Goal: Task Accomplishment & Management: Manage account settings

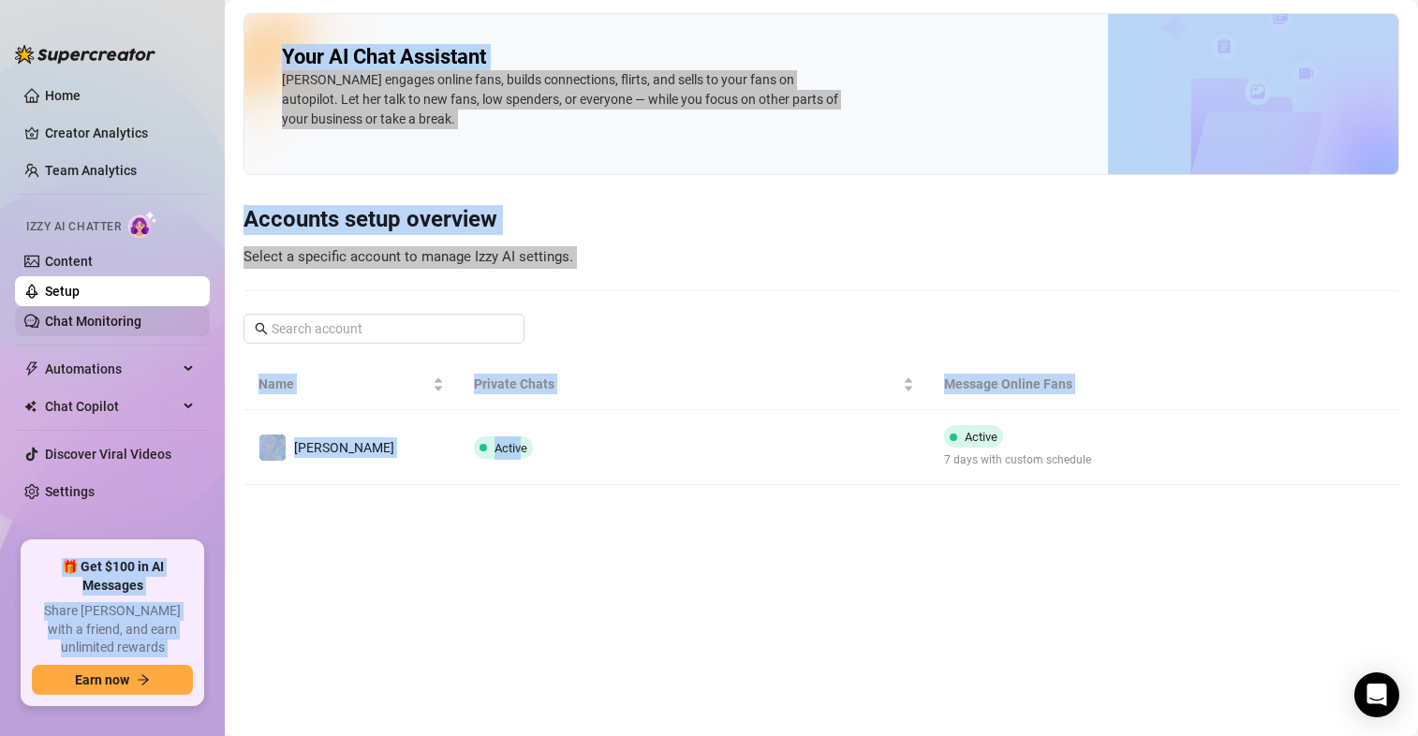
click at [120, 326] on link "Chat Monitoring" at bounding box center [93, 321] width 96 height 15
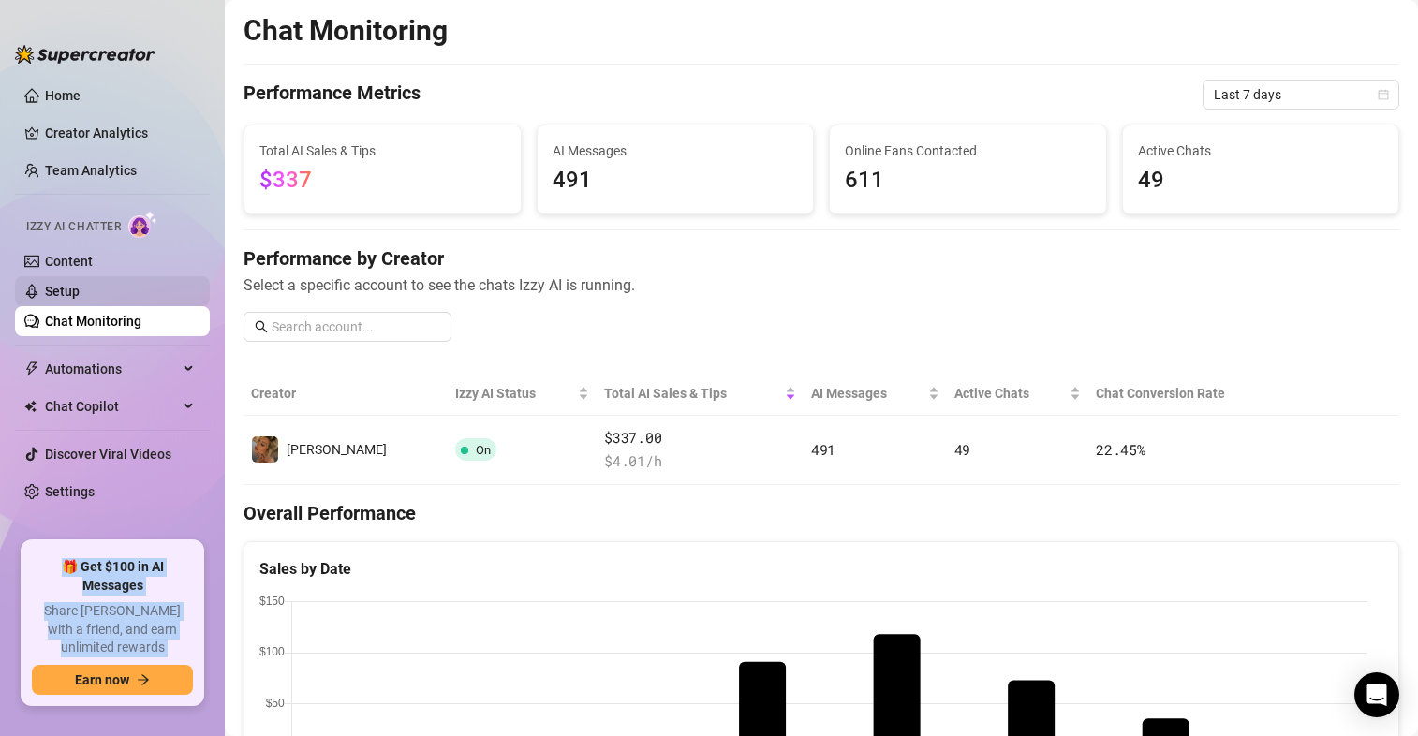
click at [71, 284] on link "Setup" at bounding box center [62, 291] width 35 height 15
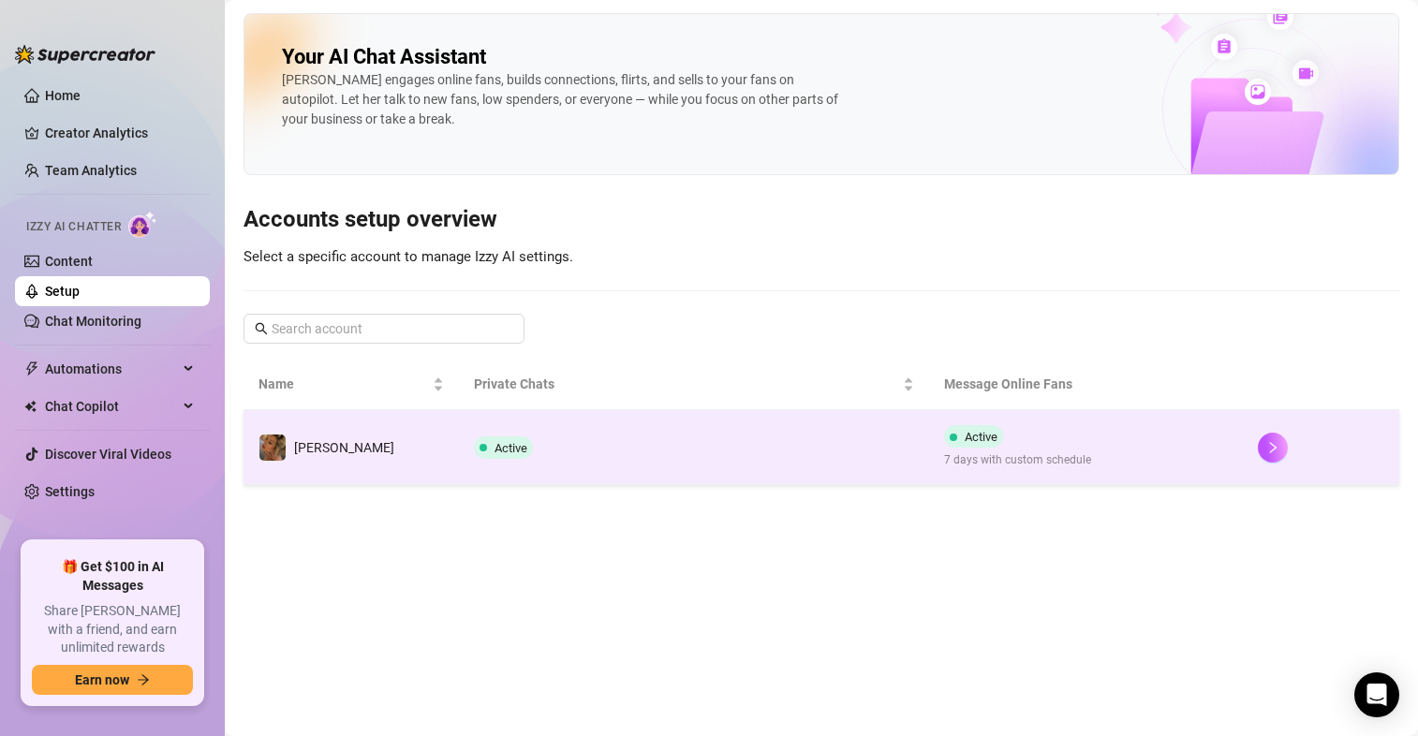
click at [996, 445] on div "Active 7 days with custom schedule" at bounding box center [1017, 447] width 147 height 44
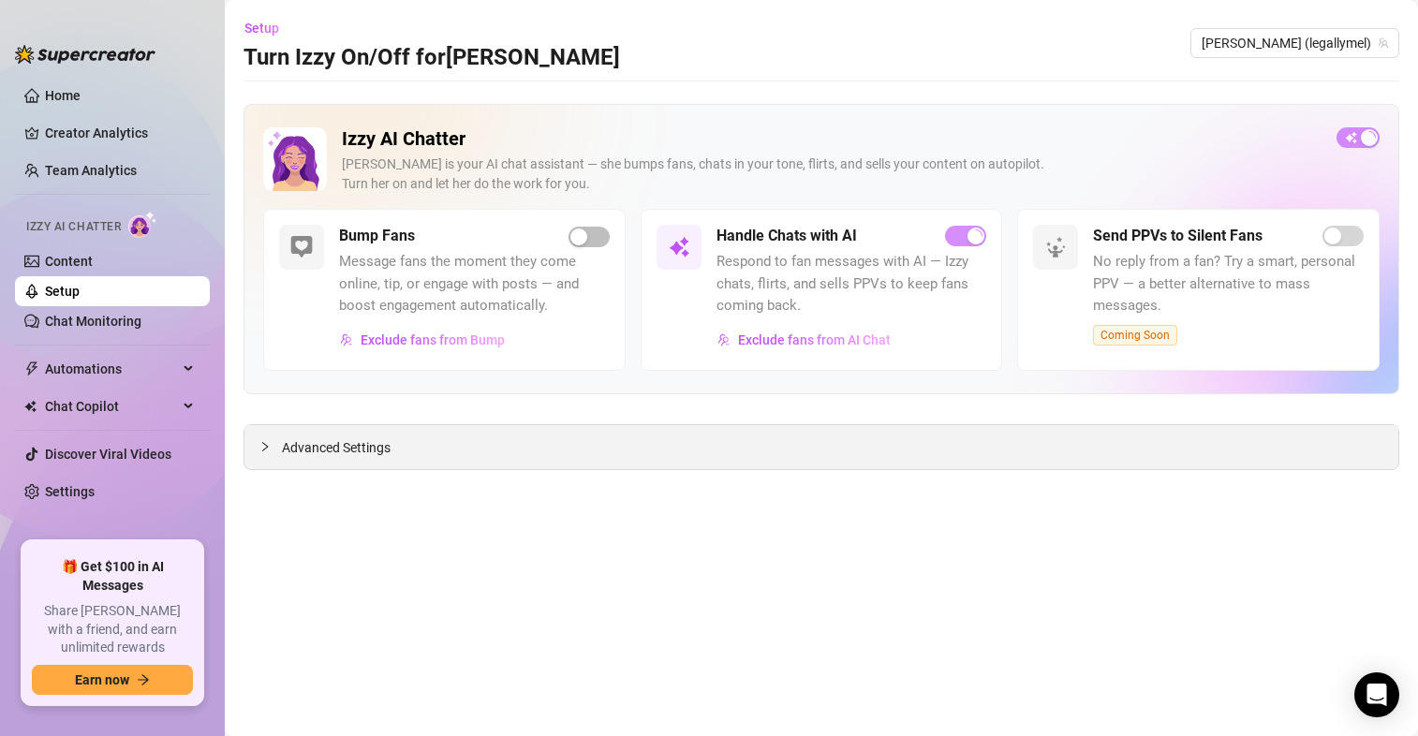
click at [336, 463] on div "Advanced Settings" at bounding box center [821, 447] width 1154 height 44
click at [333, 442] on span "Advanced Settings" at bounding box center [336, 447] width 109 height 21
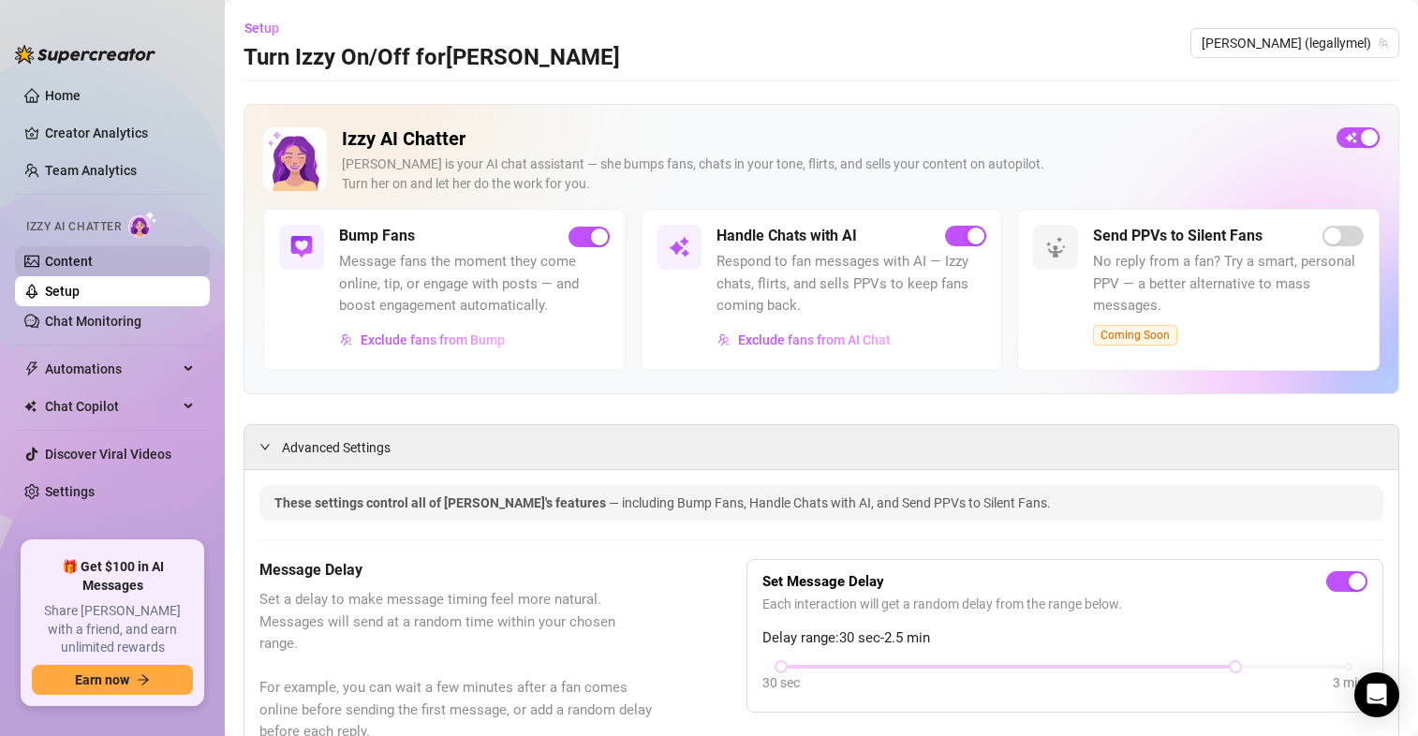
click at [66, 261] on link "Content" at bounding box center [69, 261] width 48 height 15
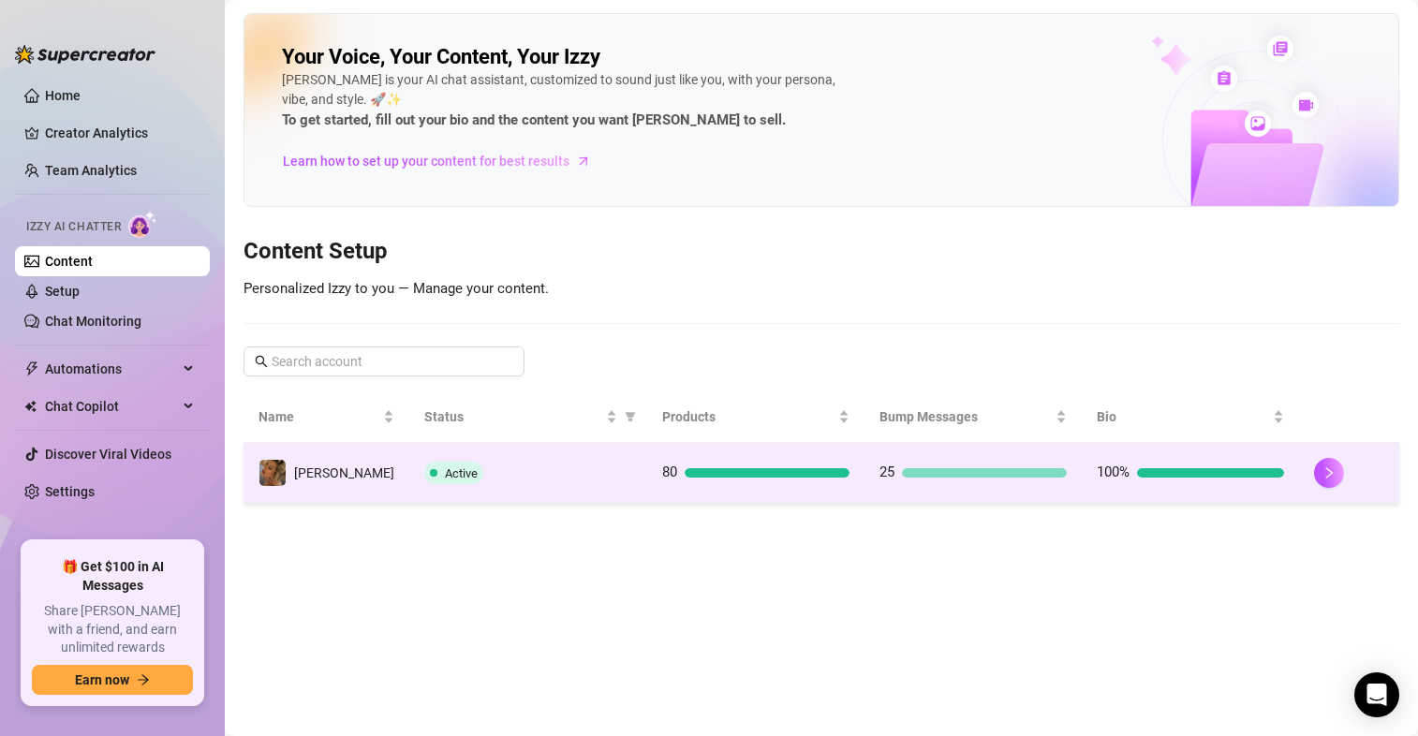
click at [730, 460] on td "80" at bounding box center [755, 473] width 217 height 61
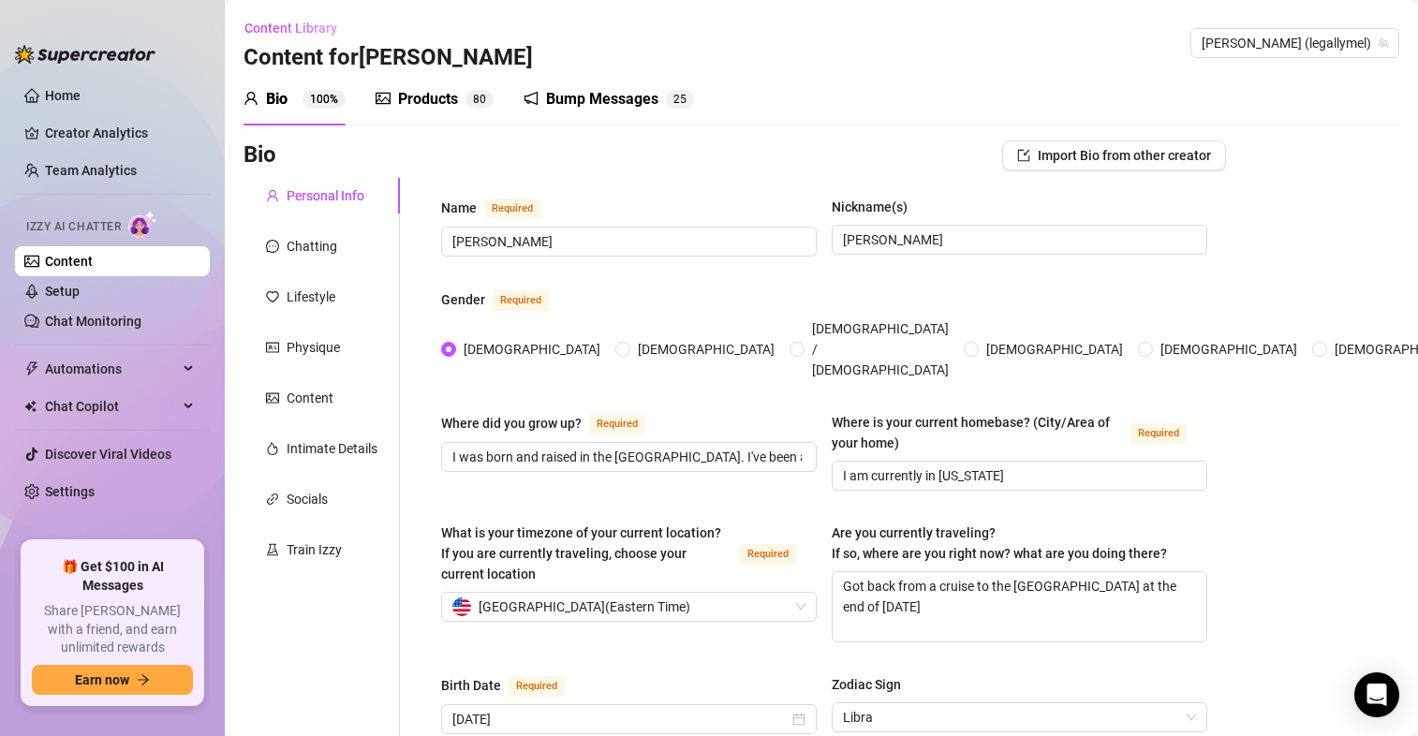
click at [426, 106] on div "Products" at bounding box center [428, 99] width 60 height 22
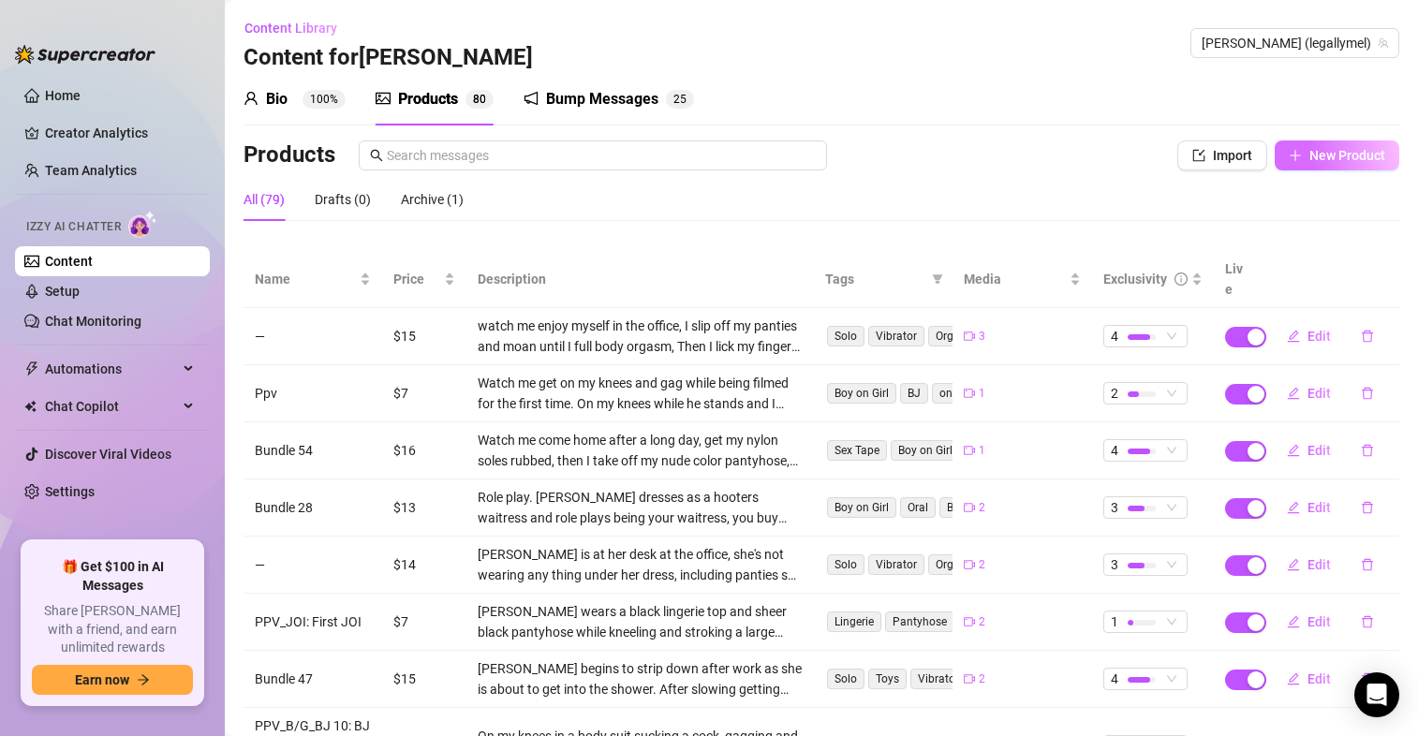
click at [1313, 156] on span "New Product" at bounding box center [1347, 155] width 76 height 15
type textarea "Type your message here..."
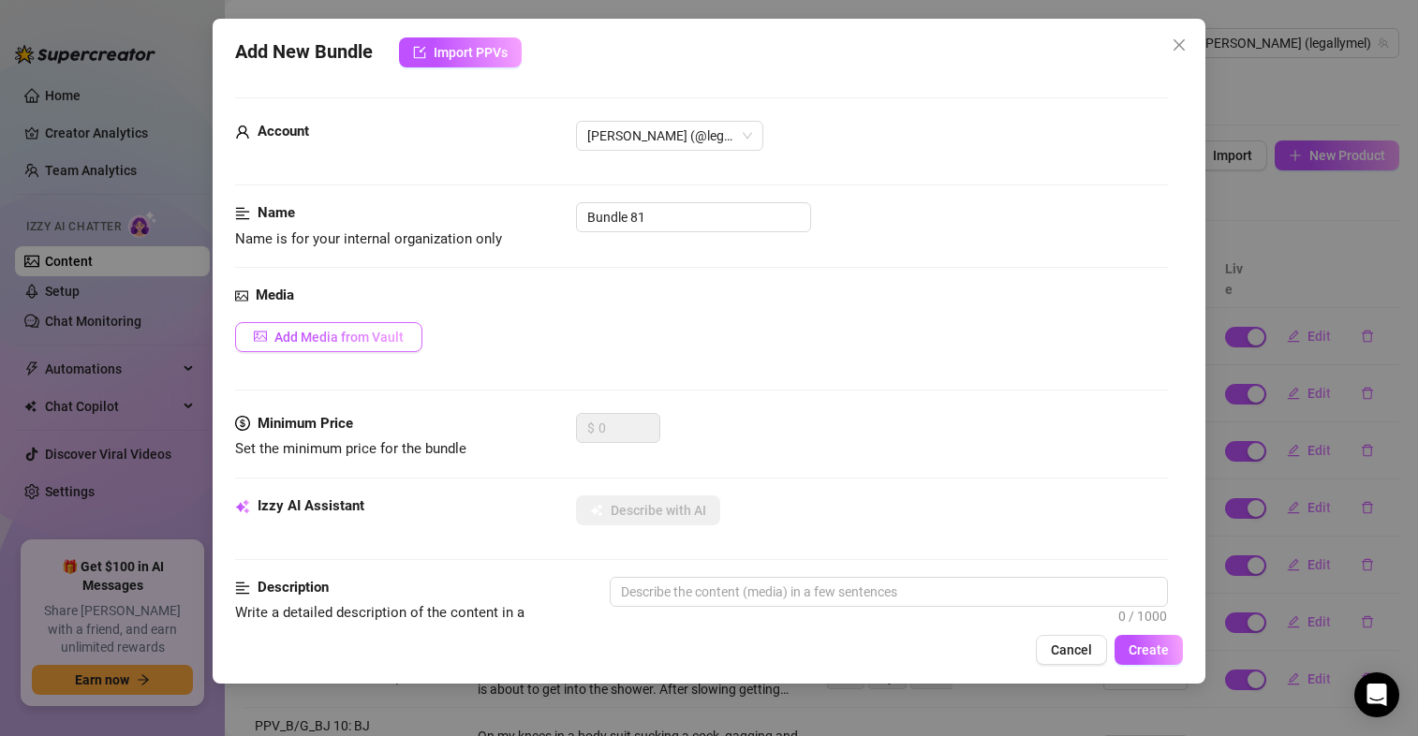
click at [328, 342] on span "Add Media from Vault" at bounding box center [338, 337] width 129 height 15
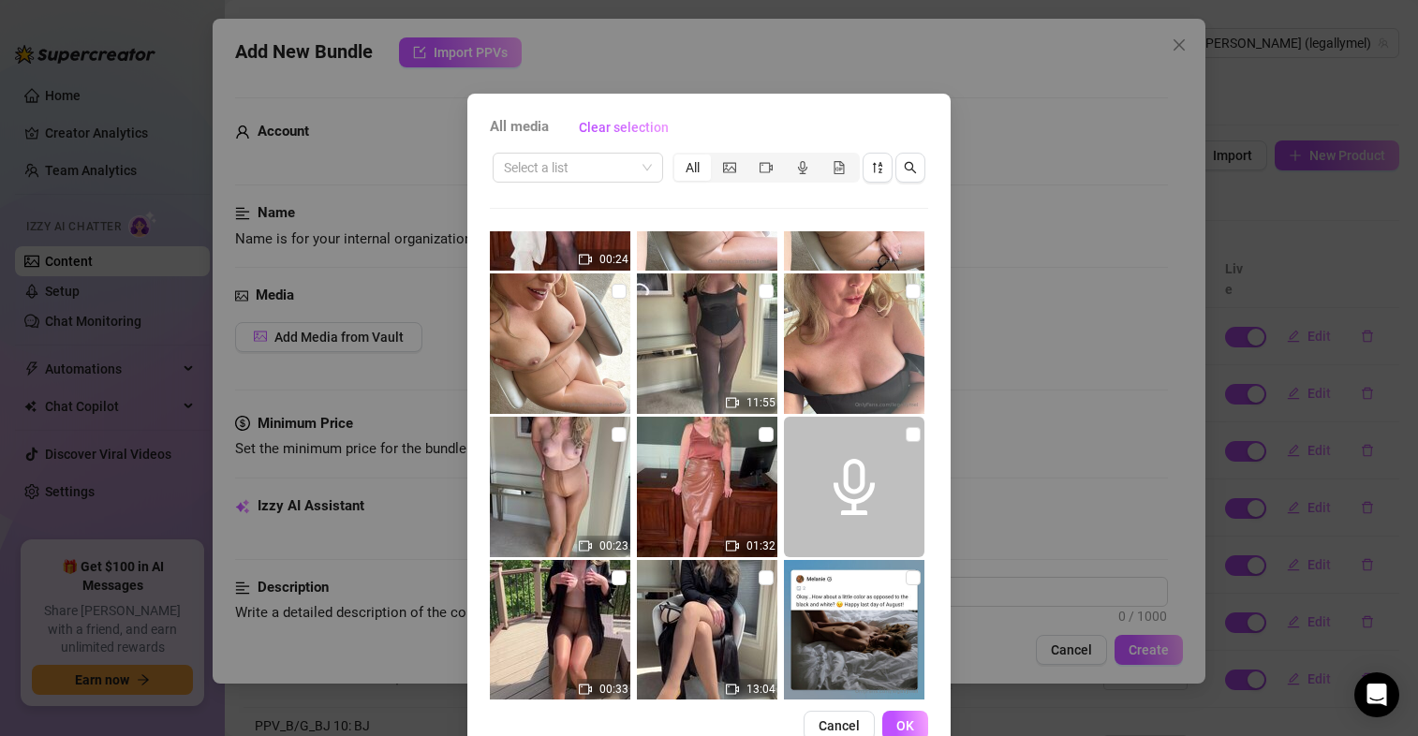
scroll to position [1110, 0]
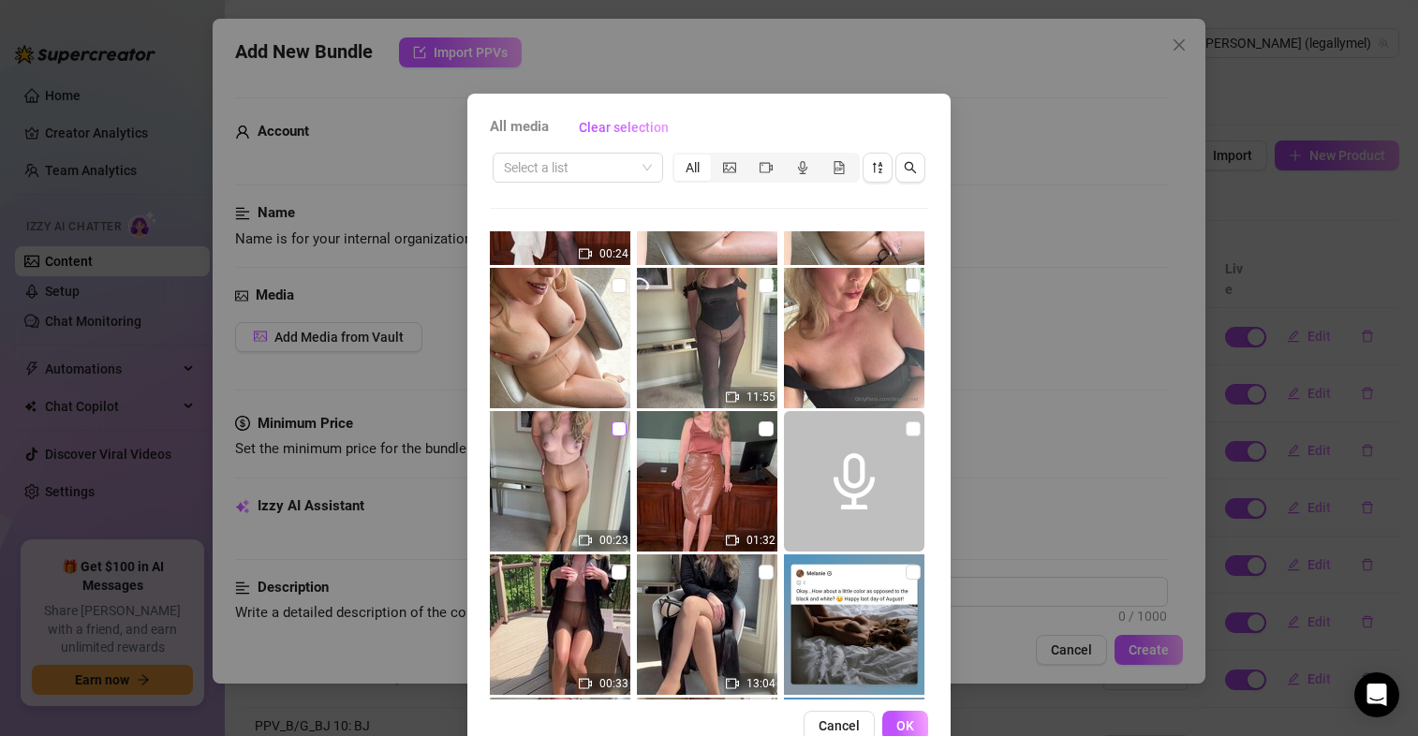
click at [611, 431] on input "checkbox" at bounding box center [618, 428] width 15 height 15
checkbox input "true"
click at [902, 728] on span "OK" at bounding box center [905, 725] width 18 height 15
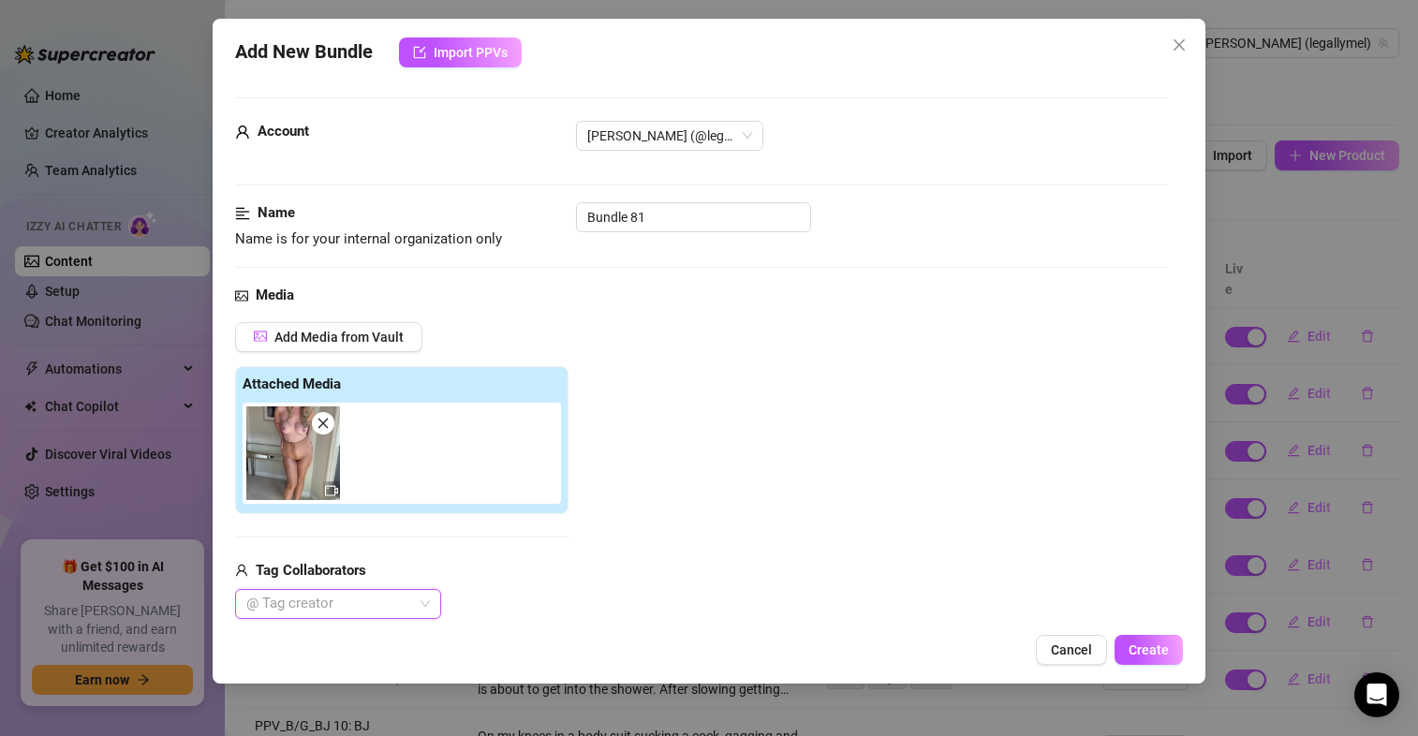
click at [317, 481] on img at bounding box center [293, 453] width 94 height 94
click at [324, 488] on div at bounding box center [331, 490] width 17 height 19
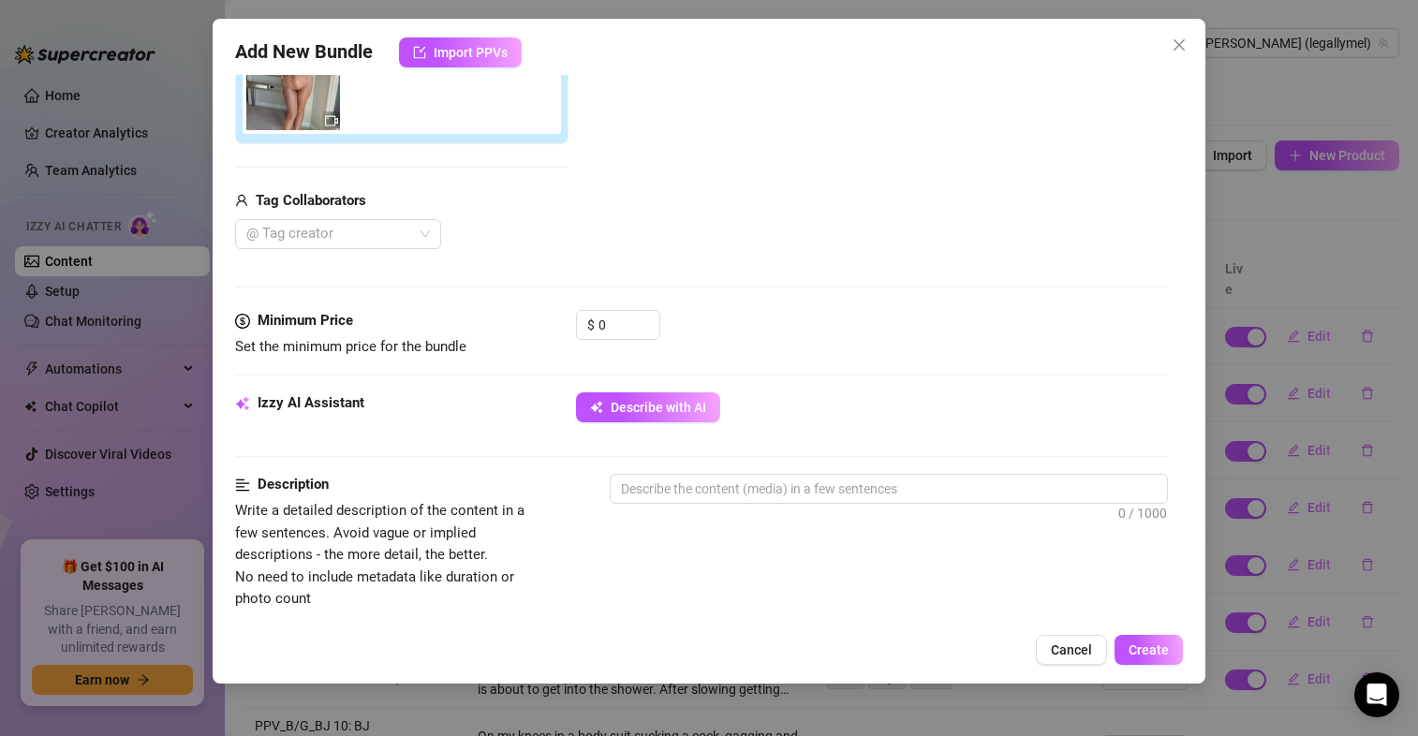
scroll to position [379, 0]
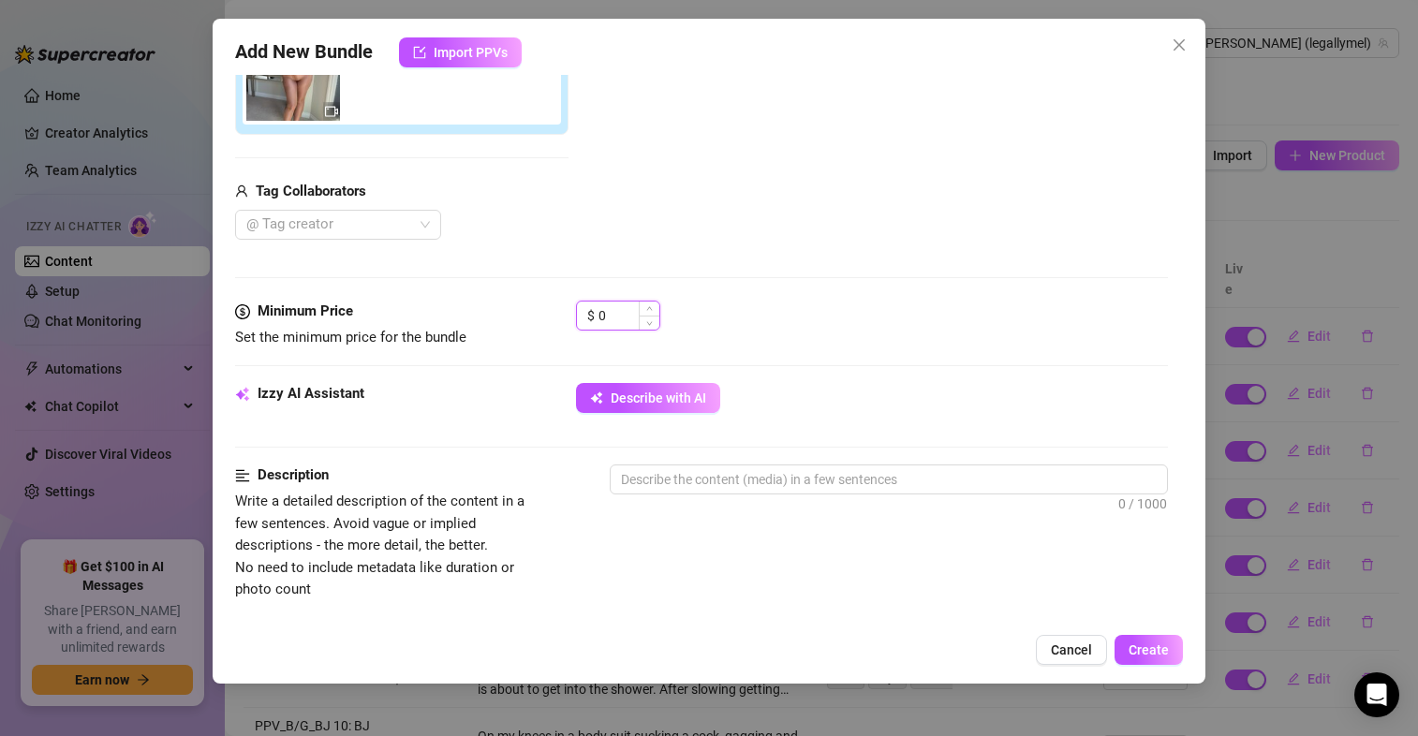
drag, startPoint x: 617, startPoint y: 312, endPoint x: 593, endPoint y: 314, distance: 24.4
click at [593, 314] on div "$ 0" at bounding box center [618, 316] width 84 height 30
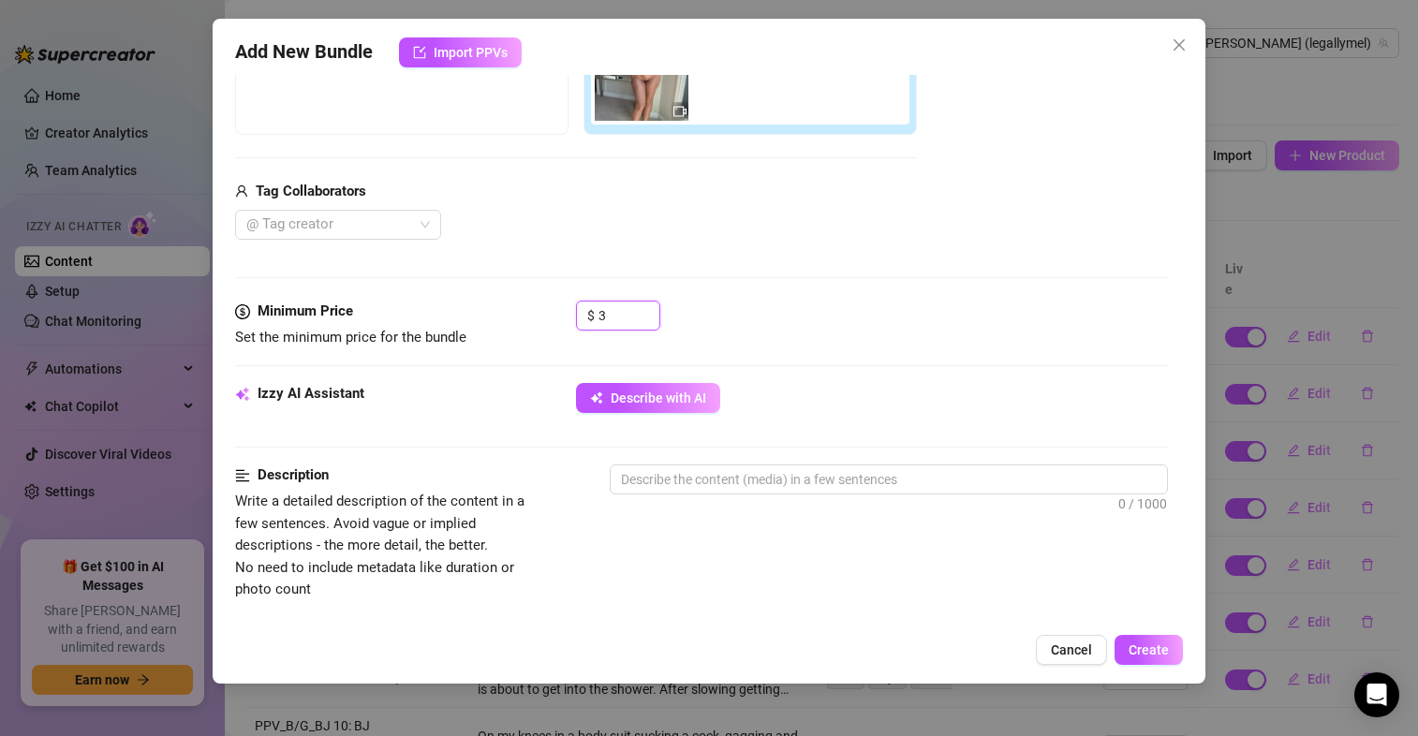
type input "3"
click at [832, 328] on div "$ 3" at bounding box center [872, 324] width 592 height 47
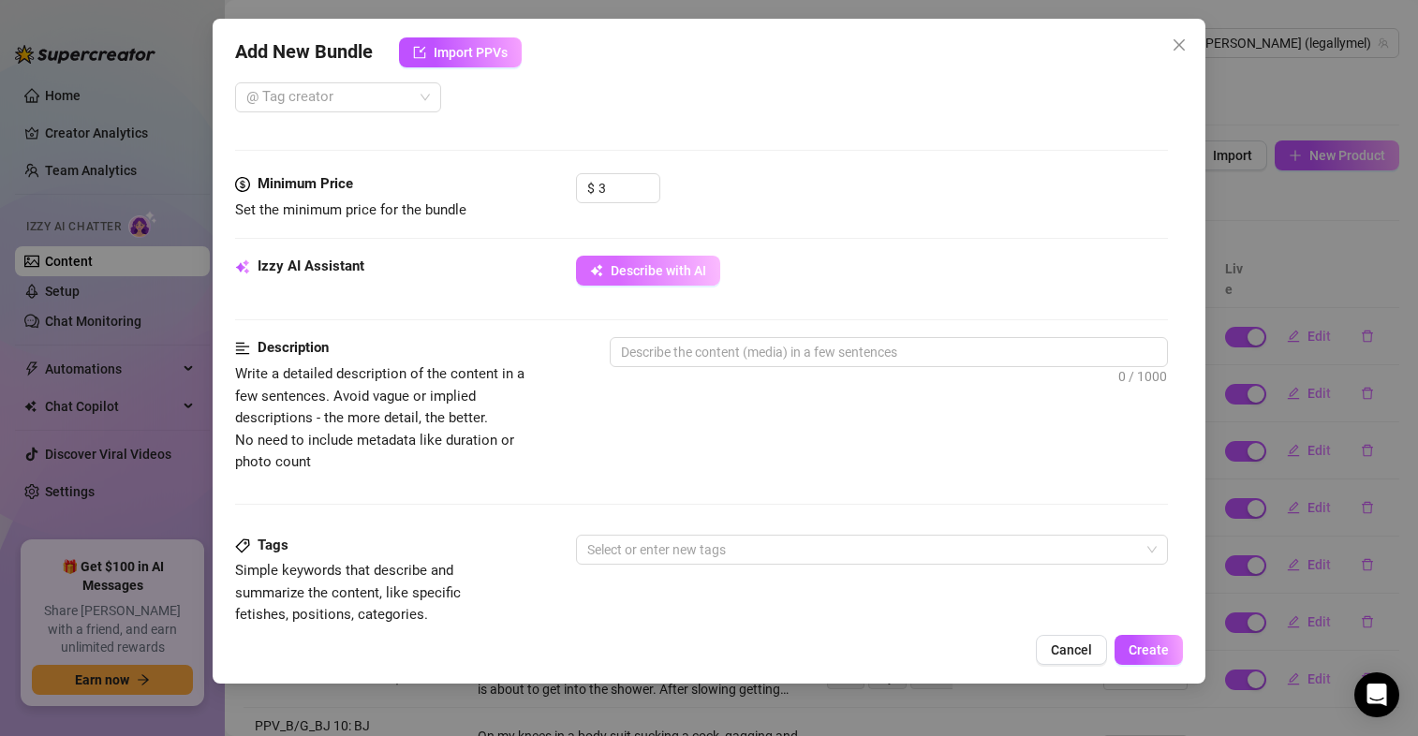
click at [596, 275] on icon "button" at bounding box center [596, 270] width 13 height 13
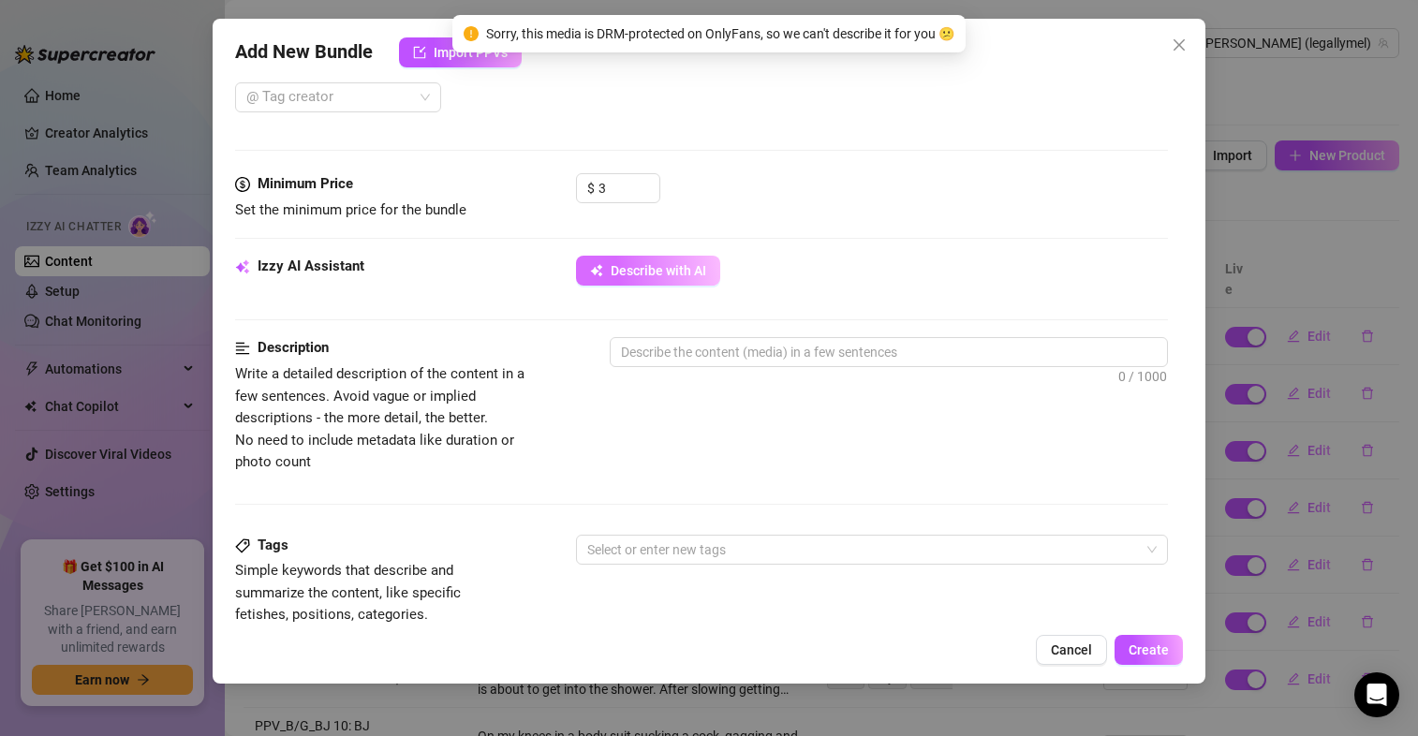
click at [697, 346] on textarea at bounding box center [889, 352] width 556 height 28
type textarea "M"
type textarea "Me"
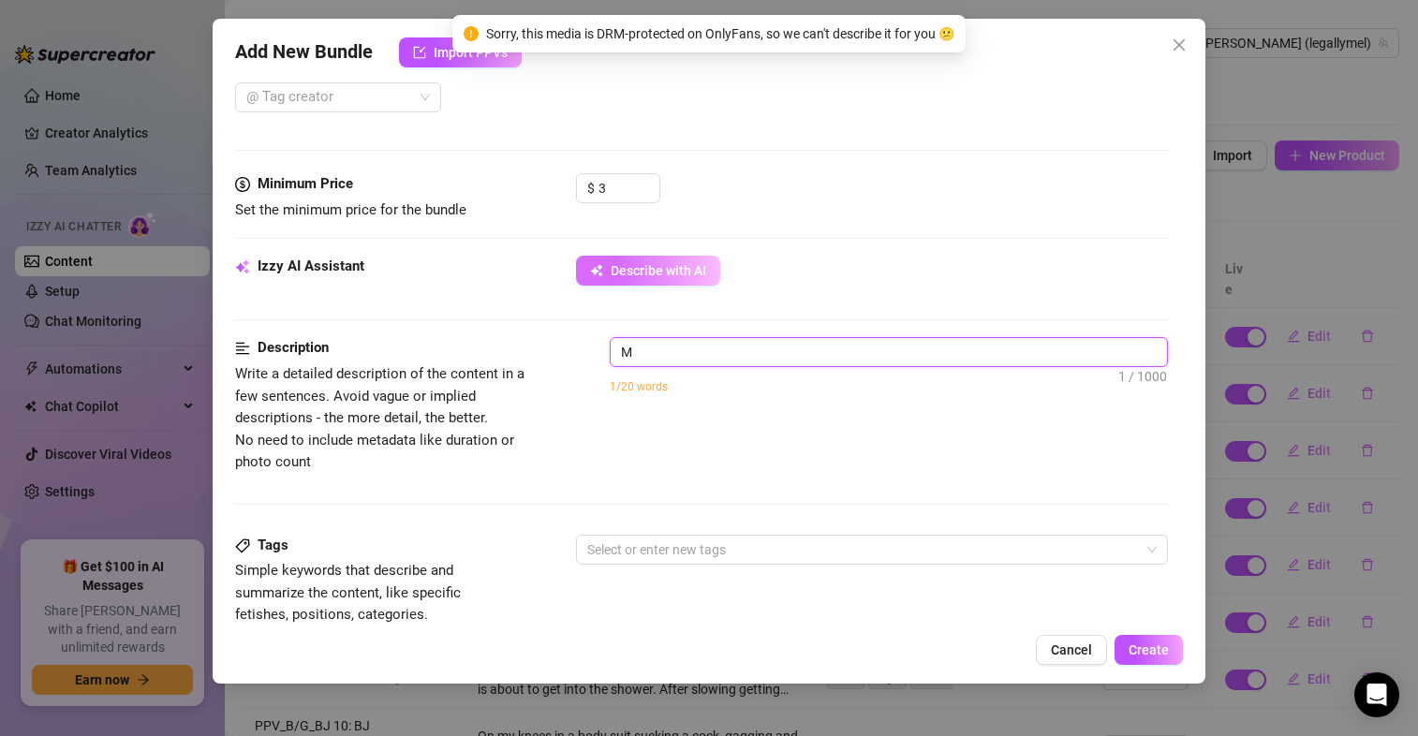
type textarea "Me"
type textarea "[PERSON_NAME]"
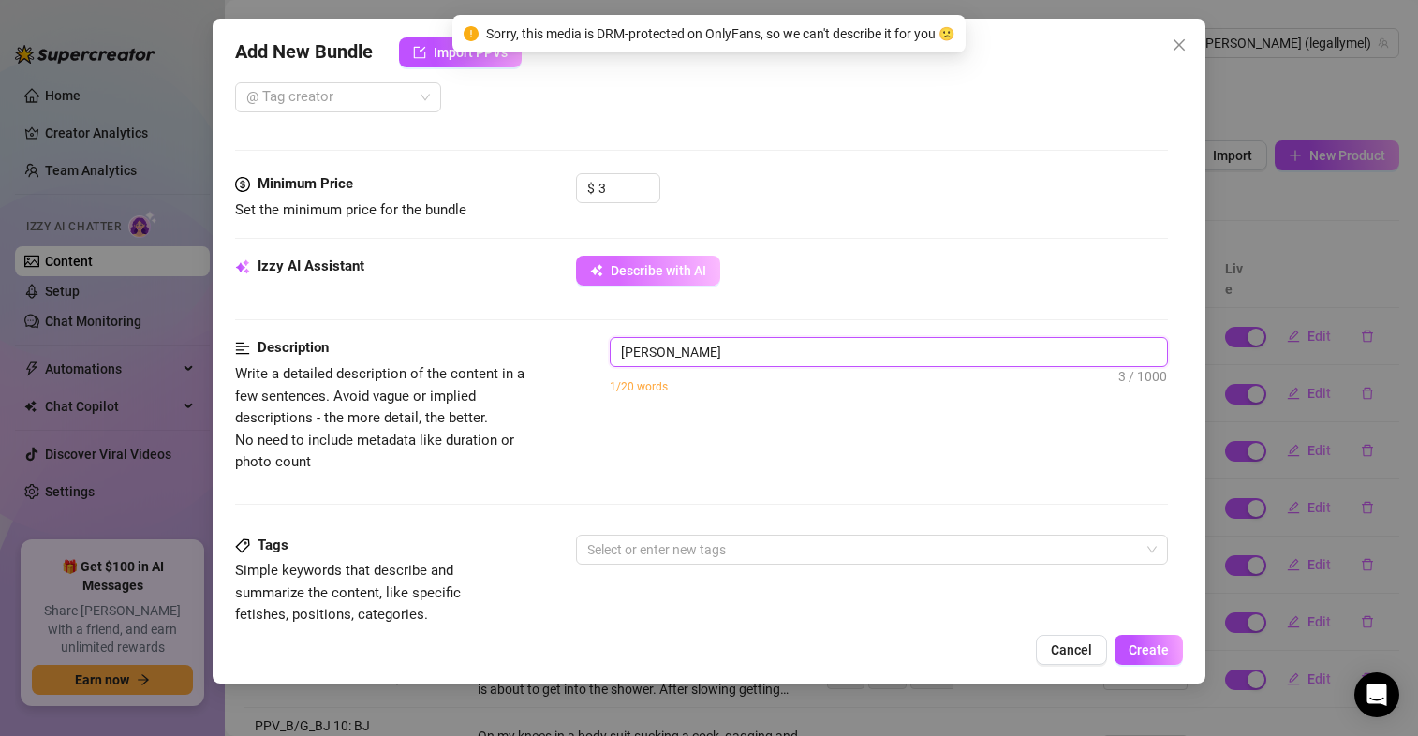
type textarea "[PERSON_NAME]"
type textarea "[PERSON_NAME] is"
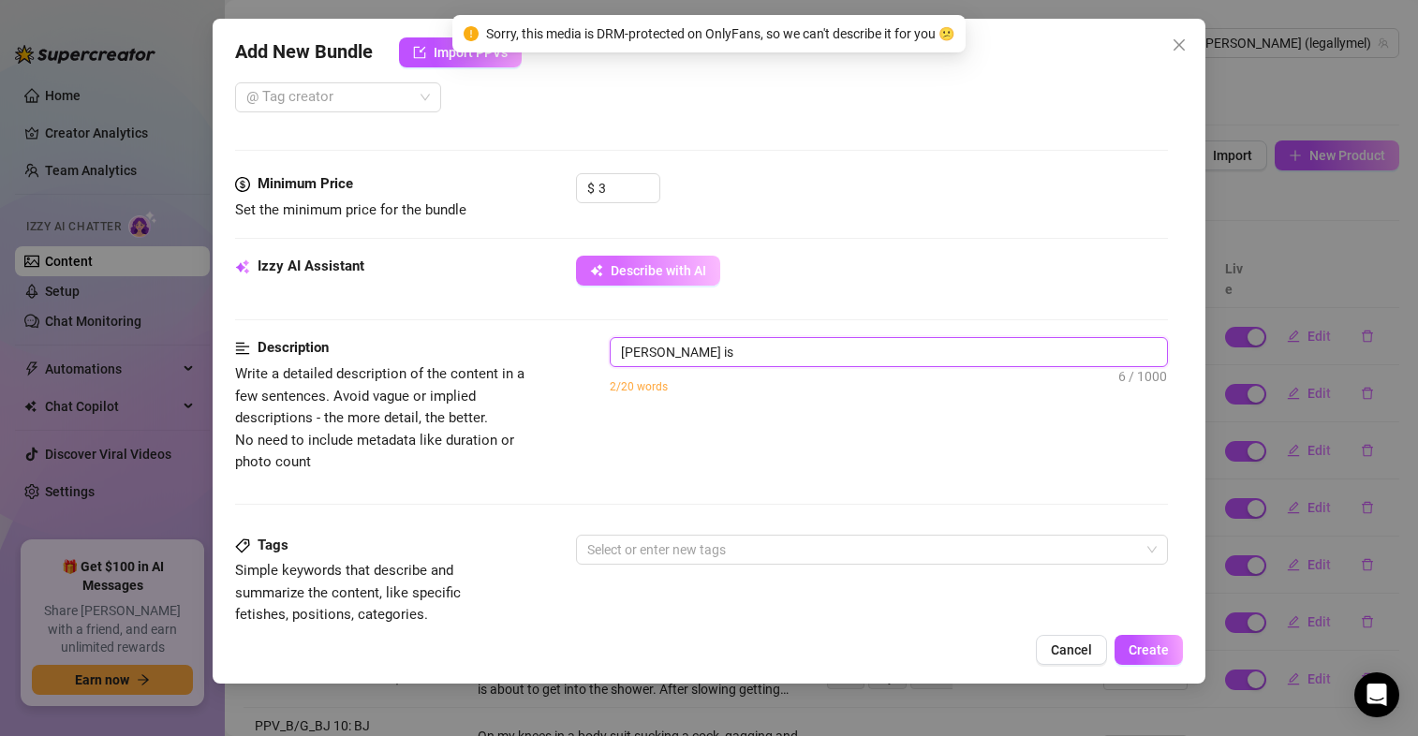
type textarea "[PERSON_NAME] is"
type textarea "[PERSON_NAME] is t"
type textarea "[PERSON_NAME] is"
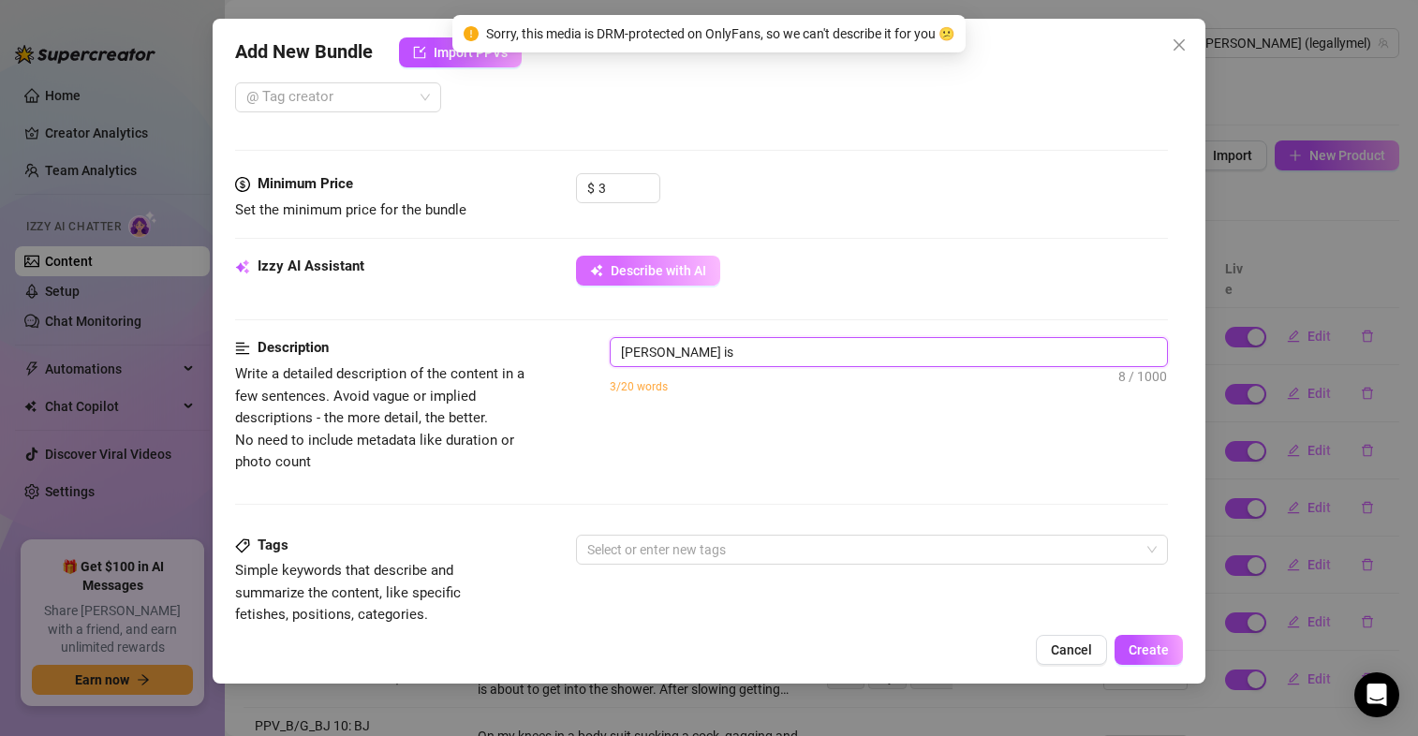
type textarea "[PERSON_NAME] is s"
type textarea "[PERSON_NAME] is st"
type textarea "[PERSON_NAME] is sta"
type textarea "[PERSON_NAME] is [PERSON_NAME]"
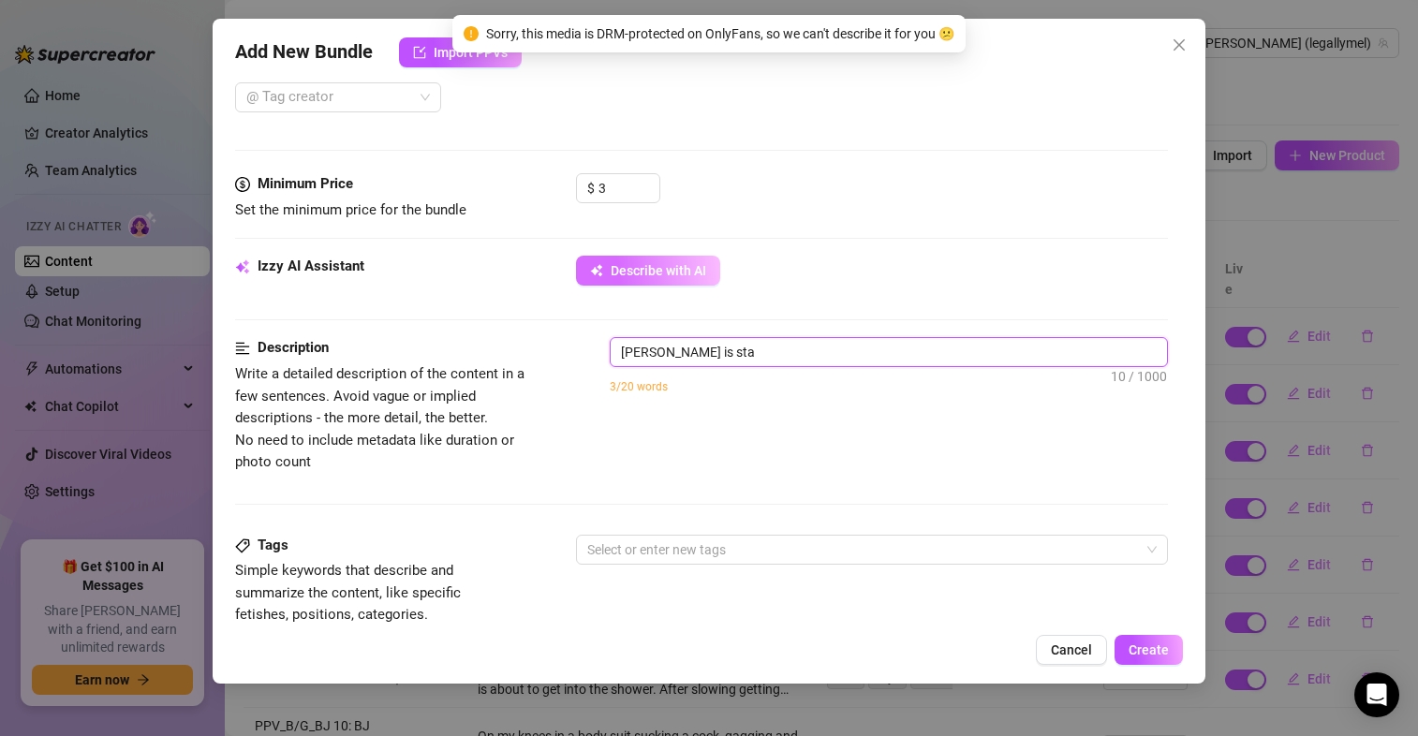
type textarea "[PERSON_NAME] is [PERSON_NAME]"
type textarea "[PERSON_NAME] is stand"
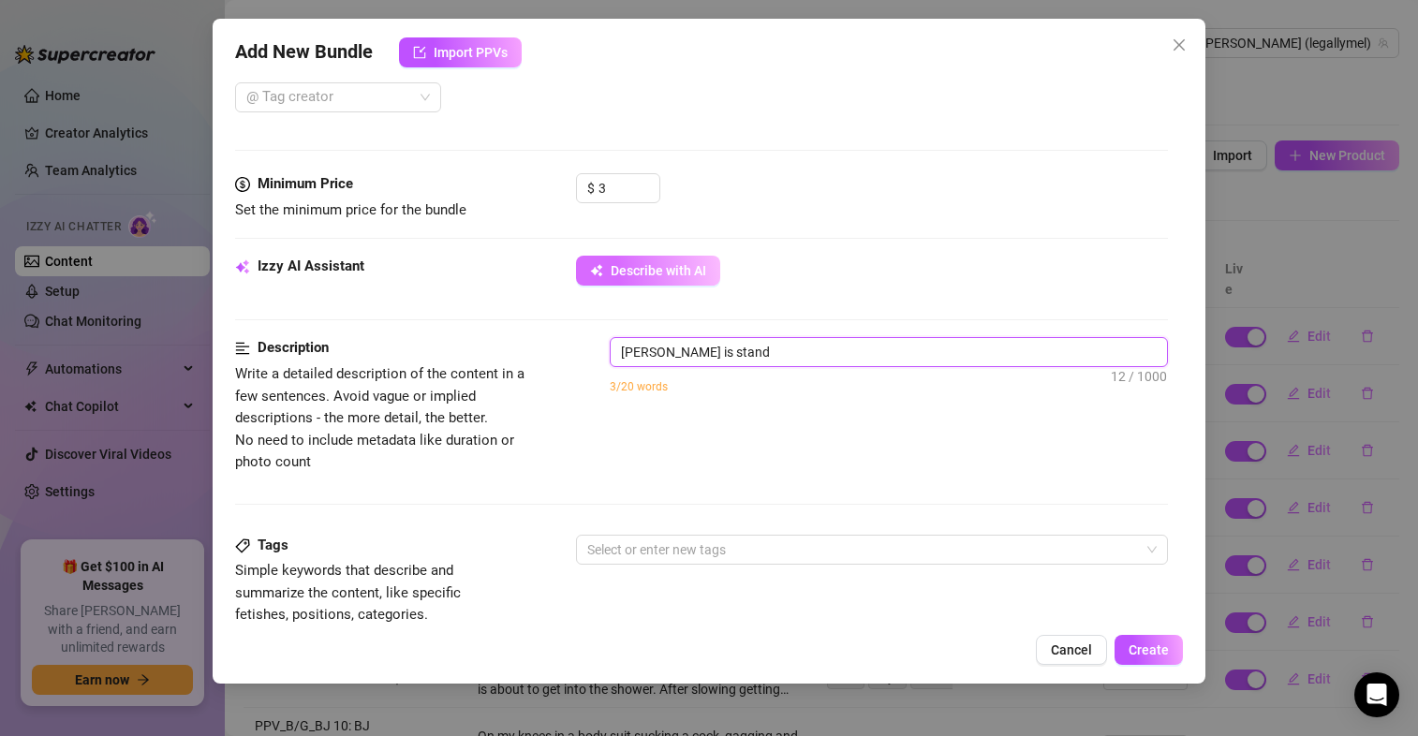
type textarea "[PERSON_NAME] is standi"
type textarea "[PERSON_NAME] is standin"
type textarea "[PERSON_NAME] is standing"
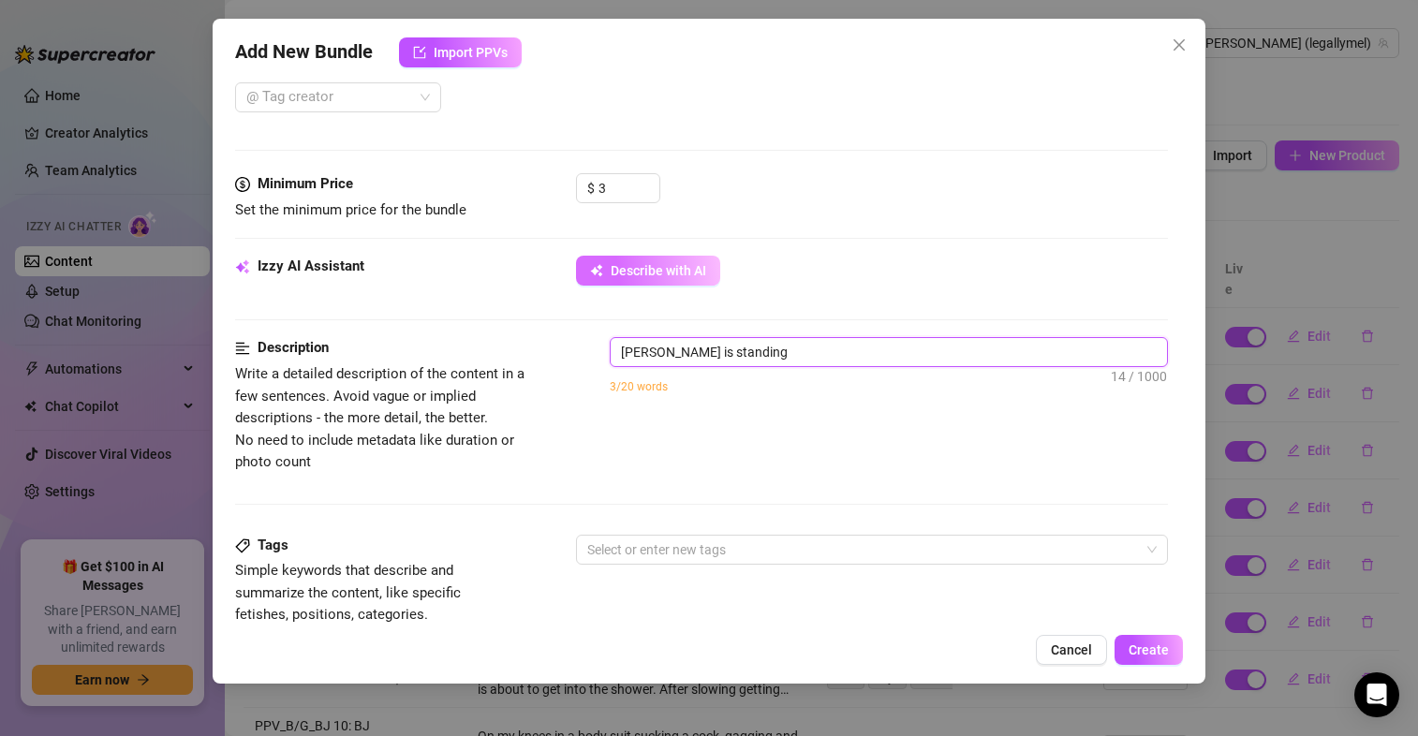
type textarea "[PERSON_NAME] is standing"
type textarea "[PERSON_NAME] is standing j"
type textarea "[PERSON_NAME] is standing ju"
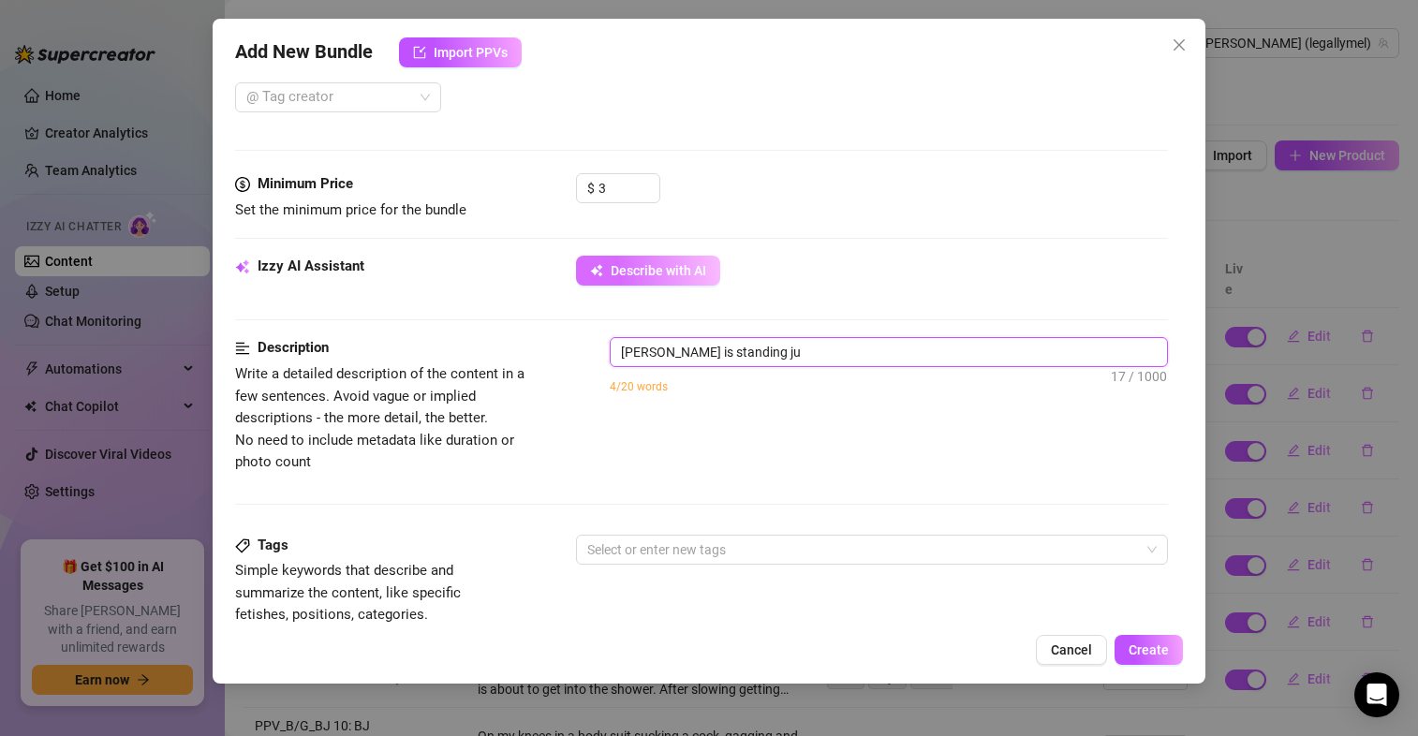
type textarea "[PERSON_NAME] is standing jus"
type textarea "[PERSON_NAME] is standing just"
type textarea "[PERSON_NAME] is standing just w"
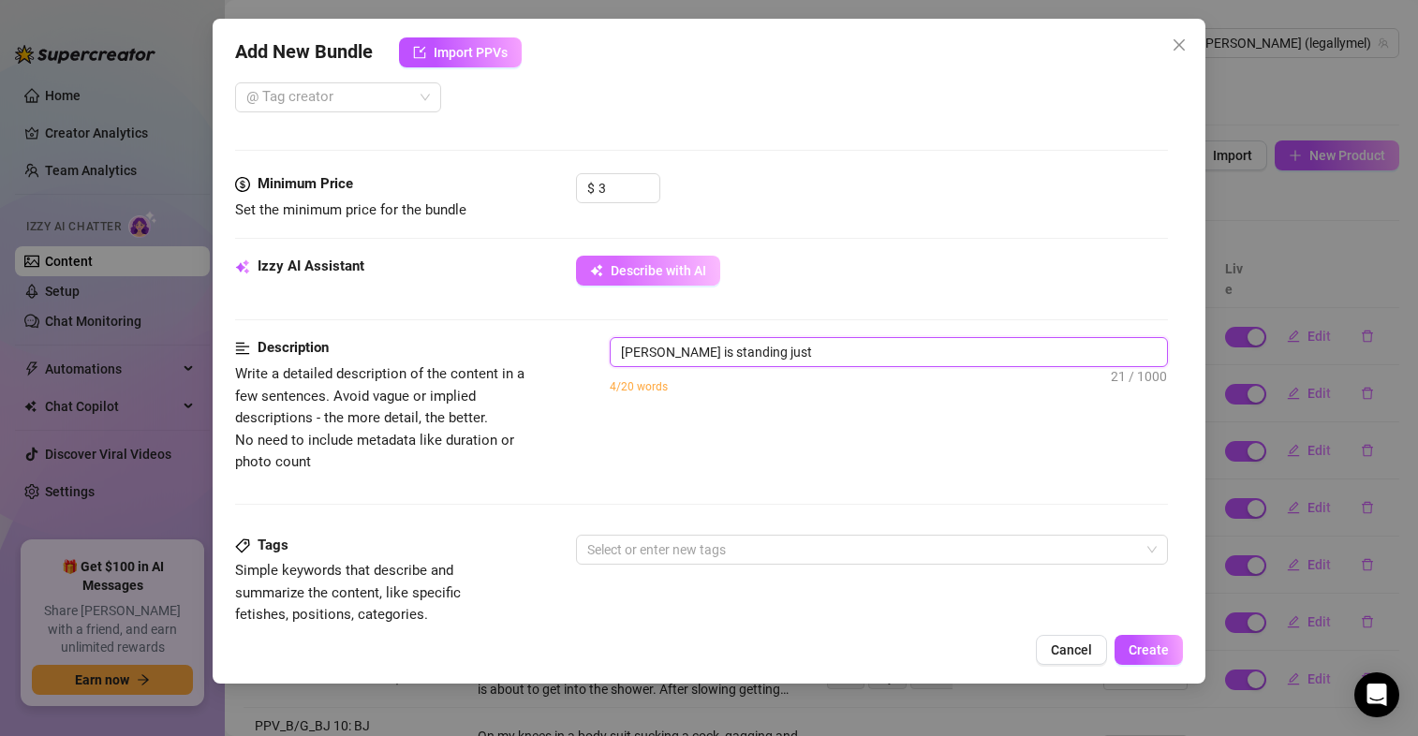
type textarea "[PERSON_NAME] is standing just w"
type textarea "[PERSON_NAME] is standing just we"
type textarea "[PERSON_NAME] is standing just wea"
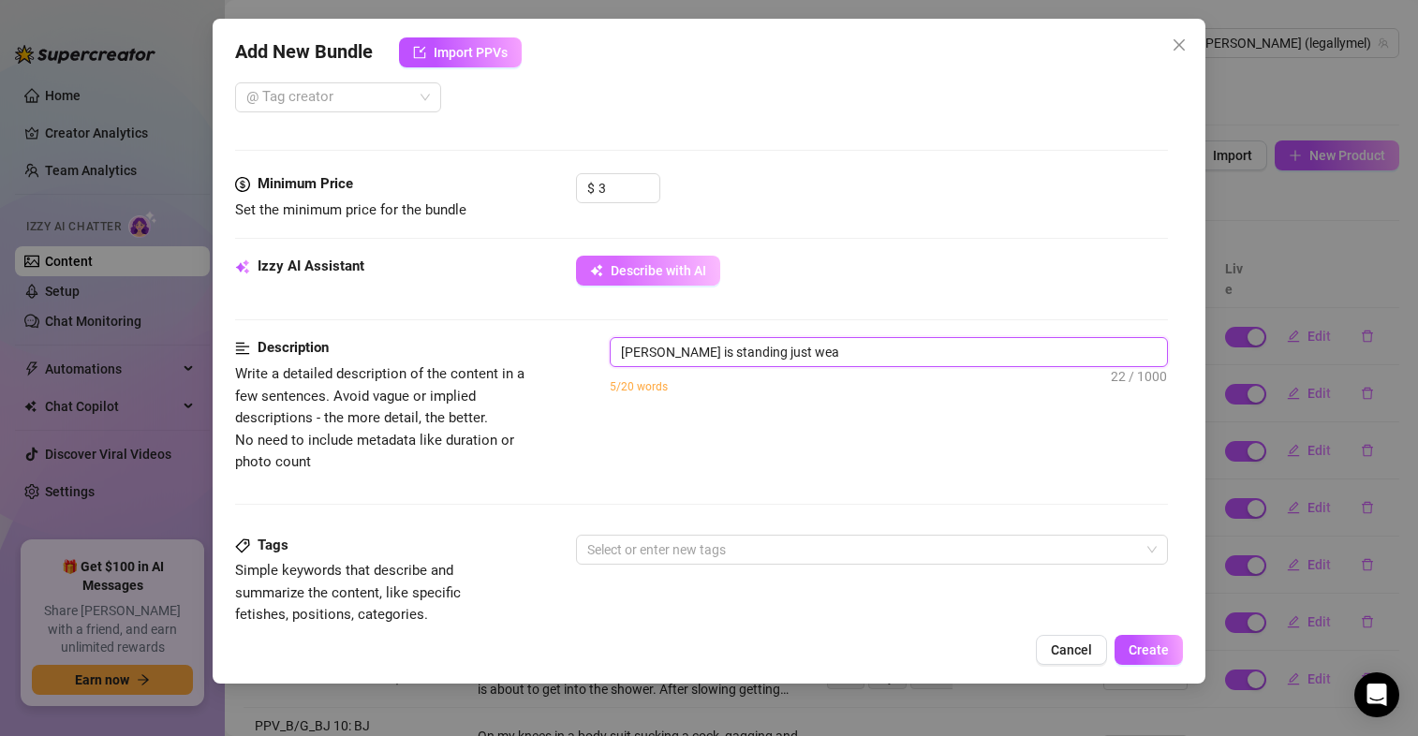
type textarea "[PERSON_NAME] is standing just wear"
type textarea "[PERSON_NAME] is standing just weari"
type textarea "[PERSON_NAME] is standing just wearin"
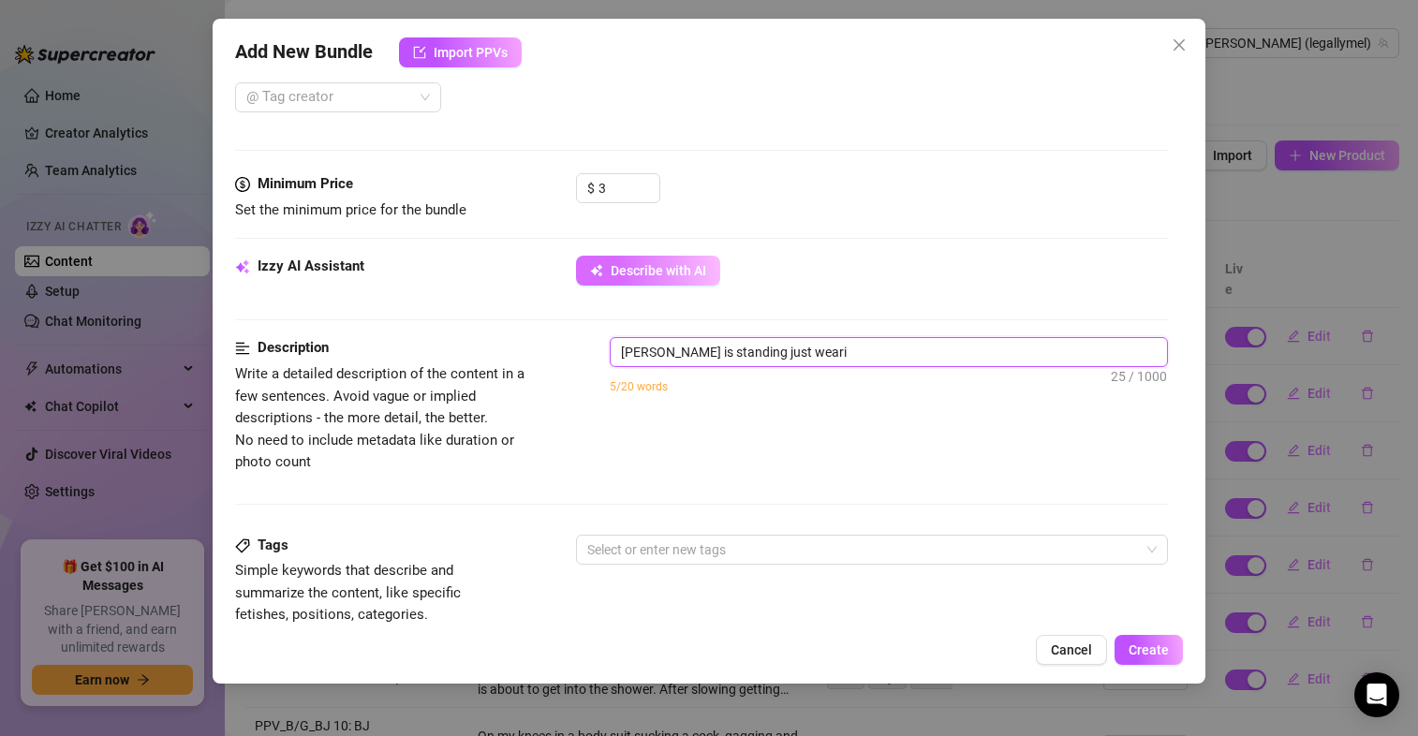
type textarea "[PERSON_NAME] is standing just wearin"
type textarea "[PERSON_NAME] is standing just wearing"
type textarea "[PERSON_NAME] is standing just wearing a"
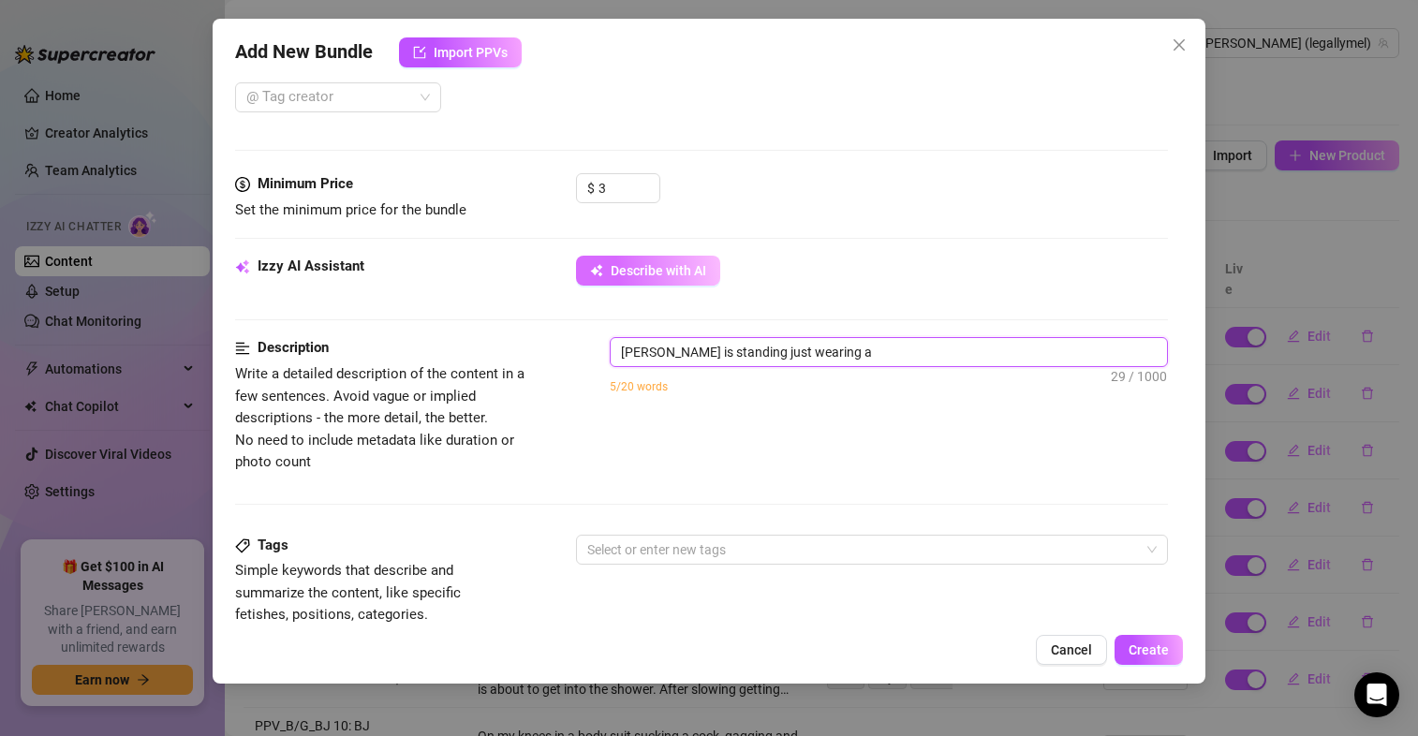
type textarea "[PERSON_NAME] is standing just wearing a"
type textarea "[PERSON_NAME] is standing just wearing a p"
type textarea "[PERSON_NAME] is standing just wearing a pa"
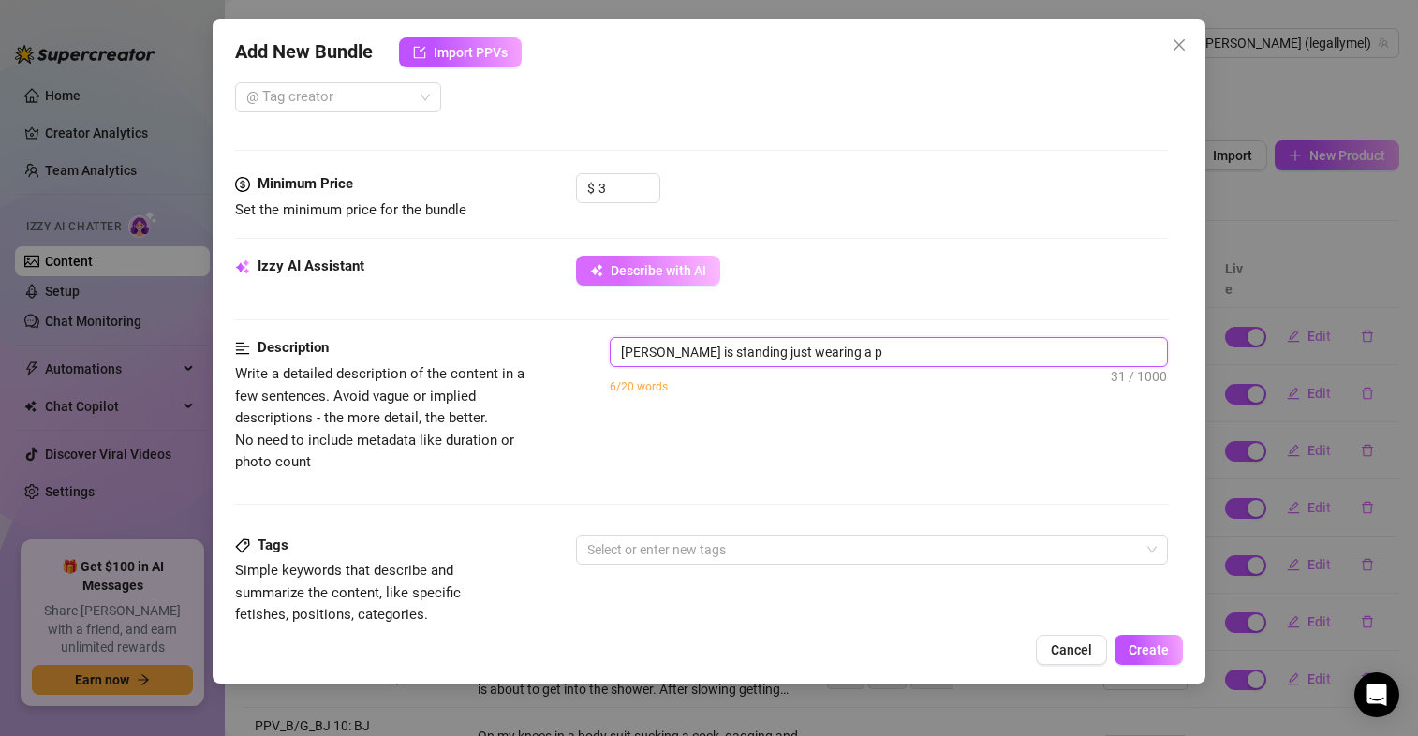
type textarea "[PERSON_NAME] is standing just wearing a pa"
type textarea "[PERSON_NAME] is standing just wearing a par"
type textarea "[PERSON_NAME] is standing just wearing a pari"
type textarea "[PERSON_NAME] is standing just wearing a par"
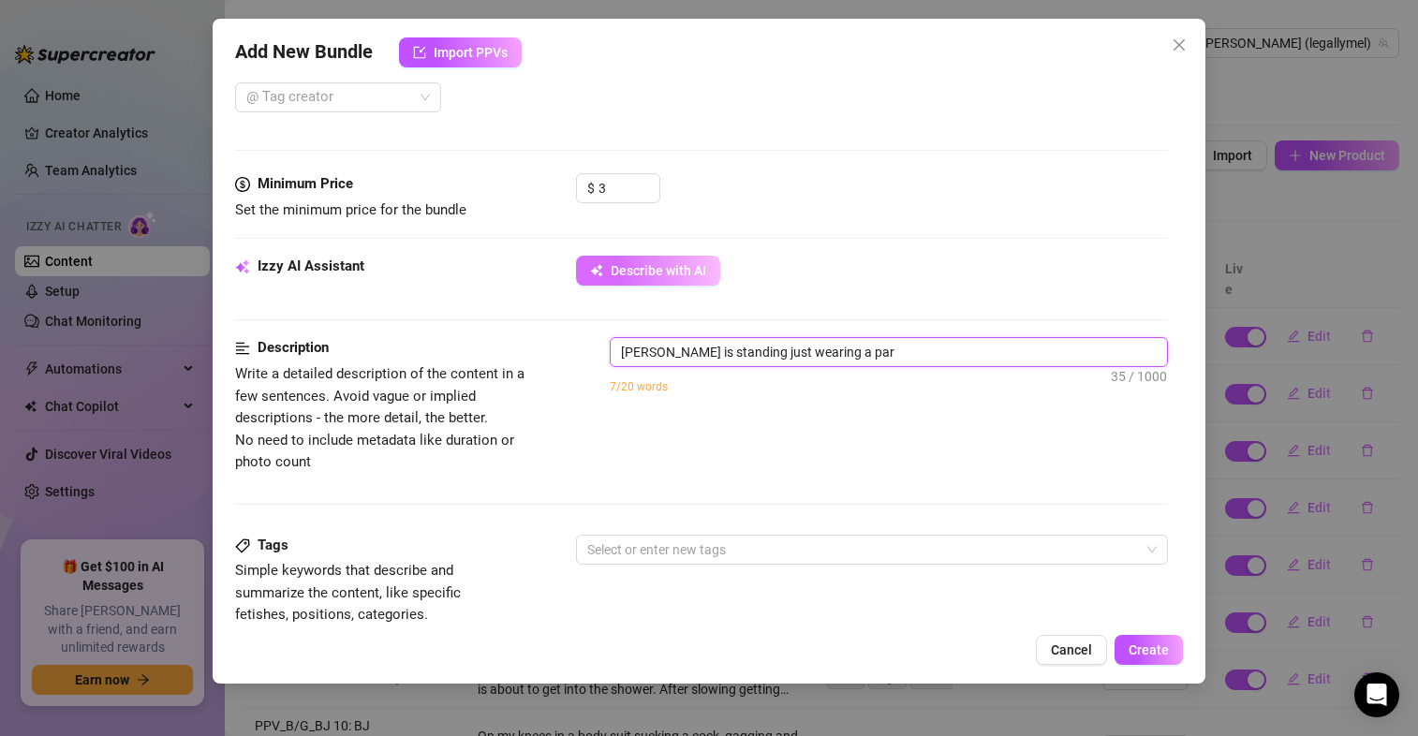
type textarea "[PERSON_NAME] is standing just wearing a pa"
type textarea "[PERSON_NAME] is standing just wearing a pai"
type textarea "[PERSON_NAME] is standing just wearing a pair"
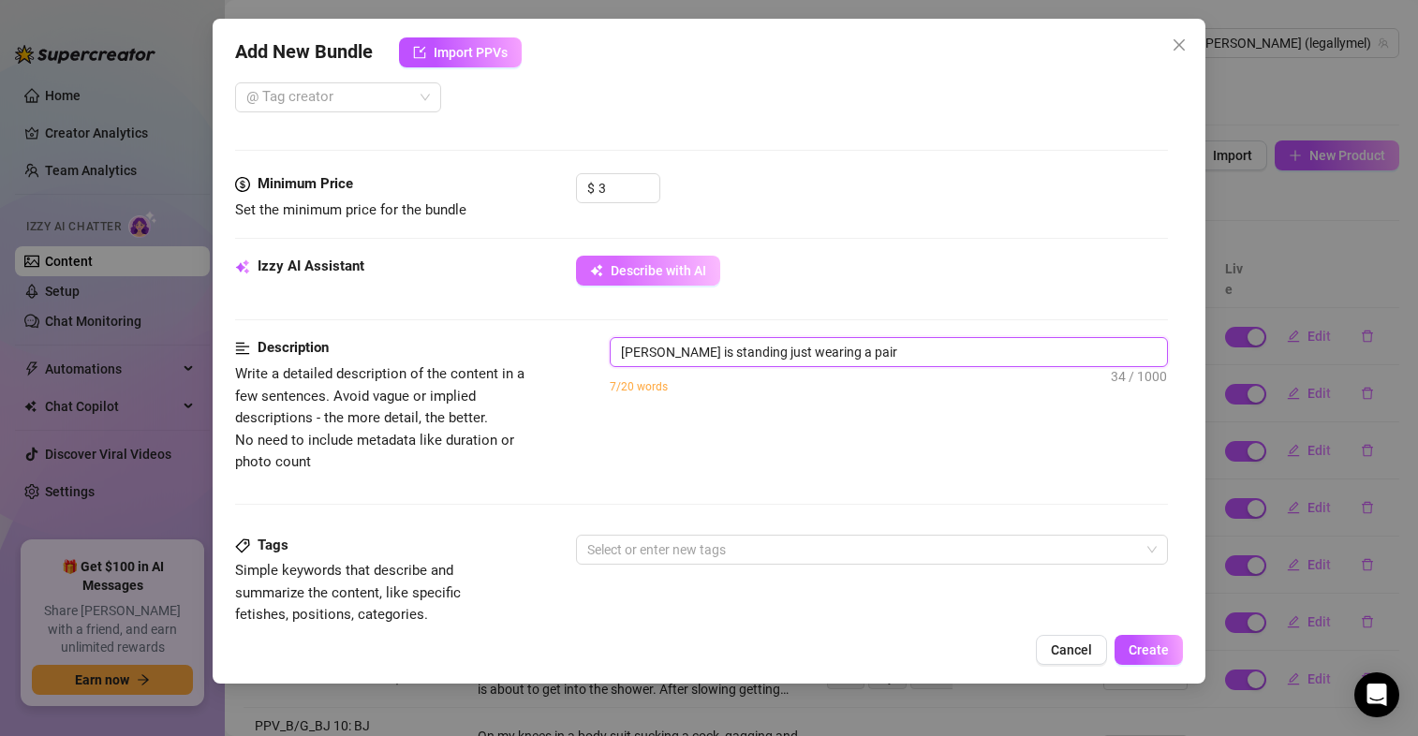
type textarea "[PERSON_NAME] is standing just wearing a pair"
type textarea "[PERSON_NAME] is standing just wearing a pair o"
type textarea "[PERSON_NAME] is standing just wearing a pair of"
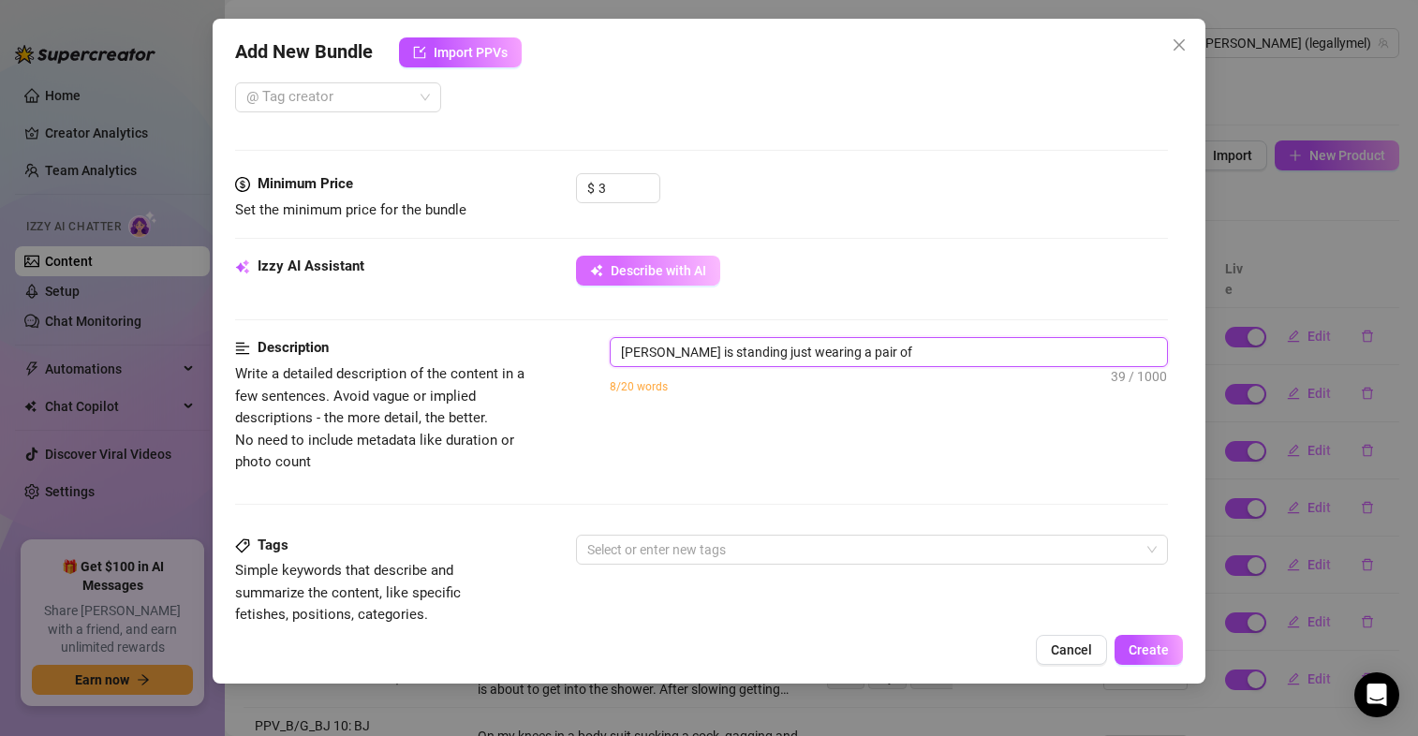
type textarea "[PERSON_NAME] is standing just wearing a pair of n"
type textarea "[PERSON_NAME] is standing just wearing a pair of nu"
type textarea "[PERSON_NAME] is standing just wearing a pair of nud"
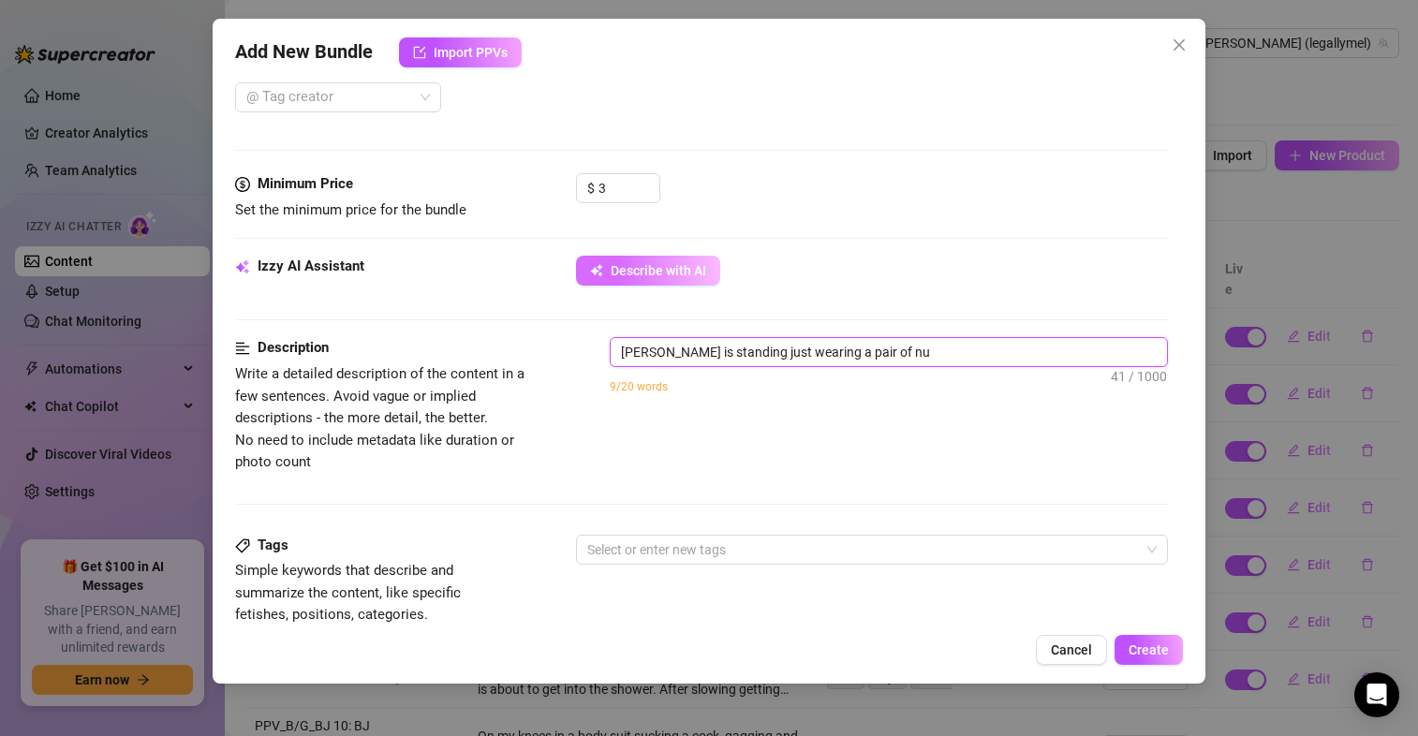
type textarea "[PERSON_NAME] is standing just wearing a pair of nud"
type textarea "[PERSON_NAME] is standing just wearing a pair of nude"
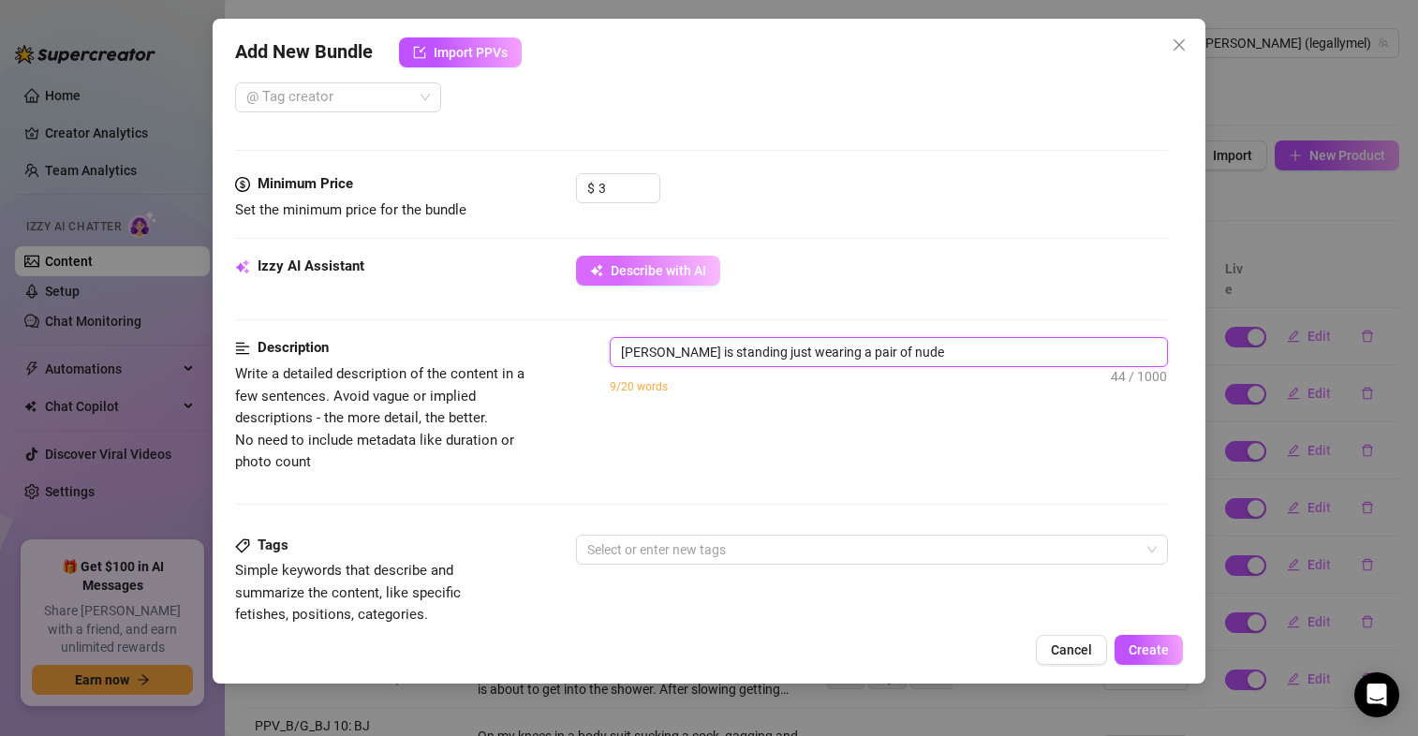
type textarea "[PERSON_NAME] is standing just wearing a pair of nude p"
type textarea "[PERSON_NAME] is standing just wearing a pair of nude pa"
type textarea "[PERSON_NAME] is standing just wearing a pair of nude pan"
type textarea "[PERSON_NAME] is standing just wearing a pair of nude pant"
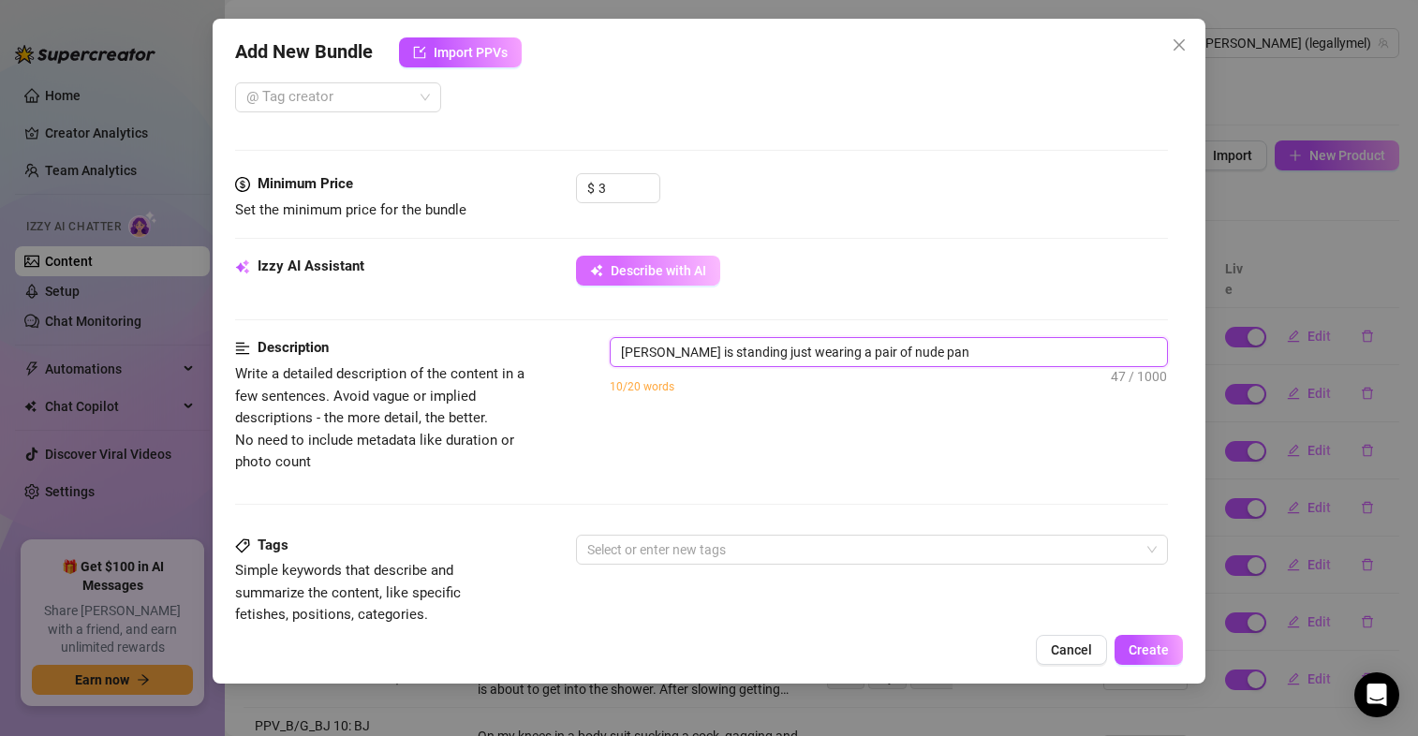
type textarea "[PERSON_NAME] is standing just wearing a pair of nude pant"
type textarea "[PERSON_NAME] is standing just wearing a pair of nude panty"
type textarea "[PERSON_NAME] is standing just wearing a pair of nude pantyh"
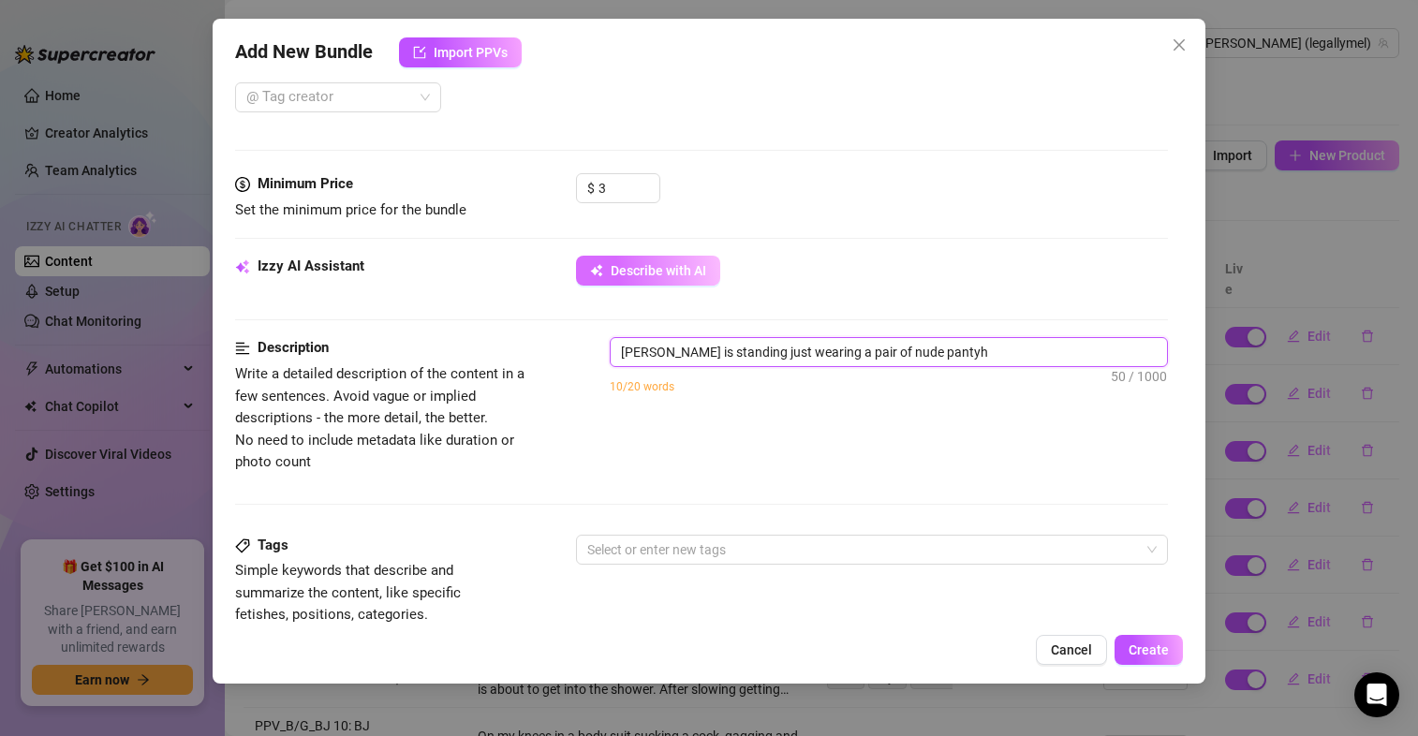
type textarea "[PERSON_NAME] is standing just wearing a pair of nude pantyho"
type textarea "[PERSON_NAME] is standing just wearing a pair of nude pantyhos"
type textarea "[PERSON_NAME] is standing just wearing a pair of nude pantyhose"
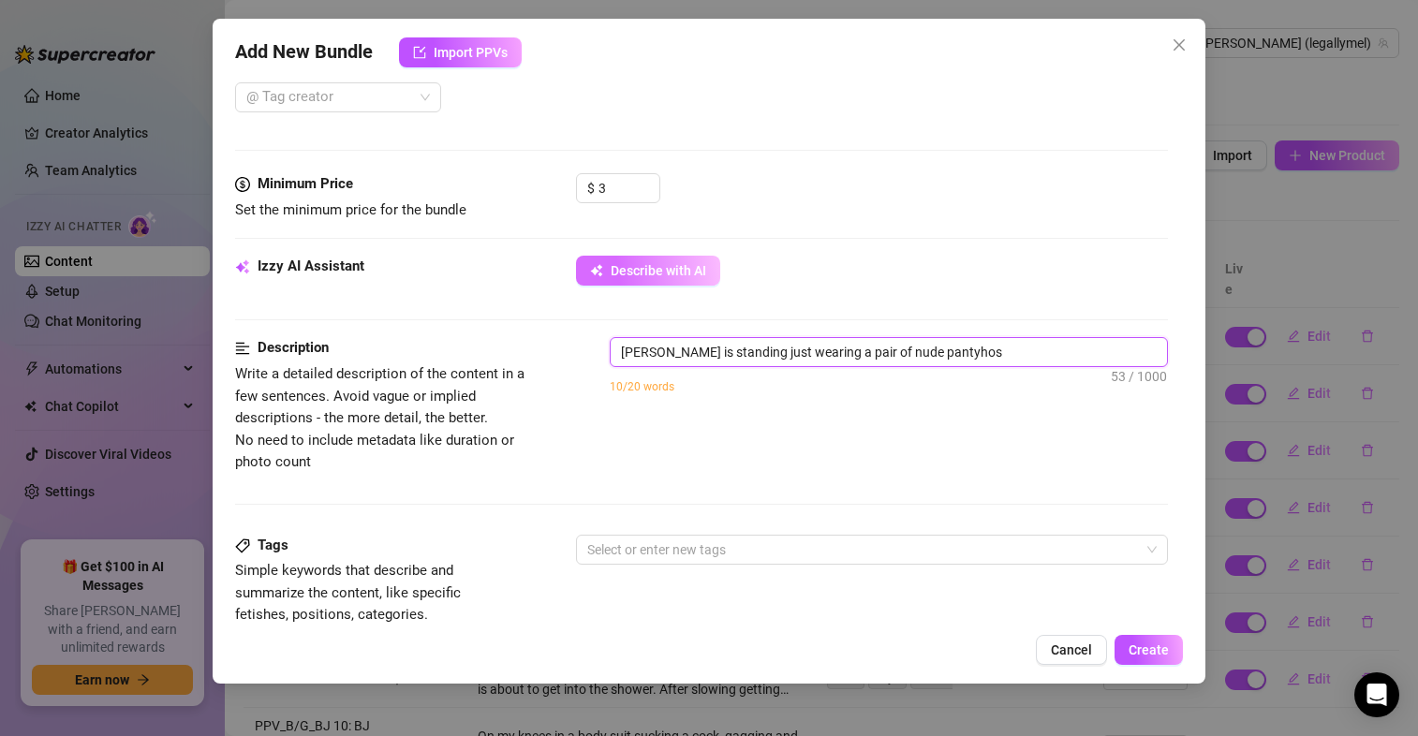
type textarea "[PERSON_NAME] is standing just wearing a pair of nude pantyhose"
type textarea "[PERSON_NAME] is standing just wearing a pair of nude pantyhose a"
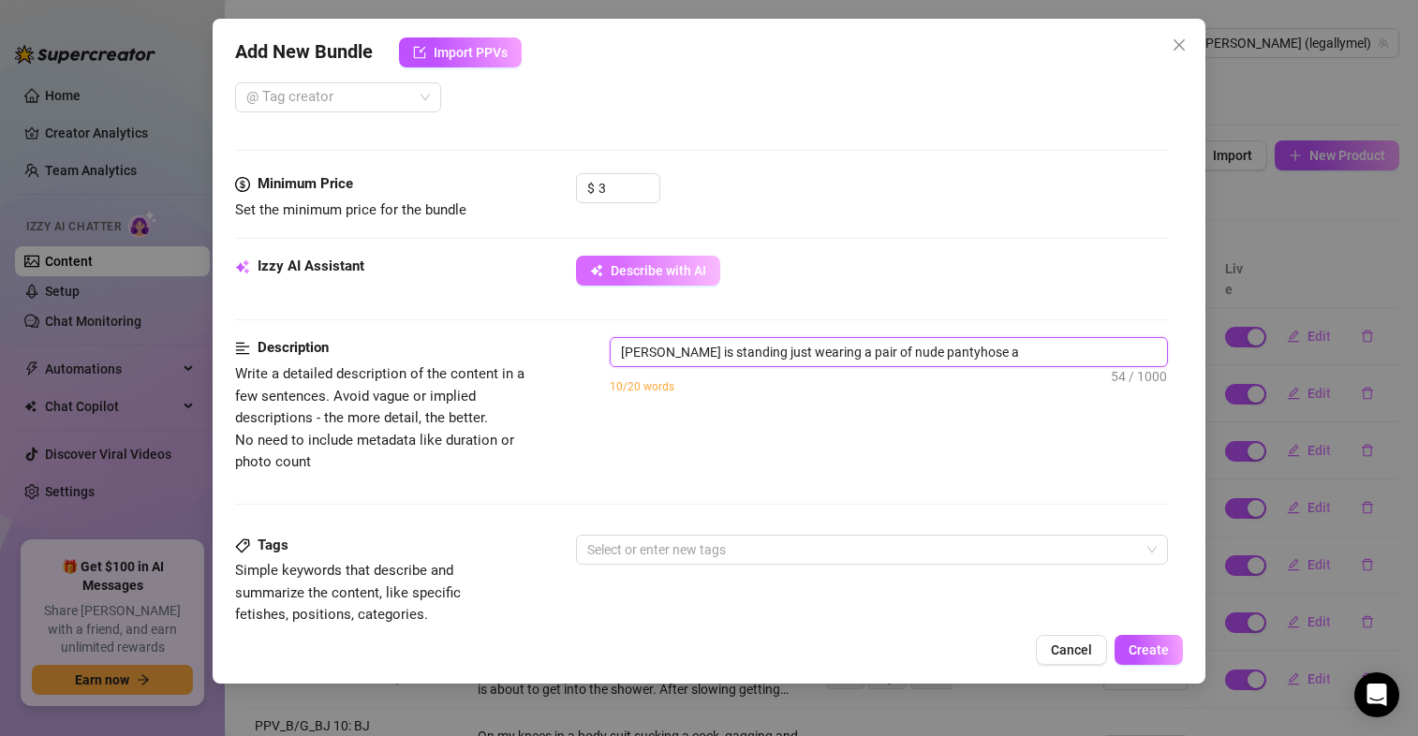
type textarea "[PERSON_NAME] is standing just wearing a pair of nude pantyhose an"
type textarea "[PERSON_NAME] is standing just wearing a pair of nude pantyhose and"
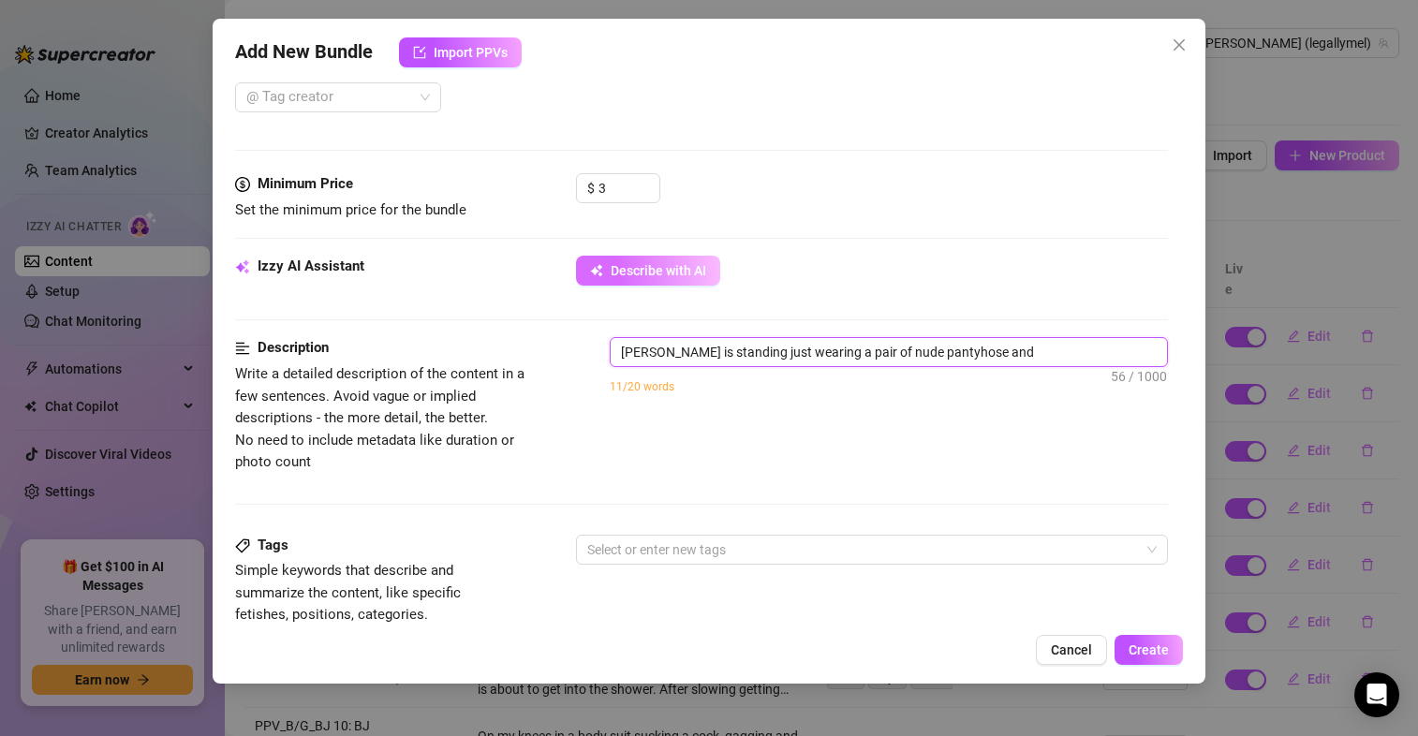
type textarea "[PERSON_NAME] is standing just wearing a pair of nude pantyhose and"
type textarea "[PERSON_NAME] is standing just wearing a pair of nude pantyhose and r"
type textarea "[PERSON_NAME] is standing just wearing a pair of nude pantyhose and re"
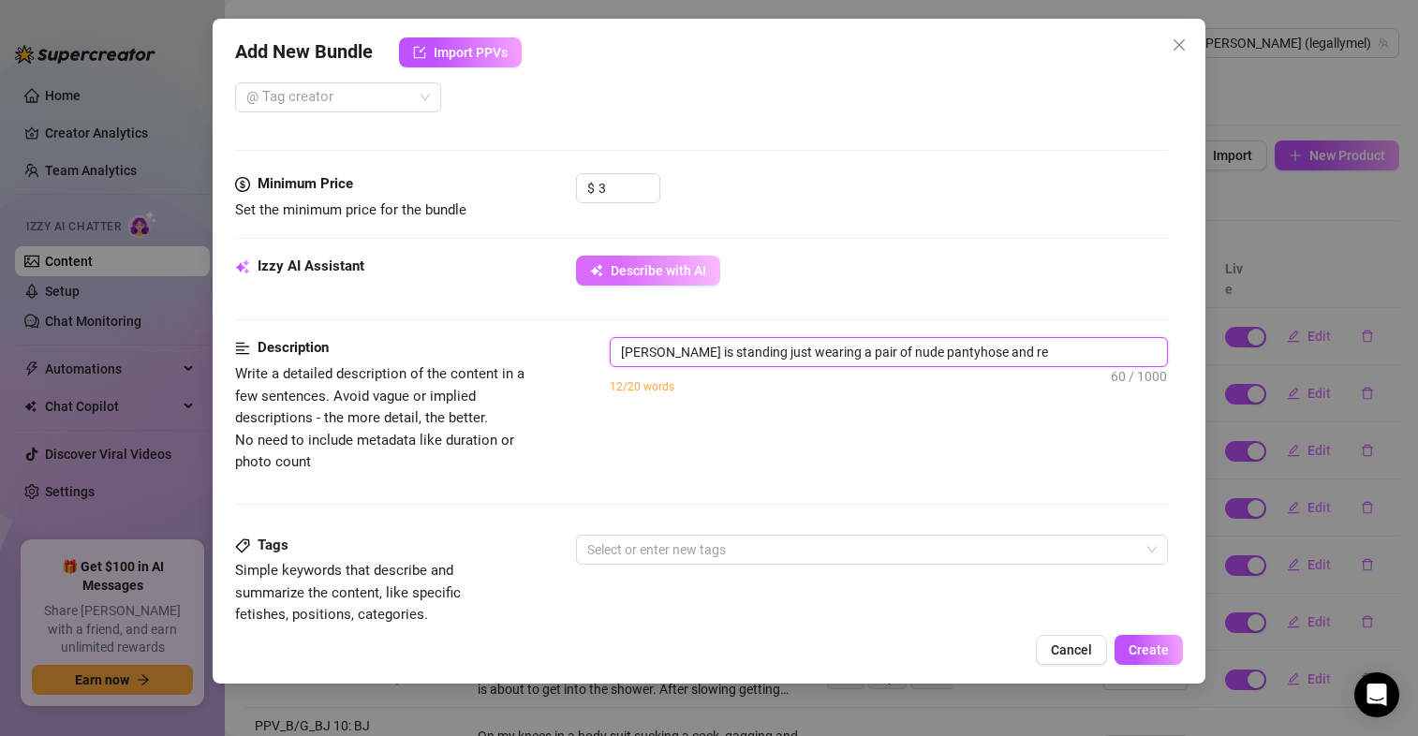
type textarea "[PERSON_NAME] is standing just wearing a pair of nude pantyhose and red"
type textarea "[PERSON_NAME] is standing just wearing a pair of nude pantyhose and red b"
type textarea "[PERSON_NAME] is standing just wearing a pair of nude pantyhose and red bo"
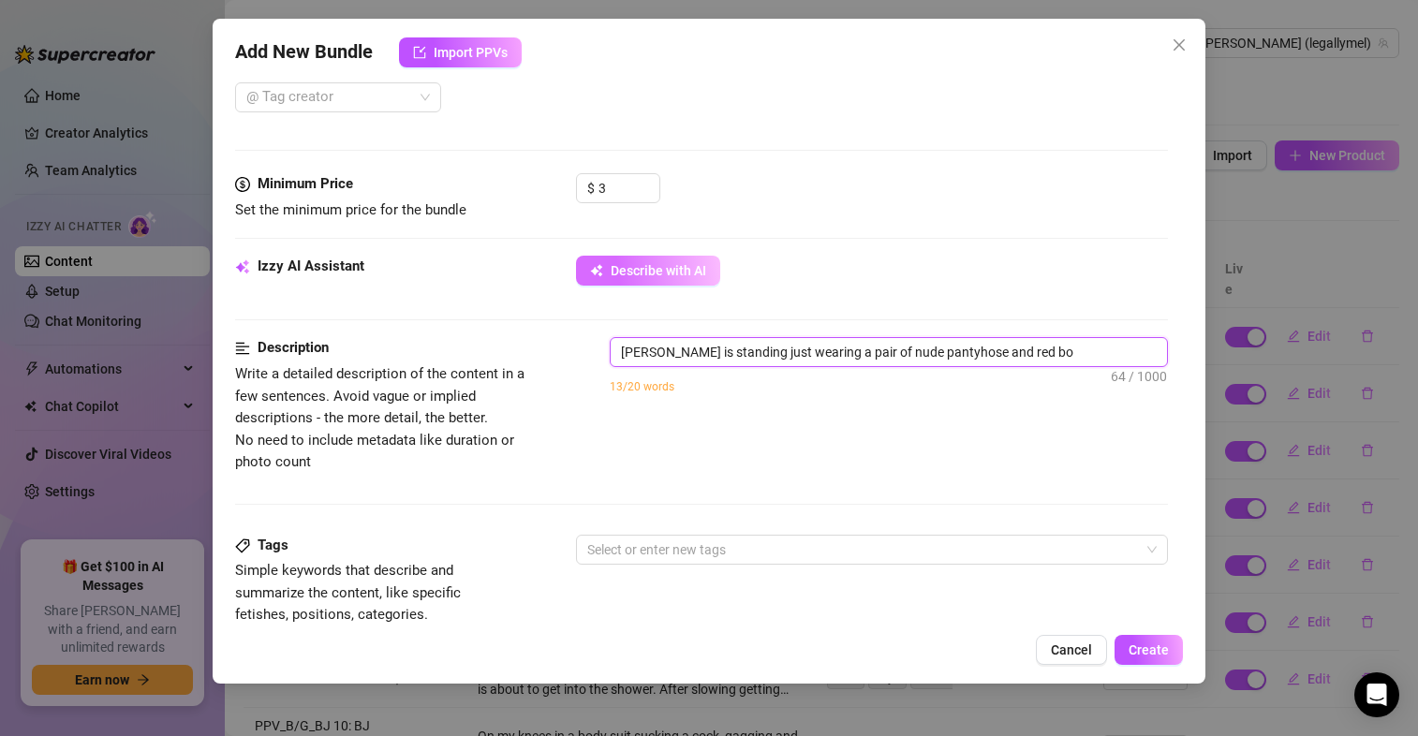
type textarea "[PERSON_NAME] is standing just wearing a pair of nude pantyhose and red bot"
type textarea "[PERSON_NAME] is standing just wearing a pair of nude pantyhose and red [PERSON…"
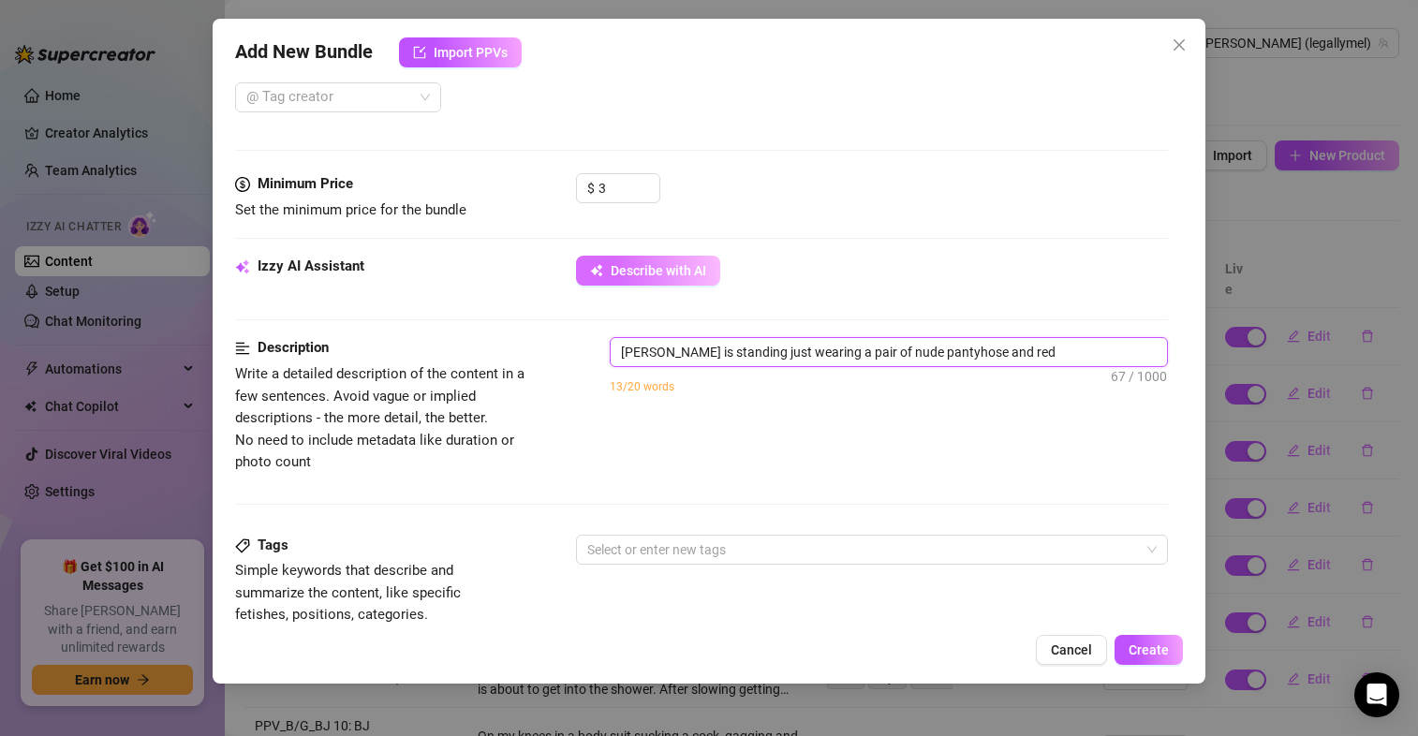
type textarea "[PERSON_NAME] is standing just wearing a pair of nude pantyhose and red bottom"
type textarea "[PERSON_NAME] is standing just wearing a pair of nude pantyhose and red bottom h"
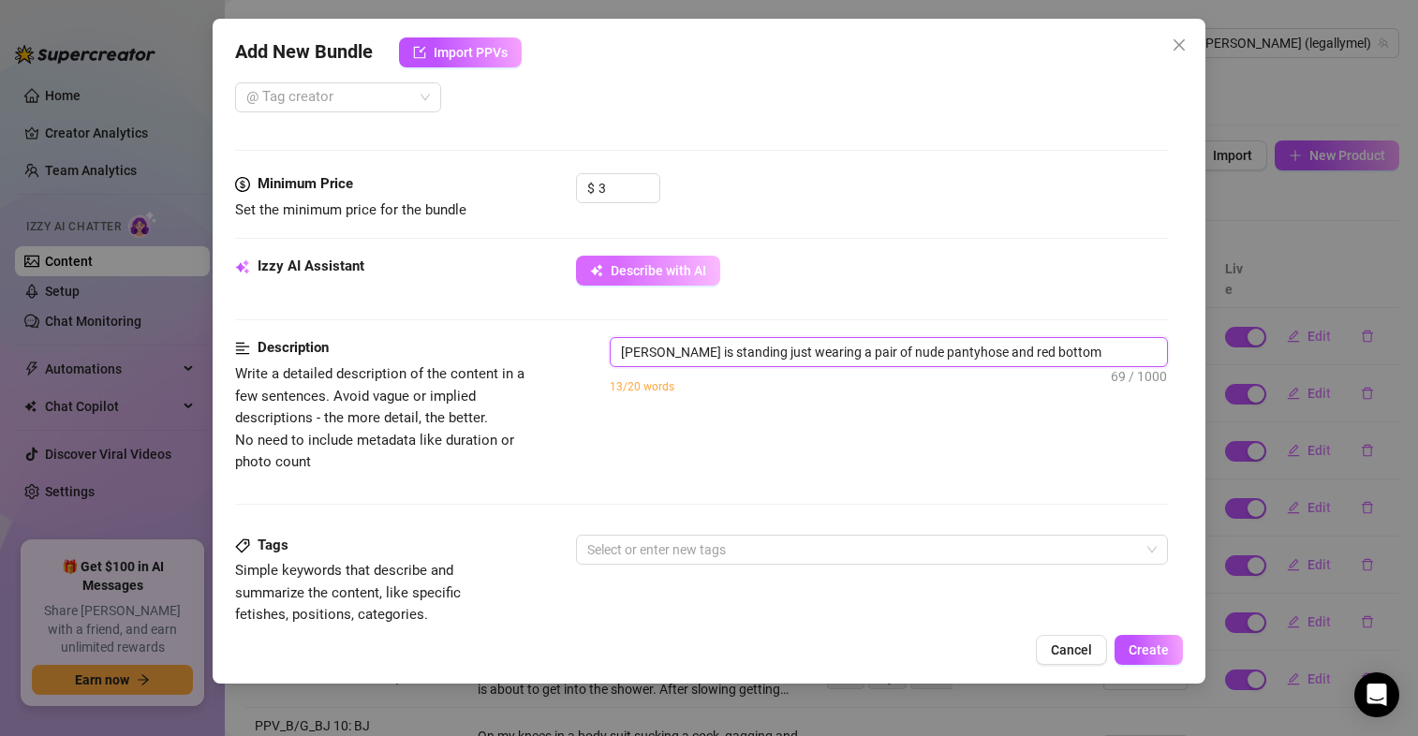
type textarea "[PERSON_NAME] is standing just wearing a pair of nude pantyhose and red bottom h"
type textarea "[PERSON_NAME] is standing just wearing a pair of nude pantyhose and red bottom …"
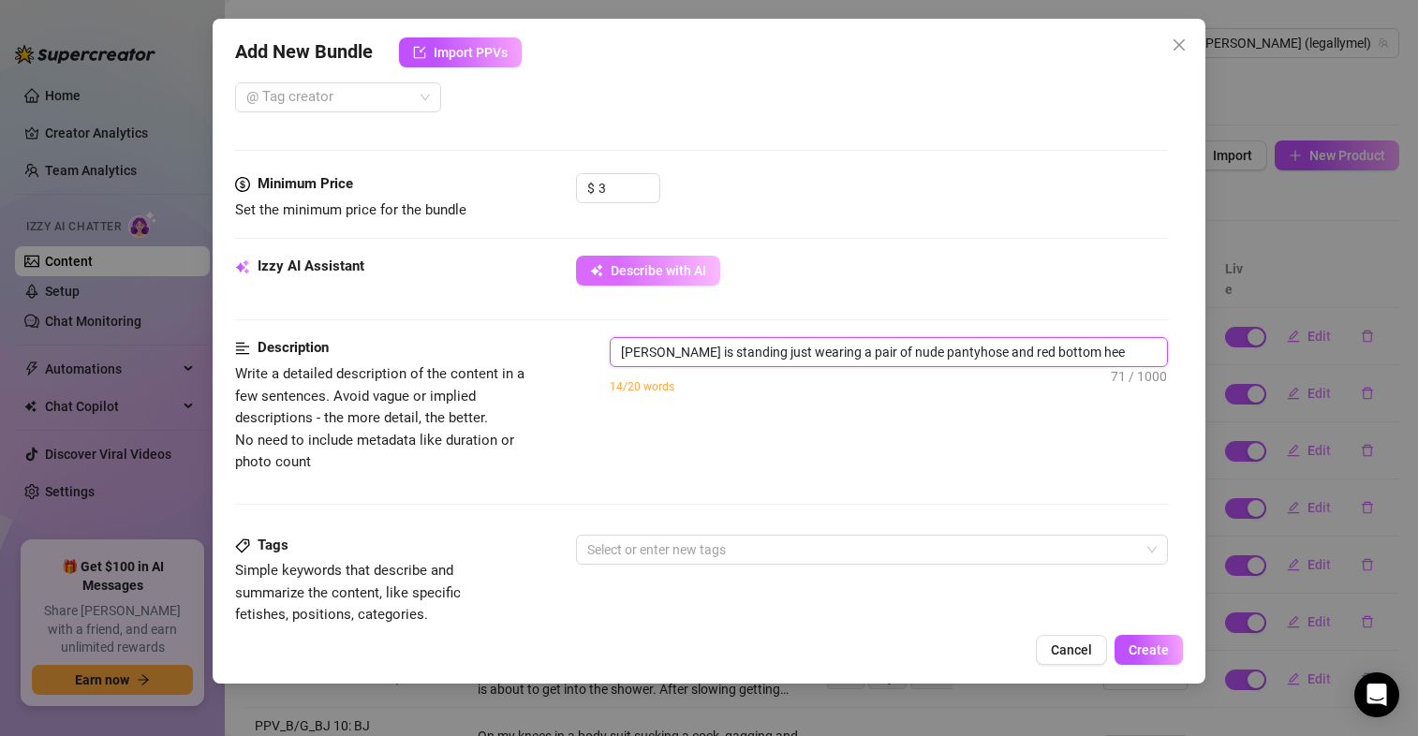
type textarea "[PERSON_NAME] is standing just wearing a pair of nude pantyhose and red bottom …"
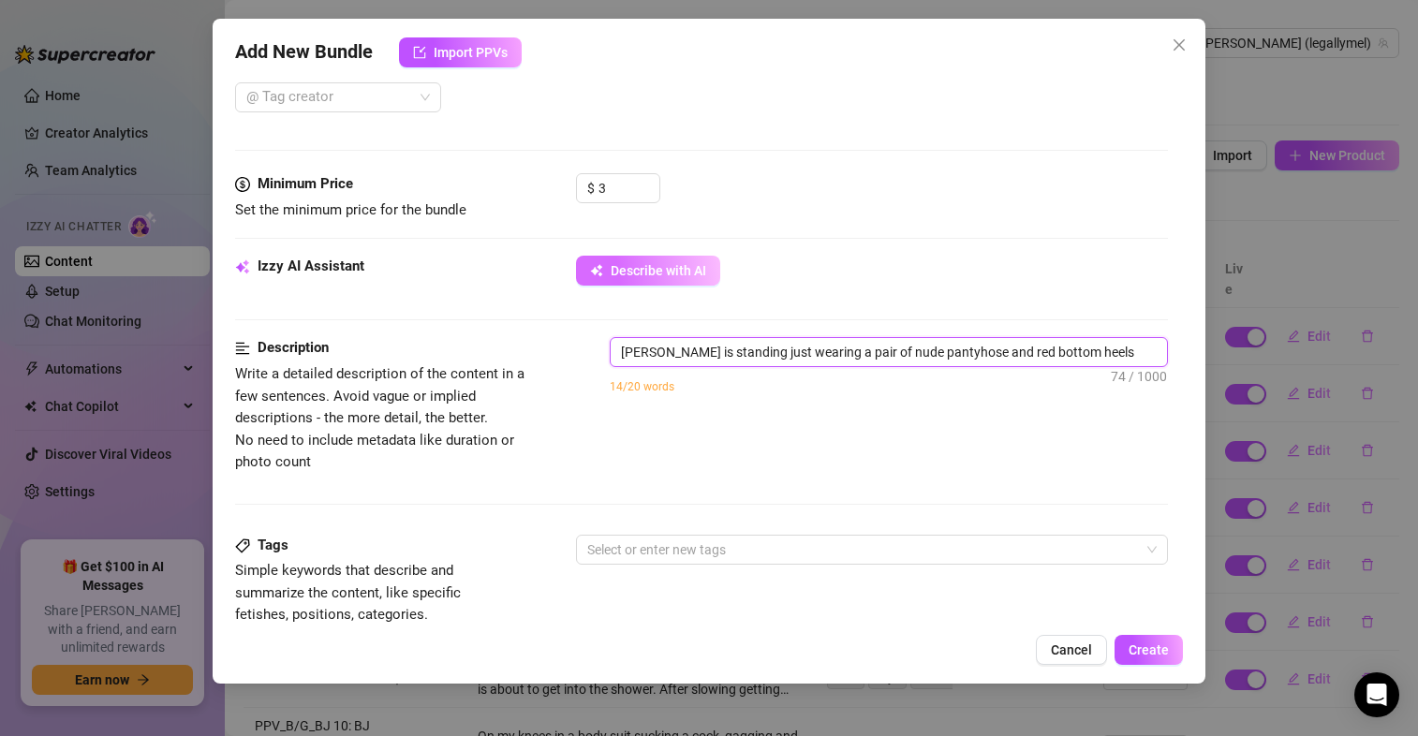
type textarea "[PERSON_NAME] is standing just wearing a pair of nude pantyhose and red bottom …"
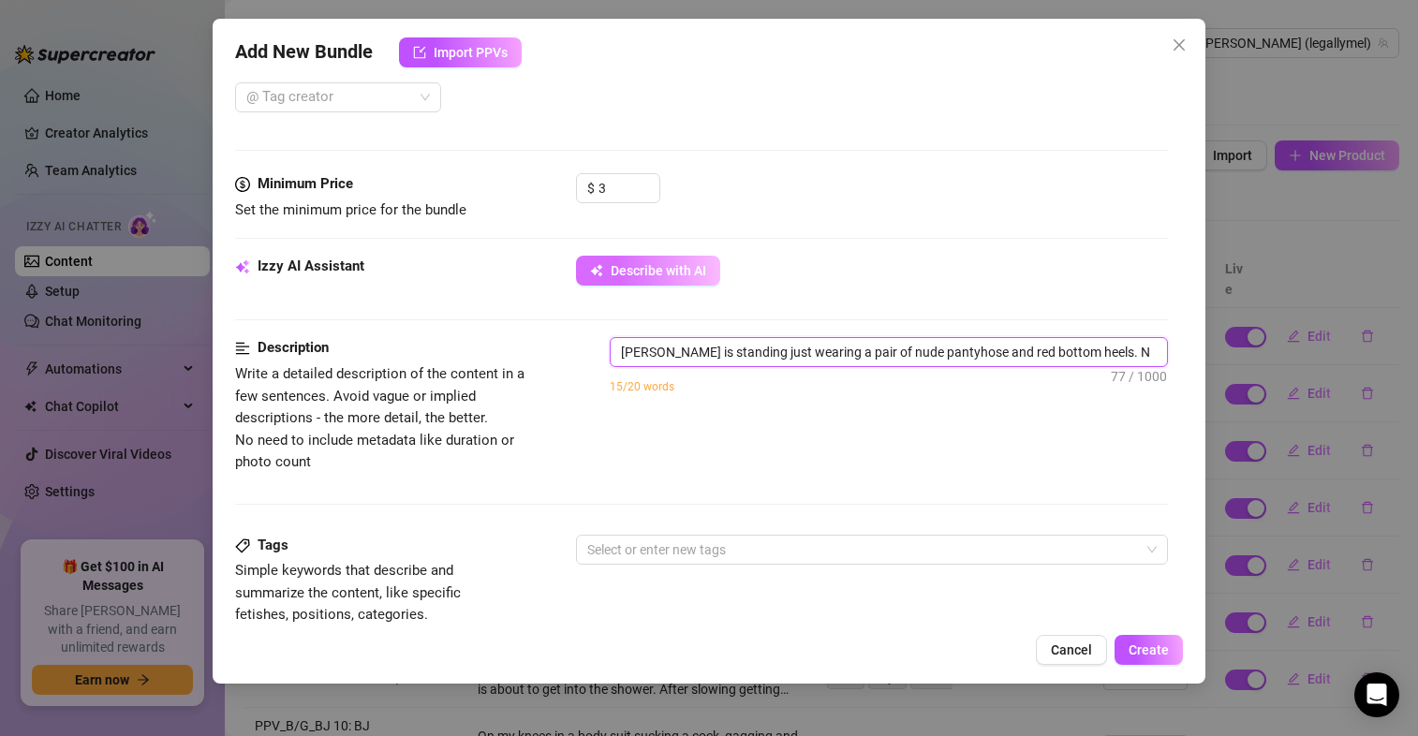
type textarea "[PERSON_NAME] is standing just wearing a pair of nude pantyhose and red bottom …"
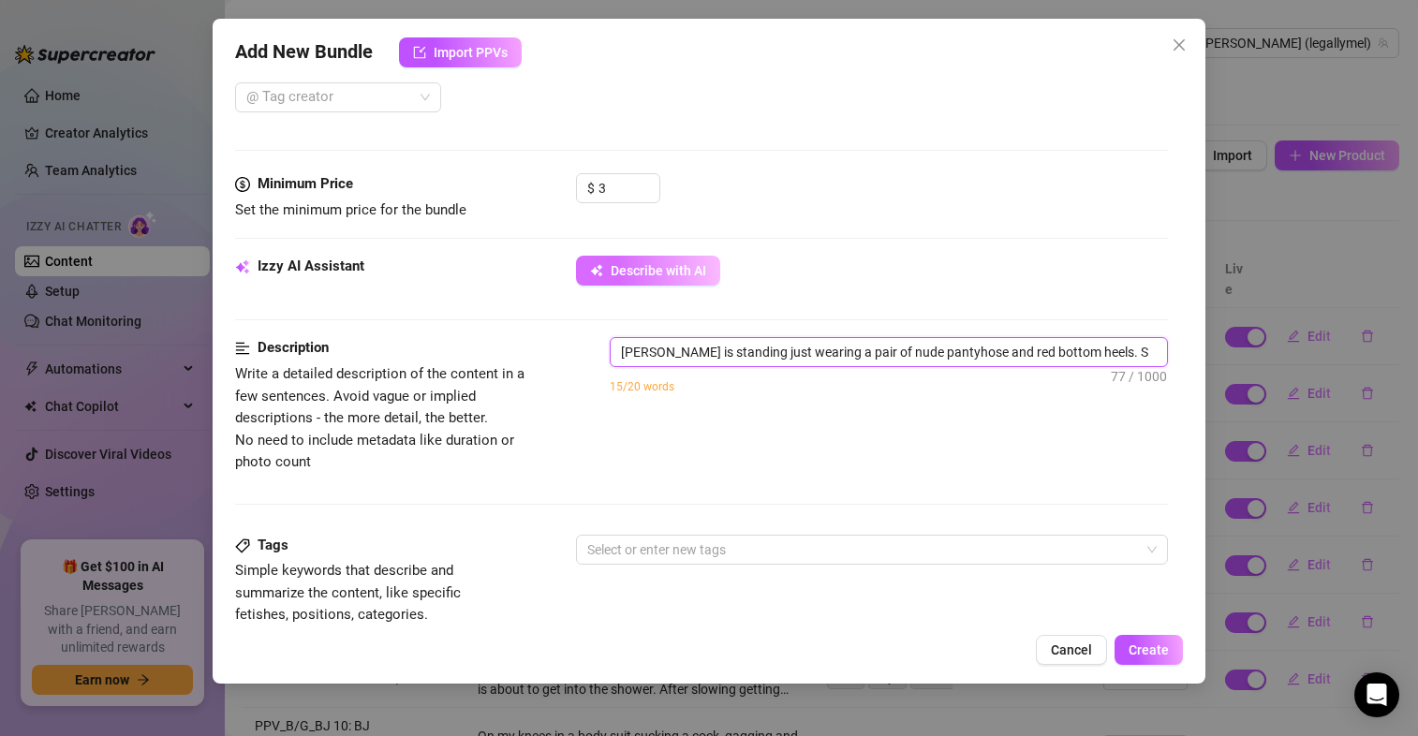
type textarea "[PERSON_NAME] is standing just wearing a pair of nude pantyhose and red bottom …"
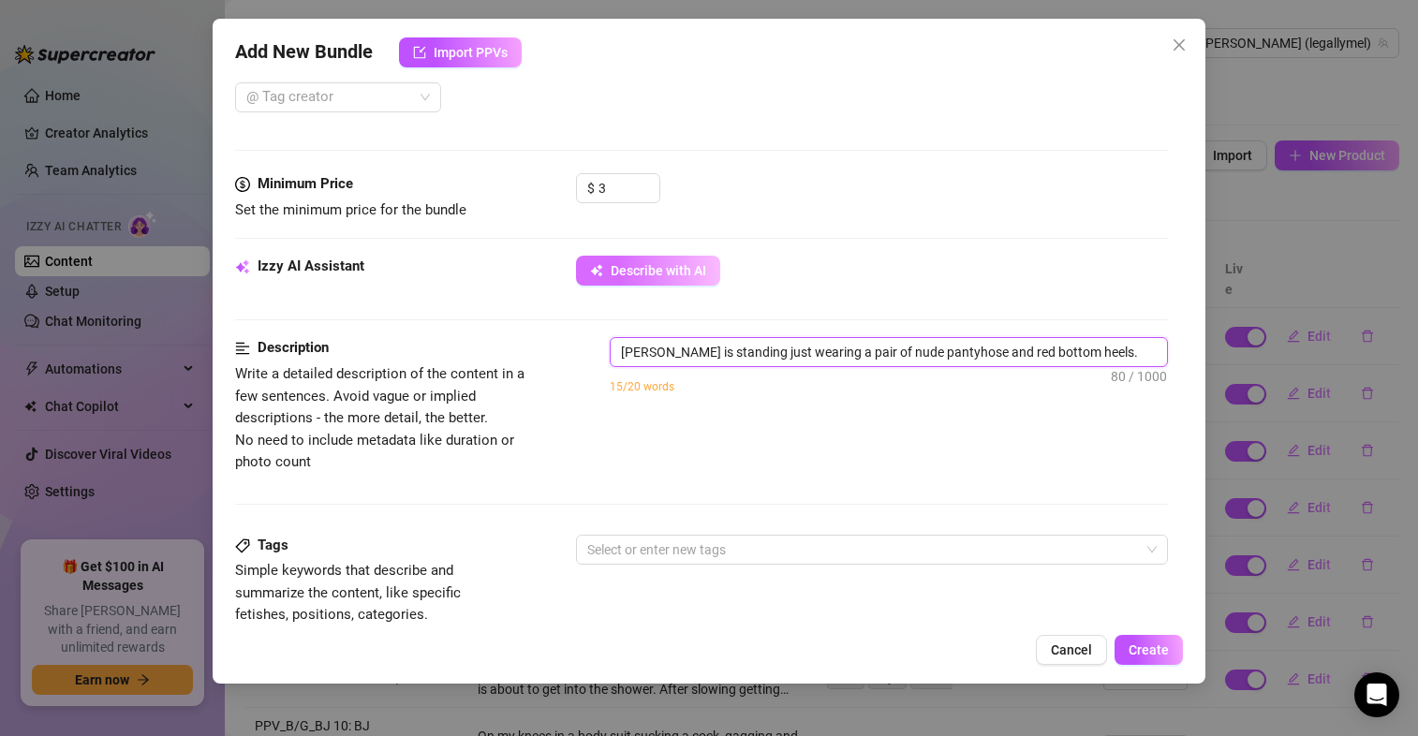
type textarea "[PERSON_NAME] is standing just wearing a pair of nude pantyhose and red bottom …"
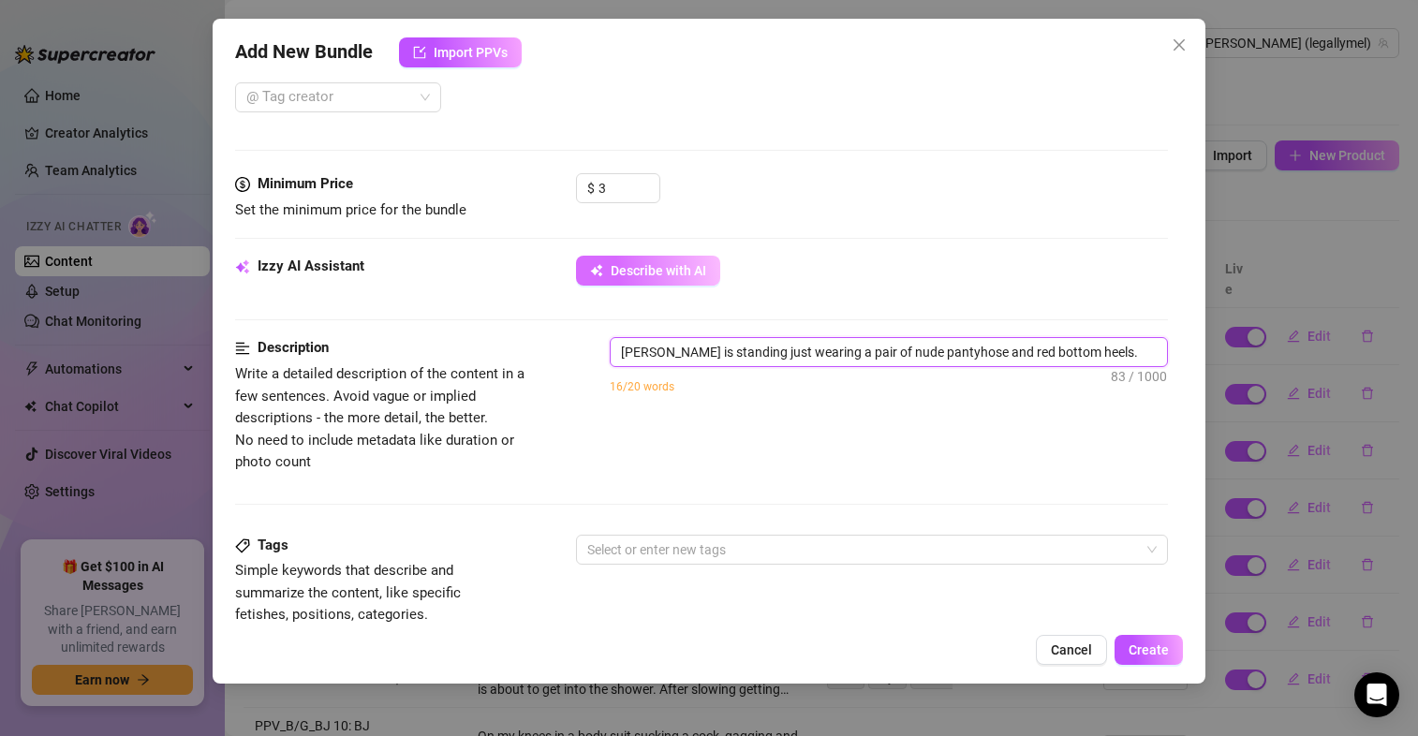
type textarea "[PERSON_NAME] is standing just wearing a pair of nude pantyhose and red bottom …"
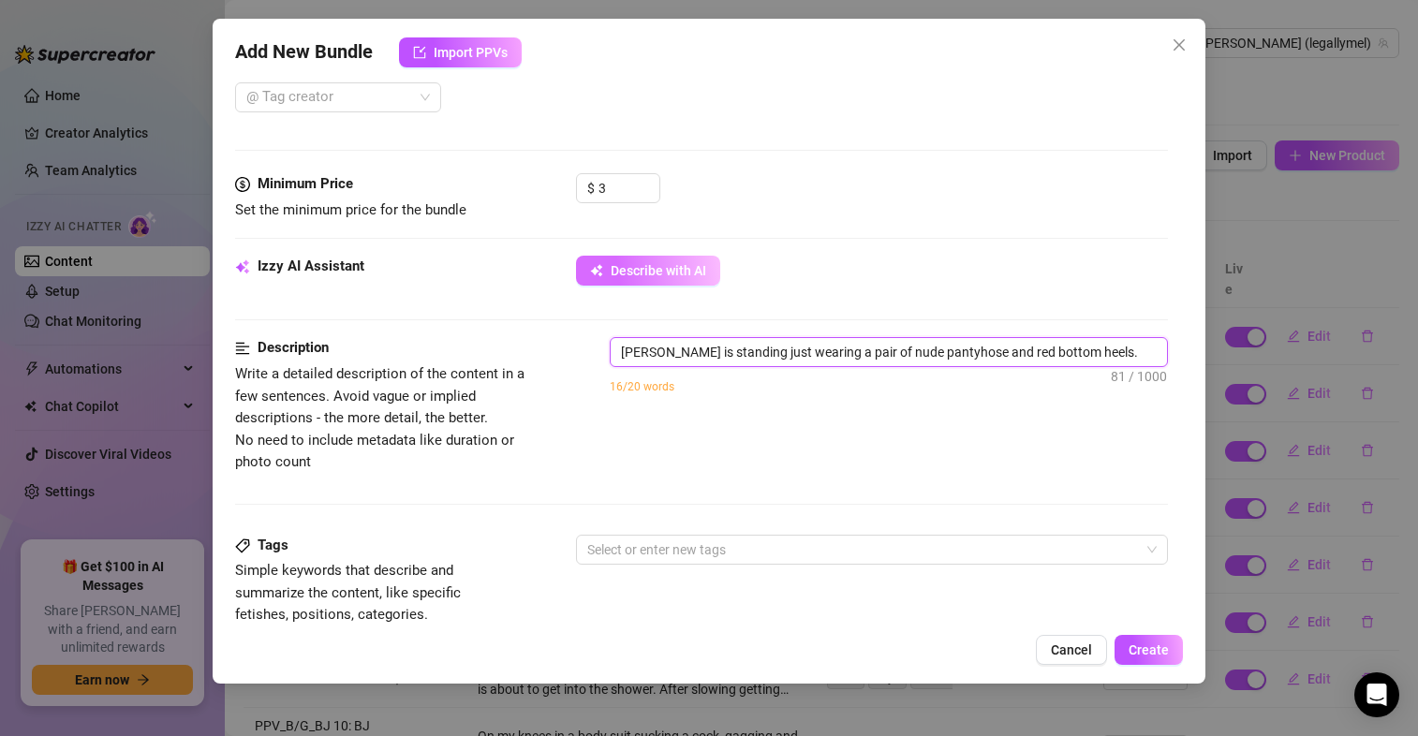
type textarea "[PERSON_NAME] is standing just wearing a pair of nude pantyhose and red bottom …"
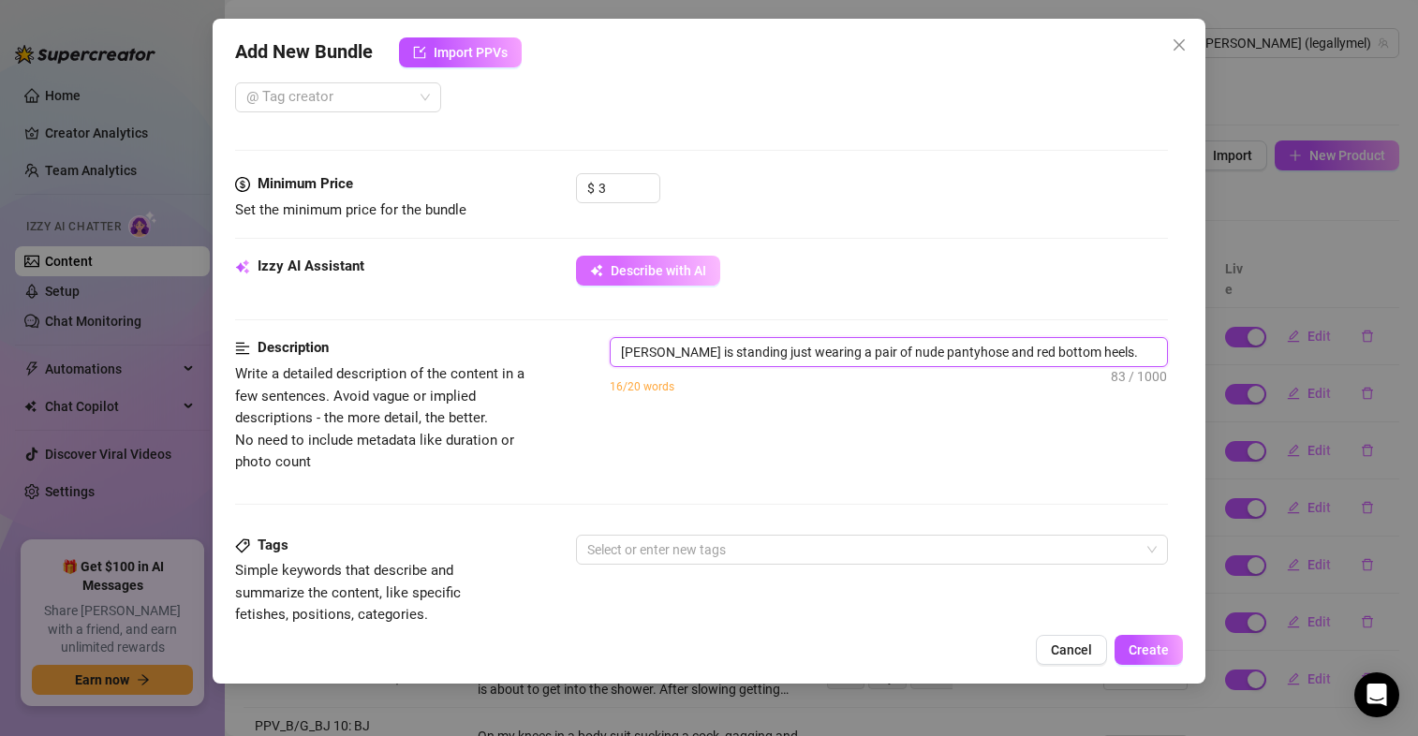
type textarea "[PERSON_NAME] is standing just wearing a pair of nude pantyhose and red bottom …"
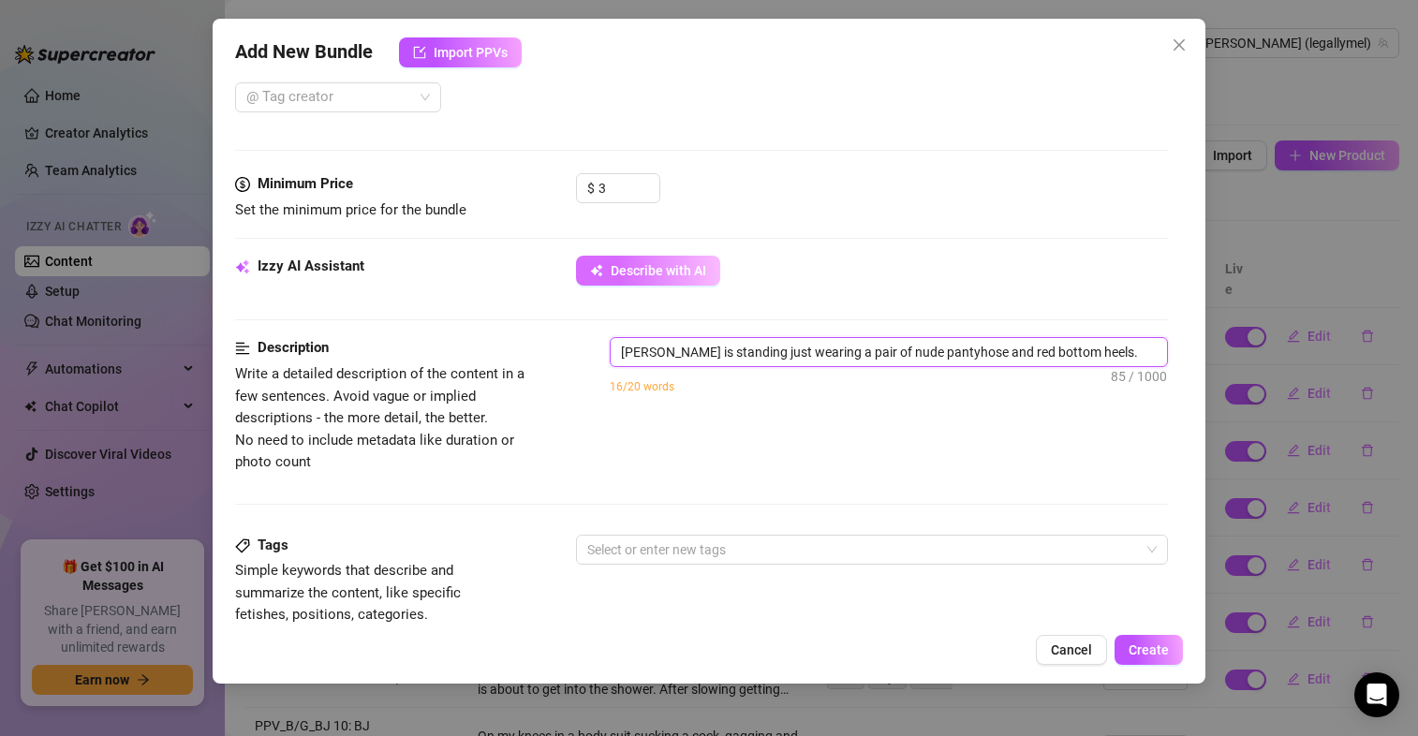
type textarea "[PERSON_NAME] is standing just wearing a pair of nude pantyhose and red bottom …"
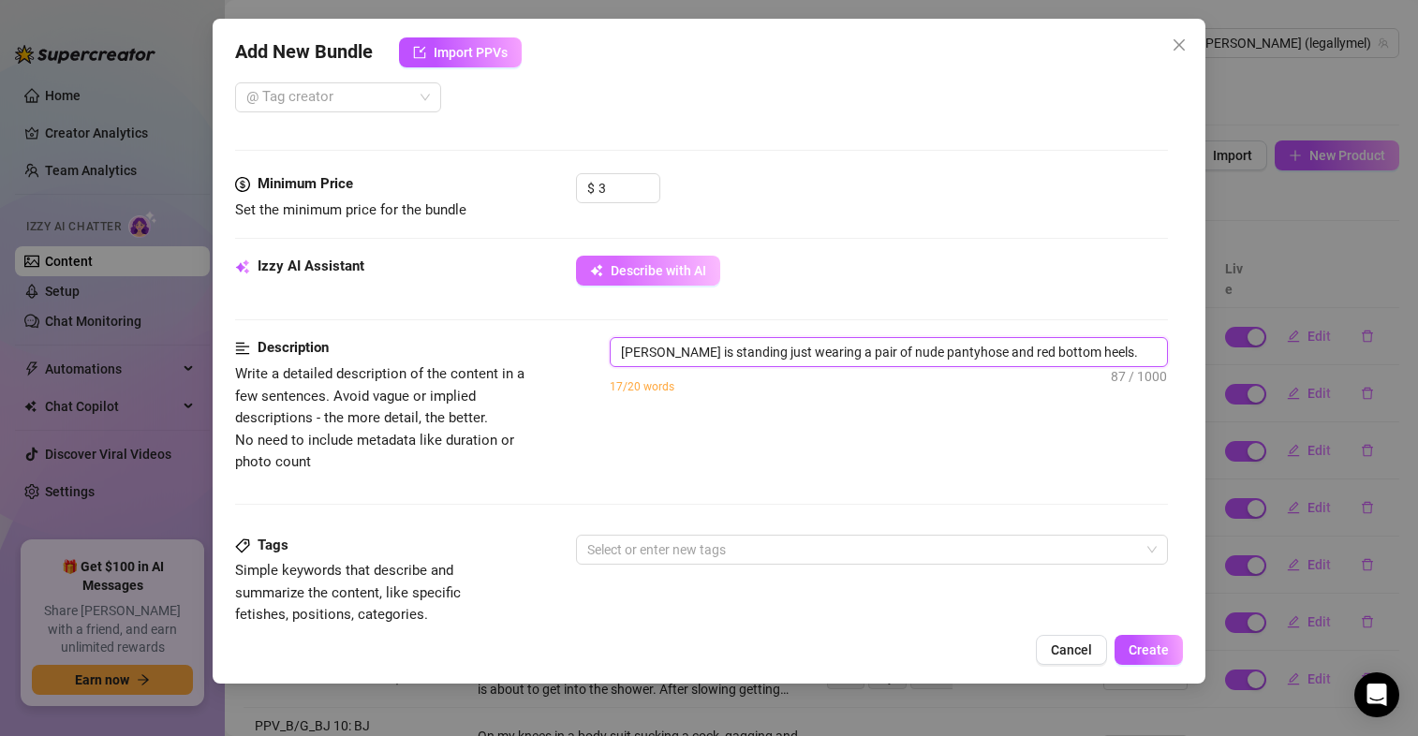
type textarea "[PERSON_NAME] is standing just wearing a pair of nude pantyhose and red bottom …"
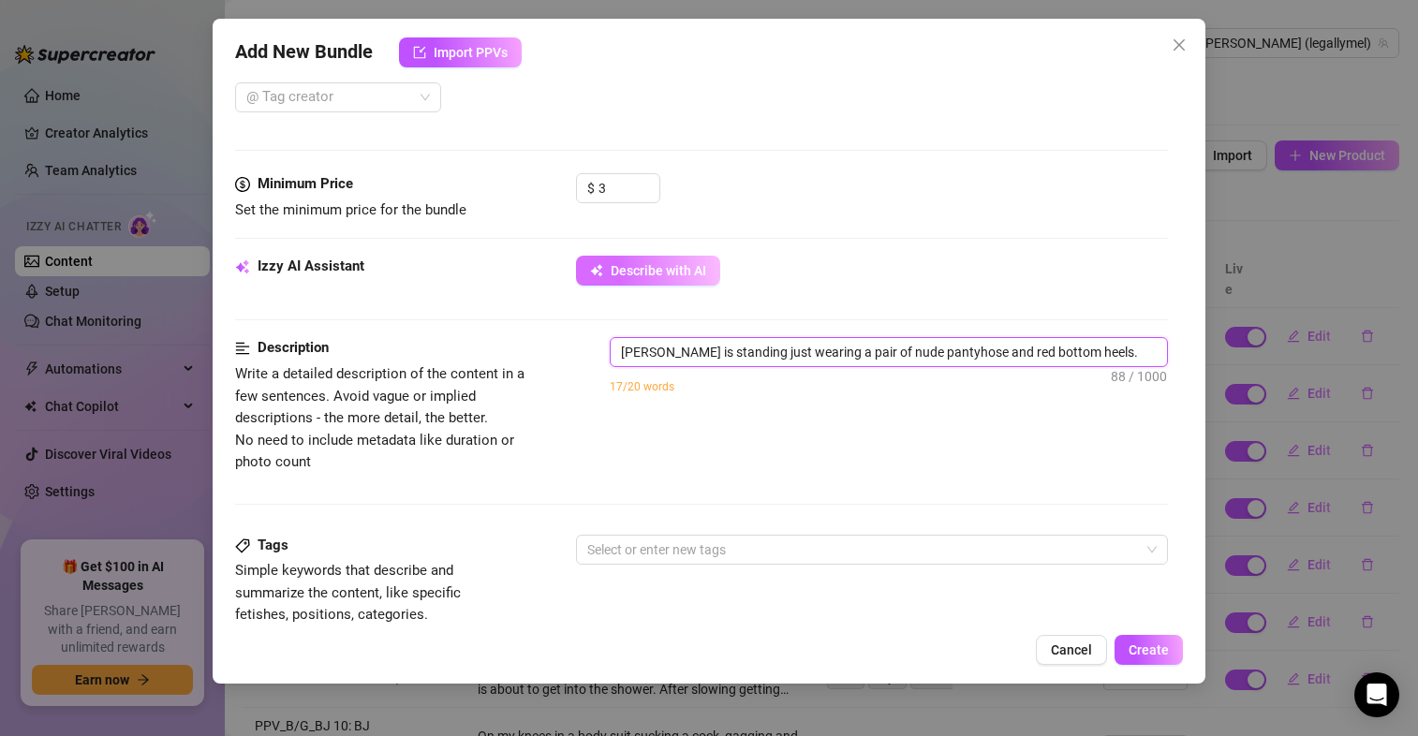
type textarea "[PERSON_NAME] is standing just wearing a pair of nude pantyhose and red bottom …"
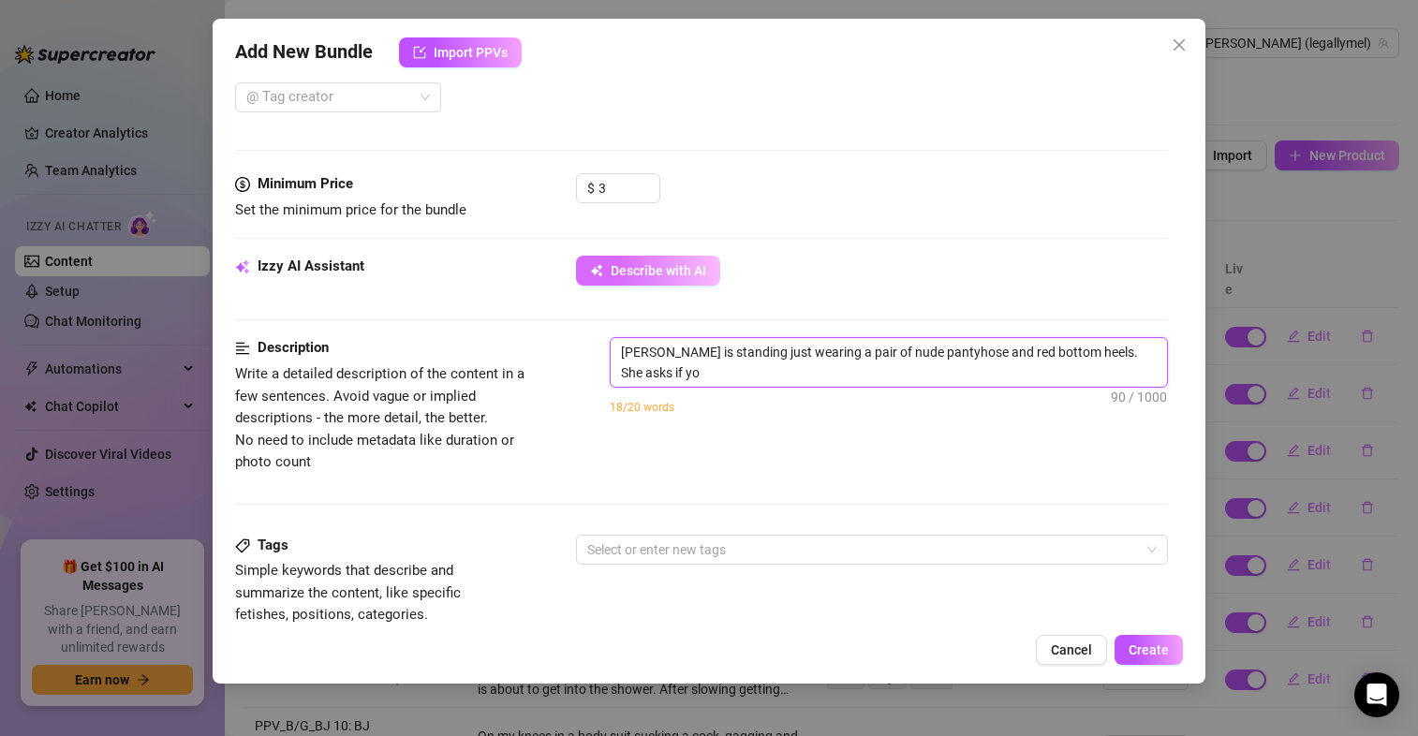
type textarea "[PERSON_NAME] is standing just wearing a pair of nude pantyhose and red bottom …"
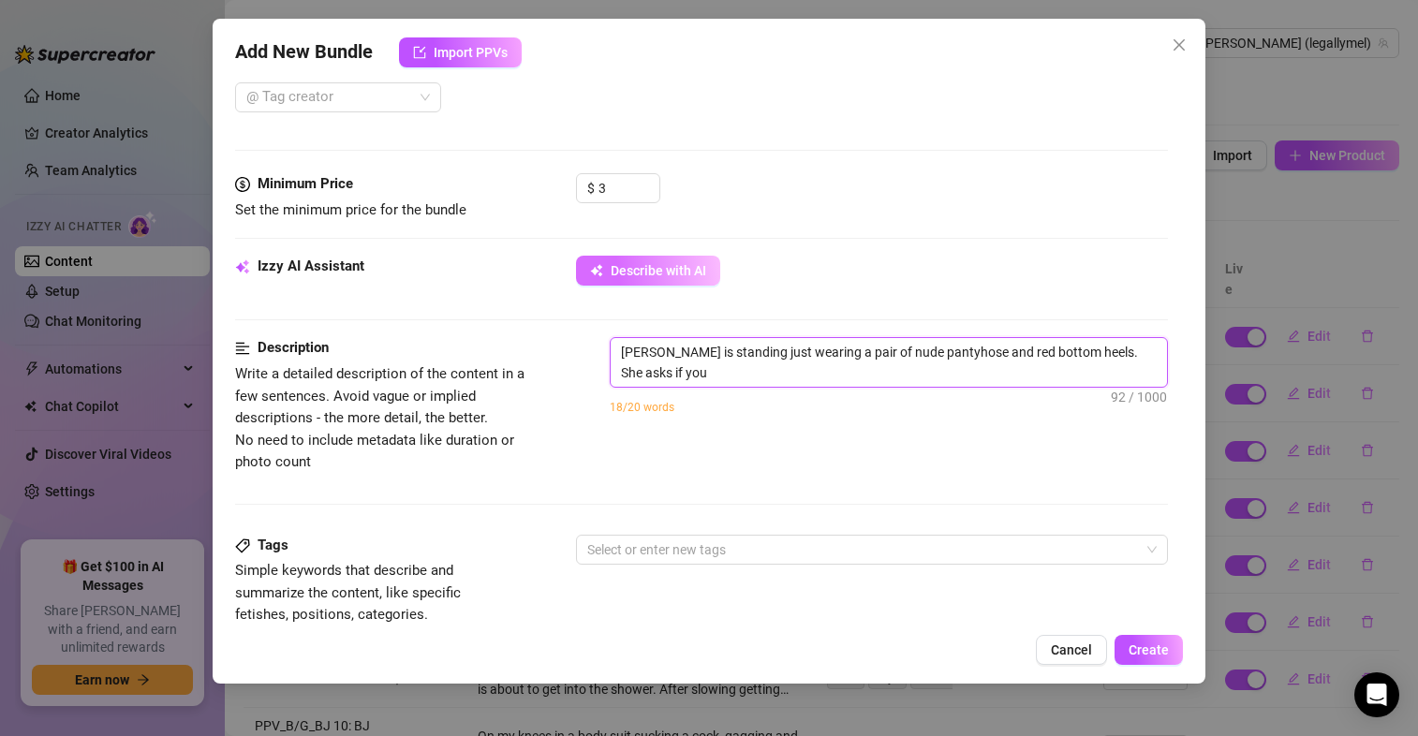
type textarea "[PERSON_NAME] is standing just wearing a pair of nude pantyhose and red bottom …"
click at [888, 375] on textarea "[PERSON_NAME] is standing just wearing a pair of nude pantyhose and red bottom …" at bounding box center [889, 362] width 556 height 49
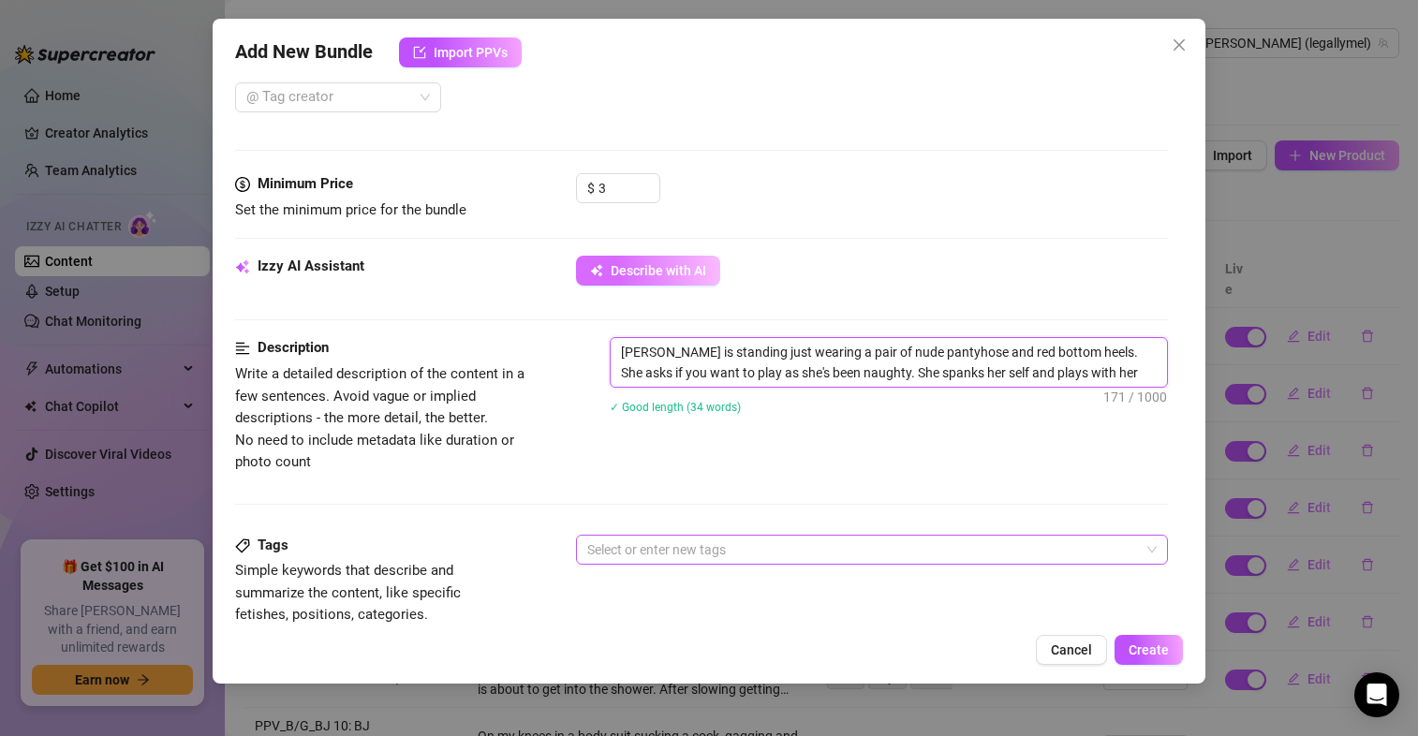
click at [738, 549] on div at bounding box center [862, 550] width 565 height 26
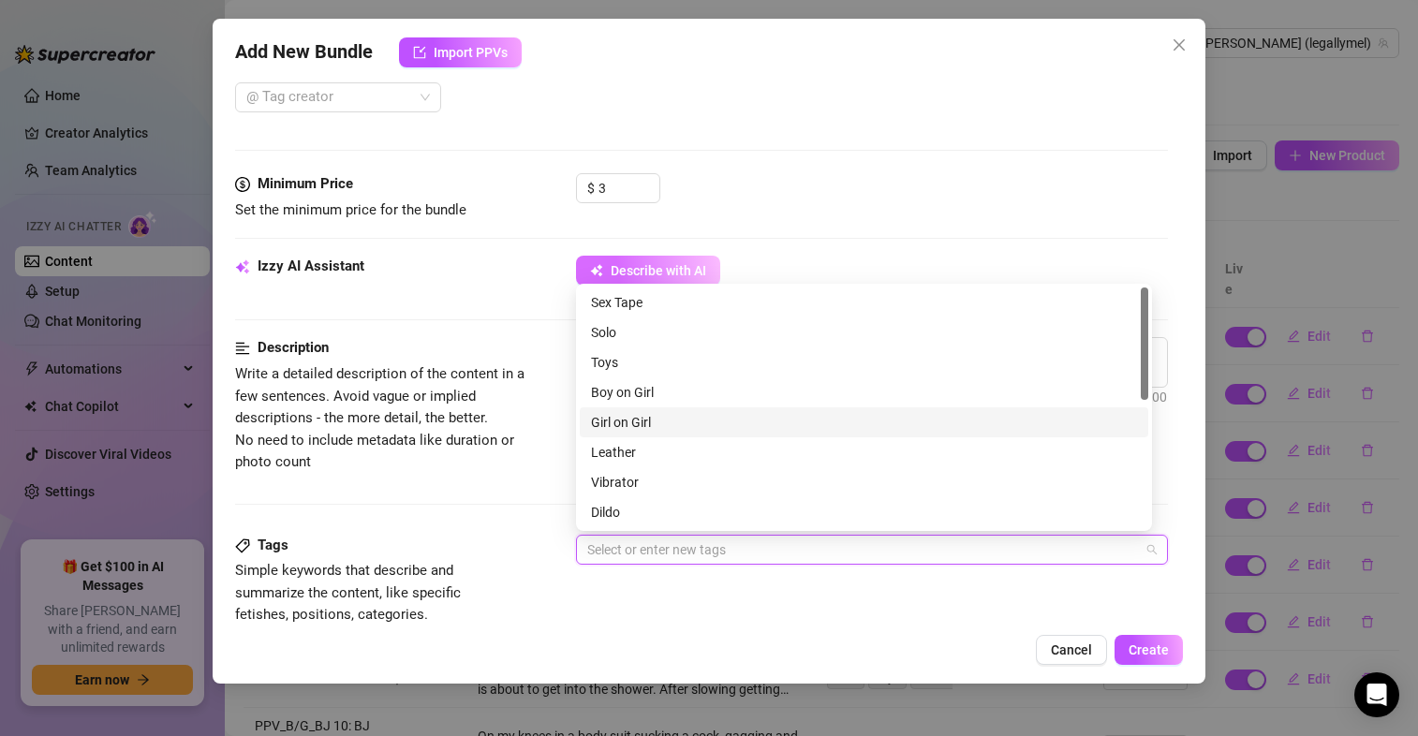
drag, startPoint x: 738, startPoint y: 549, endPoint x: 1126, endPoint y: 410, distance: 411.7
click at [1126, 410] on div "Girl on Girl" at bounding box center [864, 422] width 568 height 30
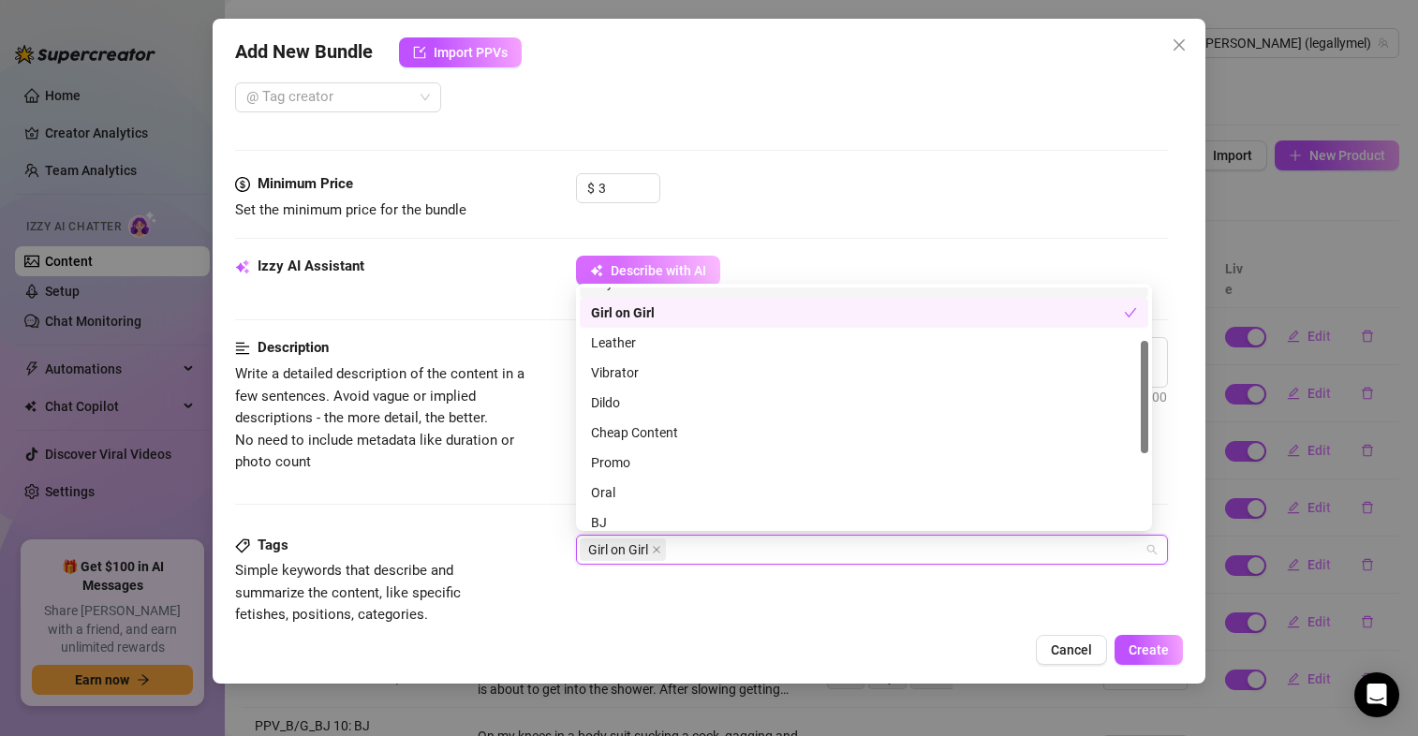
drag, startPoint x: 1143, startPoint y: 375, endPoint x: 1151, endPoint y: 428, distance: 53.9
click at [1151, 428] on div "Toys Boy on Girl Girl on Girl Boy on Girl Girl on Girl Leather Vibrator Dildo C…" at bounding box center [864, 407] width 576 height 247
click at [742, 434] on div "Cheap Content" at bounding box center [864, 429] width 546 height 21
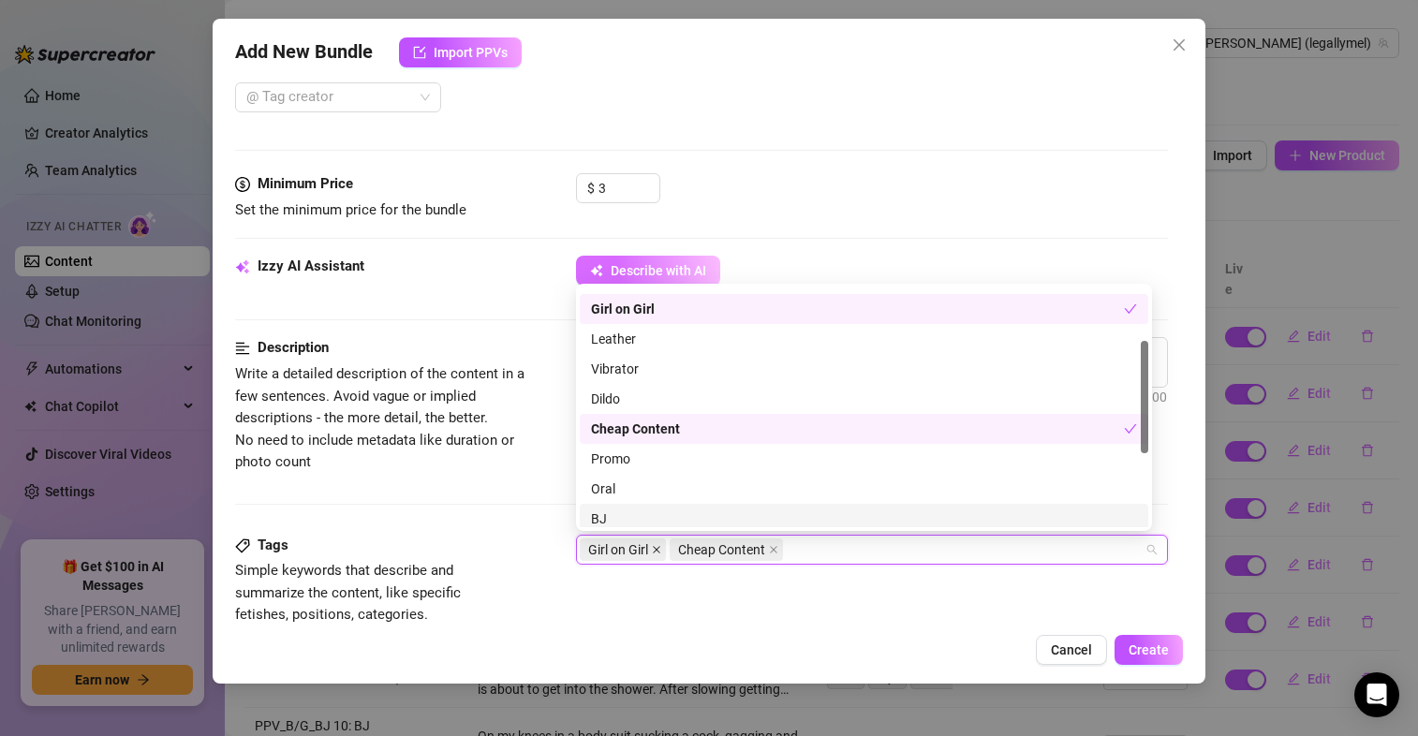
click at [660, 548] on icon "close" at bounding box center [656, 549] width 9 height 9
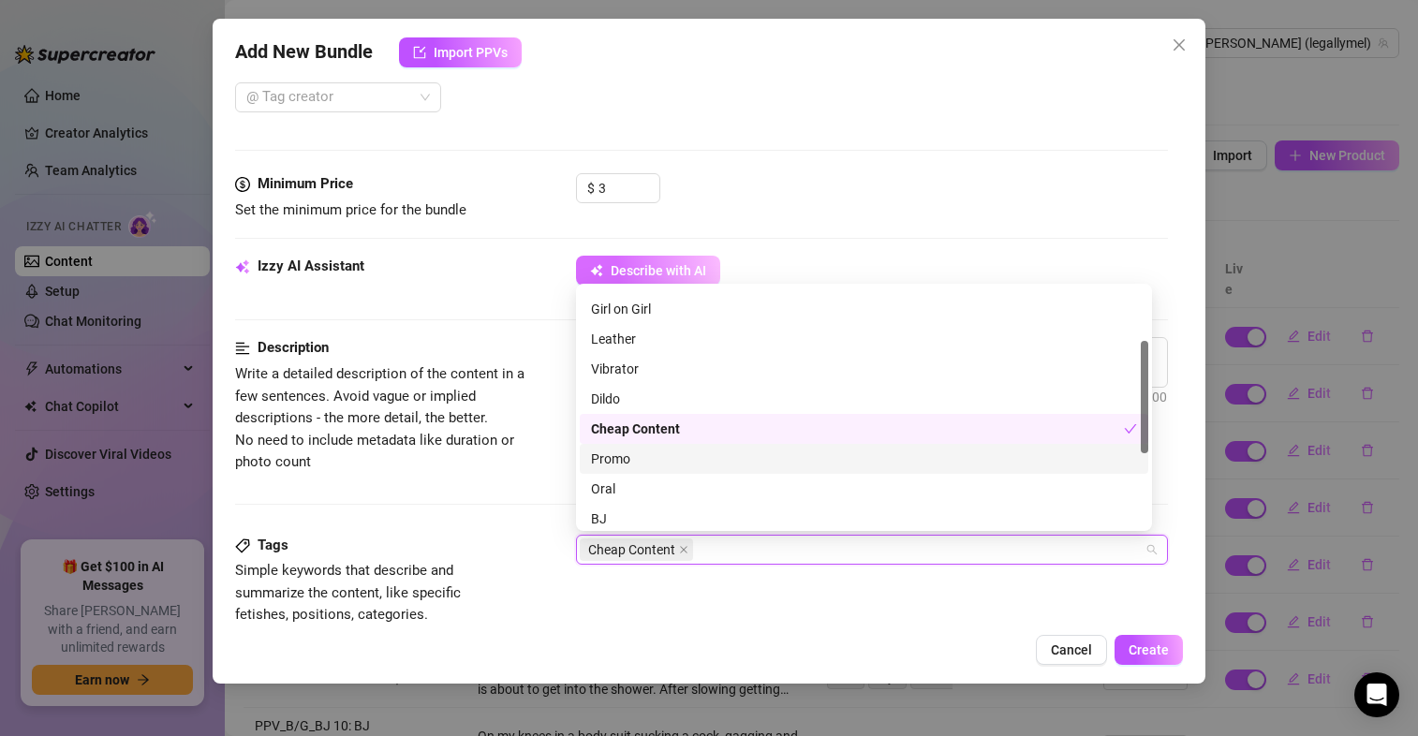
click at [622, 467] on div "Promo" at bounding box center [864, 459] width 546 height 21
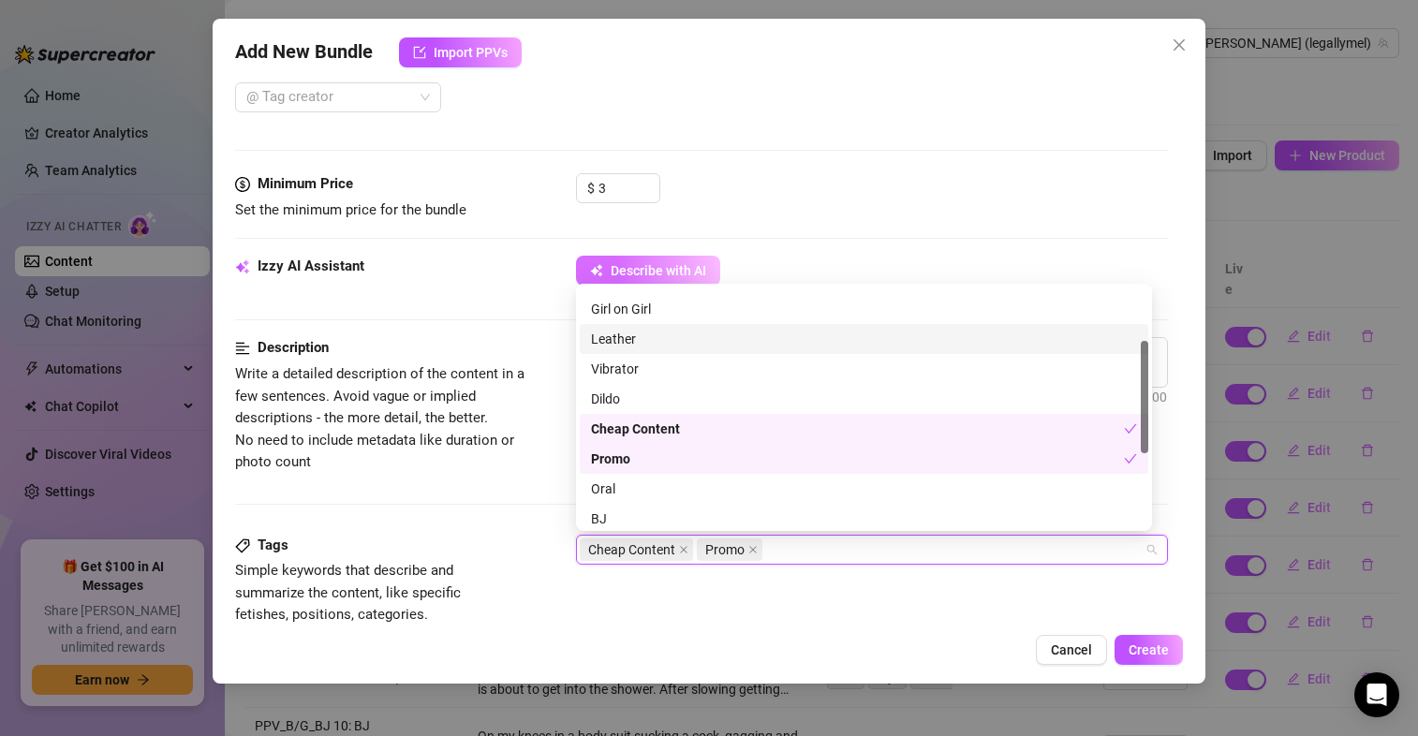
drag, startPoint x: 1148, startPoint y: 380, endPoint x: 1148, endPoint y: 454, distance: 74.0
click at [1148, 454] on div "Girl on Girl Leather Vibrator Boy on Girl Girl on Girl Leather Vibrator Dildo C…" at bounding box center [864, 407] width 576 height 247
click at [816, 552] on div "Cheap Content Promo" at bounding box center [862, 550] width 565 height 26
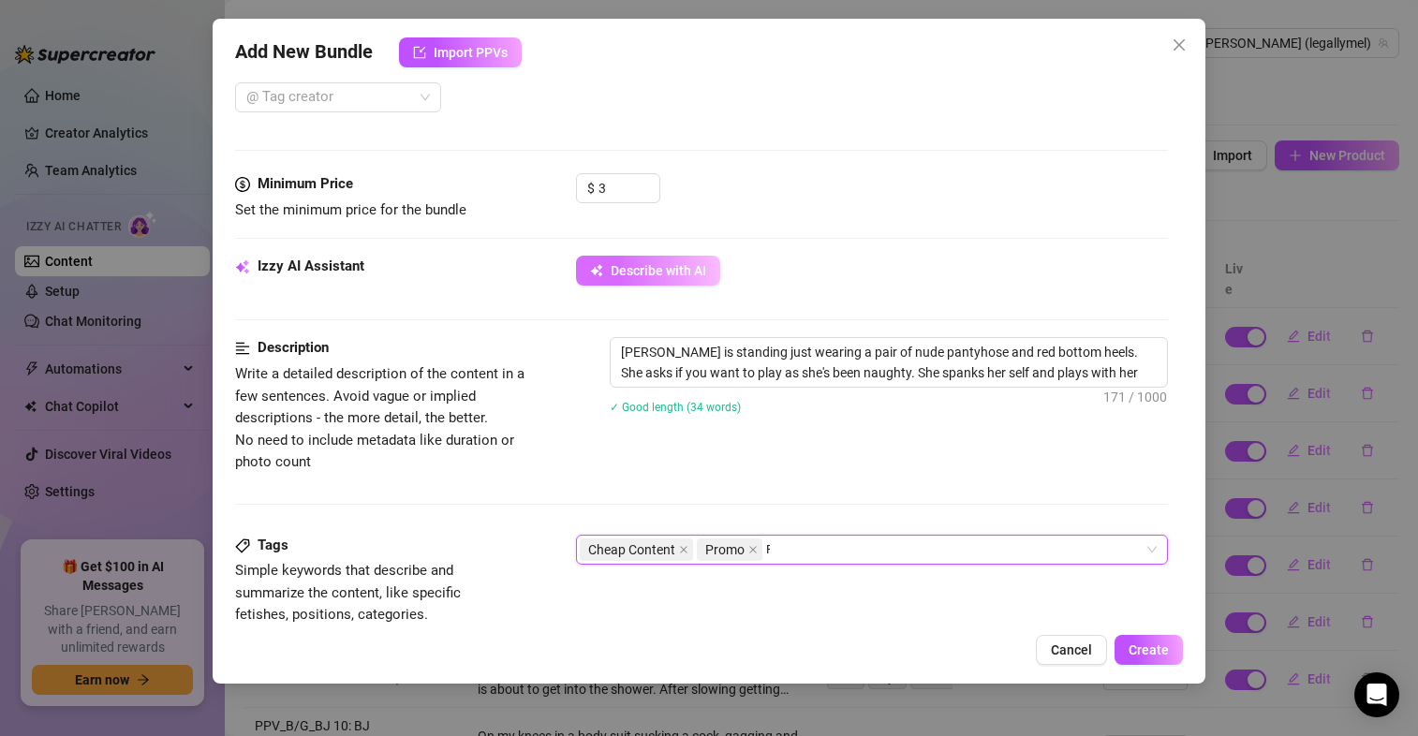
scroll to position [0, 0]
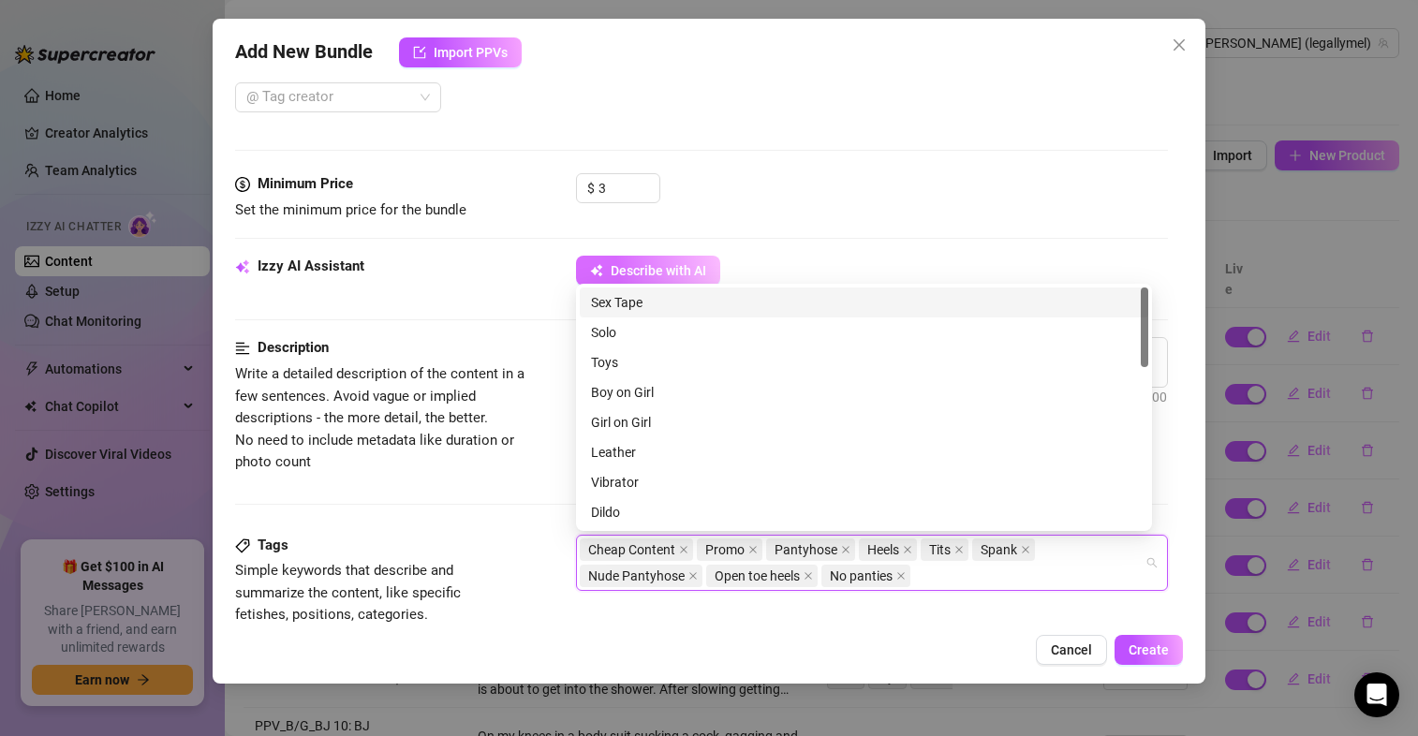
click at [809, 623] on div "Tags Simple keywords that describe and summarize the content, like specific fet…" at bounding box center [701, 581] width 933 height 92
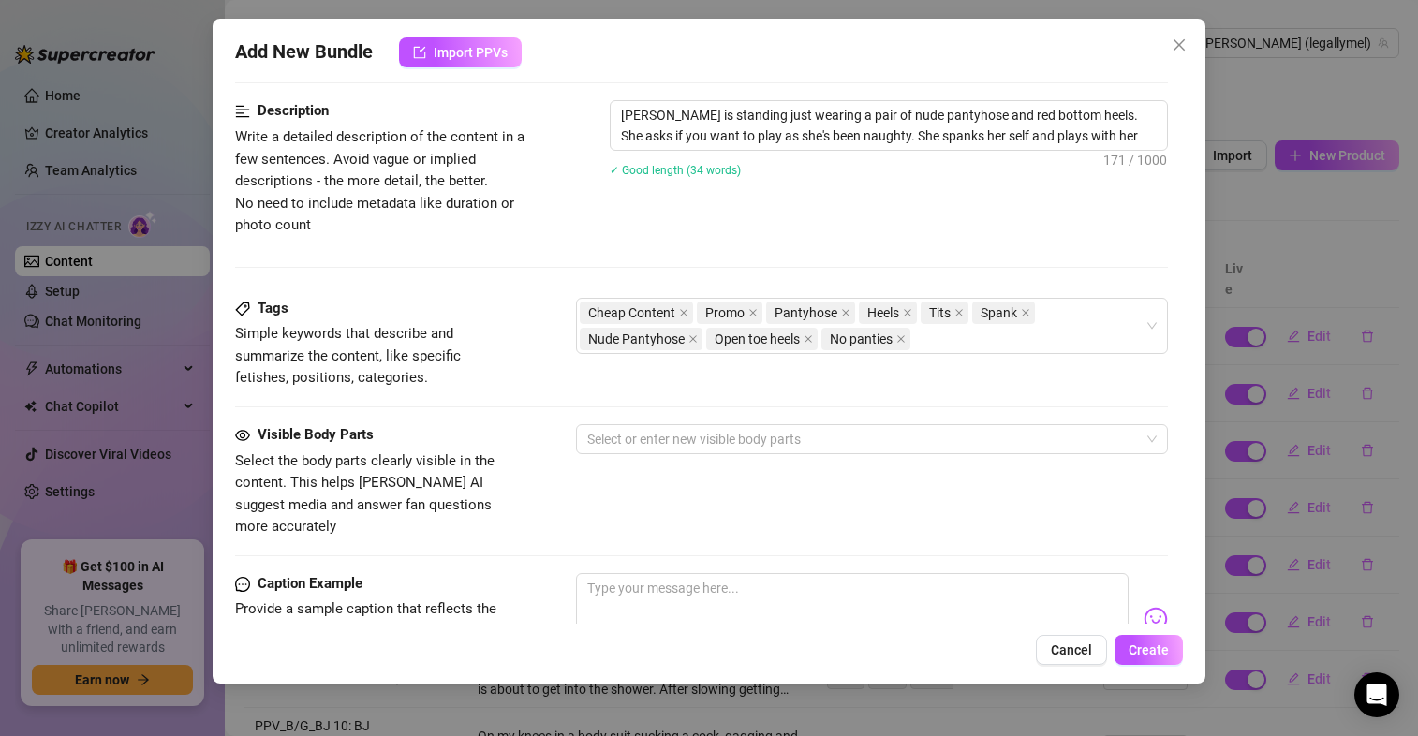
scroll to position [750, 0]
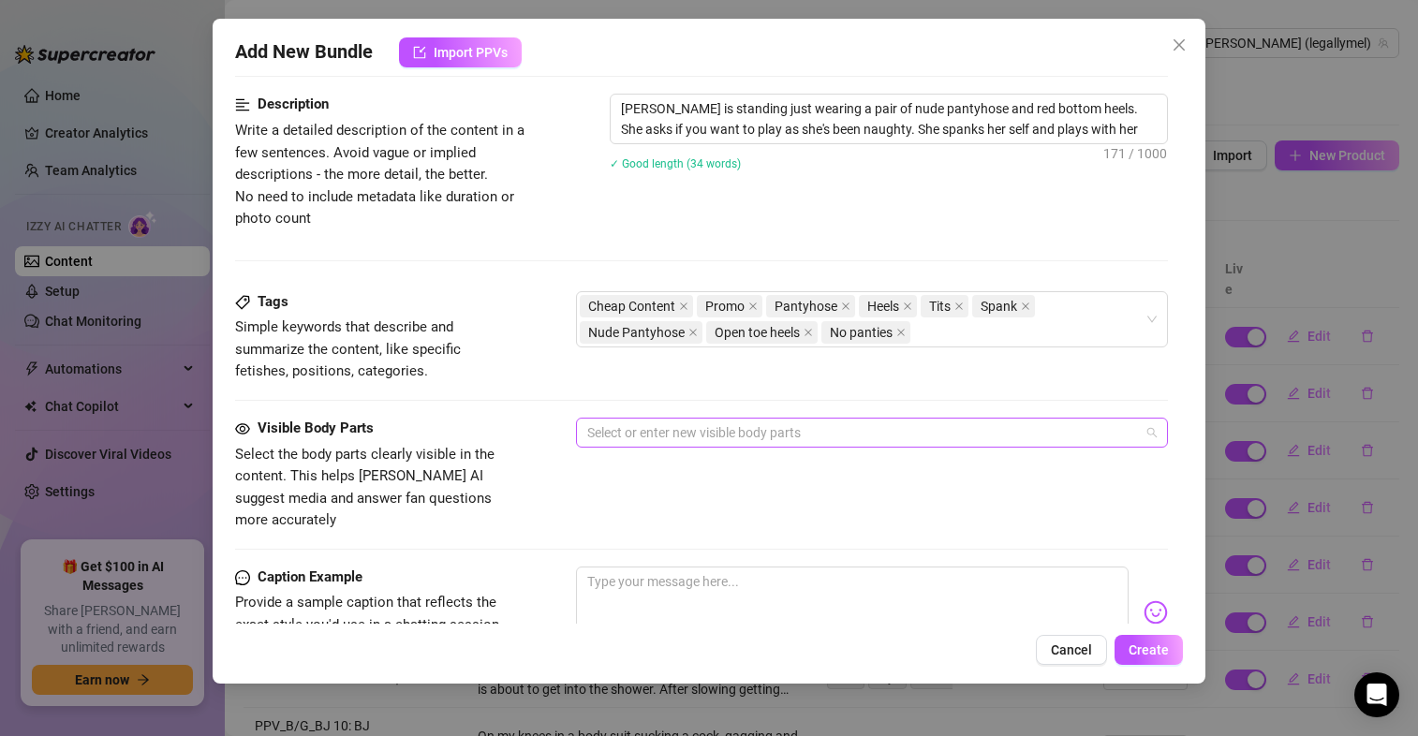
click at [849, 437] on div at bounding box center [862, 433] width 565 height 26
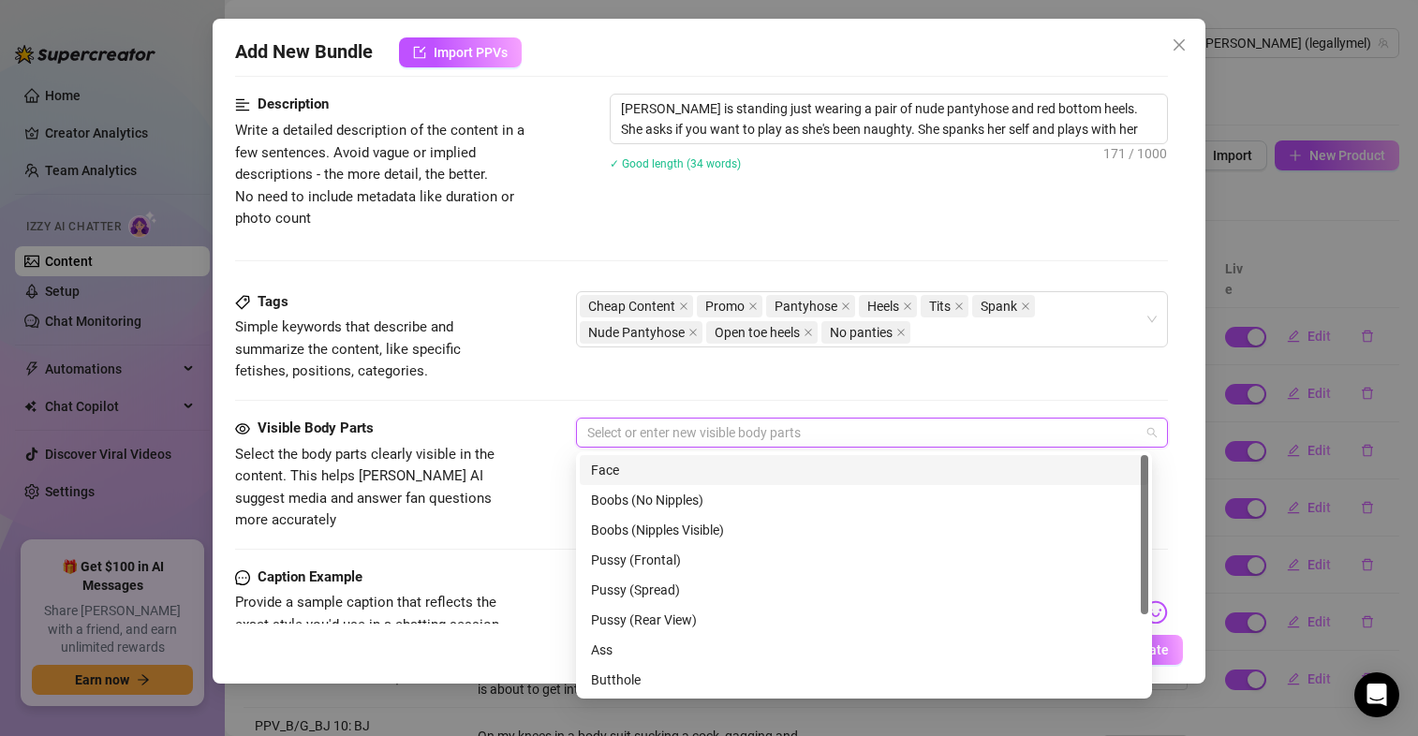
click at [769, 475] on div "Face" at bounding box center [864, 470] width 546 height 21
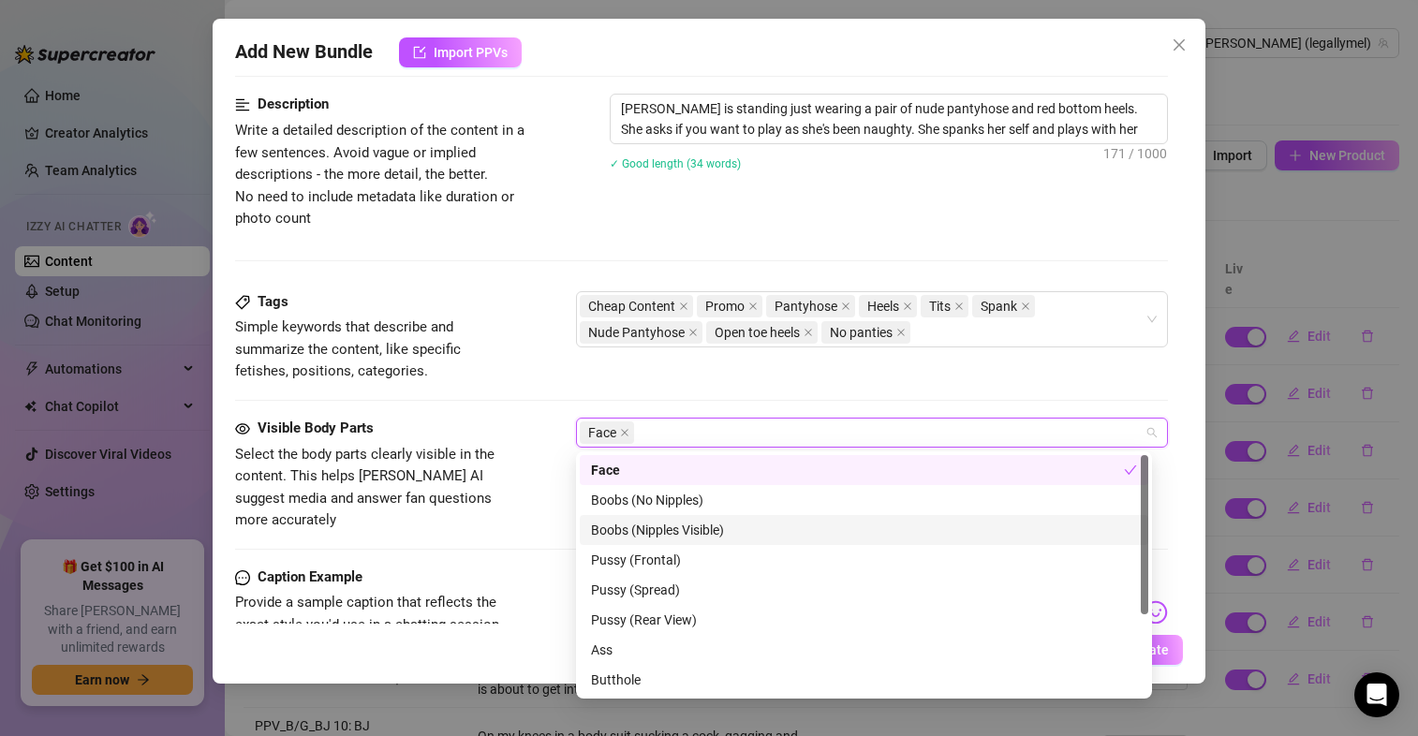
click at [744, 522] on div "Boobs (Nipples Visible)" at bounding box center [864, 530] width 546 height 21
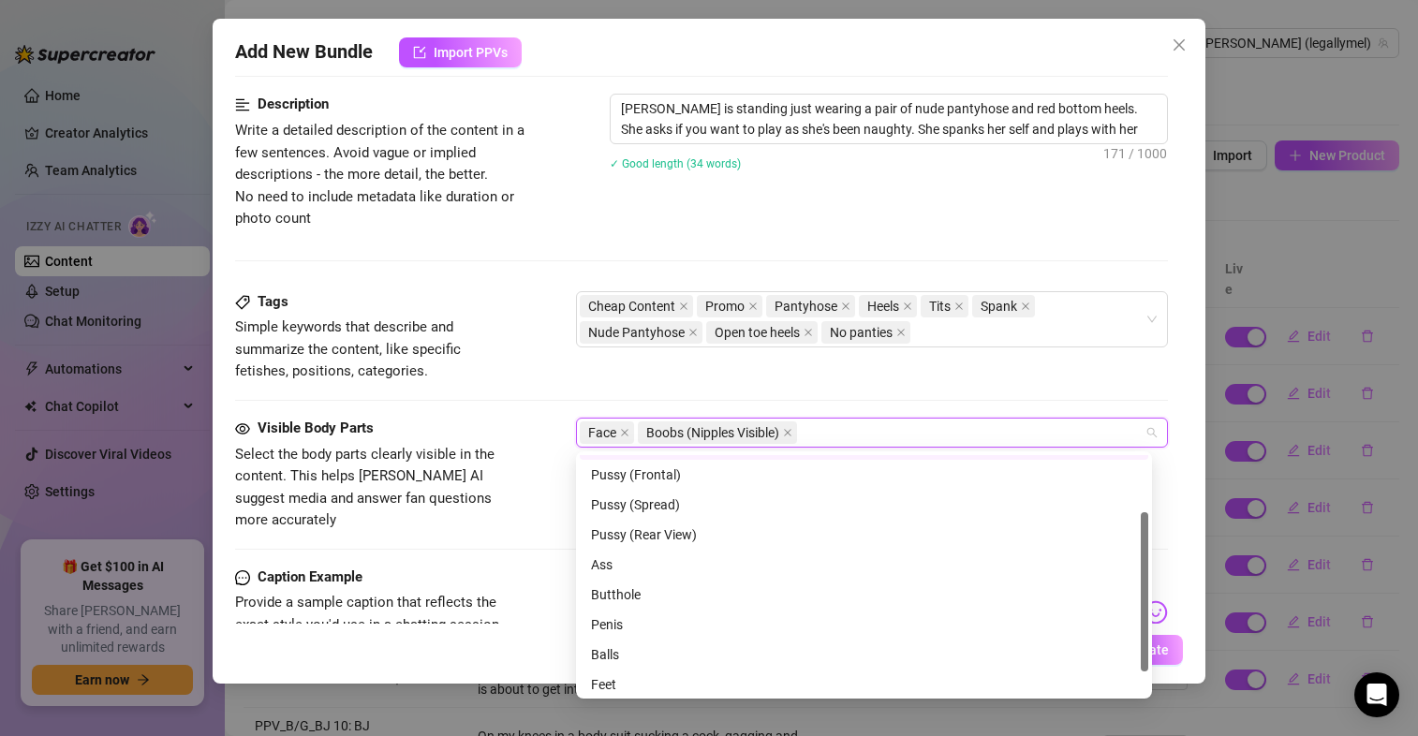
scroll to position [120, 0]
drag, startPoint x: 1141, startPoint y: 541, endPoint x: 1141, endPoint y: 663, distance: 121.7
click at [1141, 663] on div at bounding box center [1144, 615] width 7 height 159
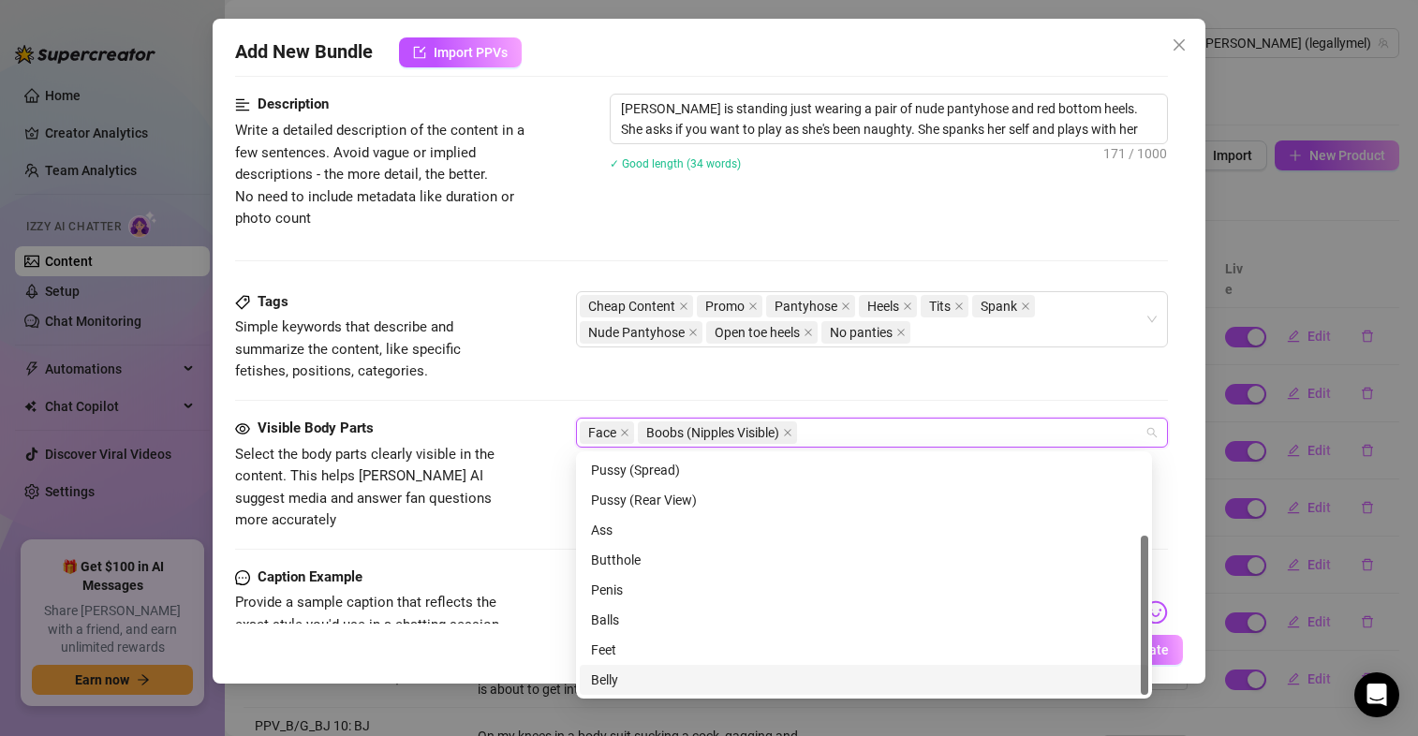
click at [684, 684] on div "Belly" at bounding box center [864, 680] width 546 height 21
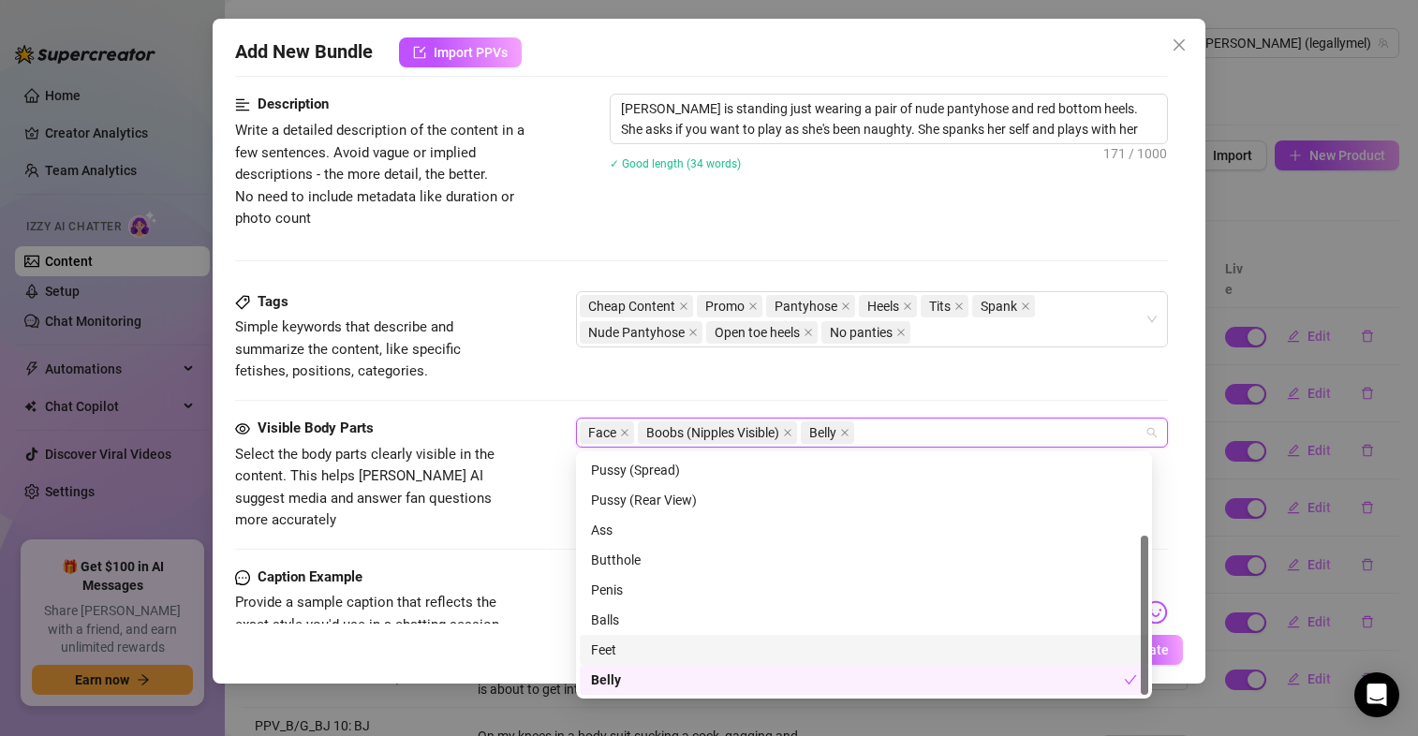
click at [666, 651] on div "Feet" at bounding box center [864, 650] width 546 height 21
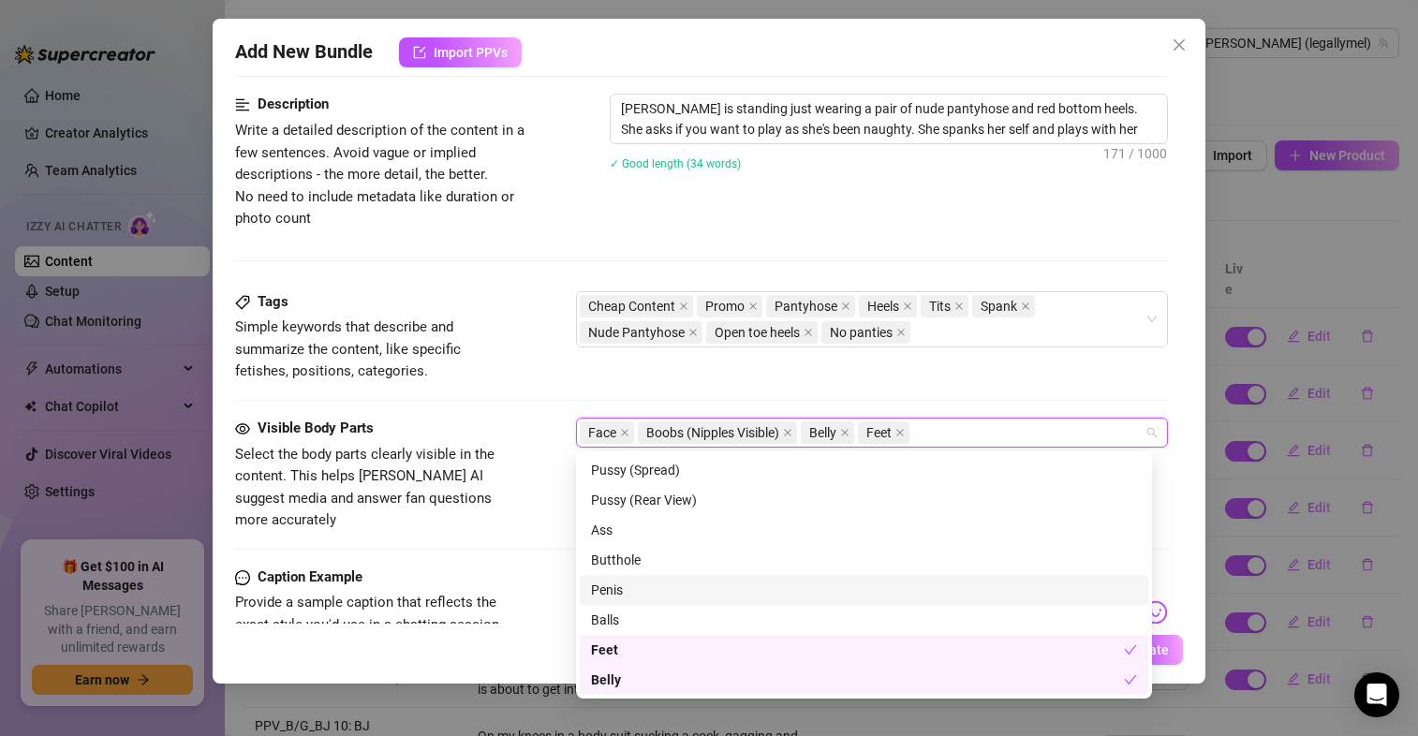
click at [533, 451] on div "Visible Body Parts Select the body parts clearly visible in the content. This h…" at bounding box center [701, 475] width 933 height 114
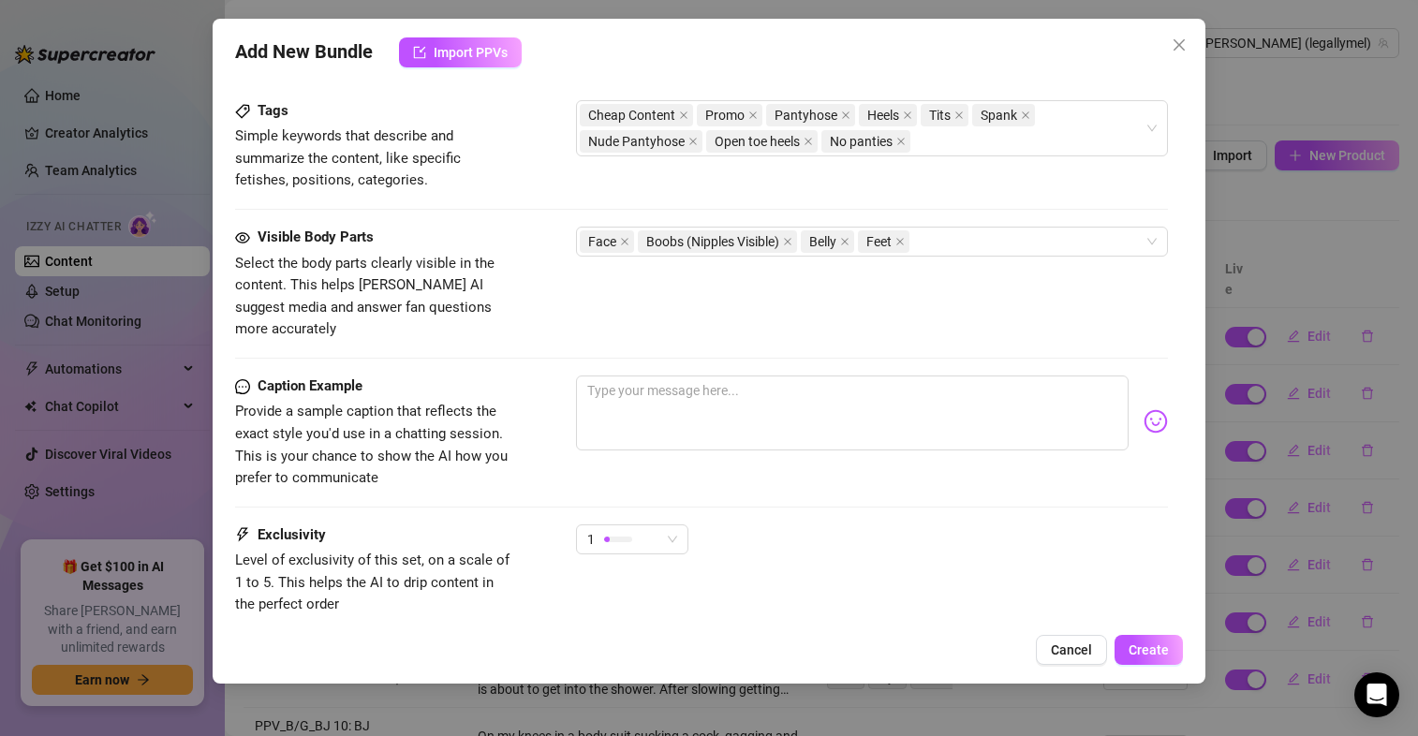
scroll to position [949, 0]
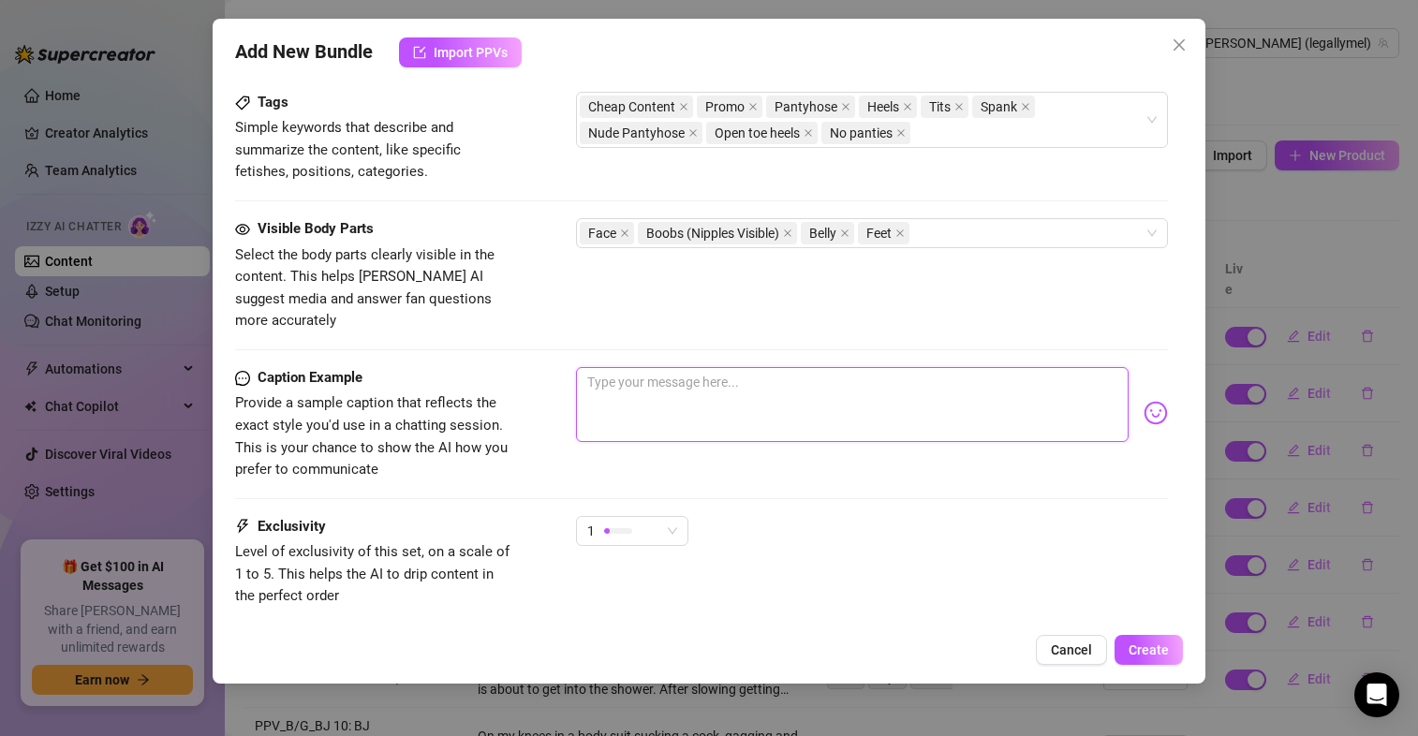
click at [630, 394] on textarea at bounding box center [852, 404] width 552 height 75
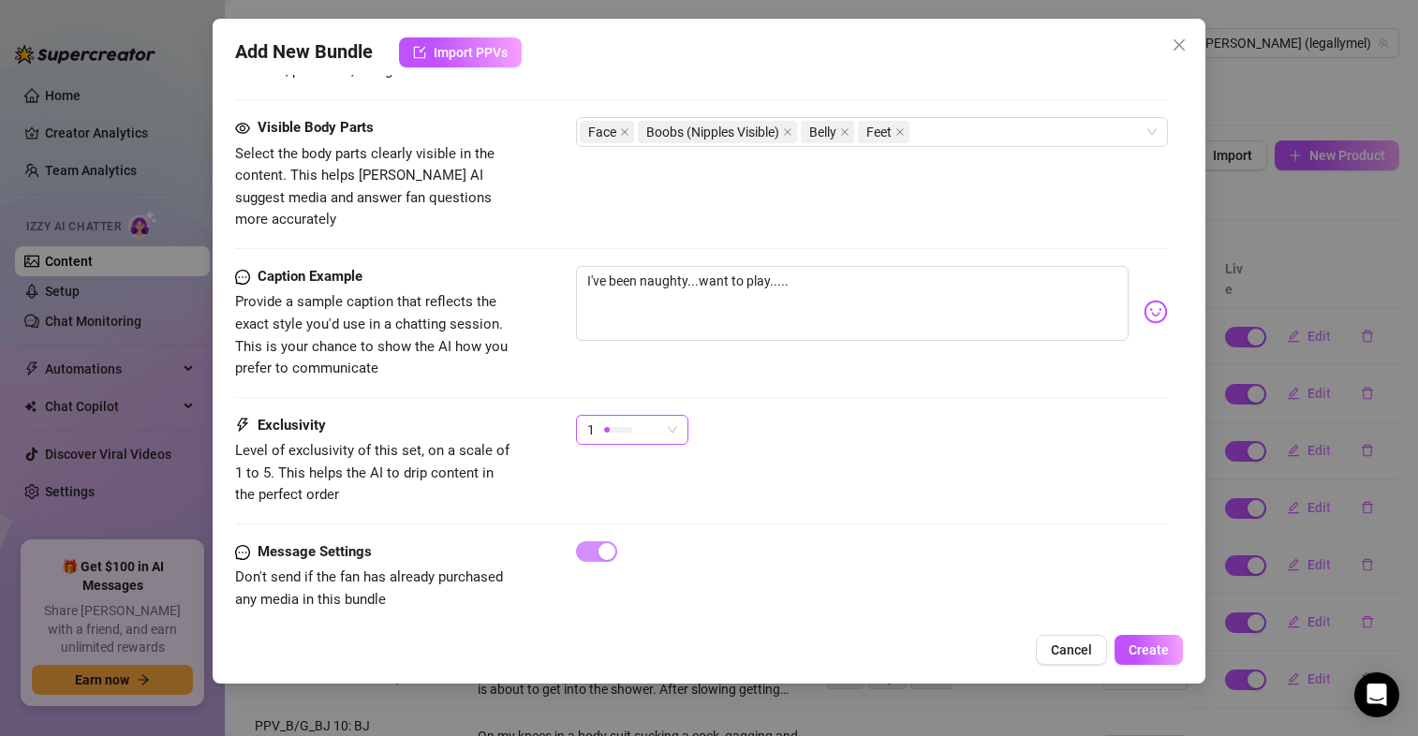
click at [626, 427] on div at bounding box center [618, 430] width 28 height 6
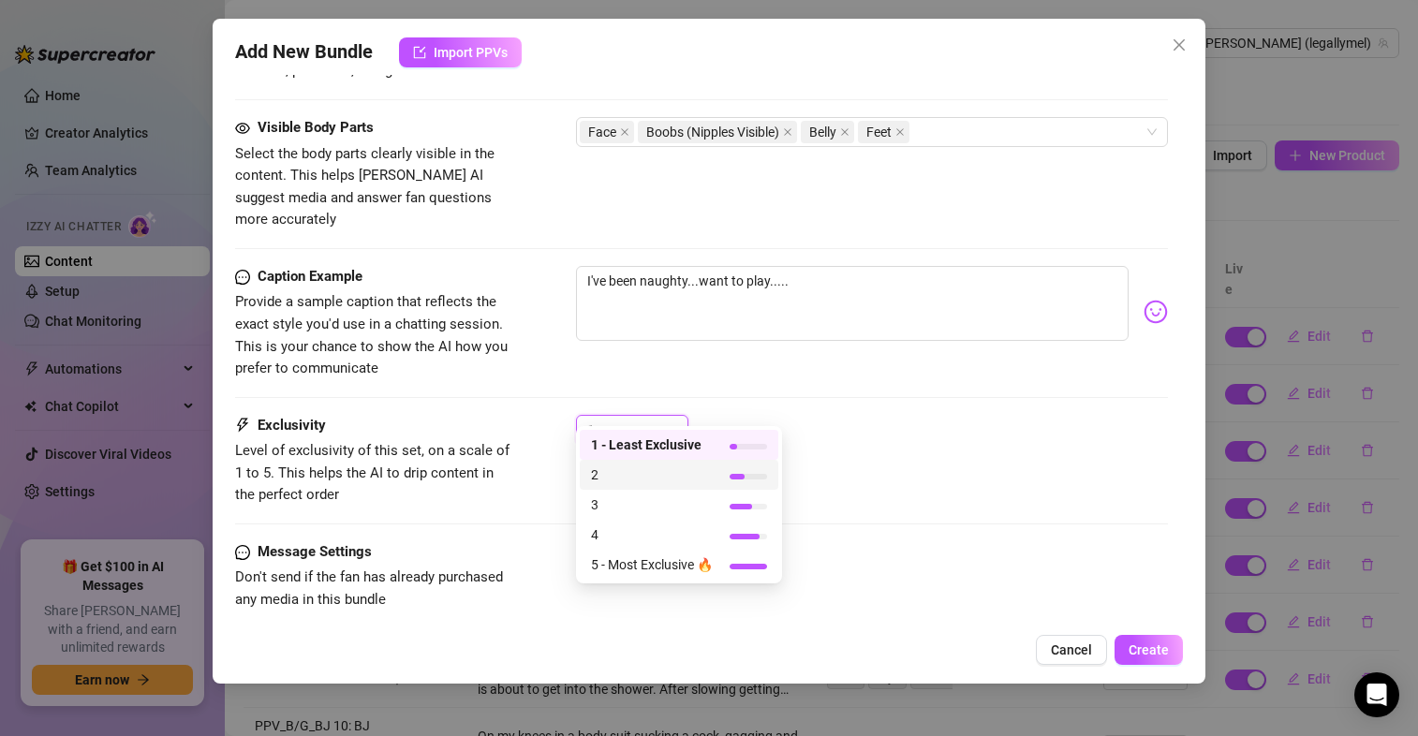
click at [625, 469] on span "2" at bounding box center [652, 474] width 122 height 21
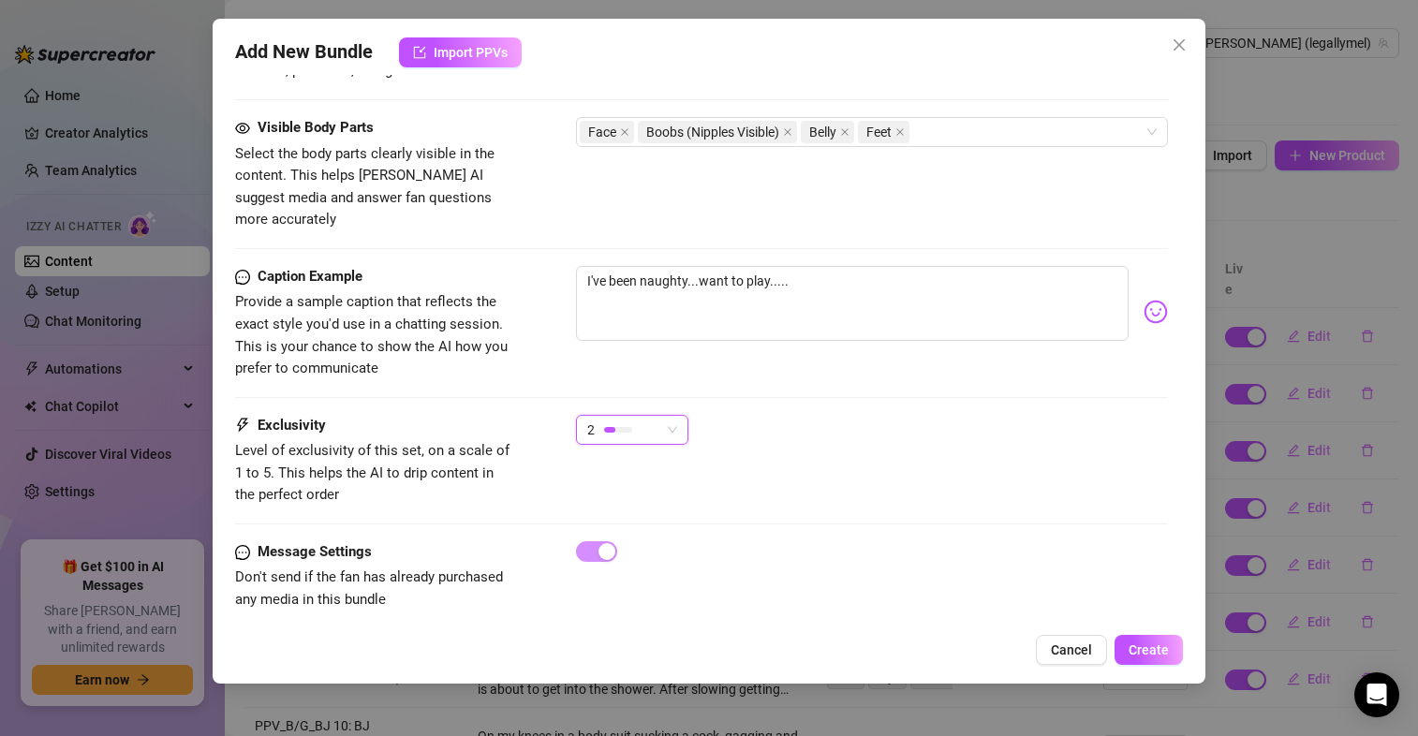
click at [982, 544] on div "Message Settings Don't send if the fan has already purchased any media in this …" at bounding box center [701, 576] width 933 height 70
click at [1158, 651] on span "Create" at bounding box center [1148, 649] width 40 height 15
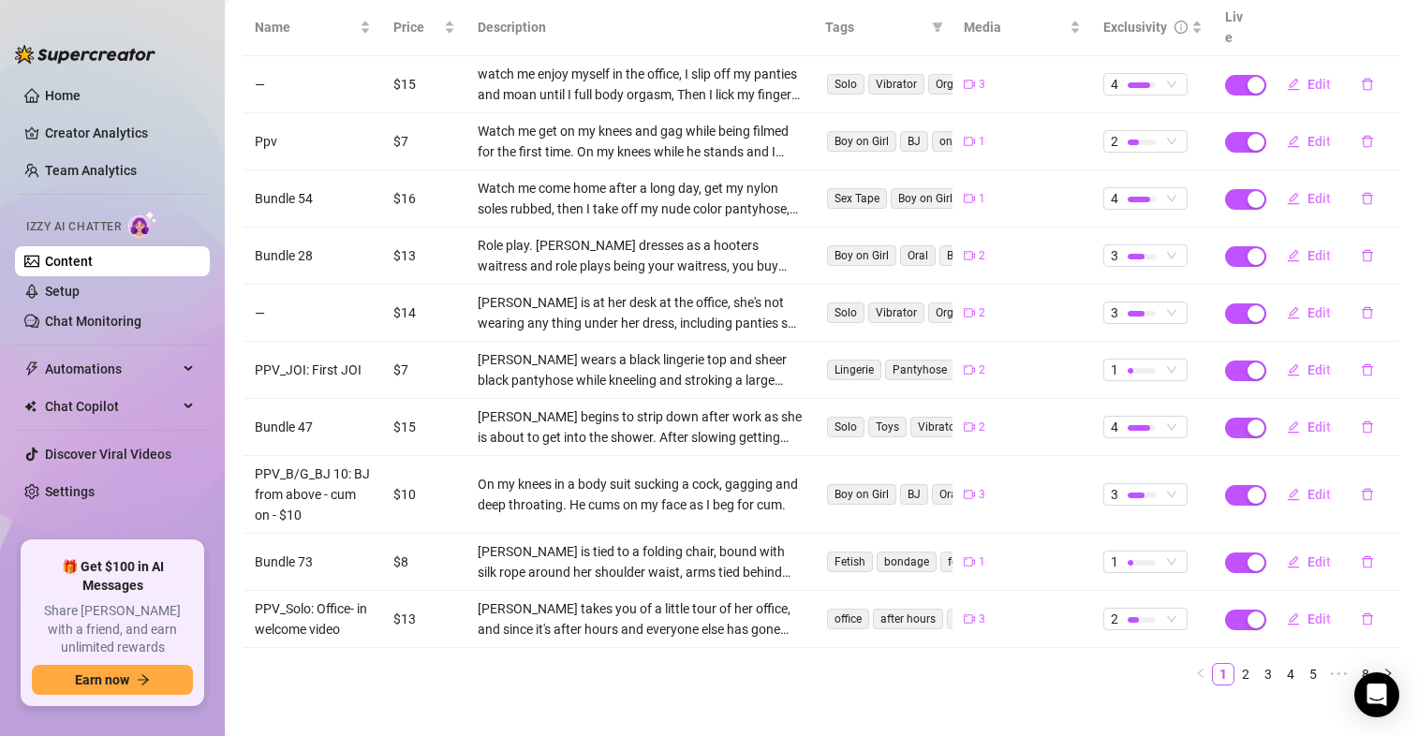
scroll to position [0, 0]
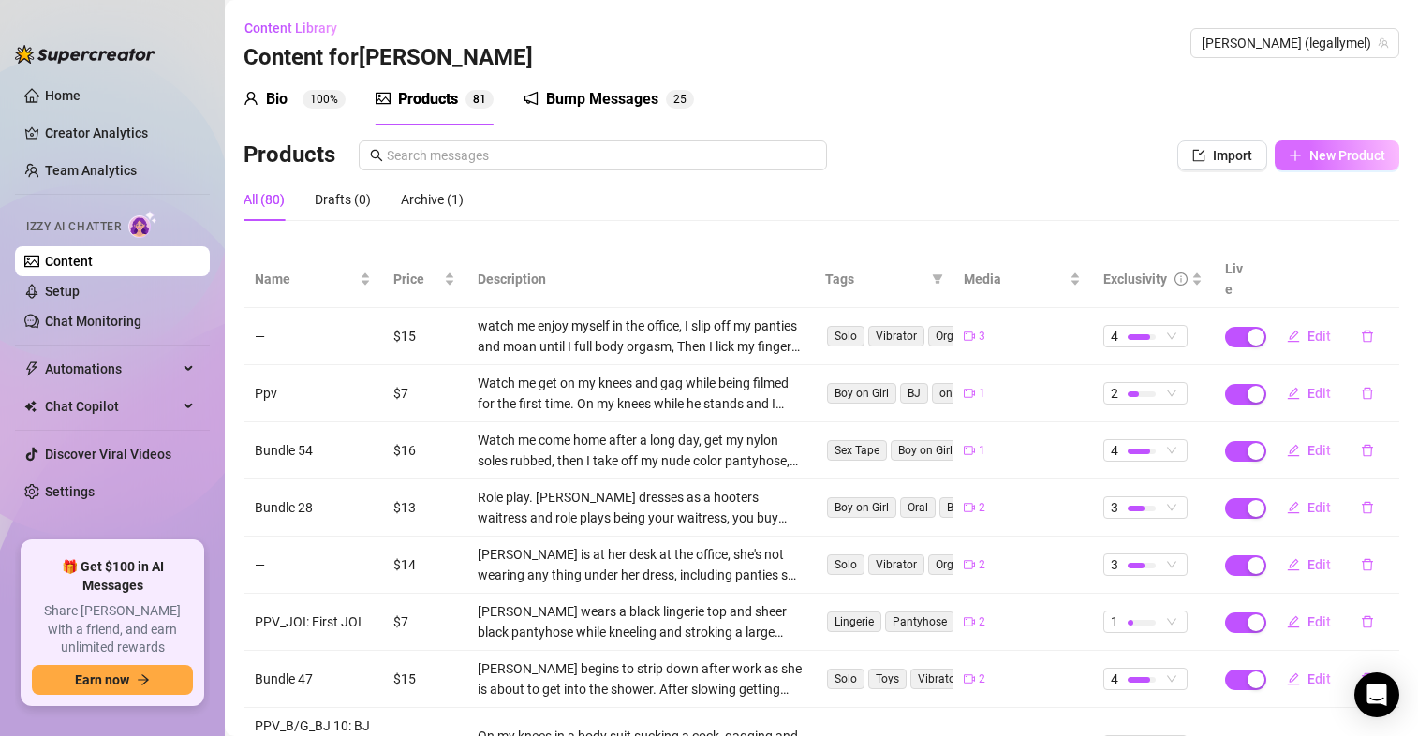
click at [1317, 148] on span "New Product" at bounding box center [1347, 155] width 76 height 15
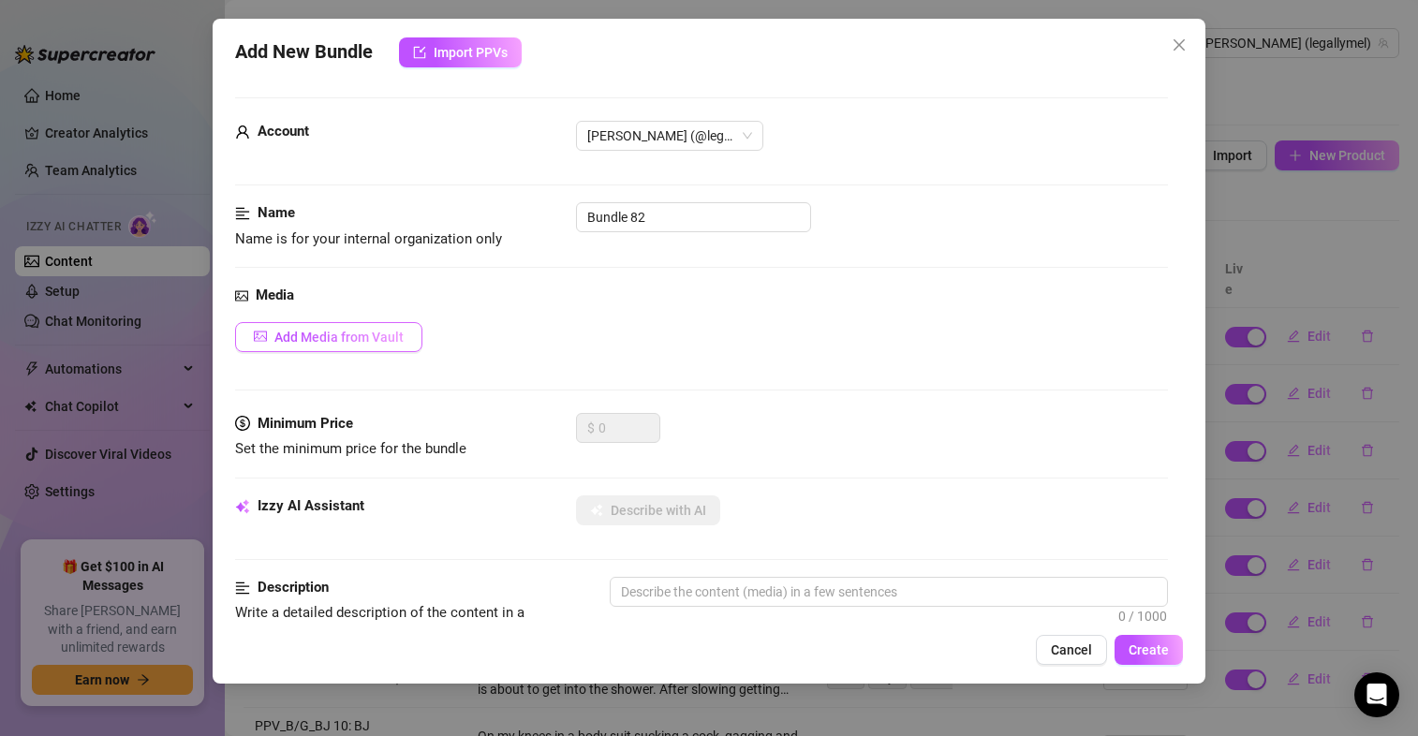
click at [375, 342] on span "Add Media from Vault" at bounding box center [338, 337] width 129 height 15
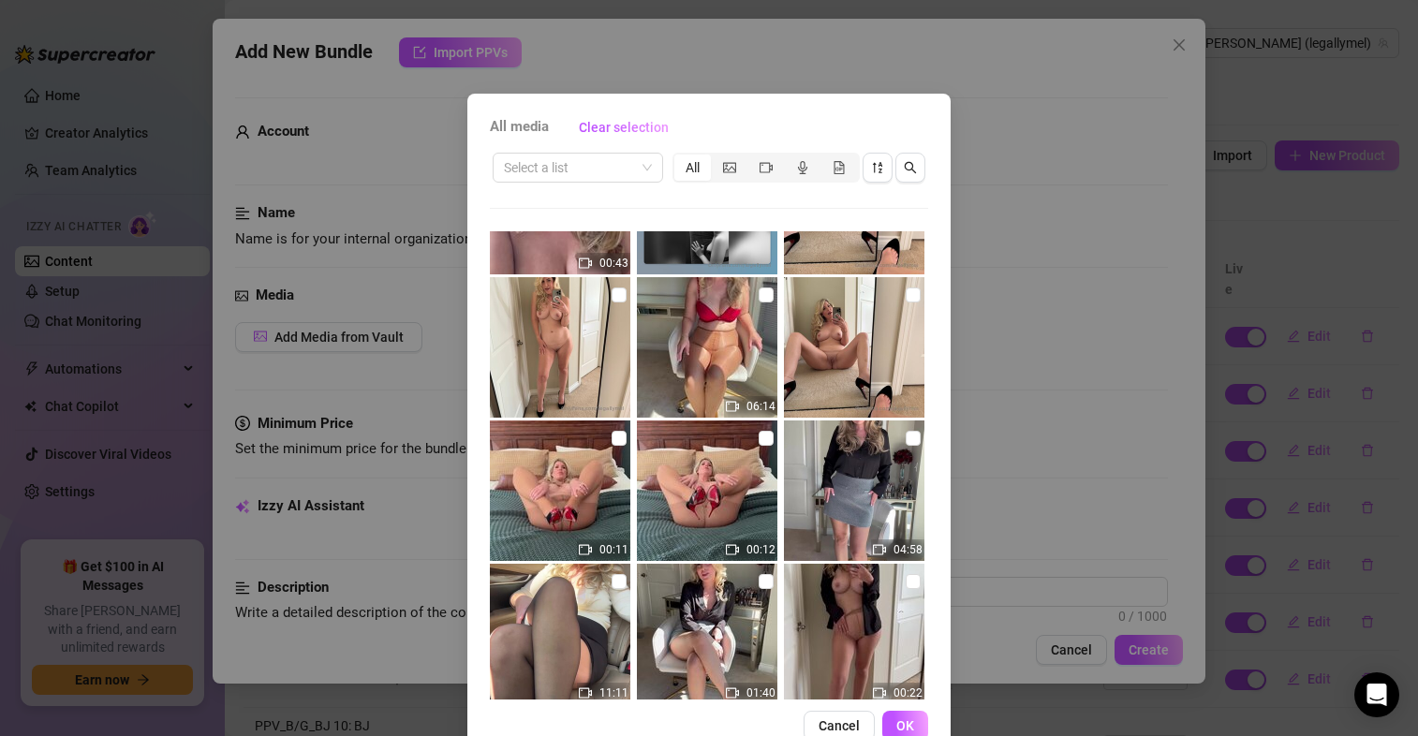
scroll to position [101, 0]
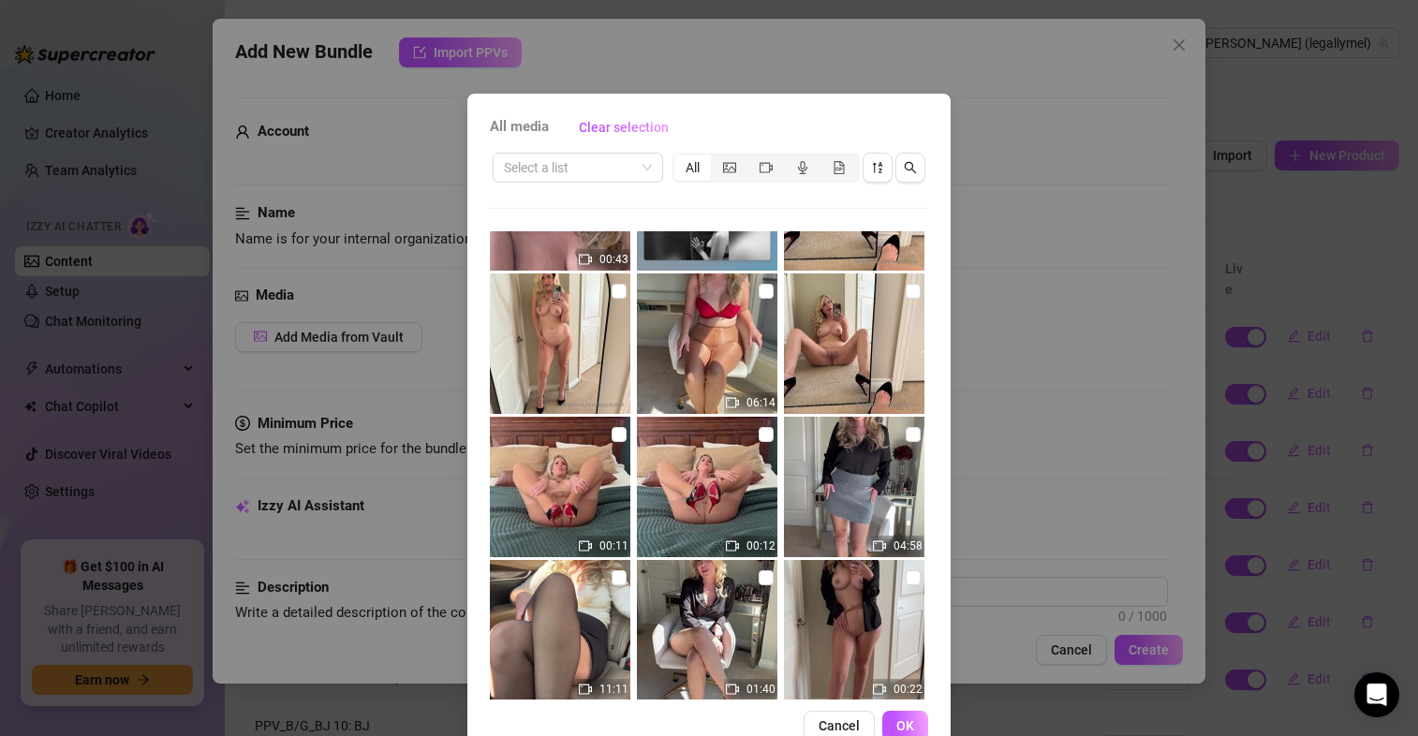
drag, startPoint x: 898, startPoint y: 431, endPoint x: 991, endPoint y: 424, distance: 92.9
click at [991, 424] on div "All media Clear selection Select a list All 00:43 06:14 00:11 00:12 04:58 11:11…" at bounding box center [709, 368] width 1418 height 736
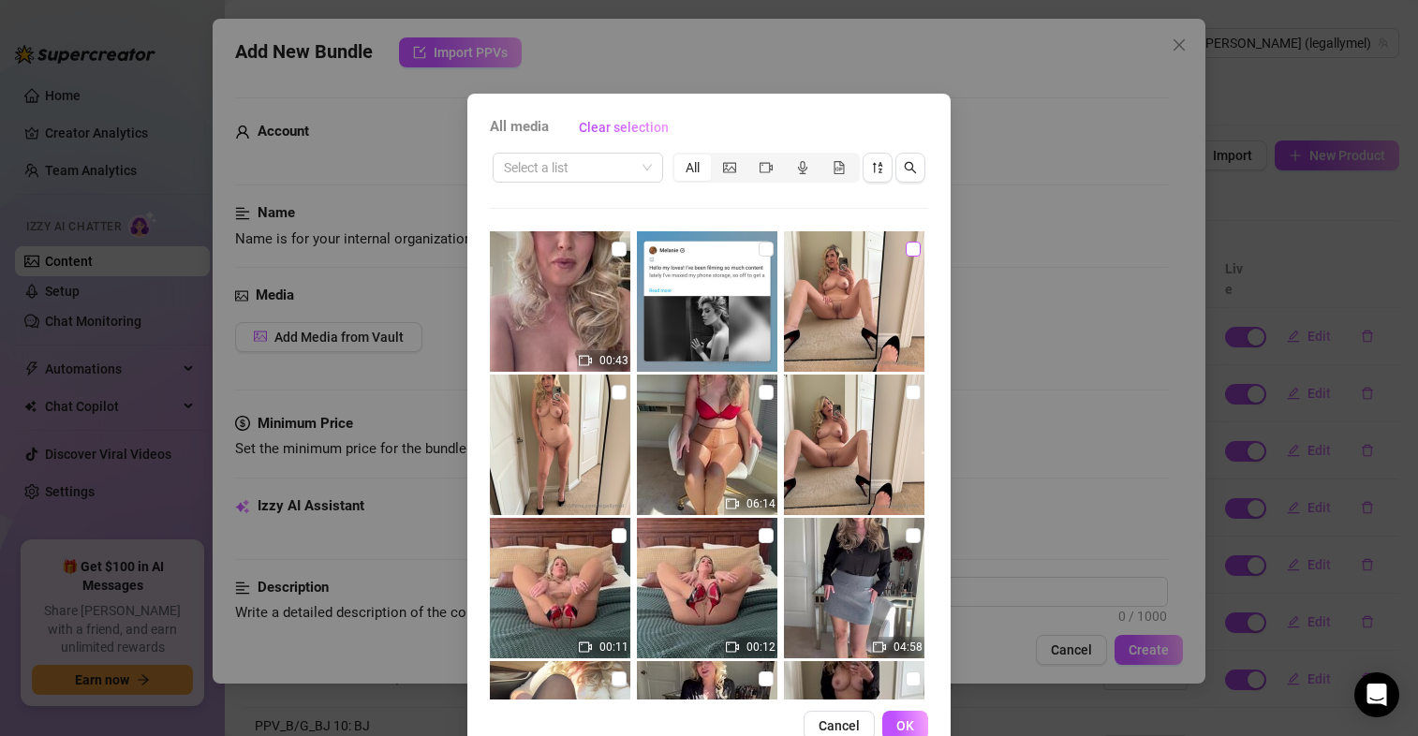
click at [905, 250] on input "checkbox" at bounding box center [912, 249] width 15 height 15
click at [905, 393] on input "checkbox" at bounding box center [912, 392] width 15 height 15
click at [896, 721] on span "OK" at bounding box center [905, 725] width 18 height 15
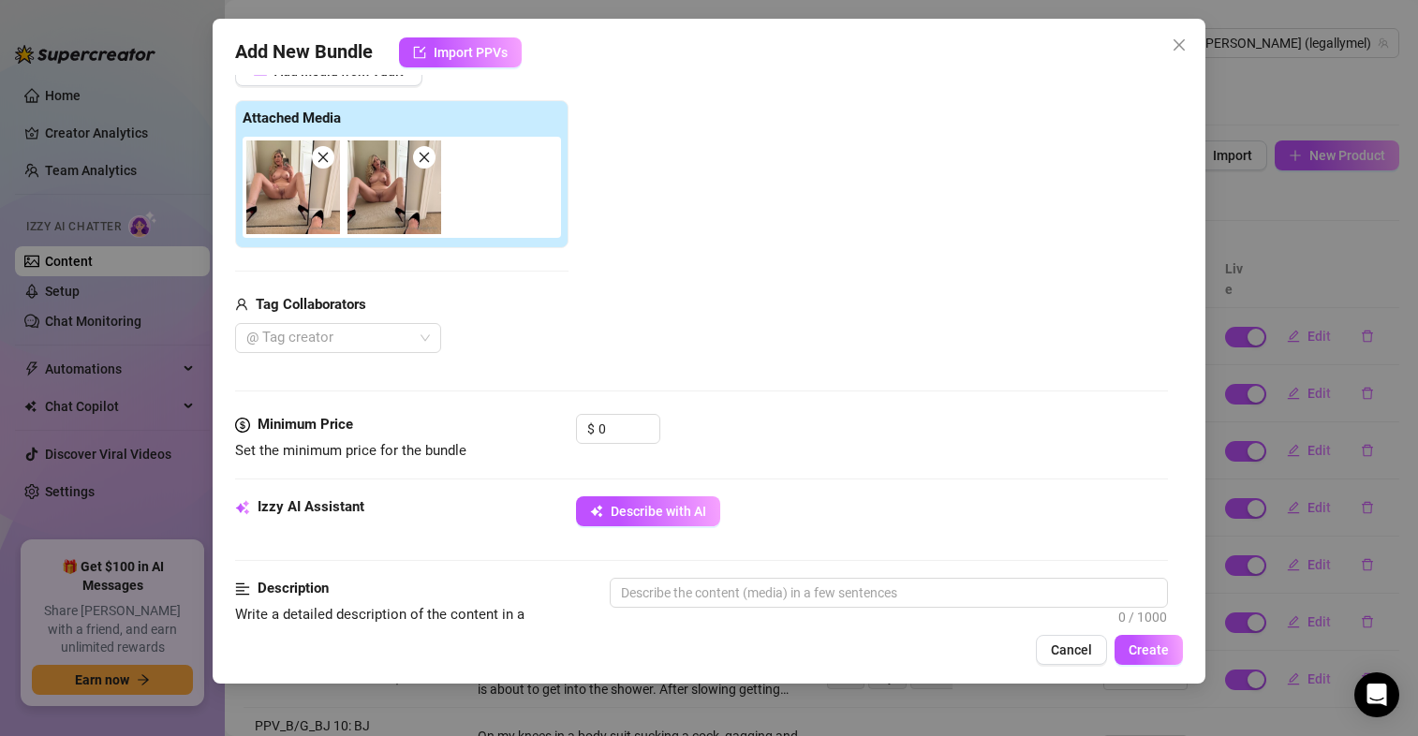
scroll to position [275, 0]
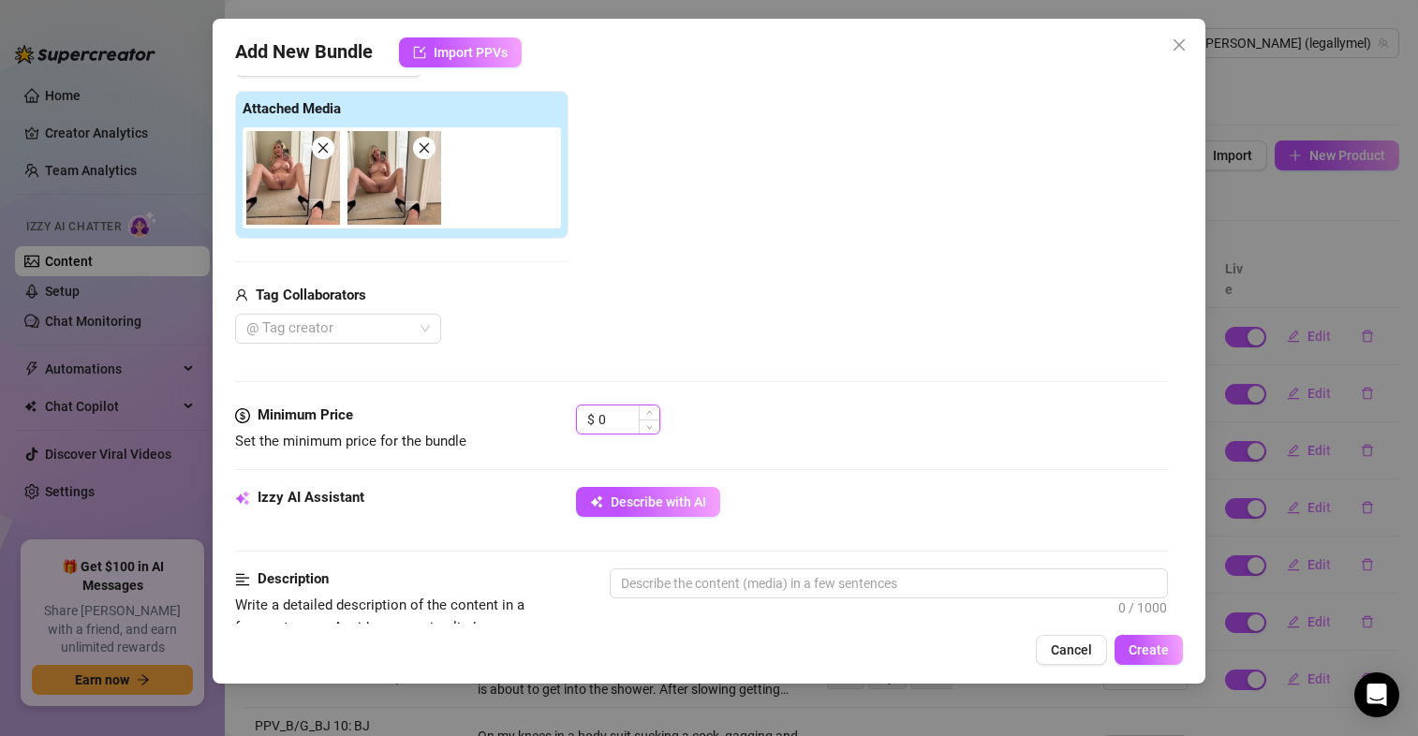
click at [598, 422] on input "0" at bounding box center [628, 419] width 61 height 28
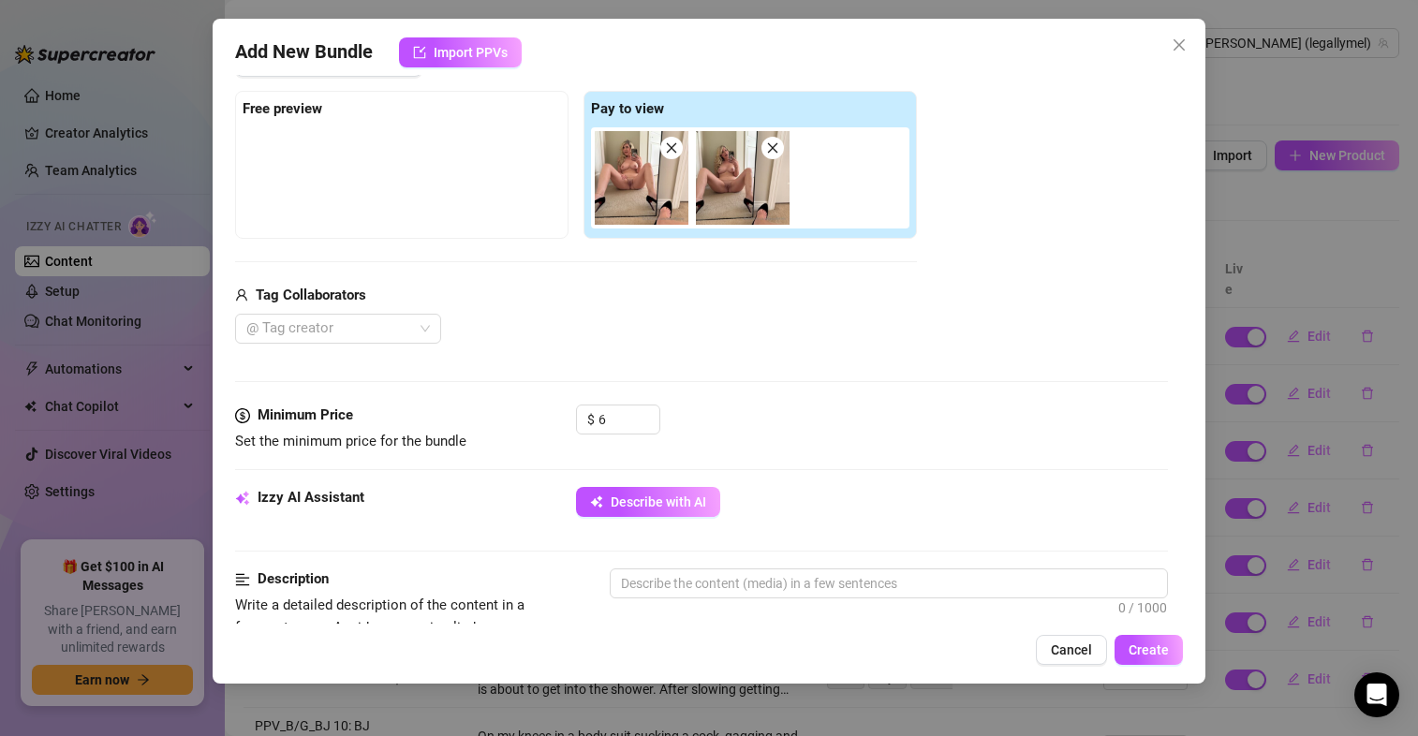
click at [655, 375] on div "Media Add Media from Vault Free preview Pay to view Tag Collaborators @ Tag cre…" at bounding box center [701, 206] width 933 height 395
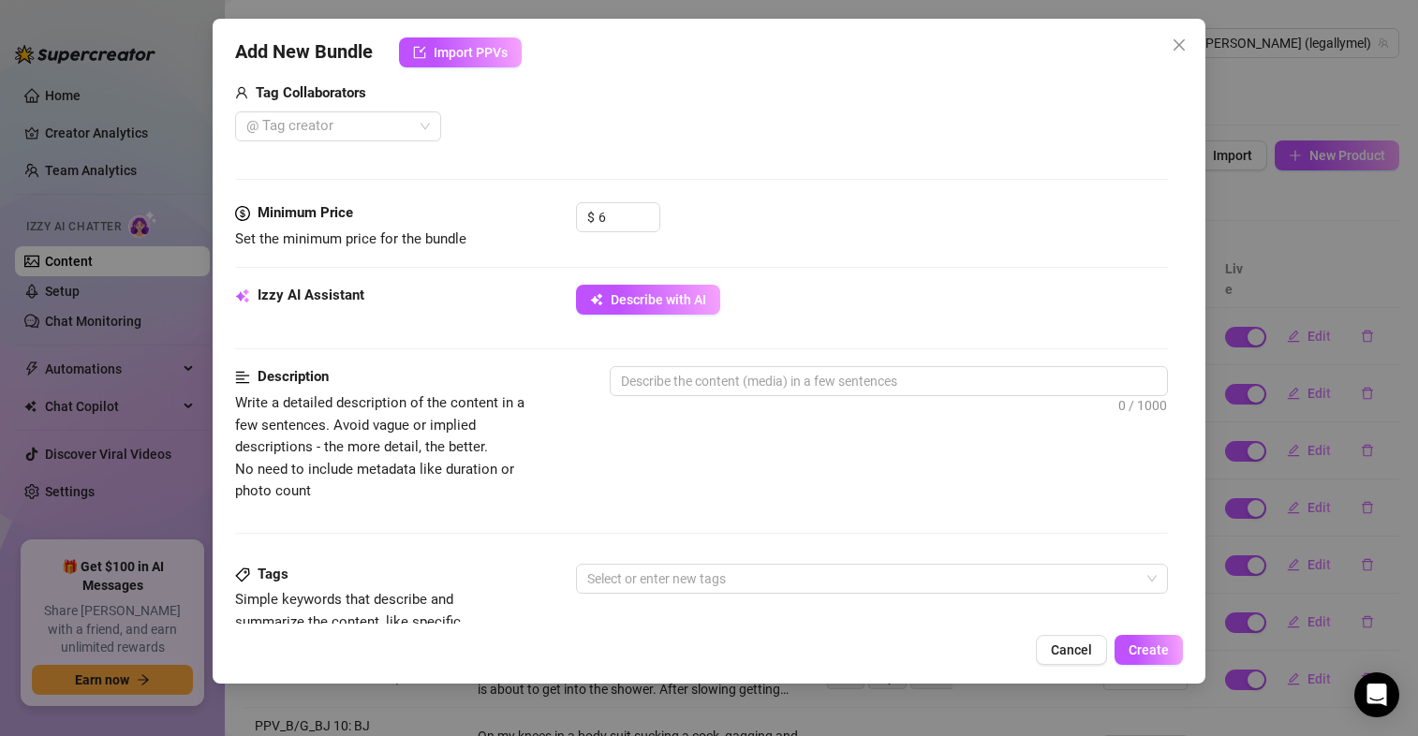
scroll to position [480, 0]
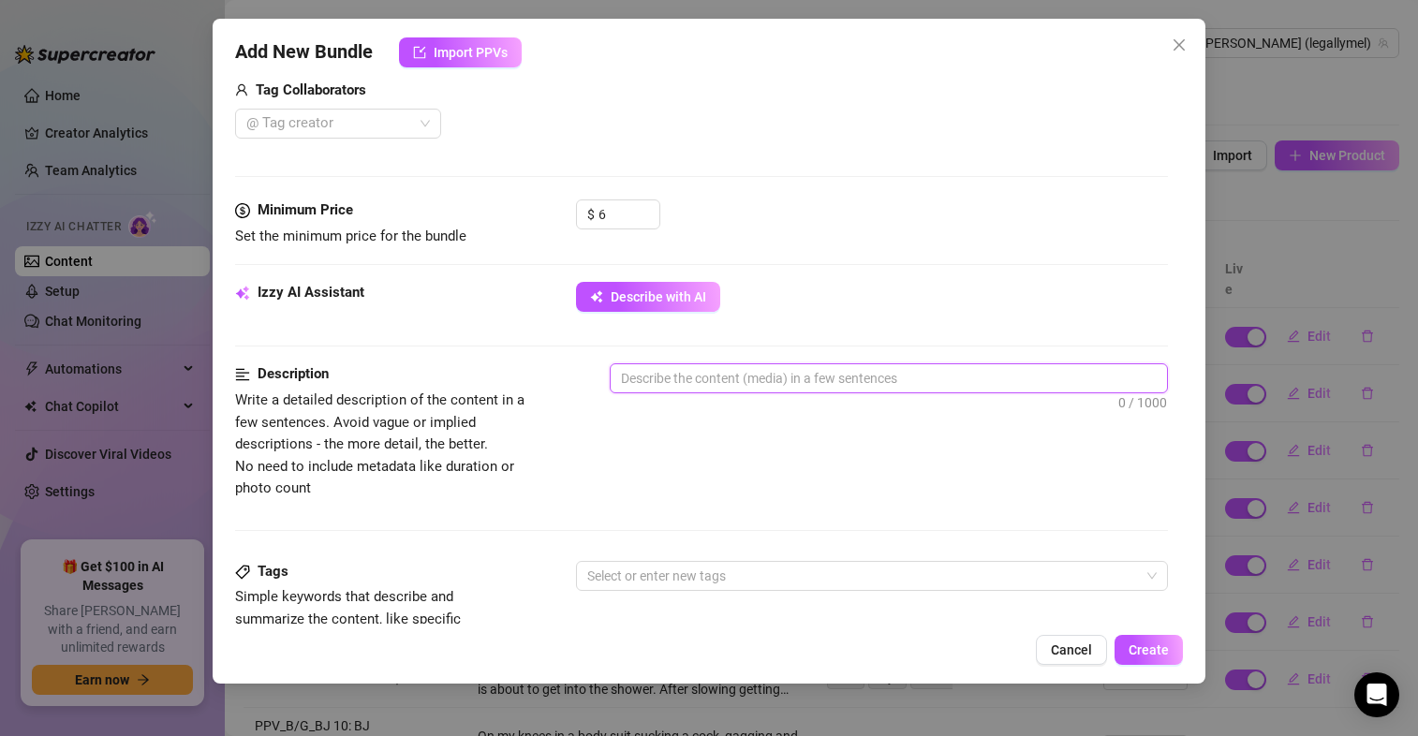
click at [818, 375] on textarea at bounding box center [889, 378] width 556 height 28
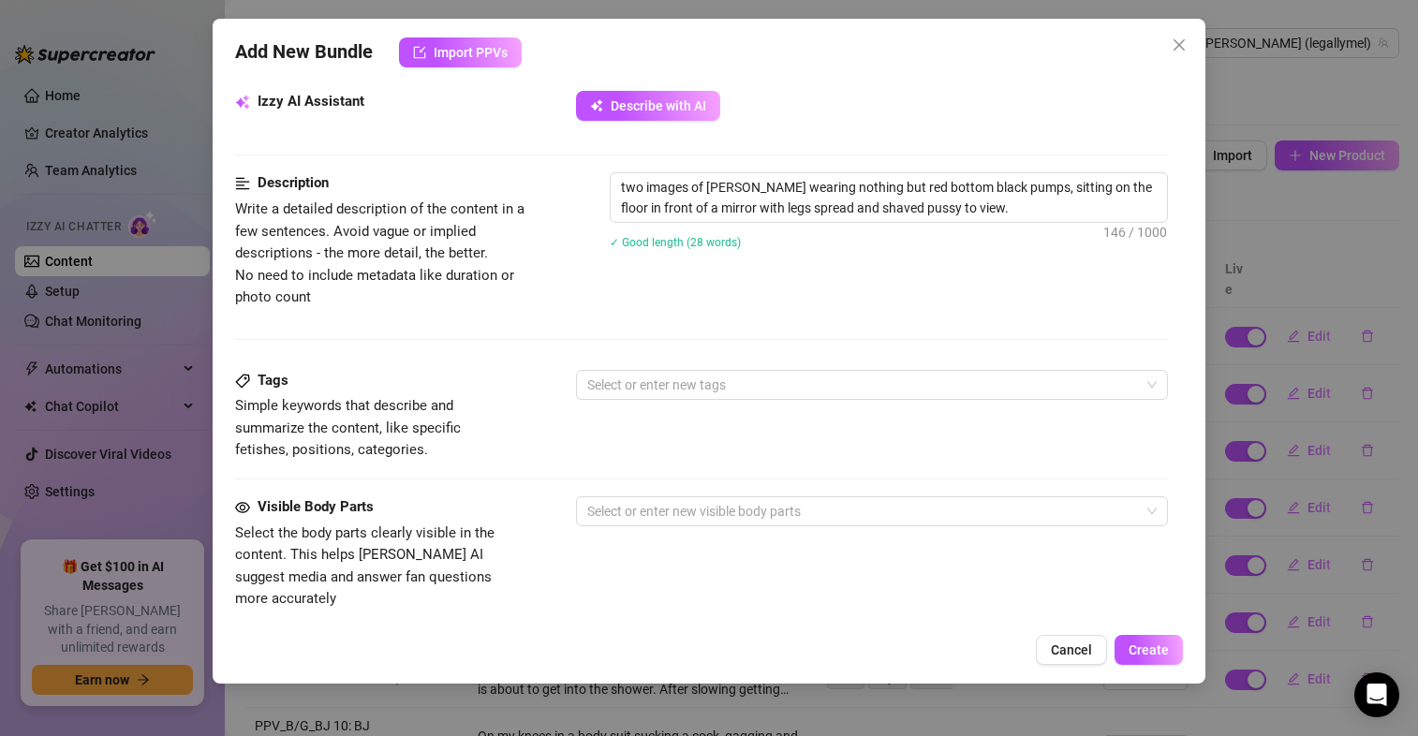
scroll to position [674, 0]
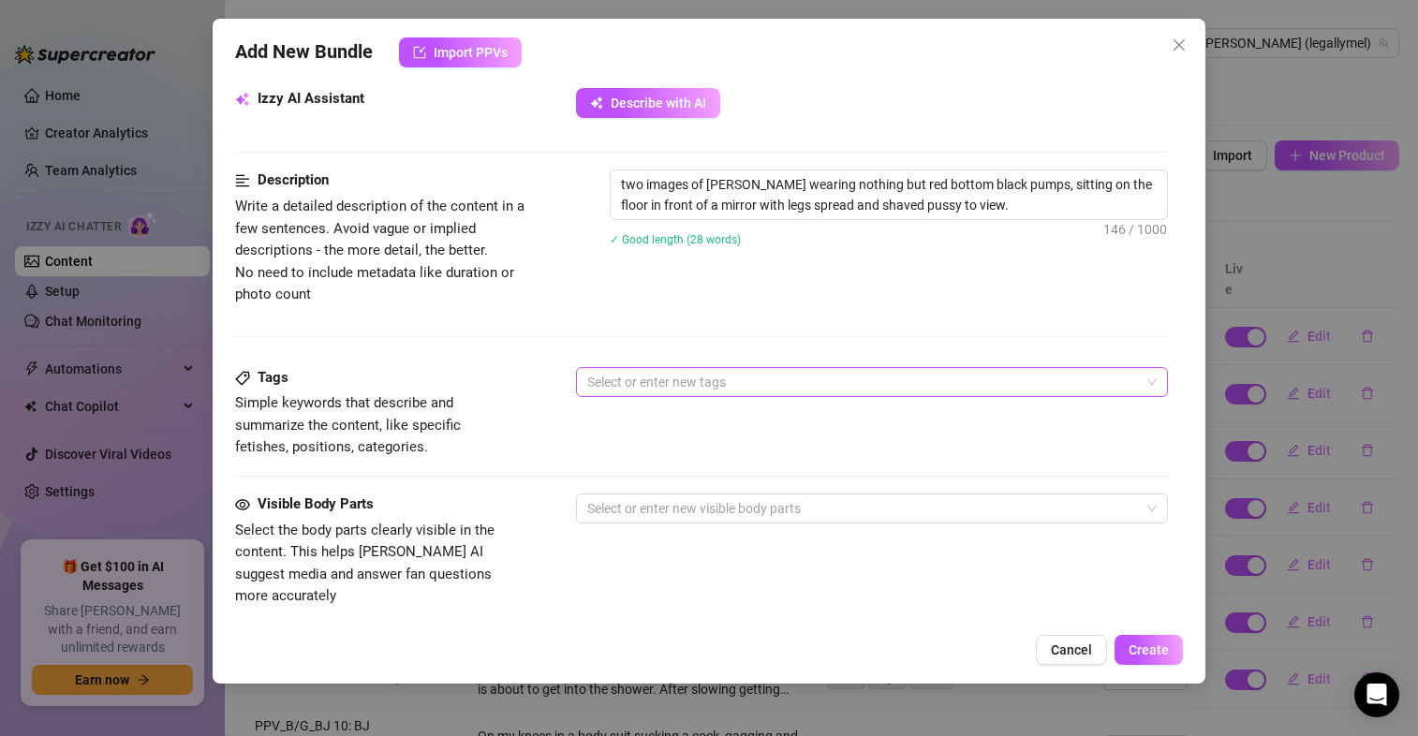
click at [629, 381] on div at bounding box center [862, 382] width 565 height 26
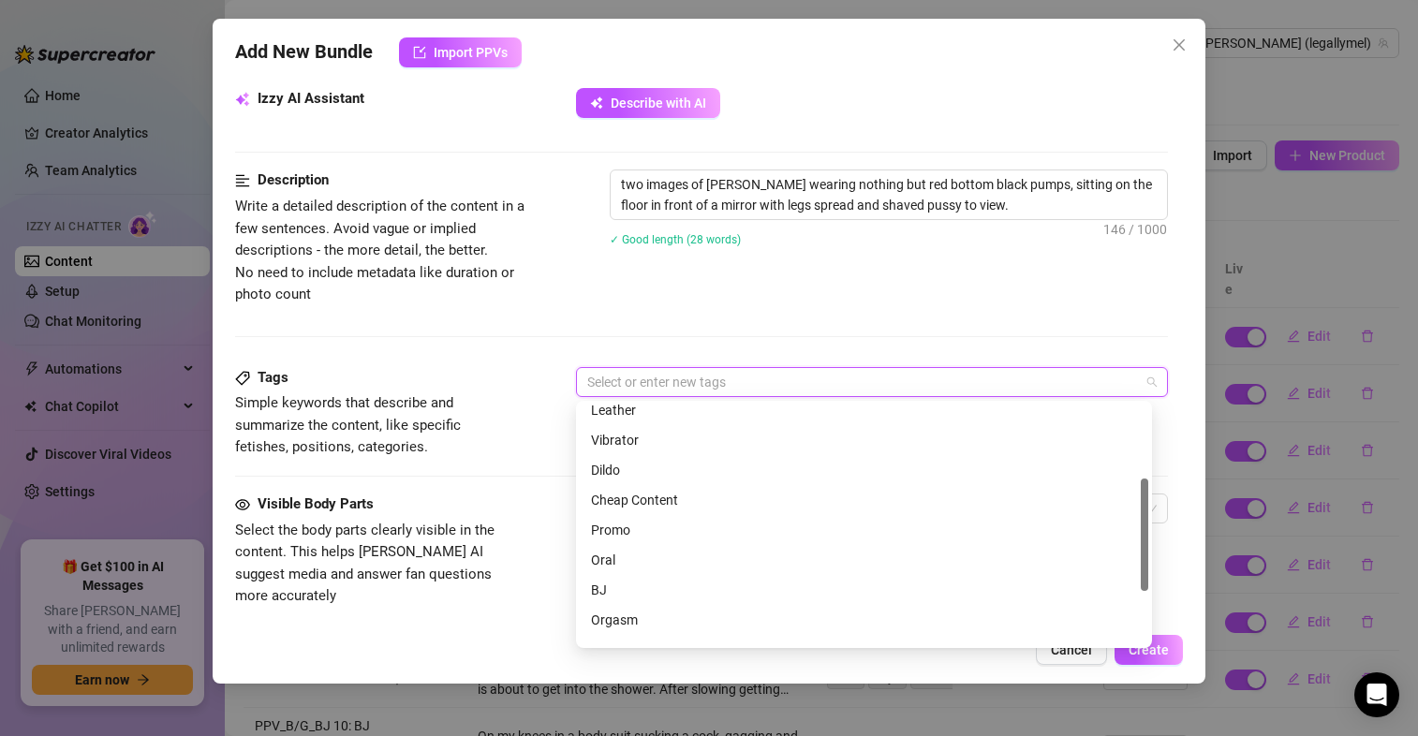
drag, startPoint x: 1144, startPoint y: 446, endPoint x: 1148, endPoint y: 522, distance: 75.9
click at [1148, 522] on div "Sex Tape Solo Toys Leather Vibrator Dildo Cheap Content Promo Oral BJ Orgasm An…" at bounding box center [864, 524] width 576 height 247
click at [655, 525] on div "Promo" at bounding box center [864, 528] width 546 height 21
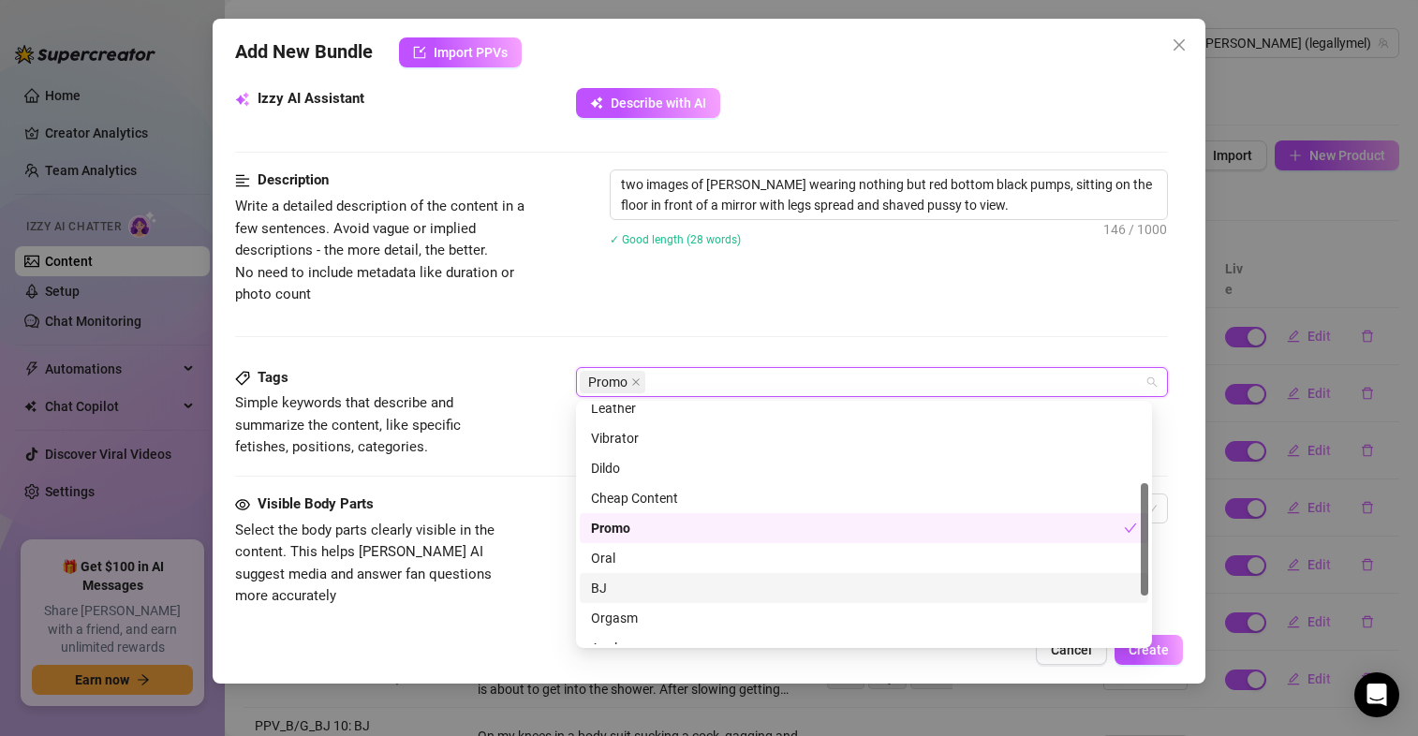
scroll to position [270, 0]
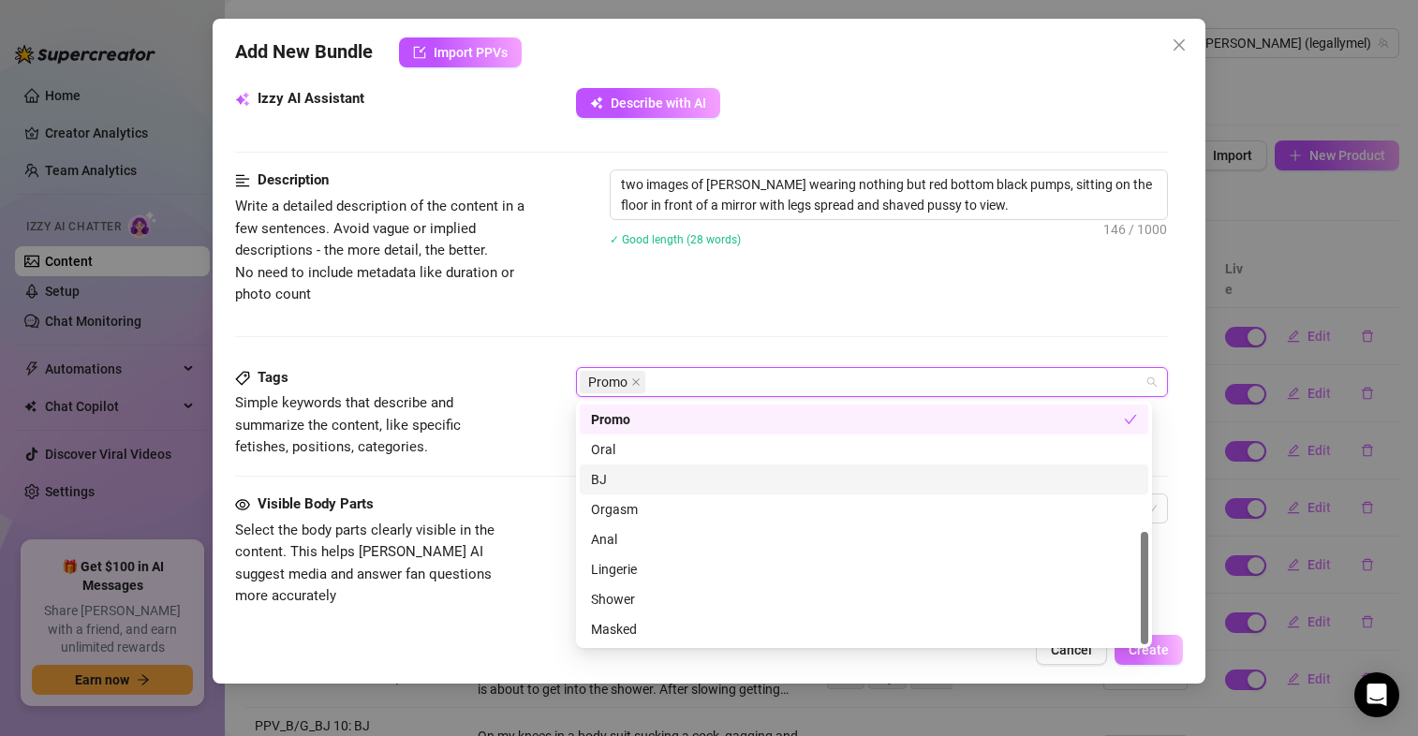
drag, startPoint x: 1144, startPoint y: 573, endPoint x: 1152, endPoint y: 640, distance: 66.9
click at [1152, 640] on body "Home Creator Analytics Team Analytics Izzy AI Chatter Content Setup Chat Monito…" at bounding box center [709, 368] width 1418 height 736
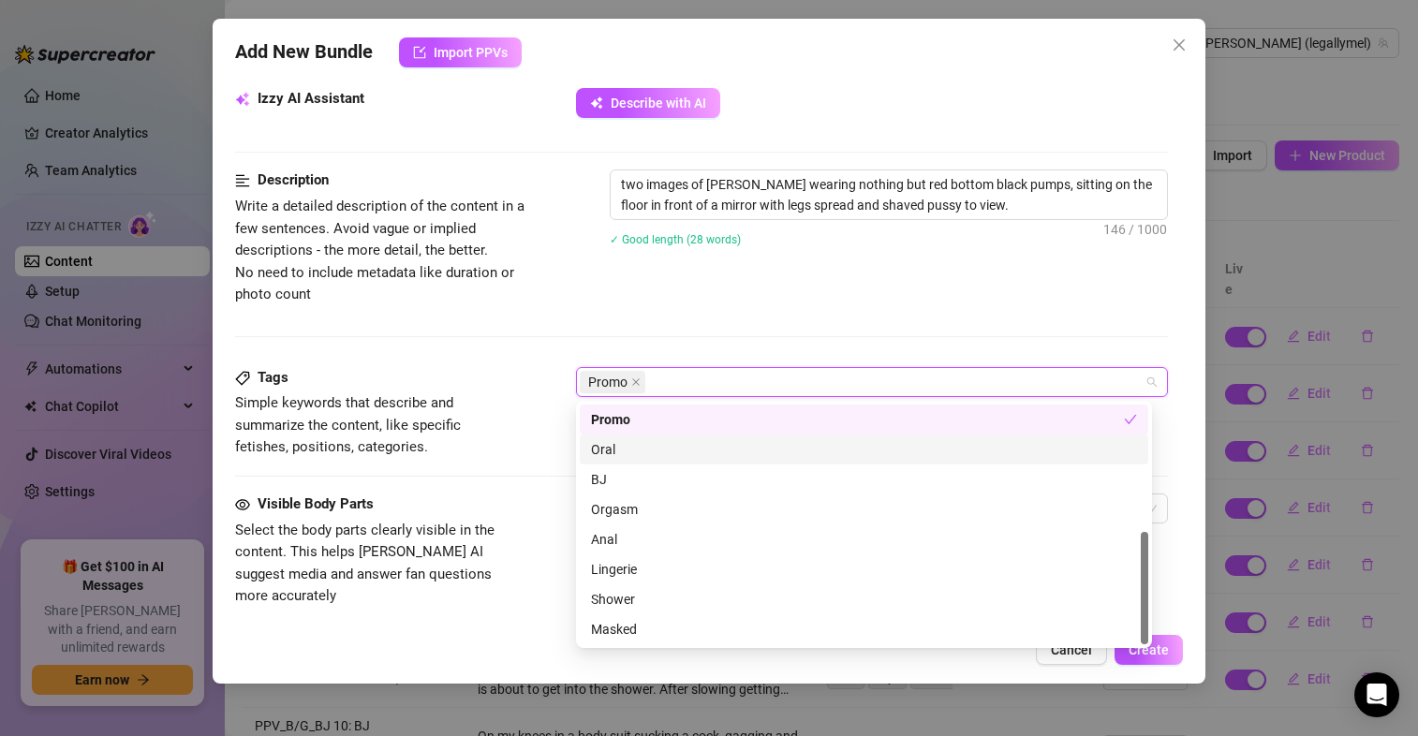
click at [732, 306] on div "Description Write a detailed description of the content in a few sentences. Avo…" at bounding box center [701, 267] width 933 height 197
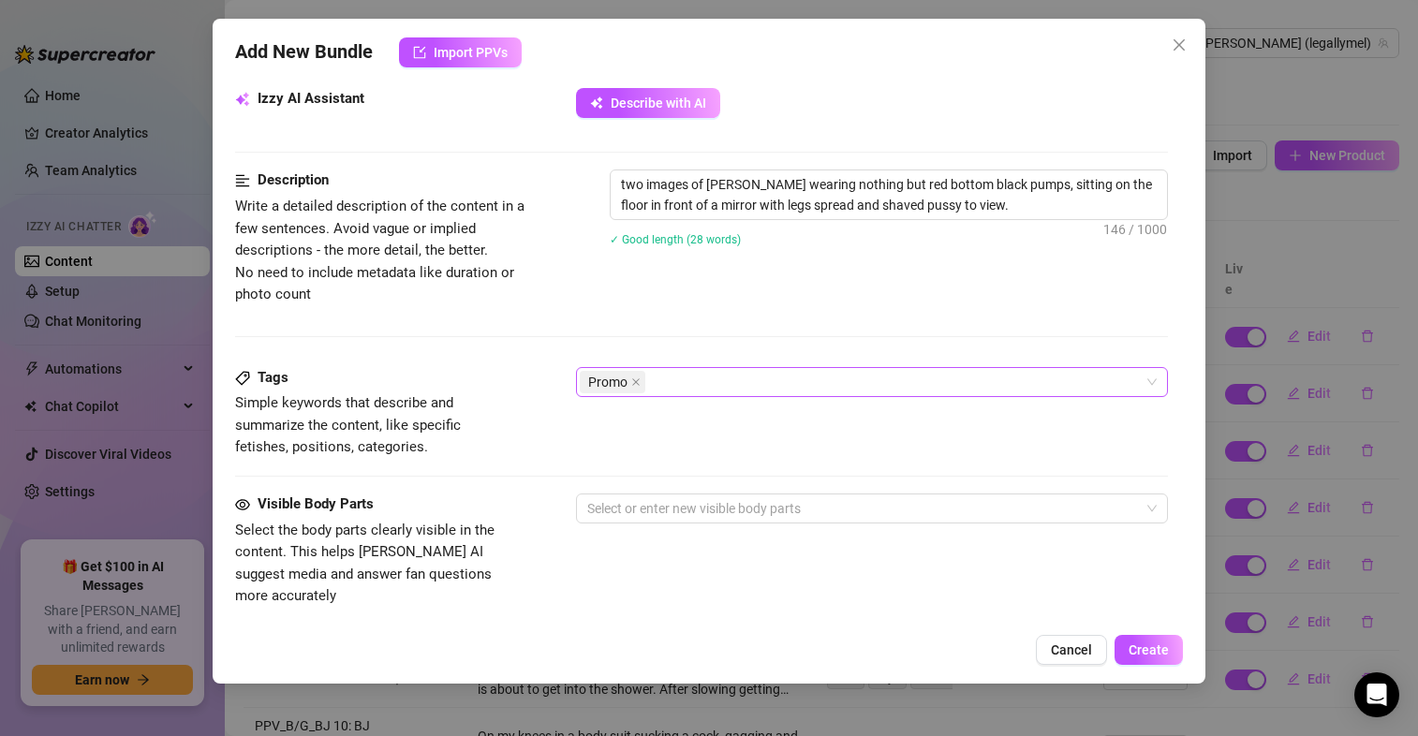
click at [689, 382] on div "Promo" at bounding box center [862, 382] width 565 height 26
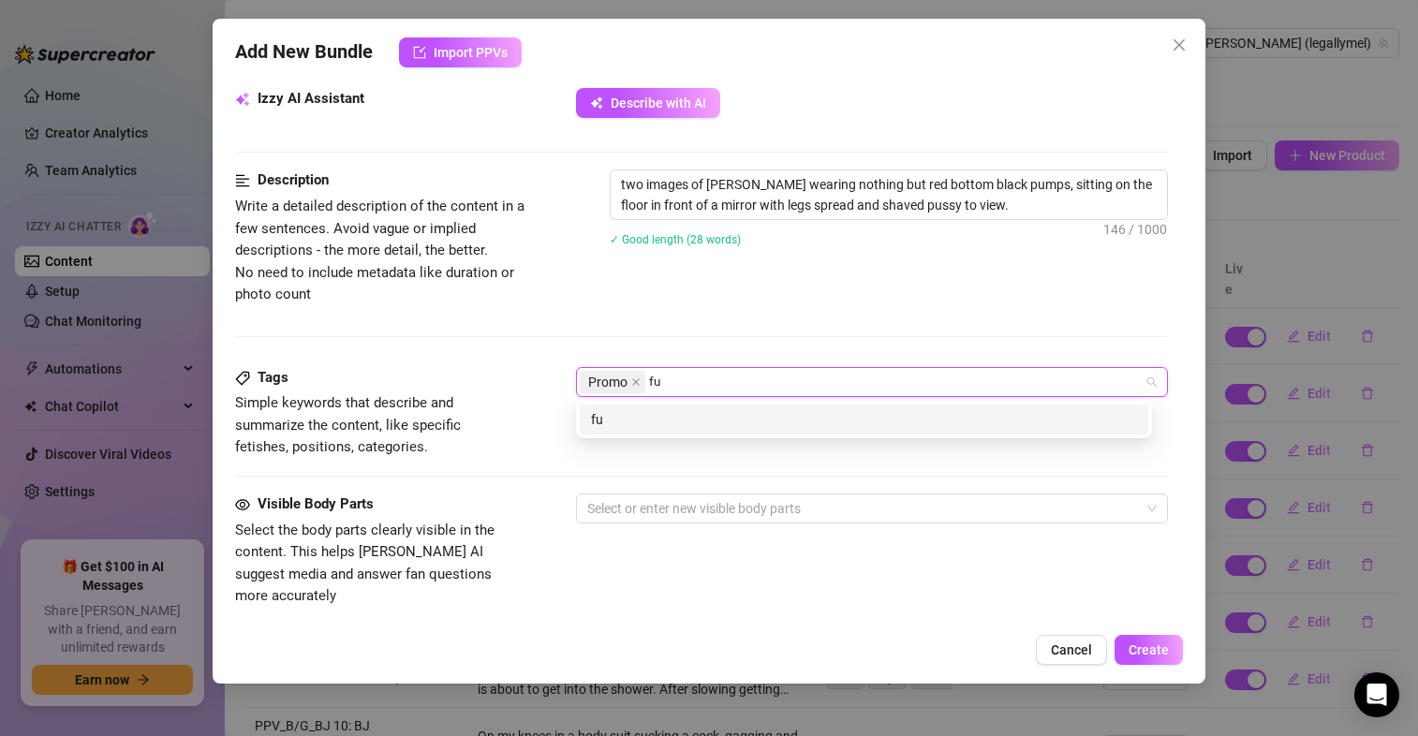
scroll to position [0, 0]
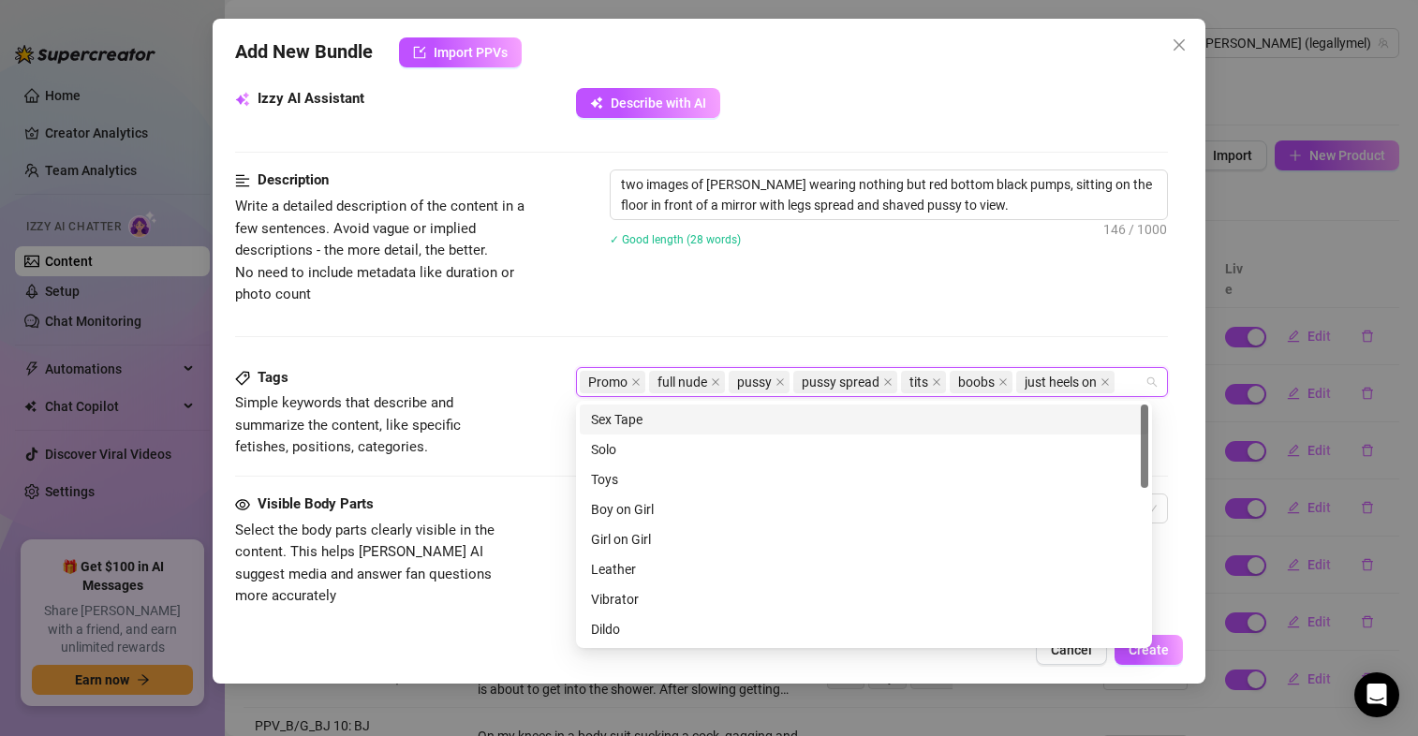
click at [536, 339] on div "Description Write a detailed description of the content in a few sentences. Avo…" at bounding box center [701, 267] width 933 height 197
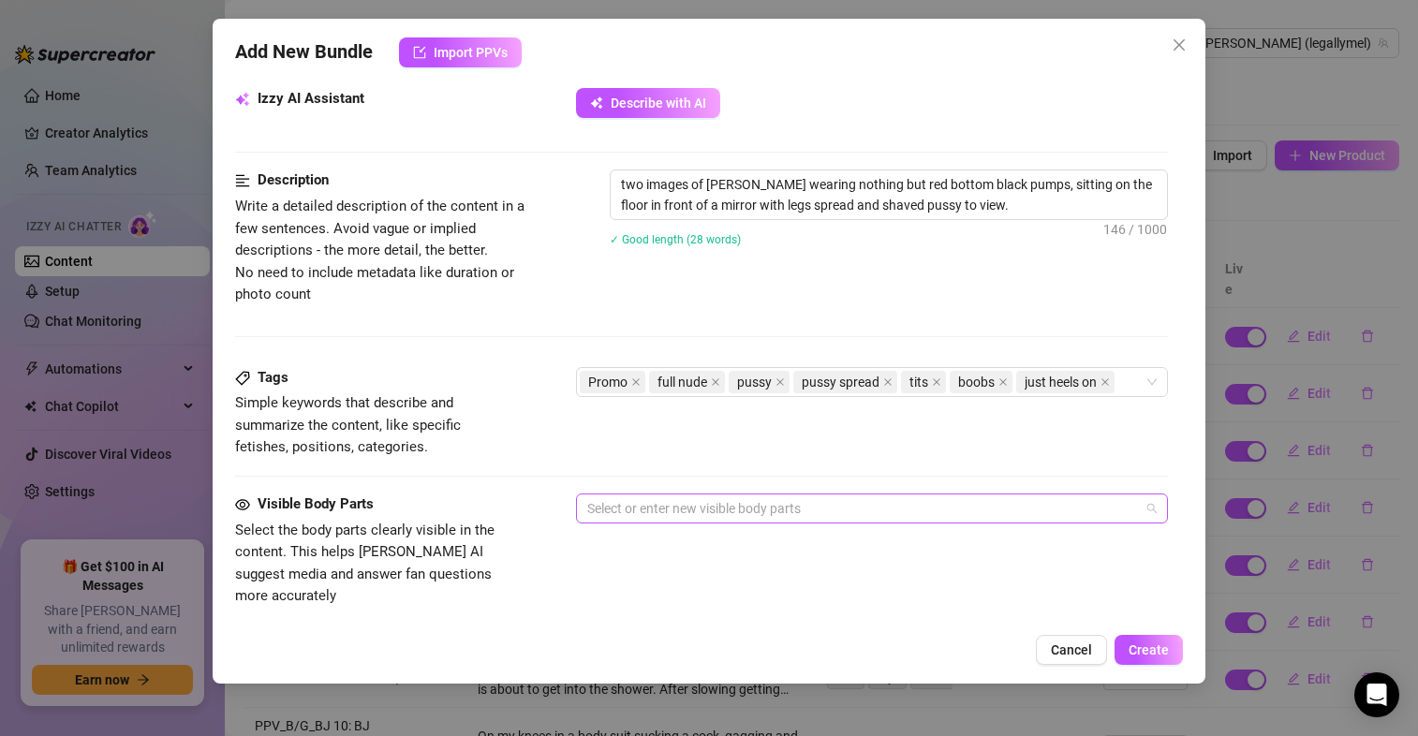
click at [628, 508] on div at bounding box center [862, 508] width 565 height 26
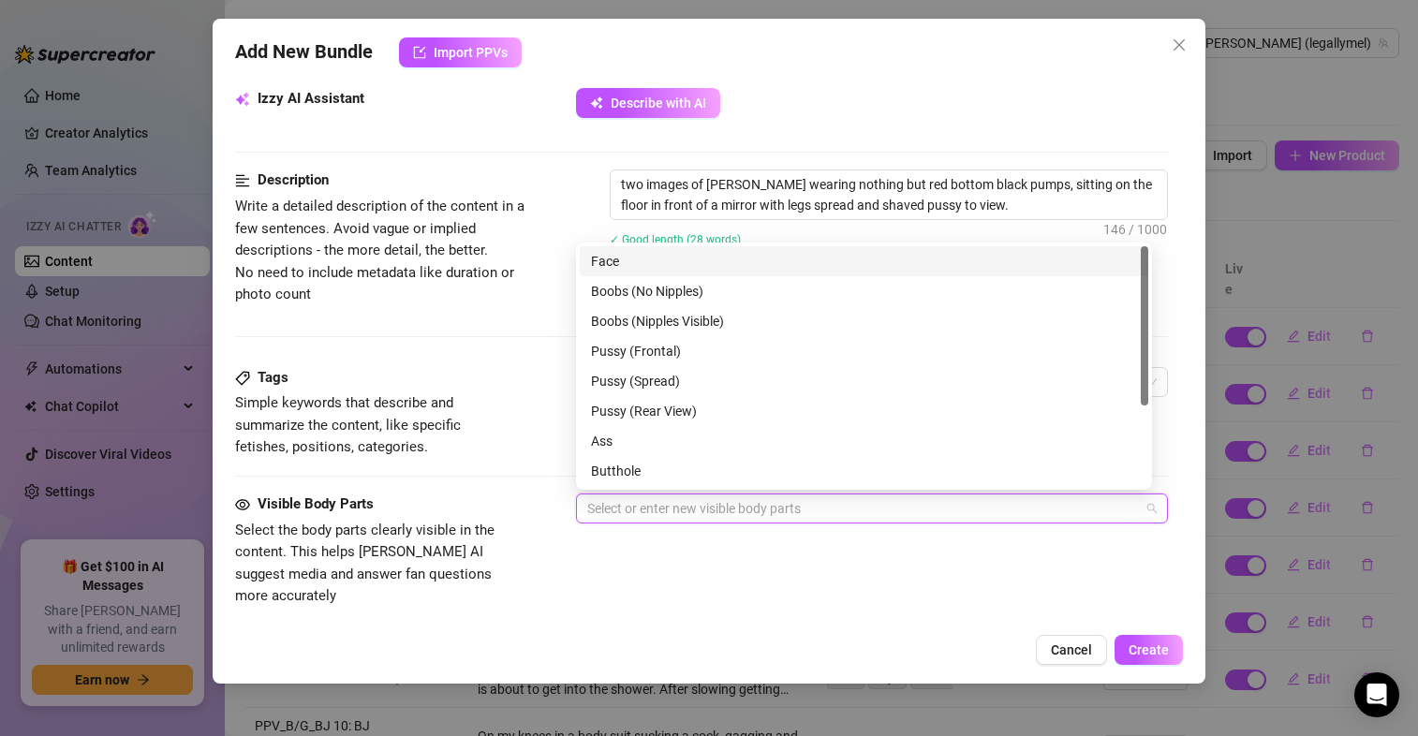
click at [644, 261] on div "Face" at bounding box center [864, 261] width 546 height 21
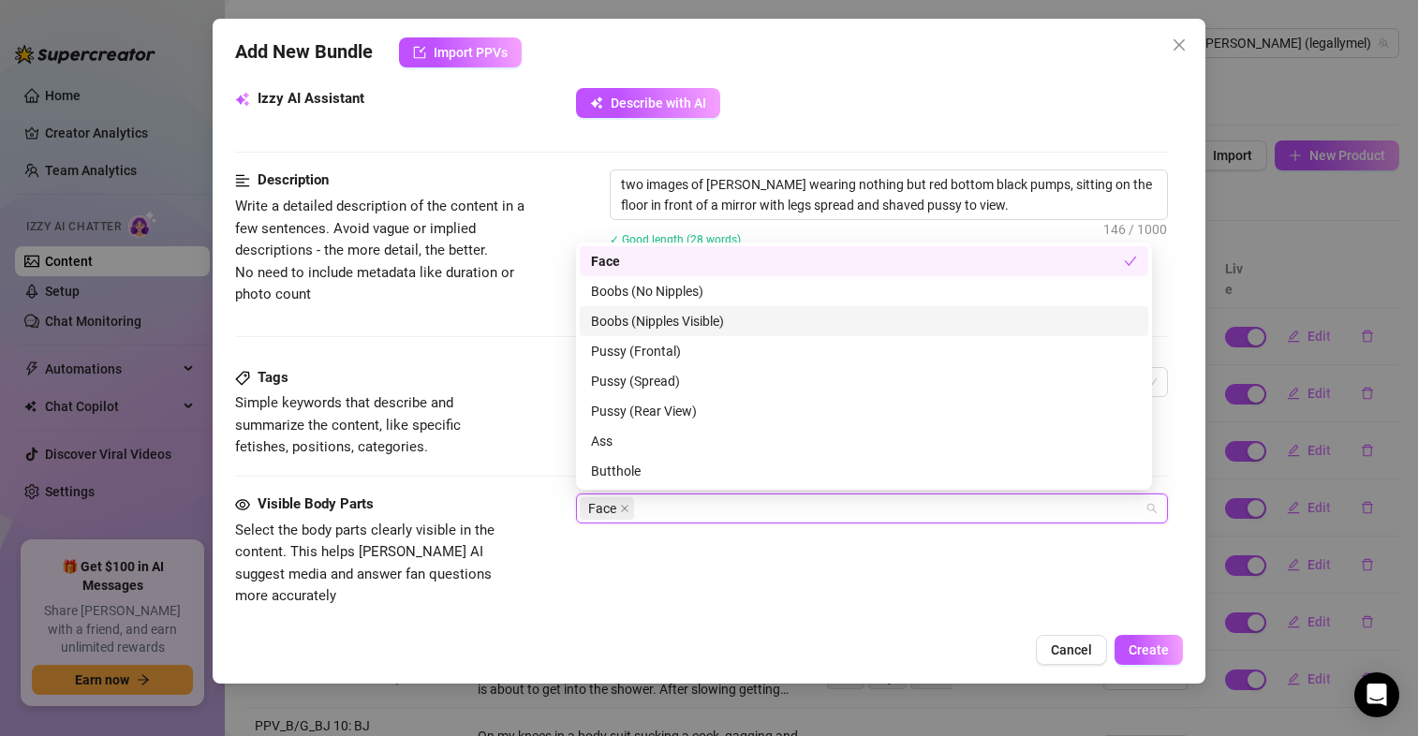
click at [647, 317] on div "Boobs (Nipples Visible)" at bounding box center [864, 321] width 546 height 21
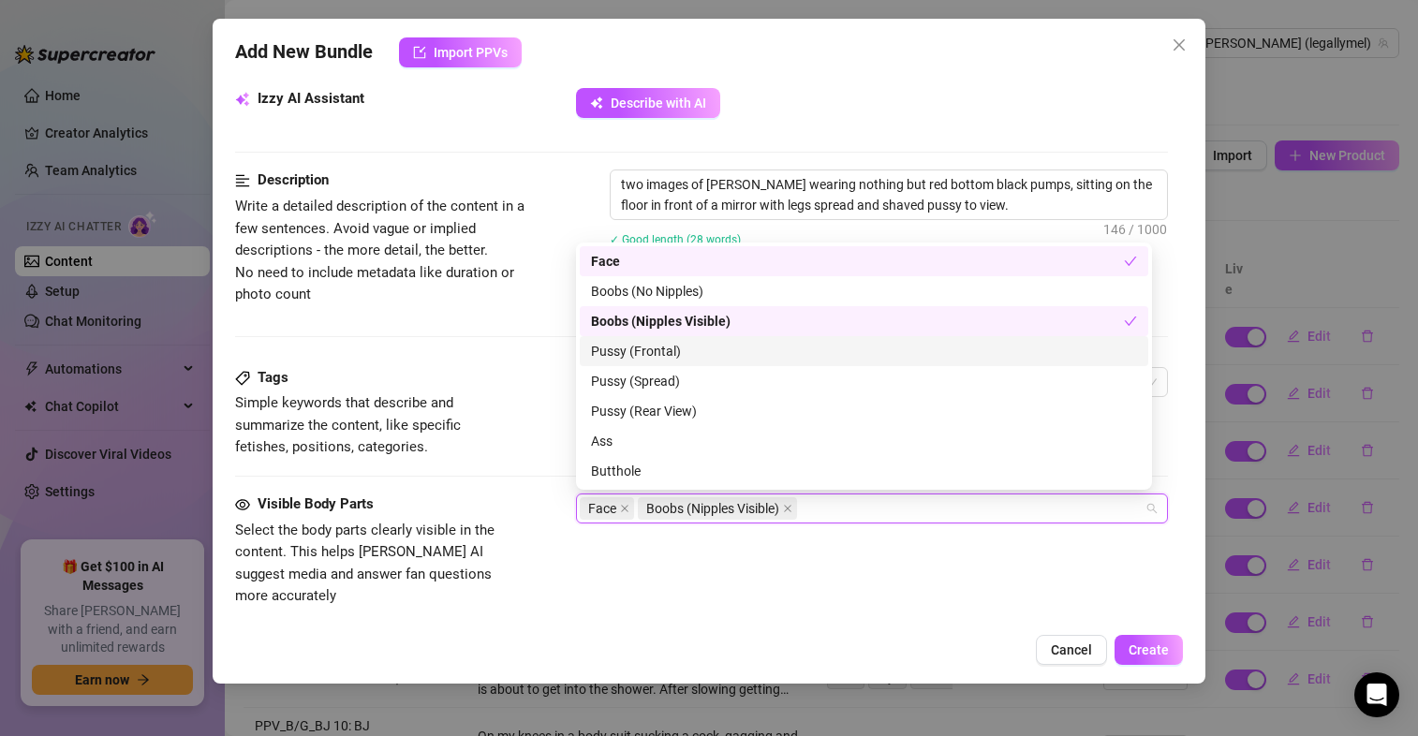
click at [647, 346] on div "Pussy (Frontal)" at bounding box center [864, 351] width 546 height 21
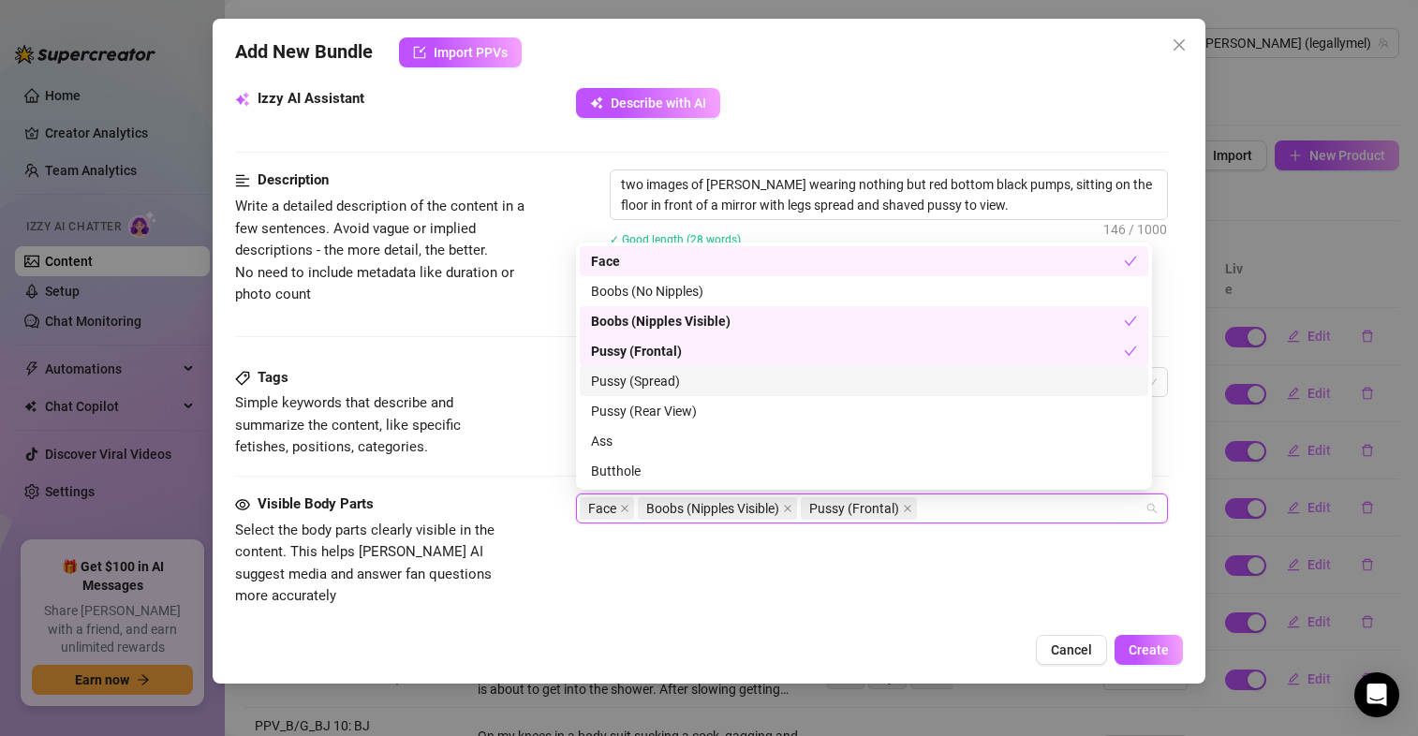
click at [647, 381] on div "Pussy (Spread)" at bounding box center [864, 381] width 546 height 21
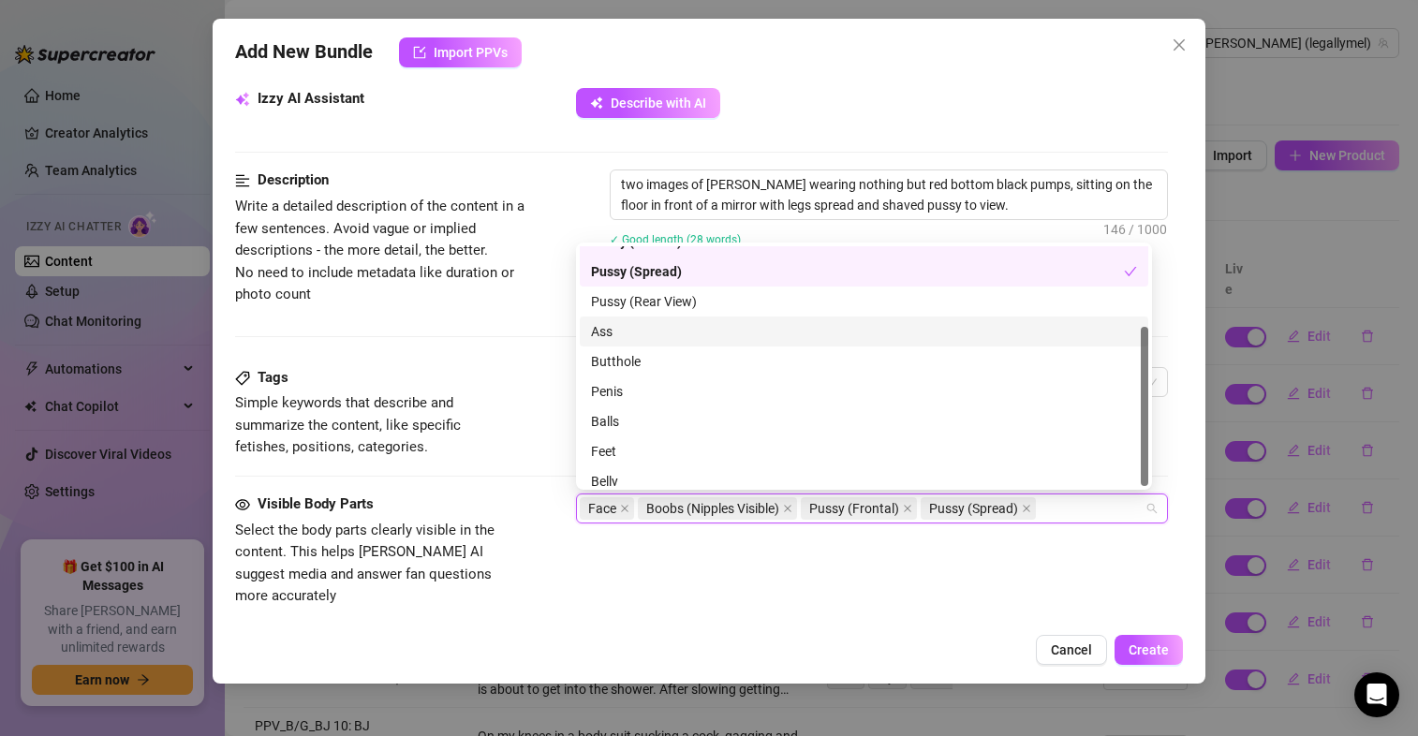
scroll to position [120, 0]
drag, startPoint x: 1141, startPoint y: 393, endPoint x: 1149, endPoint y: 507, distance: 113.6
click at [1149, 507] on body "Home Creator Analytics Team Analytics Izzy AI Chatter Content Setup Chat Monito…" at bounding box center [709, 368] width 1418 height 736
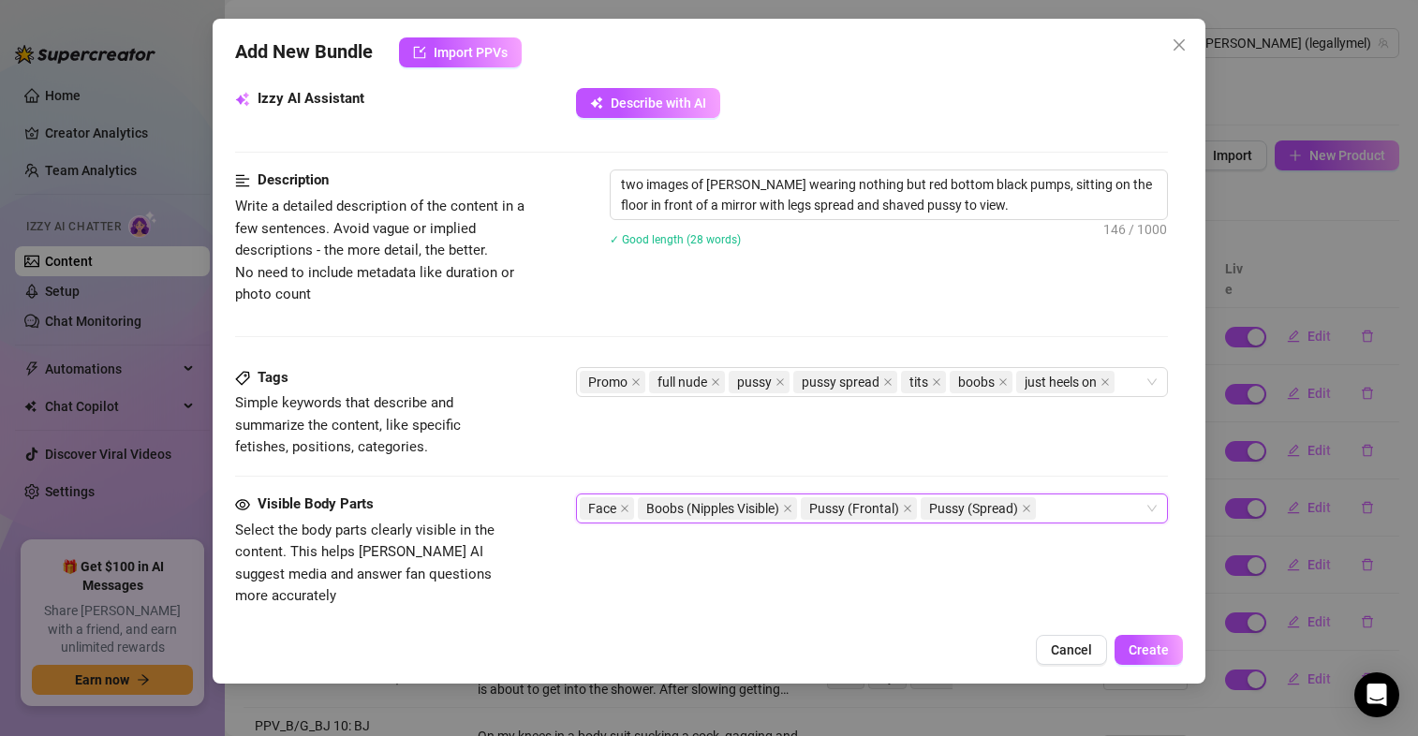
click at [1099, 511] on div "Face Boobs (Nipples Visible) Pussy (Frontal) Pussy (Spread)" at bounding box center [862, 508] width 565 height 26
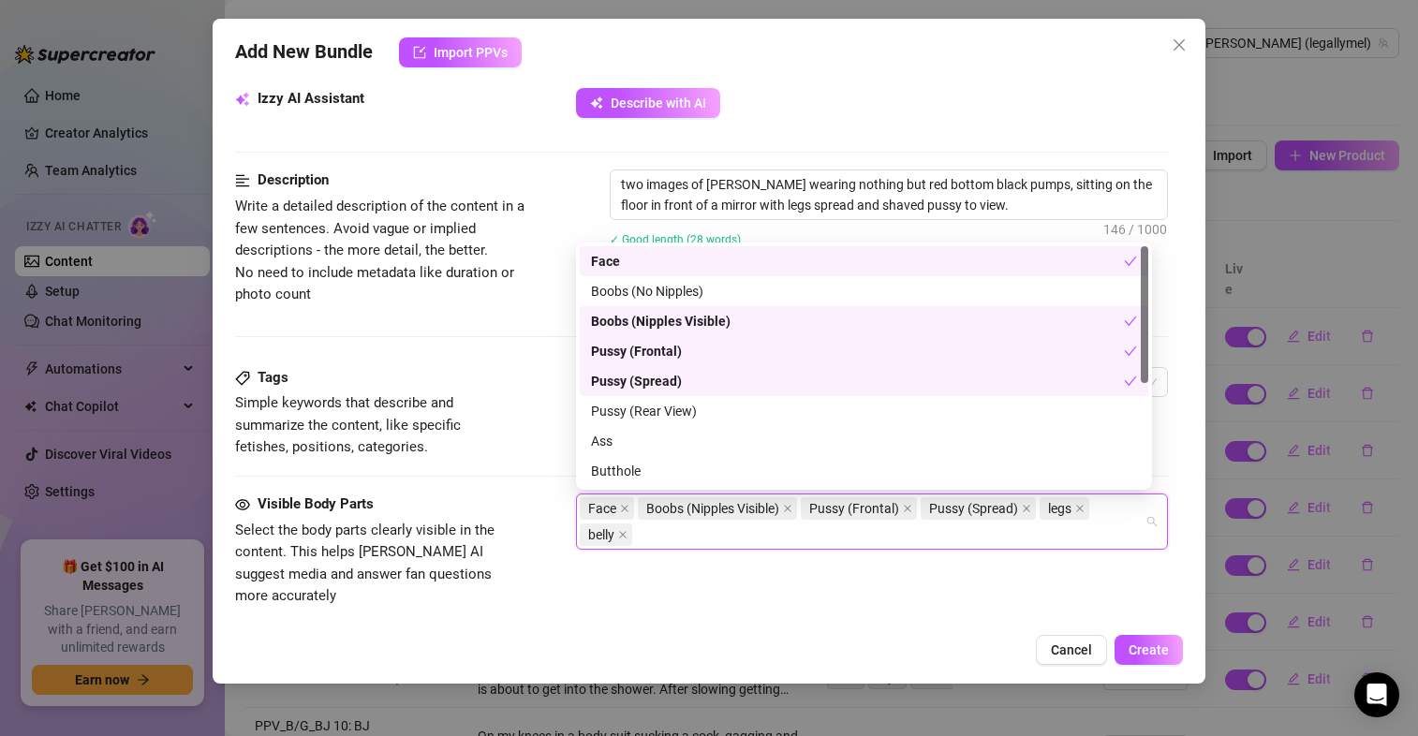
click at [990, 618] on div "Visible Body Parts Select the body parts clearly visible in the content. This h…" at bounding box center [701, 567] width 933 height 149
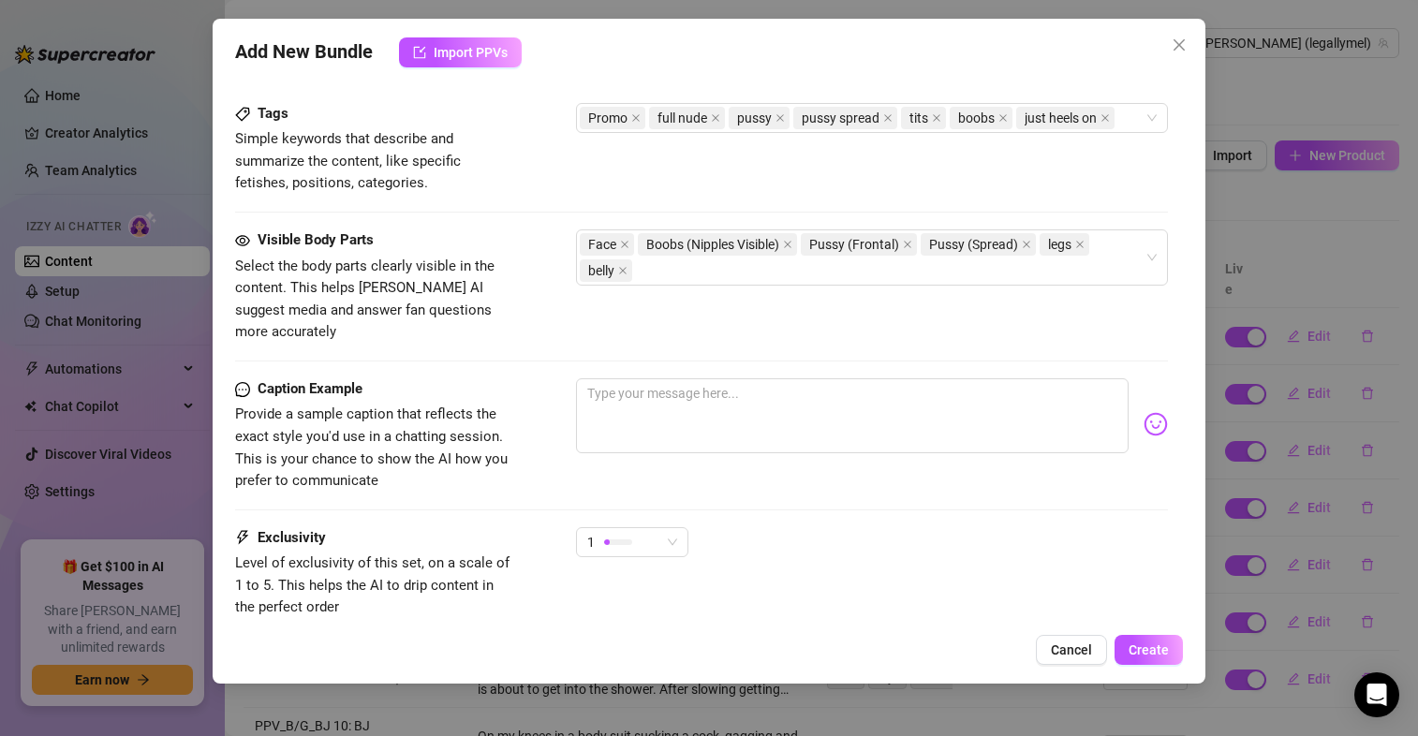
scroll to position [943, 0]
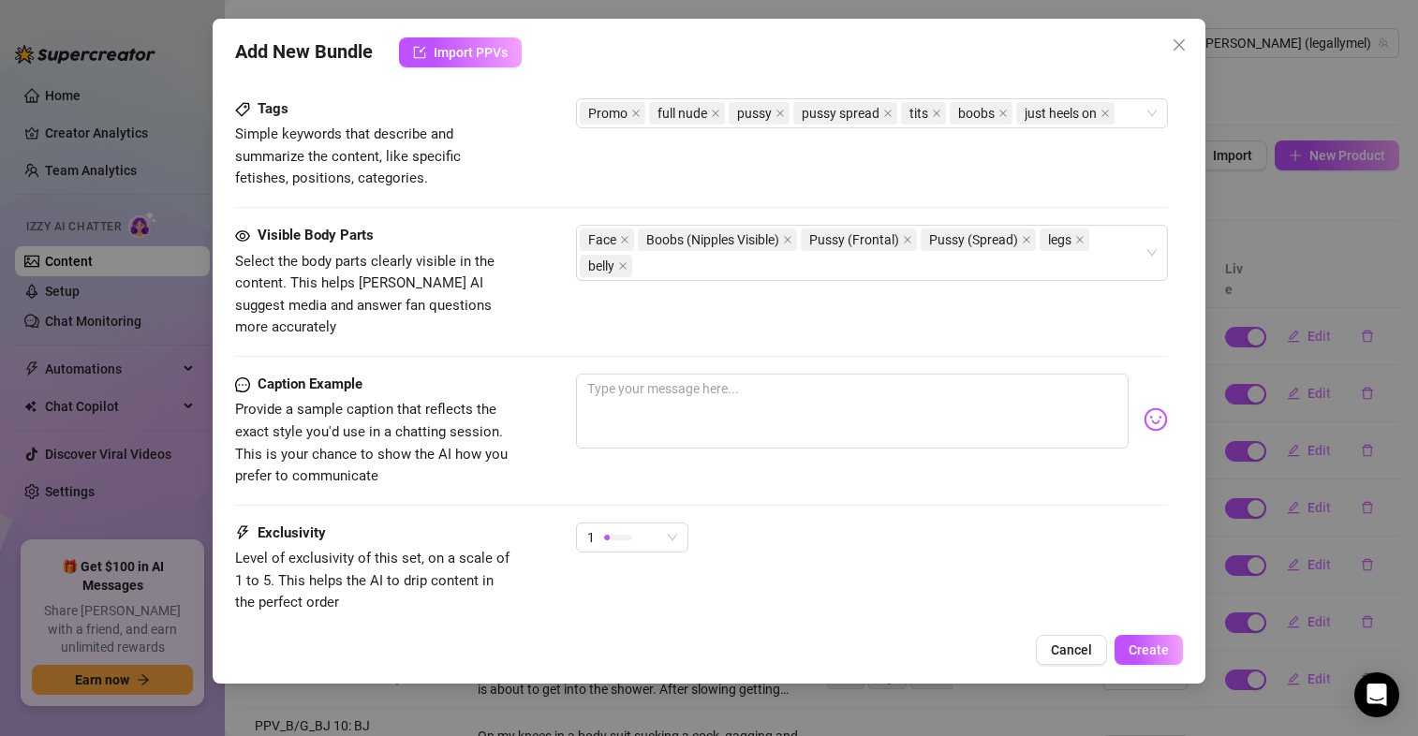
click at [728, 347] on div "Visible Body Parts Select the body parts clearly visible in the content. This h…" at bounding box center [701, 299] width 933 height 149
click at [677, 523] on span "1" at bounding box center [632, 537] width 90 height 28
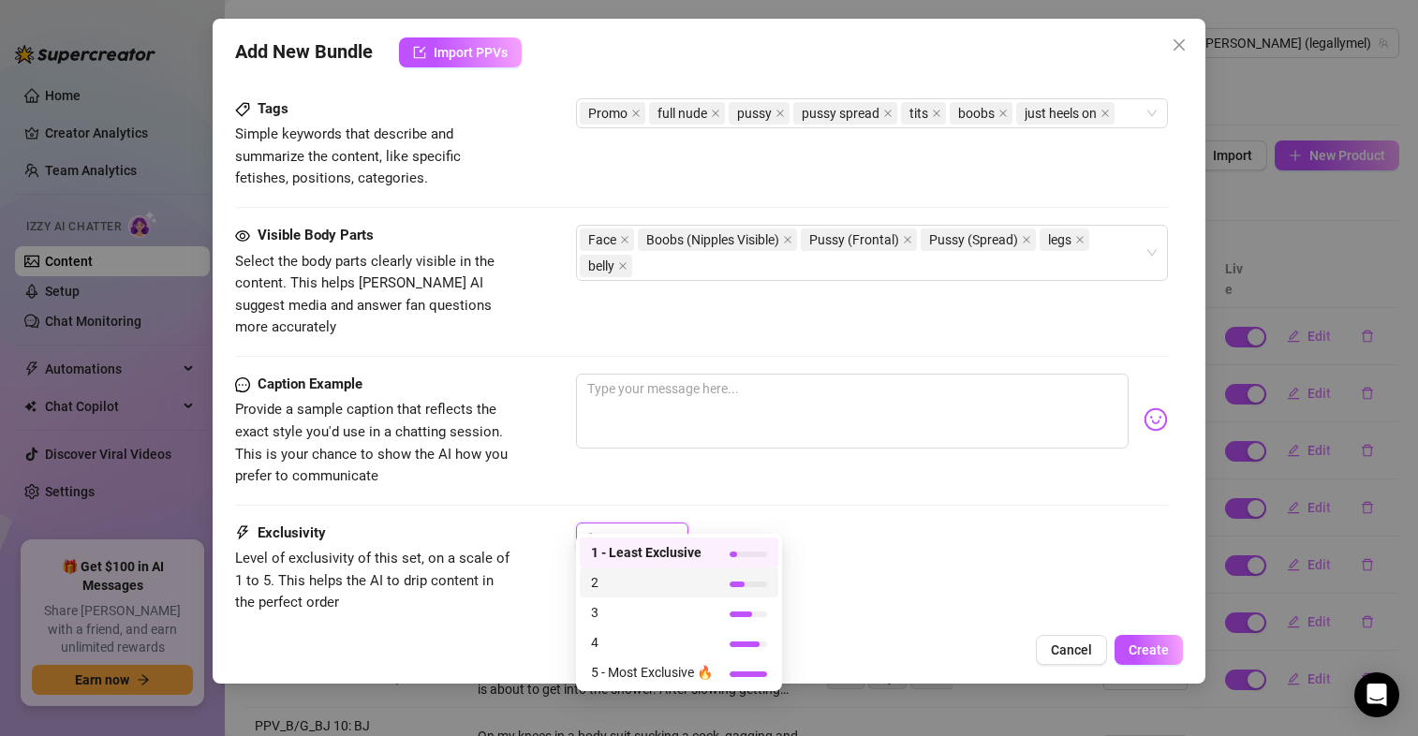
click at [664, 581] on span "2" at bounding box center [652, 582] width 122 height 21
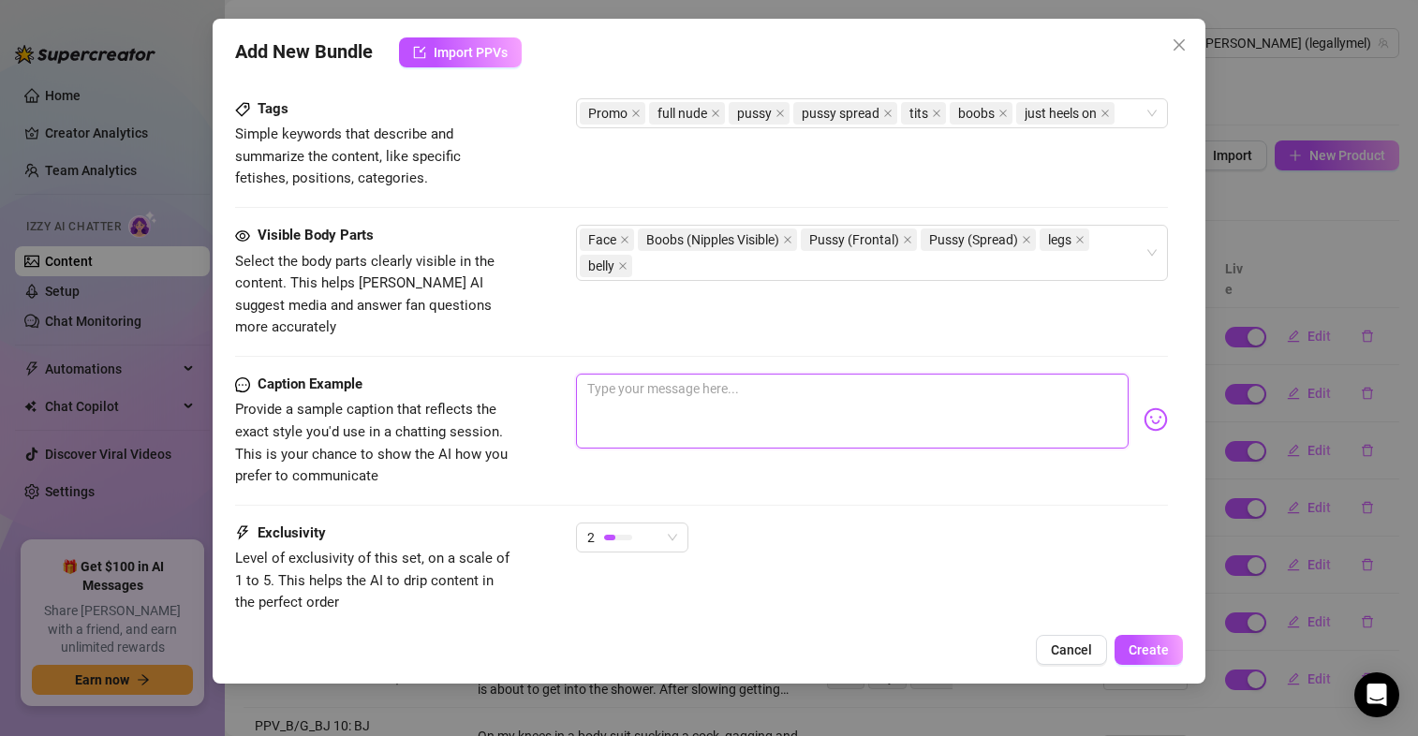
click at [654, 419] on textarea at bounding box center [852, 411] width 552 height 75
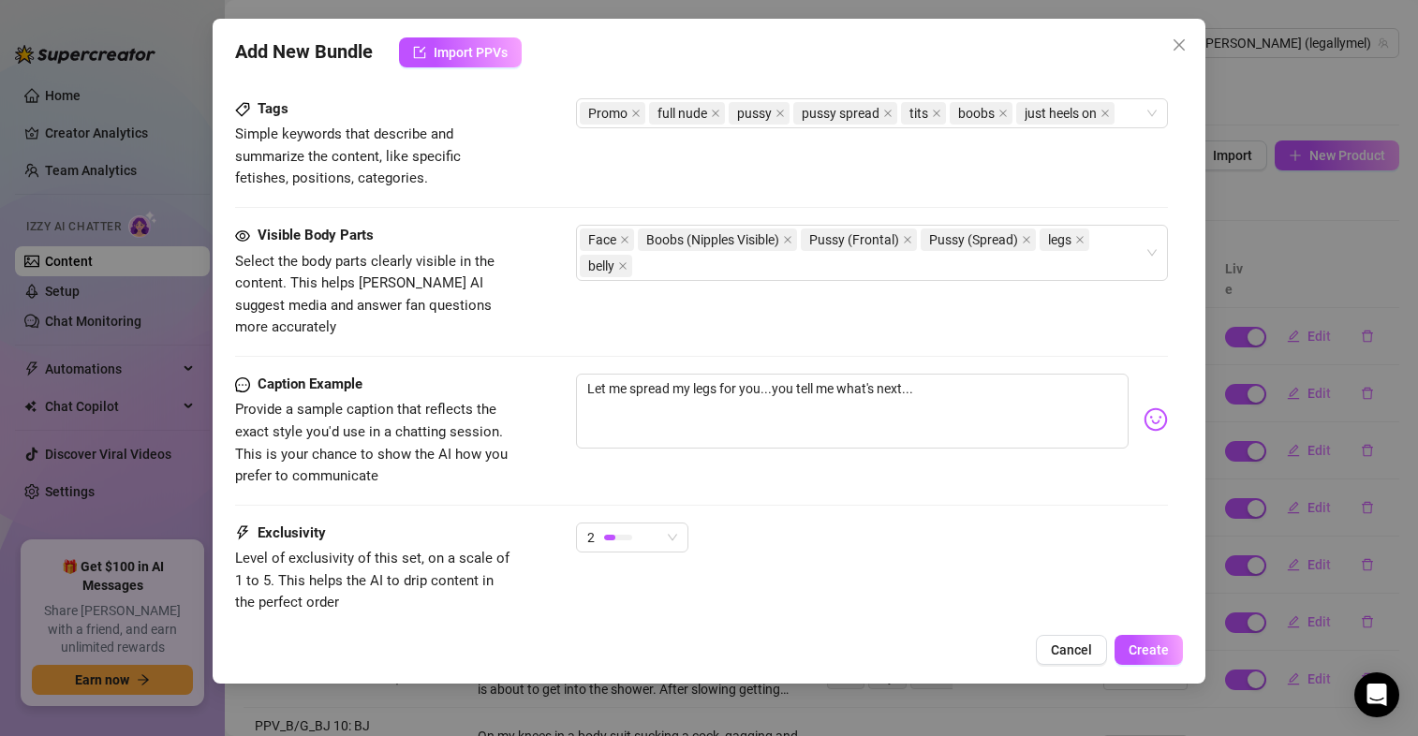
drag, startPoint x: 1160, startPoint y: 650, endPoint x: 738, endPoint y: 559, distance: 432.0
click at [738, 559] on div "Add New Bundle Import PPVs Account [PERSON_NAME] (@legallymel) Name Name is for…" at bounding box center [709, 351] width 993 height 665
click at [678, 523] on div "2" at bounding box center [632, 538] width 112 height 30
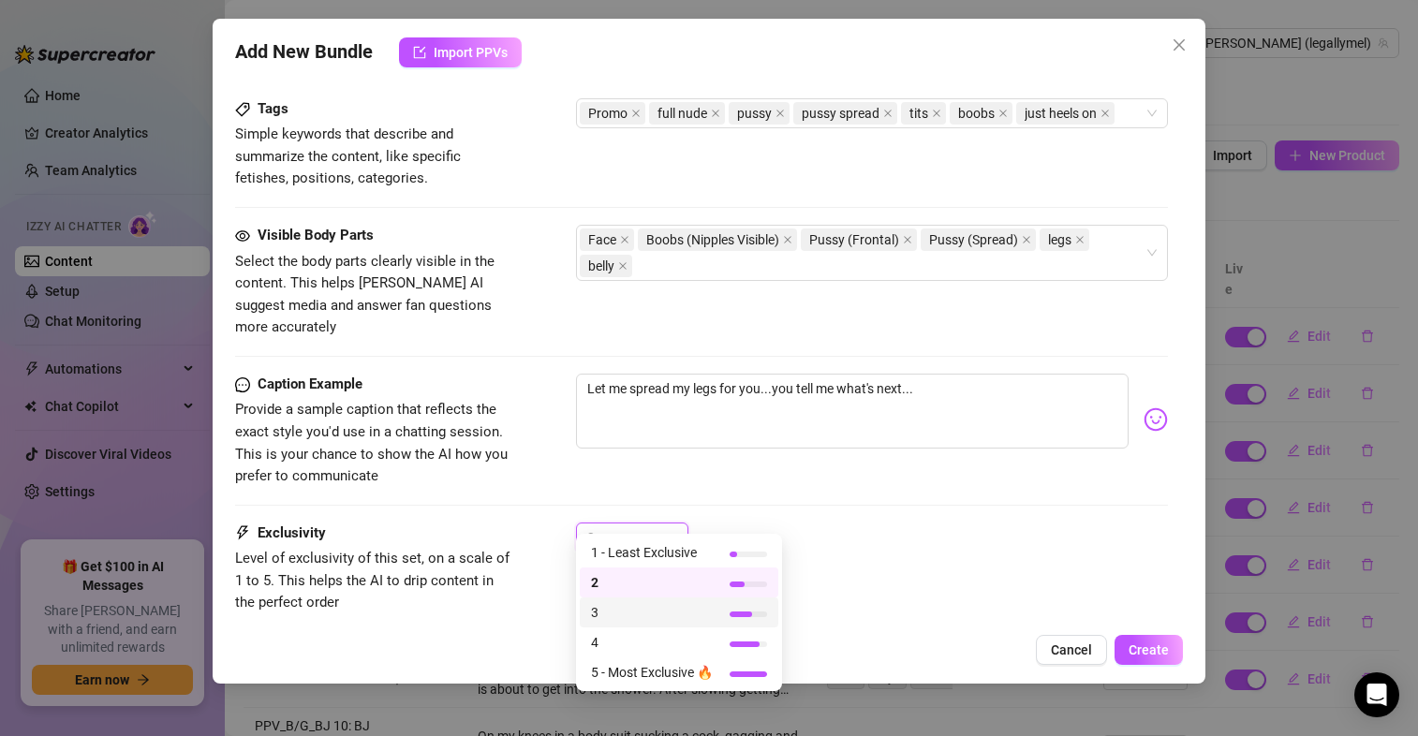
click at [655, 600] on div "3" at bounding box center [679, 612] width 199 height 30
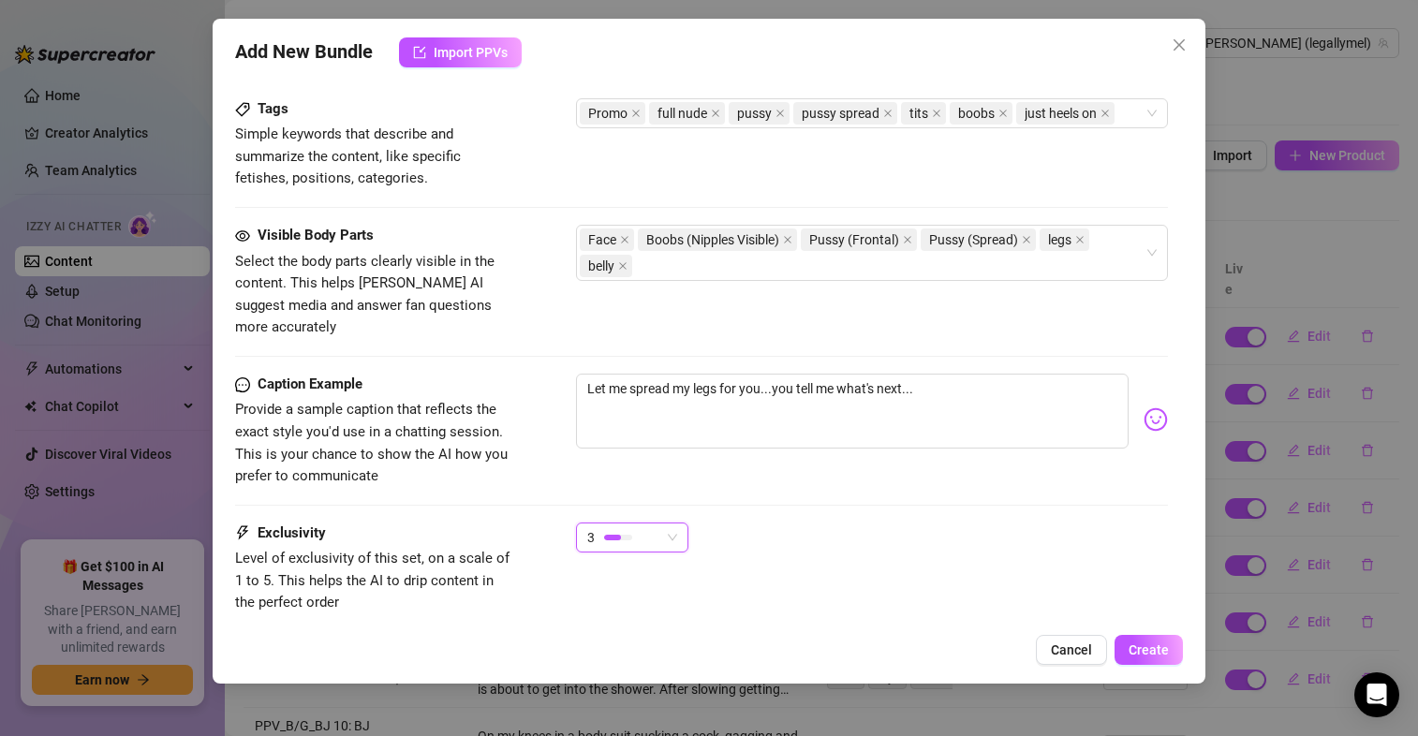
click at [895, 566] on div "Exclusivity Level of exclusivity of this set, on a scale of 1 to 5. This helps …" at bounding box center [701, 569] width 933 height 92
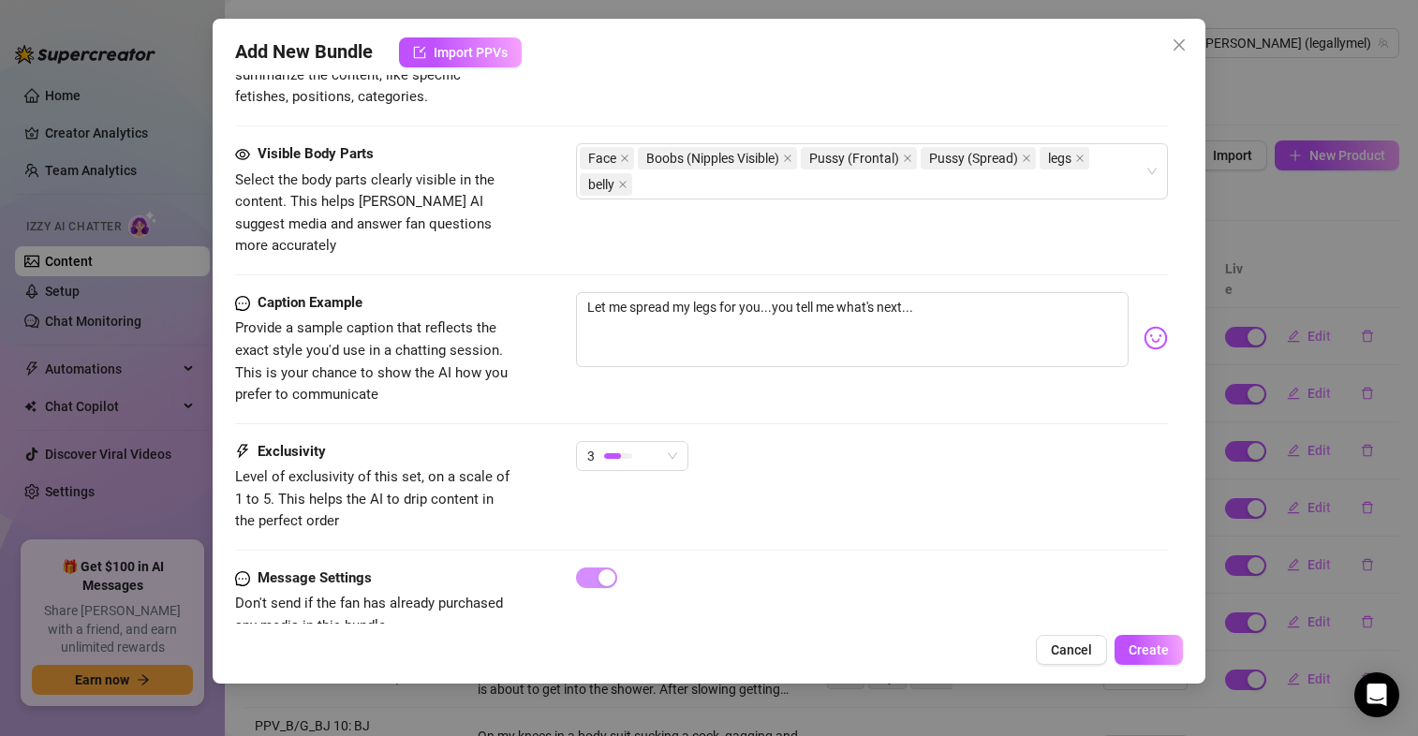
scroll to position [1051, 0]
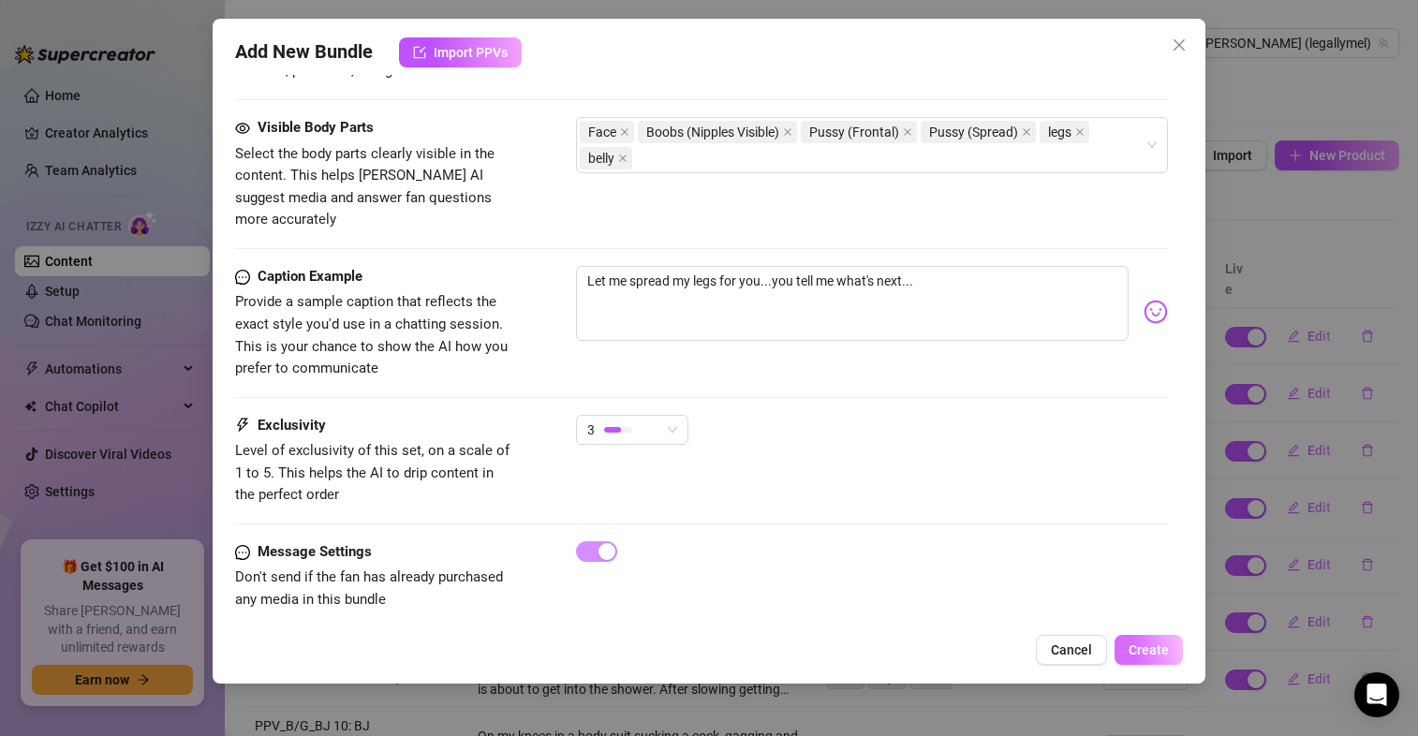
click at [1156, 656] on span "Create" at bounding box center [1148, 649] width 40 height 15
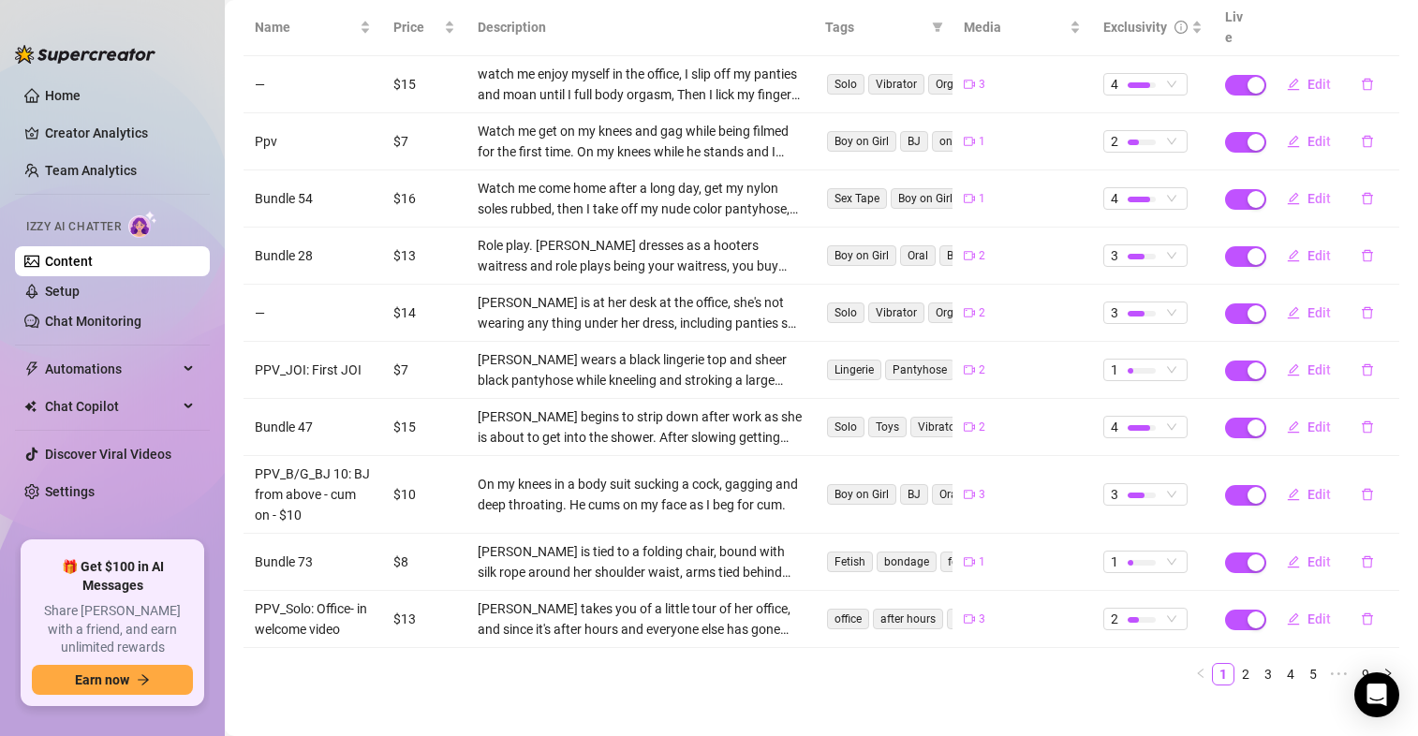
scroll to position [0, 0]
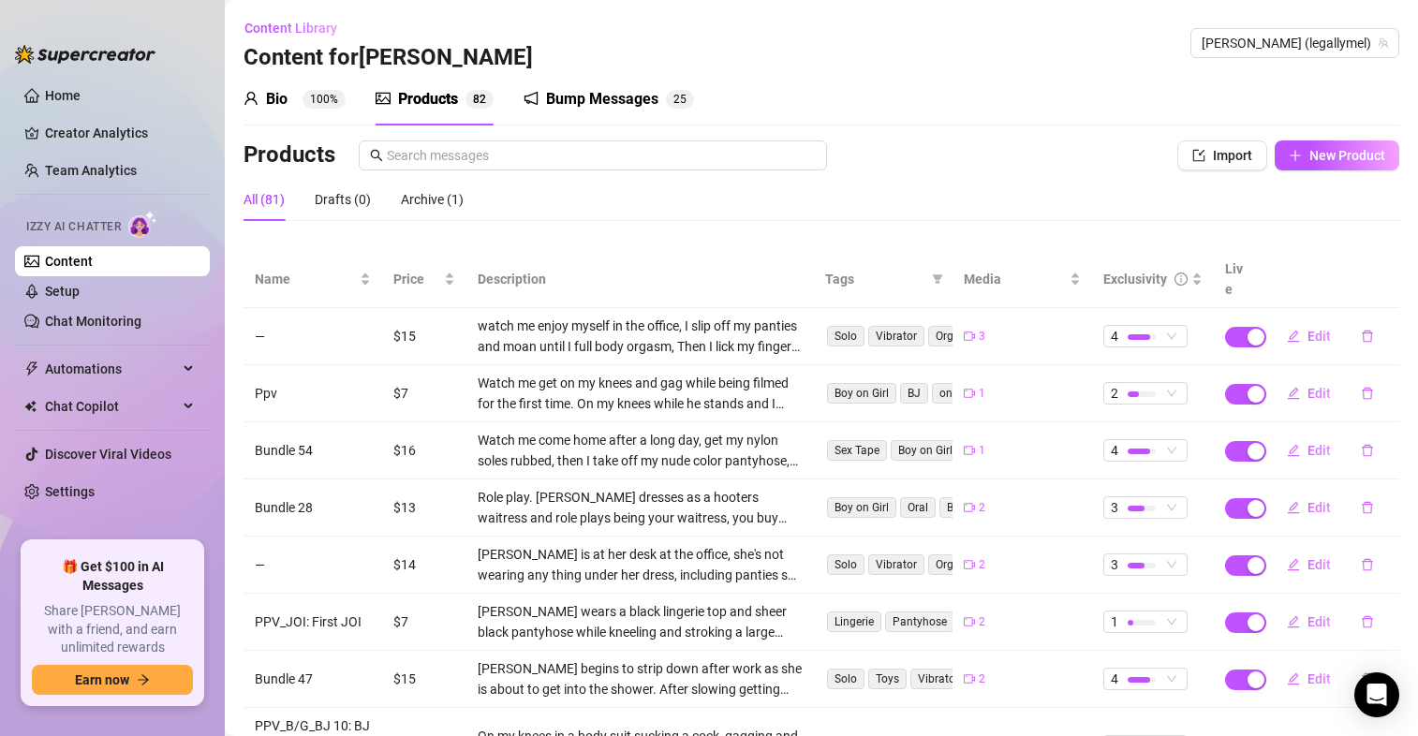
click at [710, 220] on div "All (81) Drafts (0) Archive (1)" at bounding box center [821, 199] width 1156 height 43
click at [1324, 155] on span "New Product" at bounding box center [1347, 155] width 76 height 15
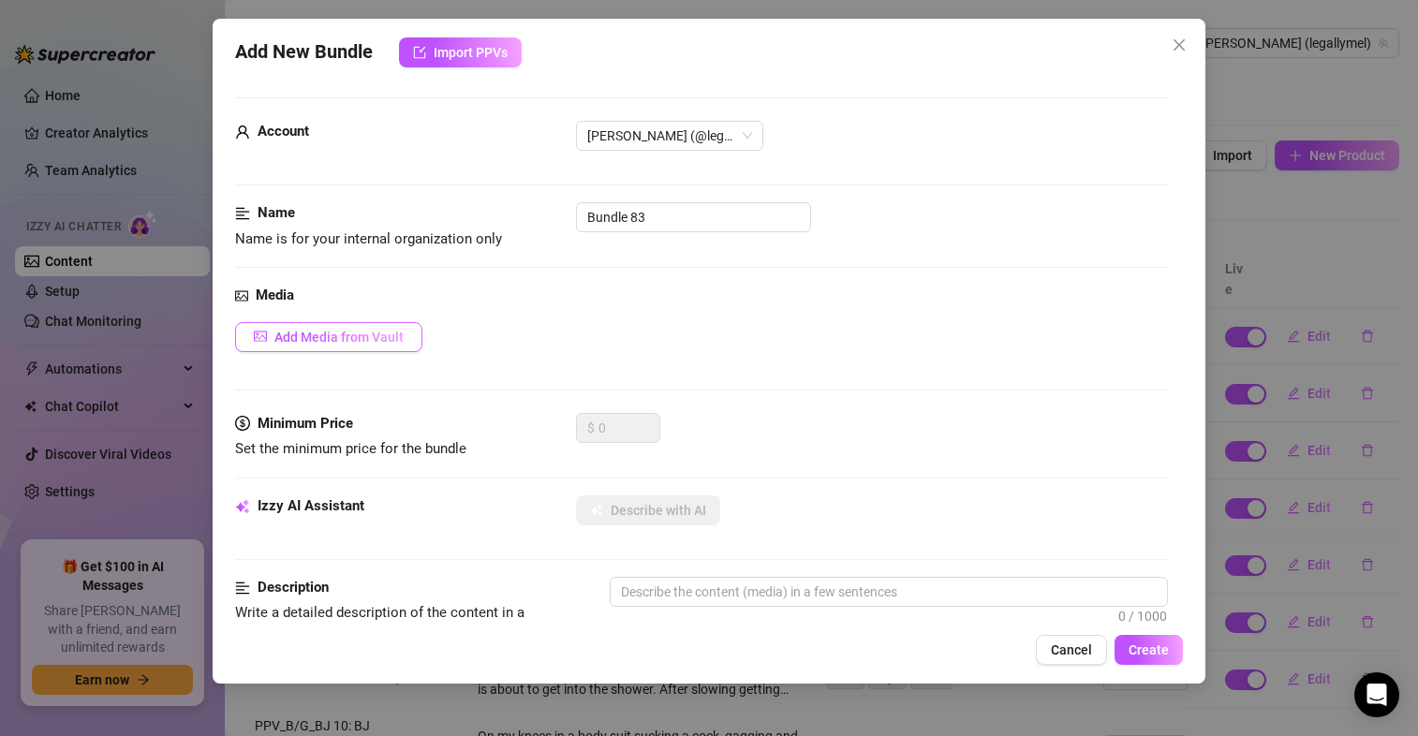
click at [371, 337] on span "Add Media from Vault" at bounding box center [338, 337] width 129 height 15
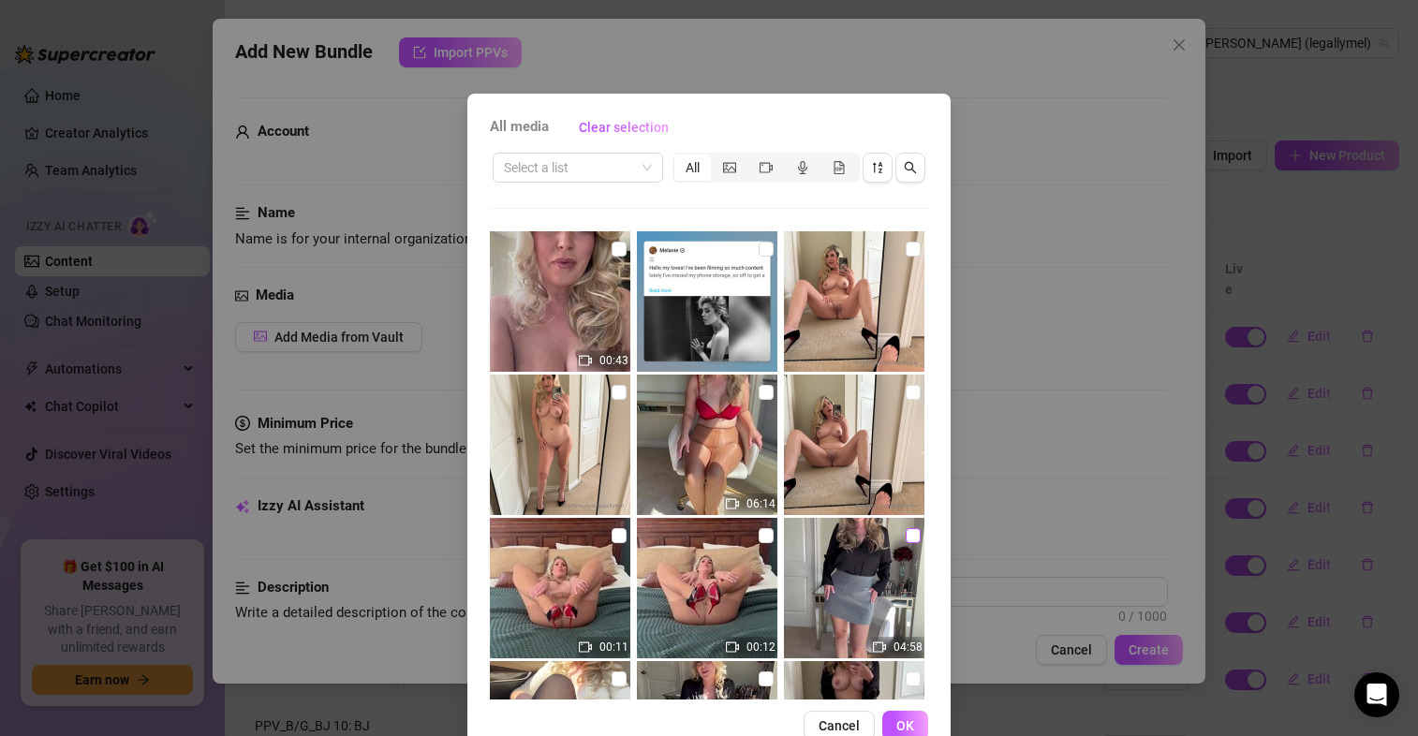
click at [905, 537] on input "checkbox" at bounding box center [912, 535] width 15 height 15
click at [902, 729] on span "OK" at bounding box center [905, 725] width 18 height 15
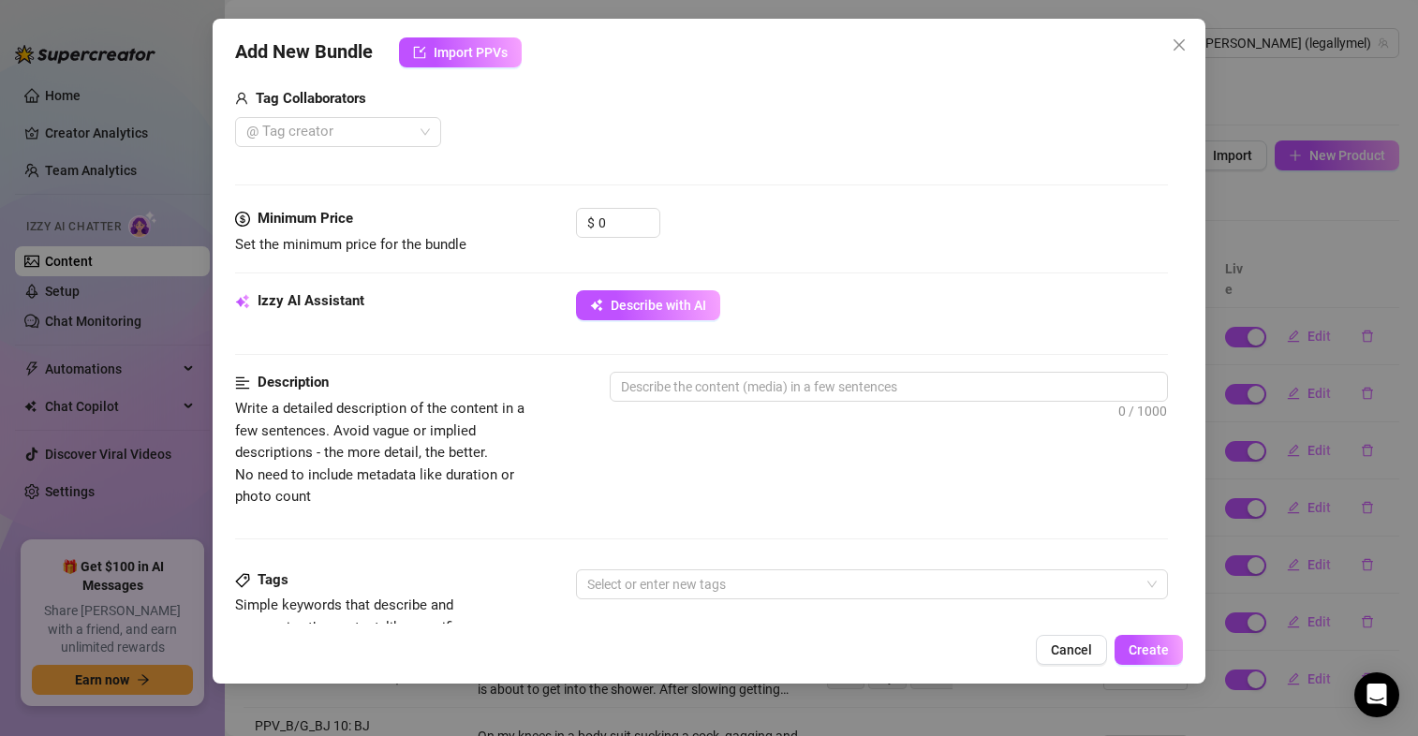
scroll to position [478, 0]
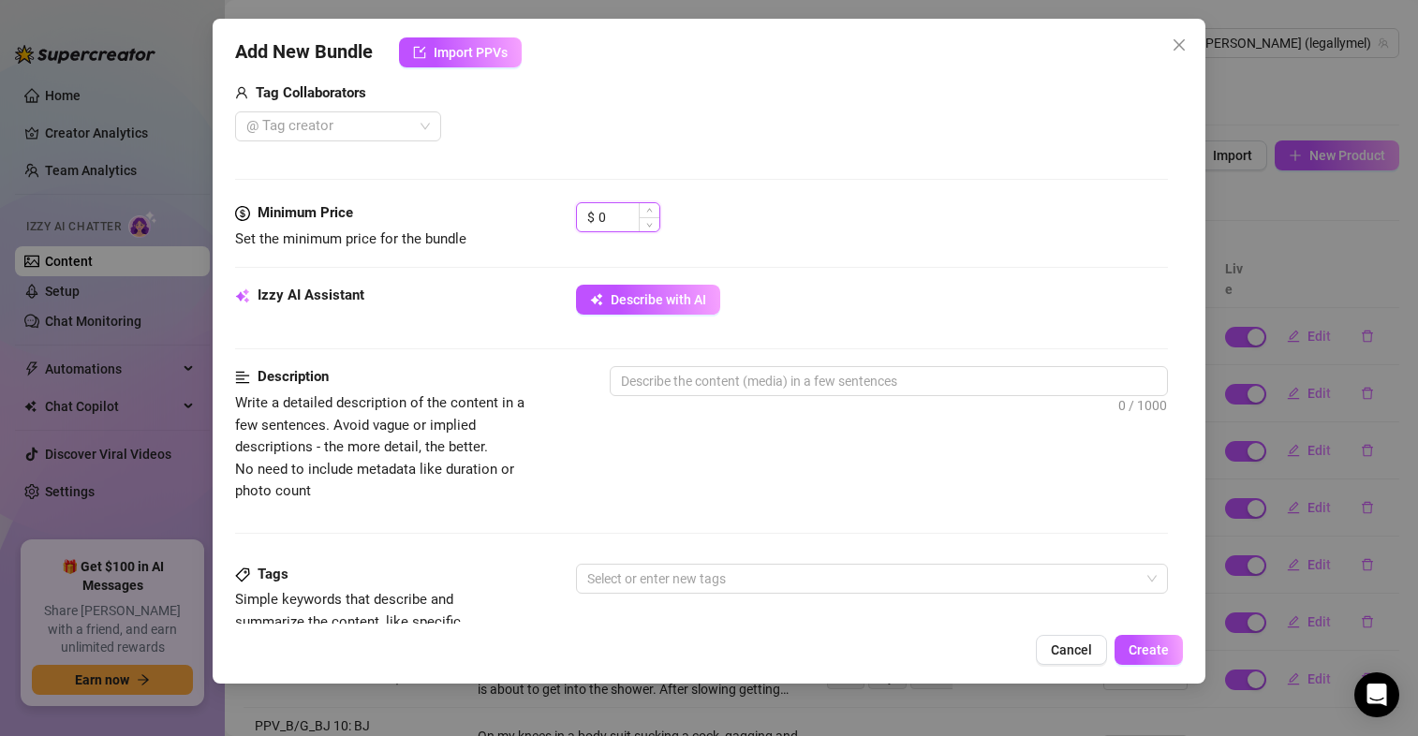
drag, startPoint x: 620, startPoint y: 215, endPoint x: 588, endPoint y: 222, distance: 32.5
click at [588, 222] on div "$ 0" at bounding box center [618, 217] width 84 height 30
click at [805, 376] on textarea at bounding box center [889, 381] width 556 height 28
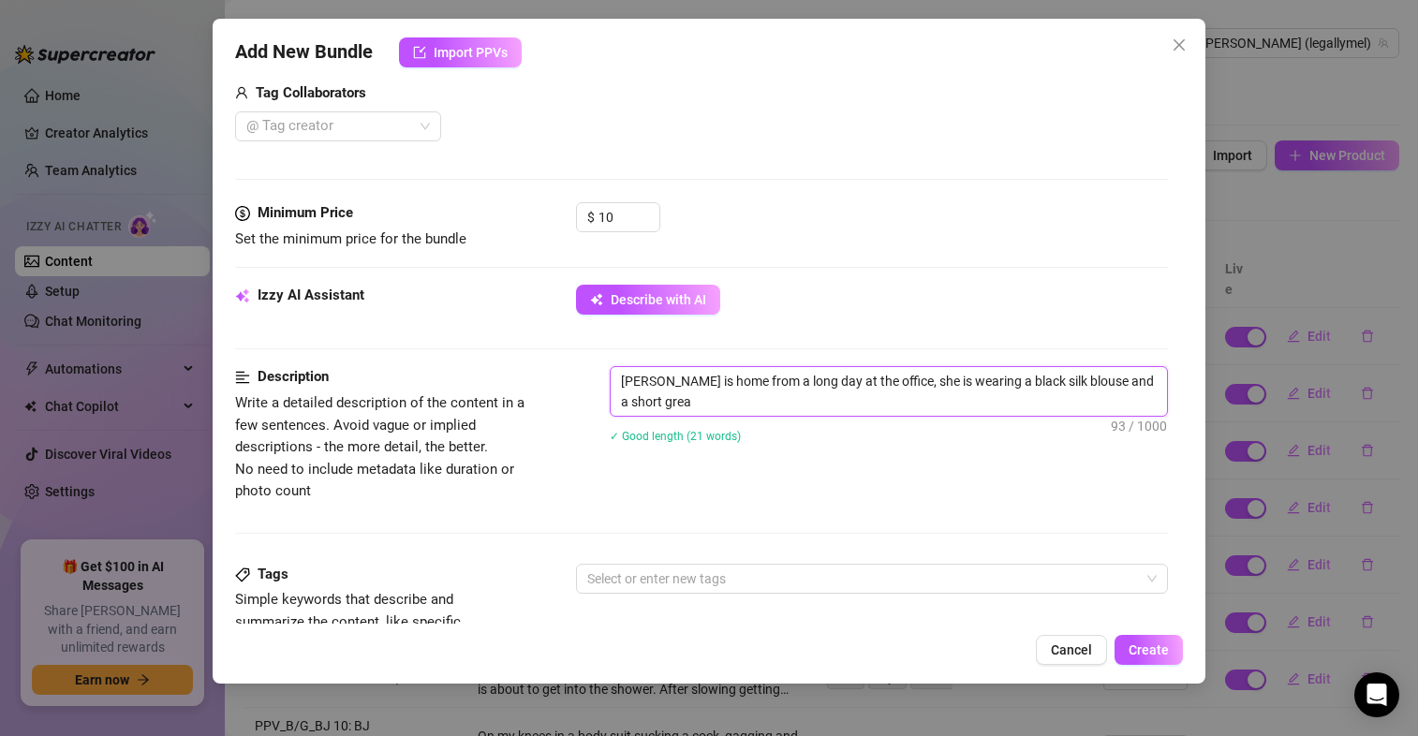
scroll to position [0, 0]
click at [1053, 405] on textarea "[PERSON_NAME] is home from a long day at the office, she is wearing a black sil…" at bounding box center [889, 391] width 556 height 49
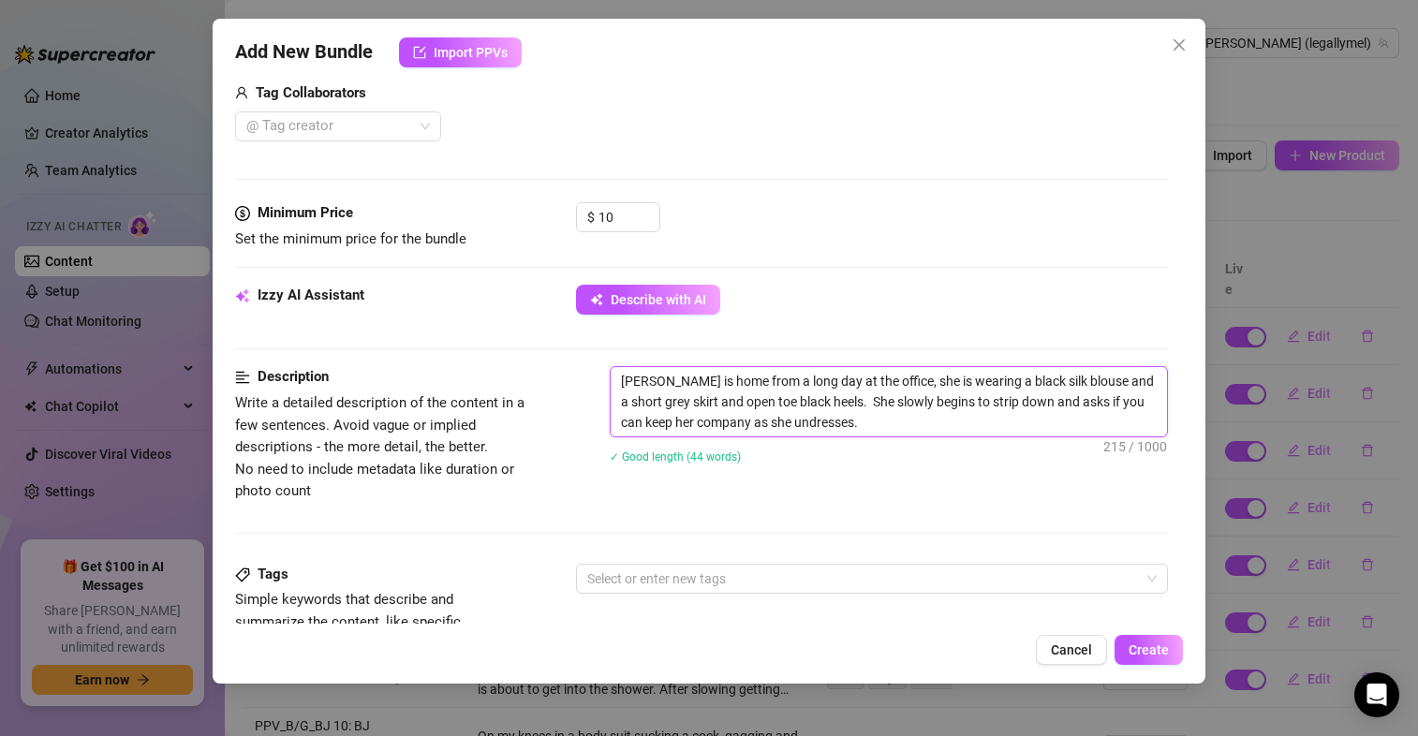
click at [845, 430] on textarea "[PERSON_NAME] is home from a long day at the office, she is wearing a black sil…" at bounding box center [889, 401] width 556 height 69
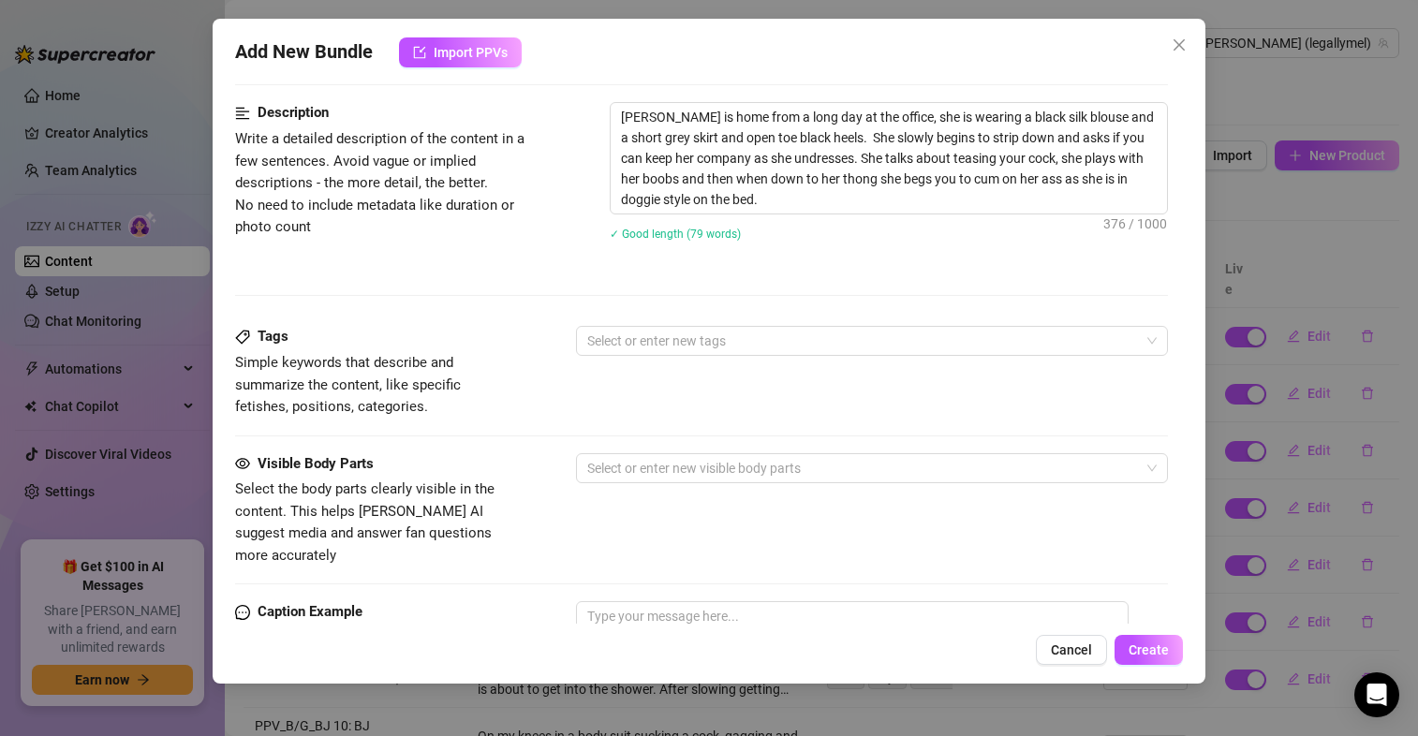
scroll to position [748, 0]
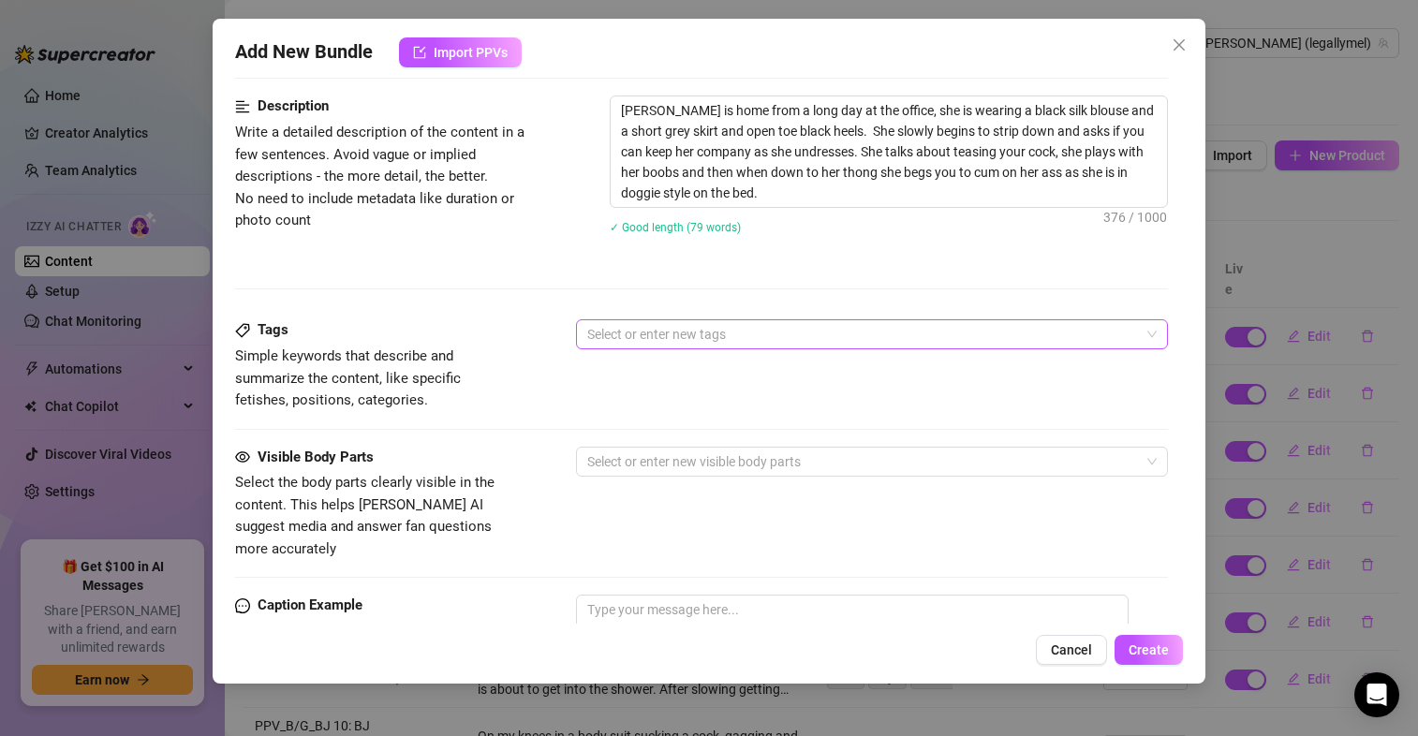
click at [638, 331] on div at bounding box center [862, 334] width 565 height 26
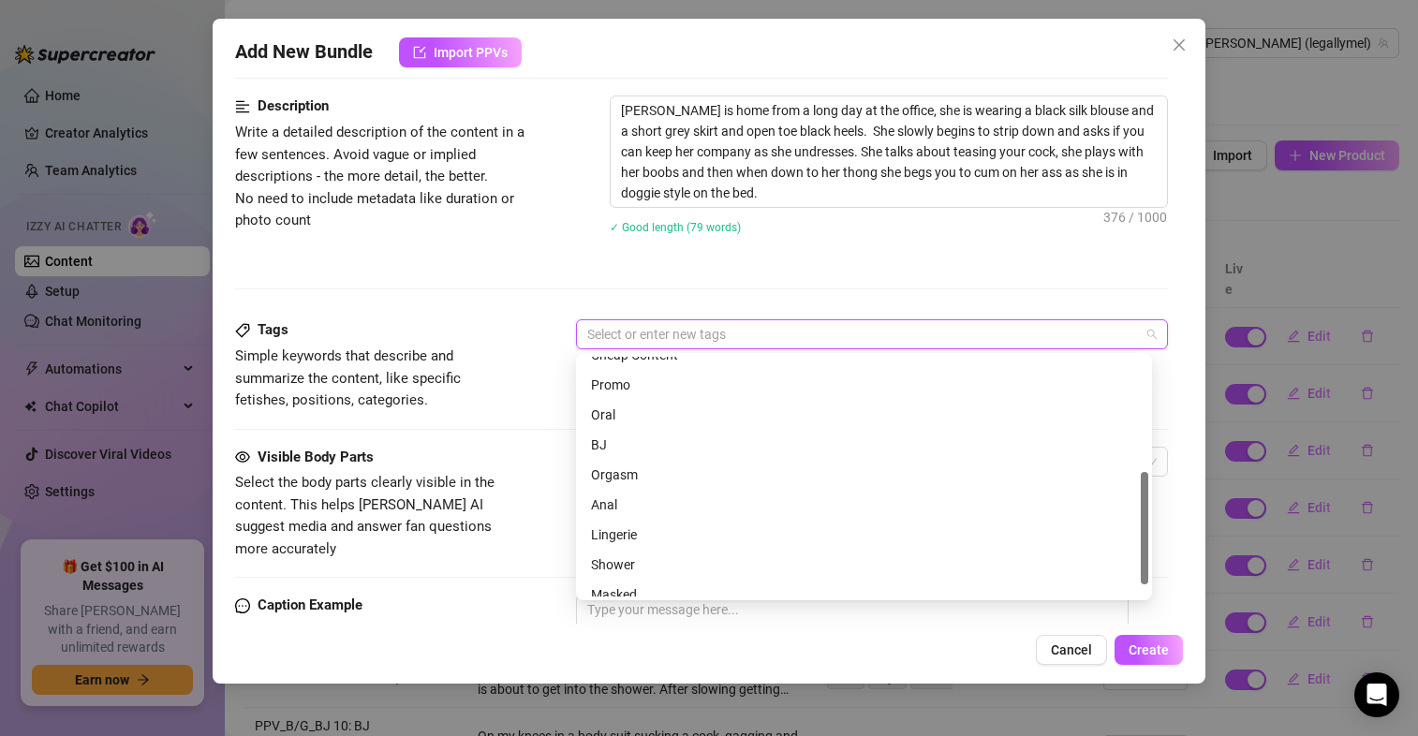
scroll to position [270, 0]
drag, startPoint x: 1144, startPoint y: 413, endPoint x: 1134, endPoint y: 591, distance: 178.2
click at [1134, 591] on div "Cheap Content Promo Oral BJ Orgasm Anal Lingerie Shower Masked" at bounding box center [864, 477] width 568 height 240
drag, startPoint x: 1145, startPoint y: 564, endPoint x: 1146, endPoint y: 526, distance: 37.5
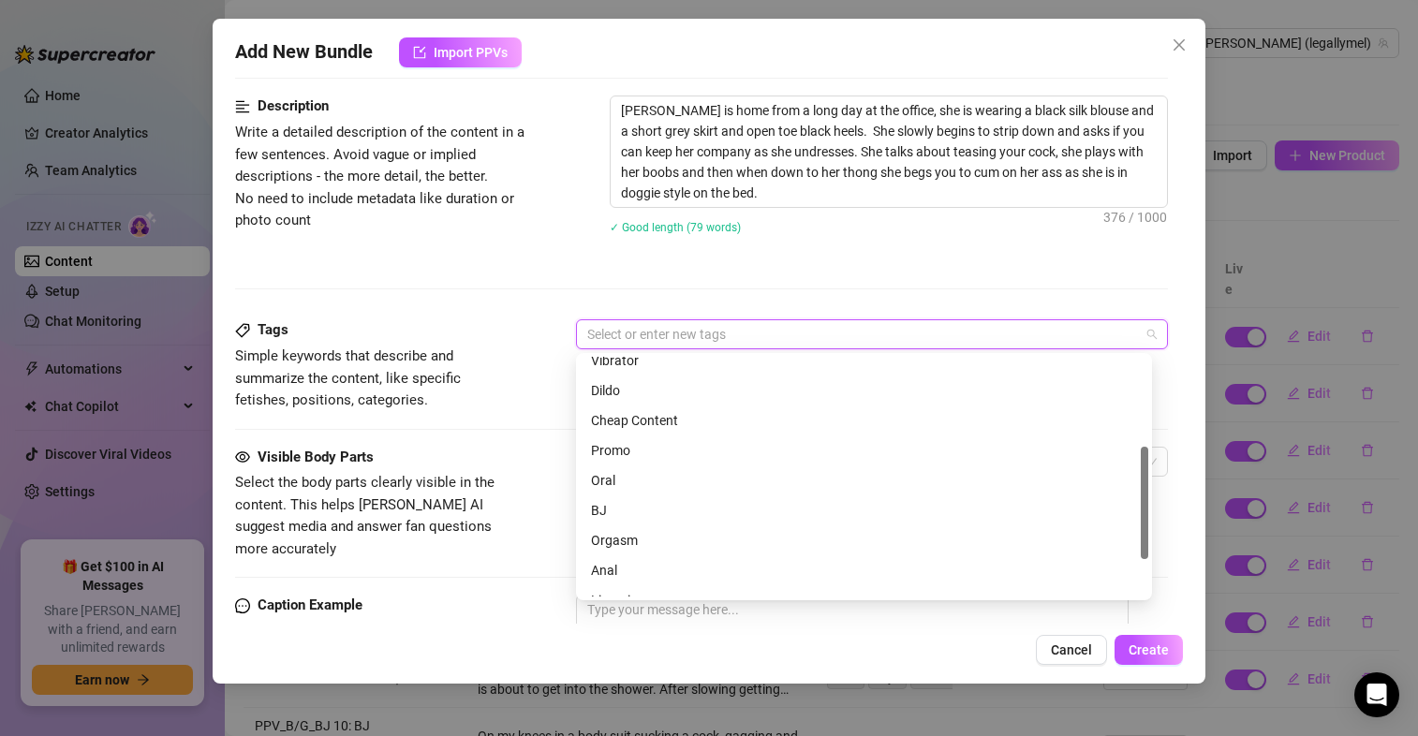
click at [1146, 526] on div at bounding box center [1144, 503] width 7 height 112
click at [778, 421] on div "Cheap Content" at bounding box center [864, 420] width 546 height 21
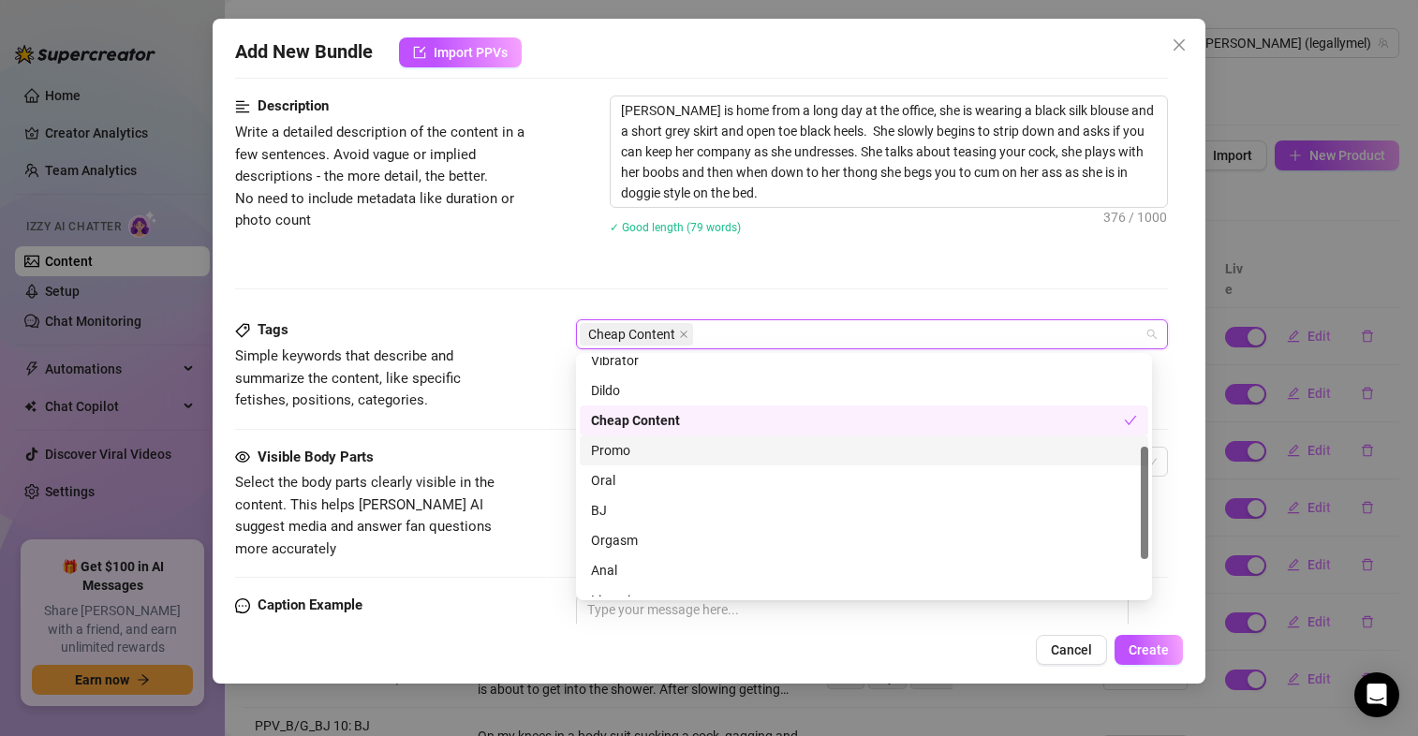
click at [765, 445] on div "Promo" at bounding box center [864, 450] width 546 height 21
click at [758, 418] on div "Cheap Content" at bounding box center [857, 420] width 533 height 21
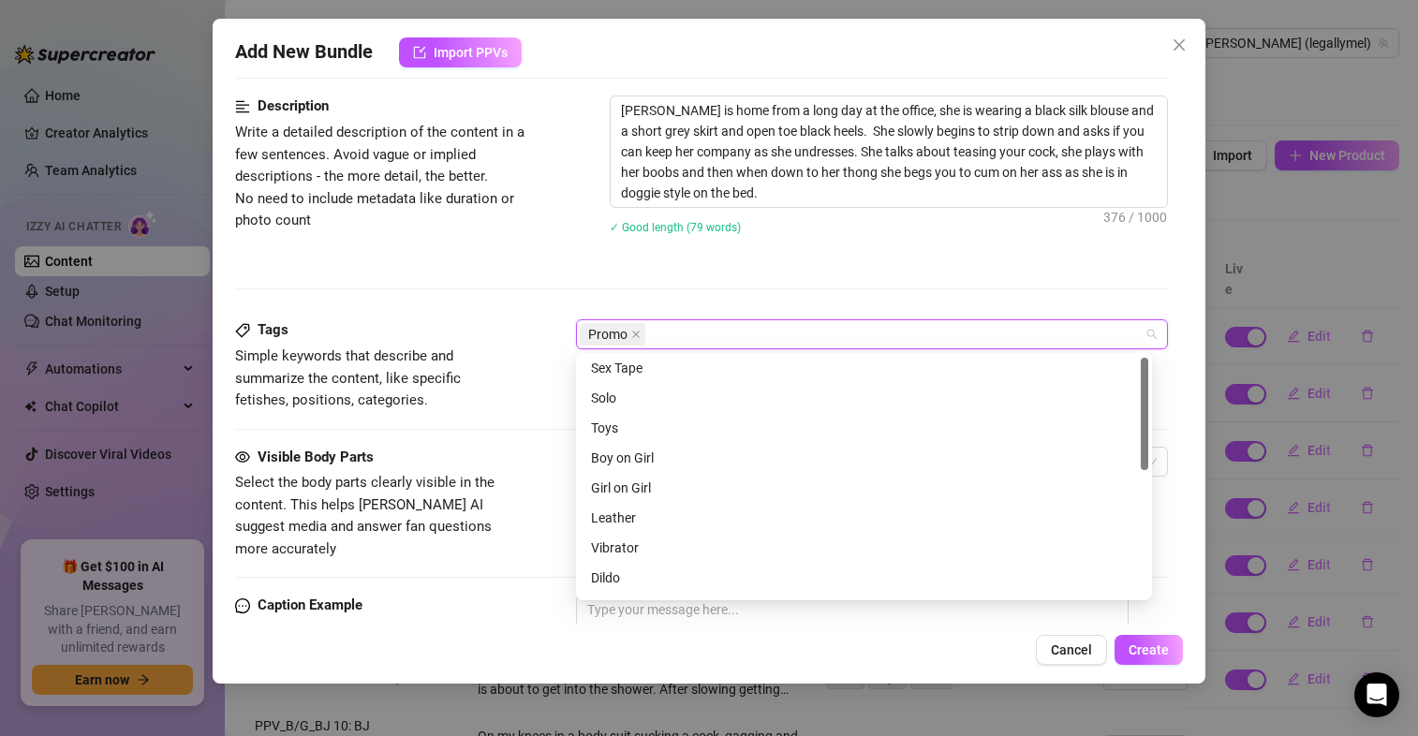
scroll to position [0, 0]
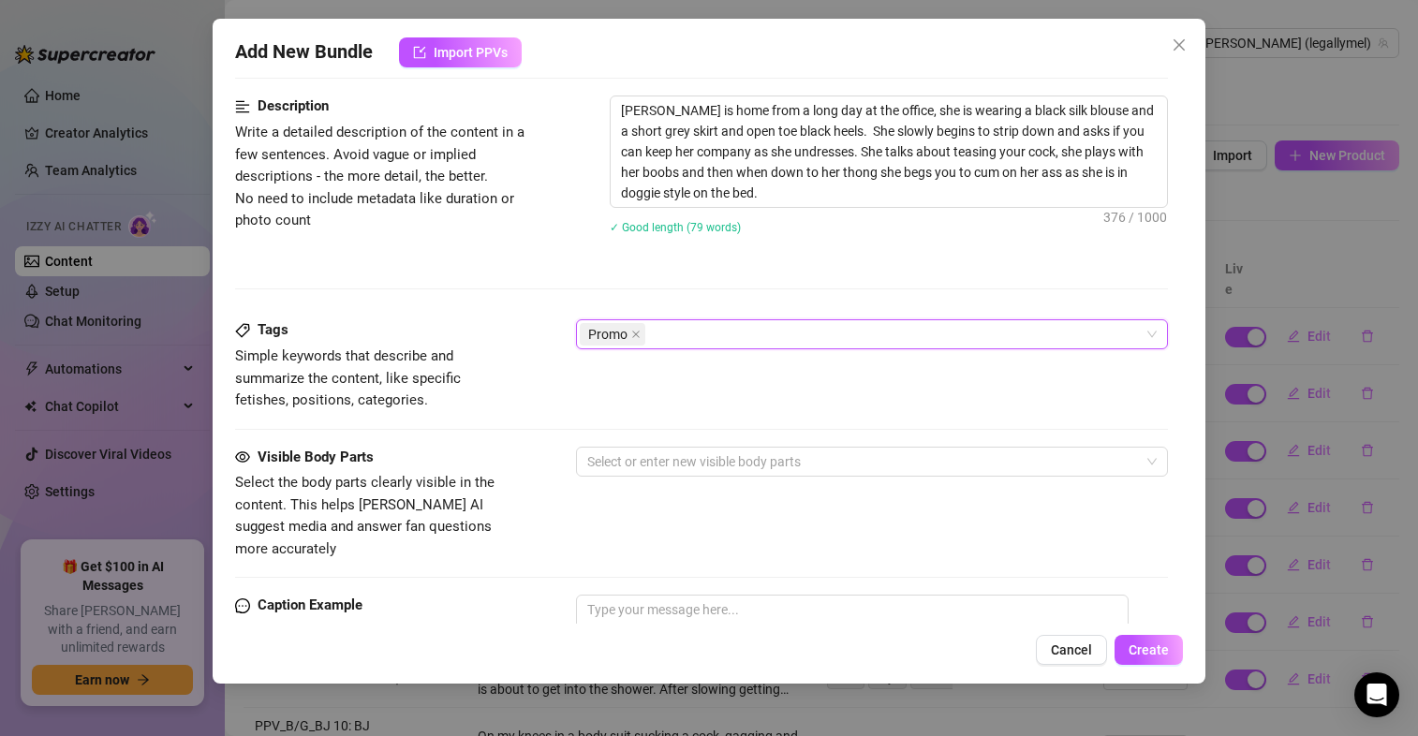
click at [730, 327] on div "Promo" at bounding box center [862, 334] width 565 height 26
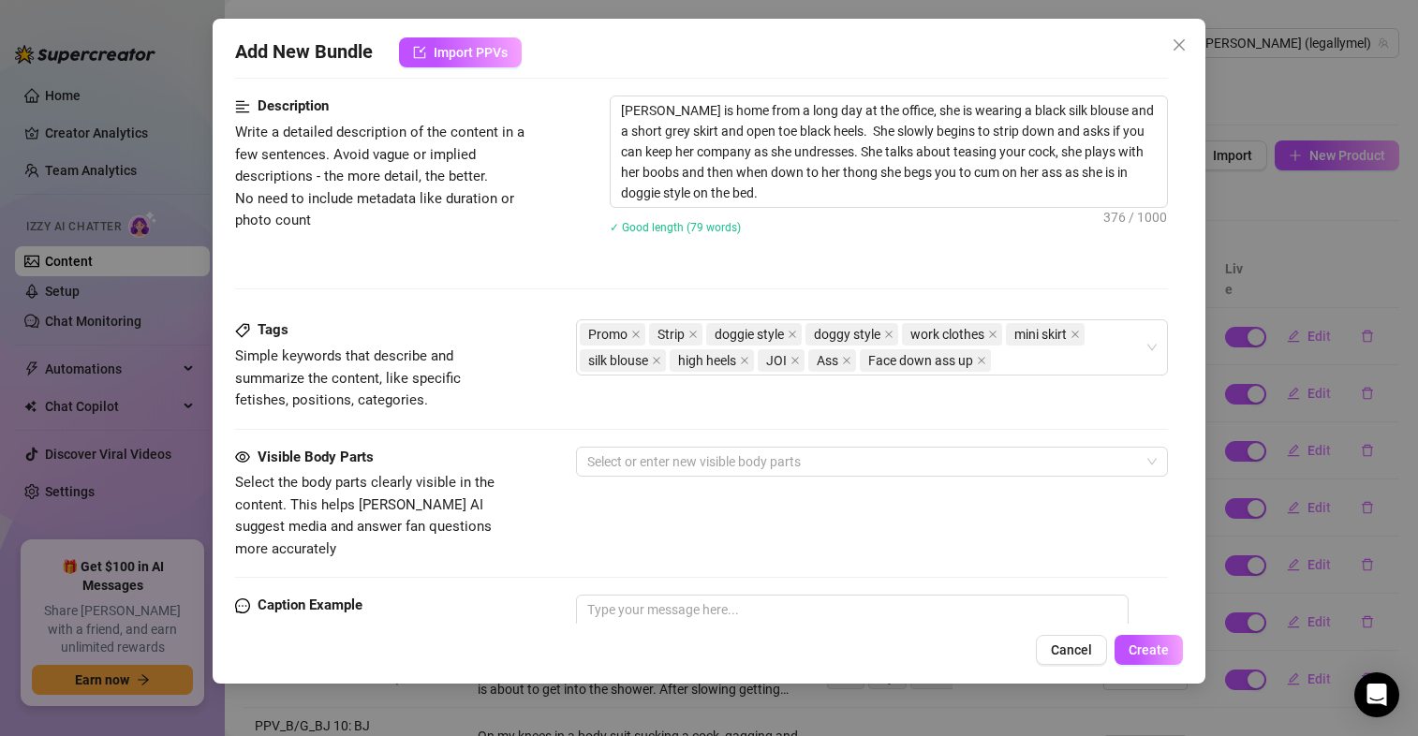
click at [742, 300] on div "Description Write a detailed description of the content in a few sentences. Avo…" at bounding box center [701, 208] width 933 height 224
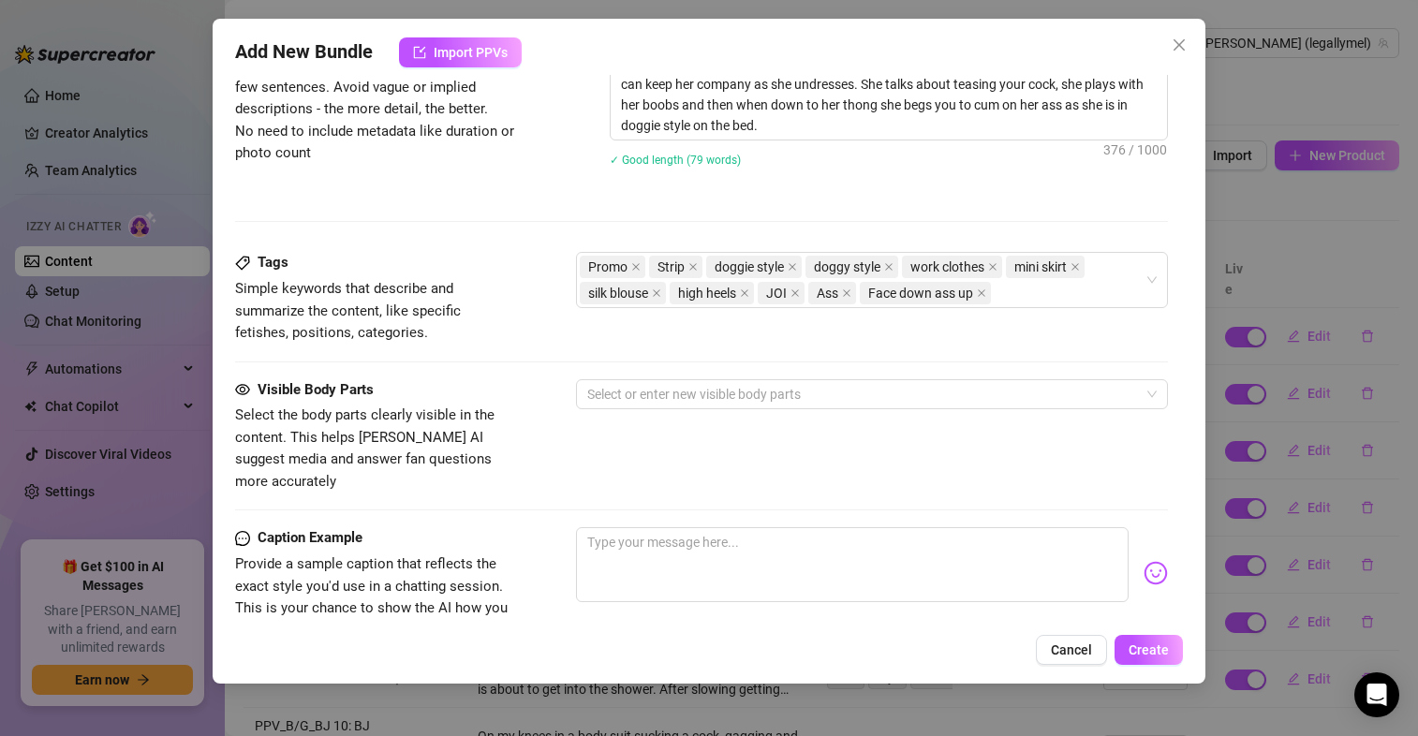
click at [794, 374] on div "Tags Simple keywords that describe and summarize the content, like specific fet…" at bounding box center [701, 315] width 933 height 126
click at [789, 390] on div at bounding box center [862, 394] width 565 height 26
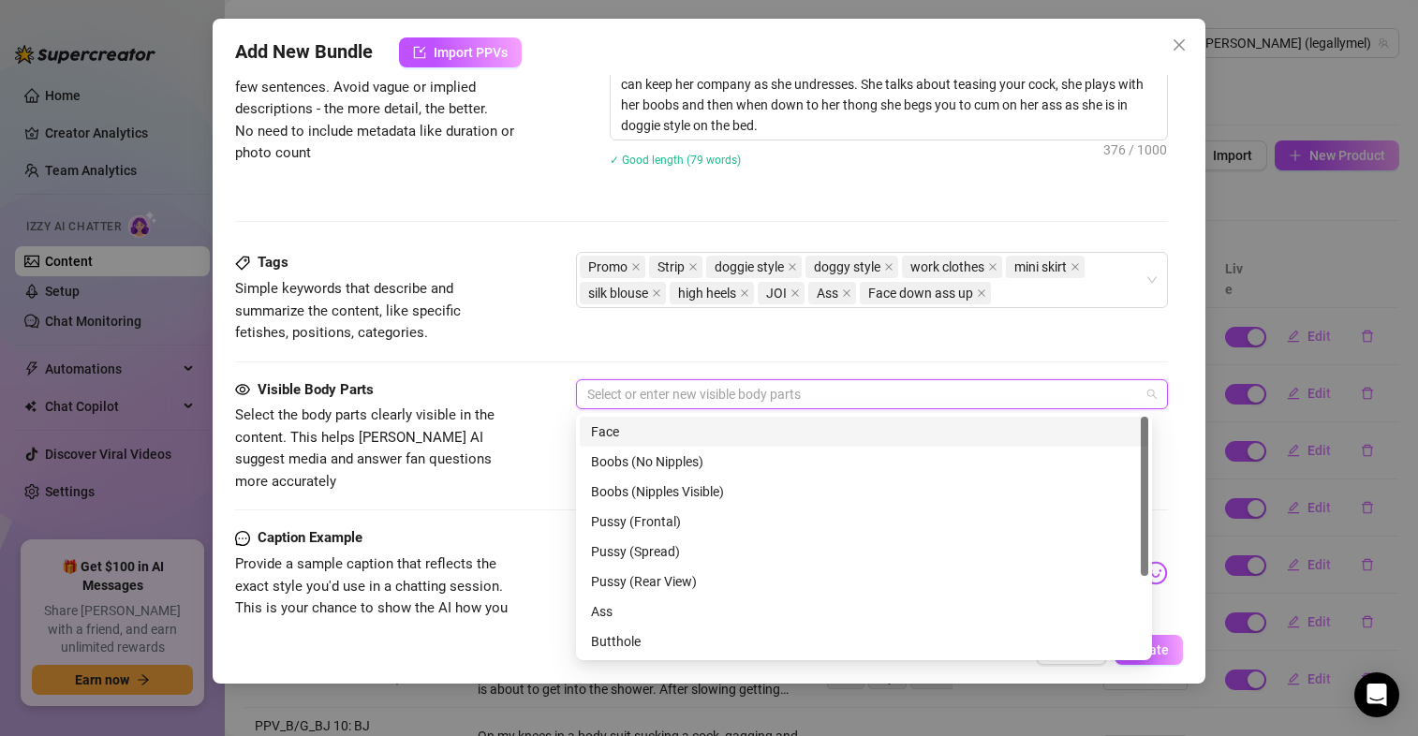
click at [768, 425] on div "Face" at bounding box center [864, 431] width 546 height 21
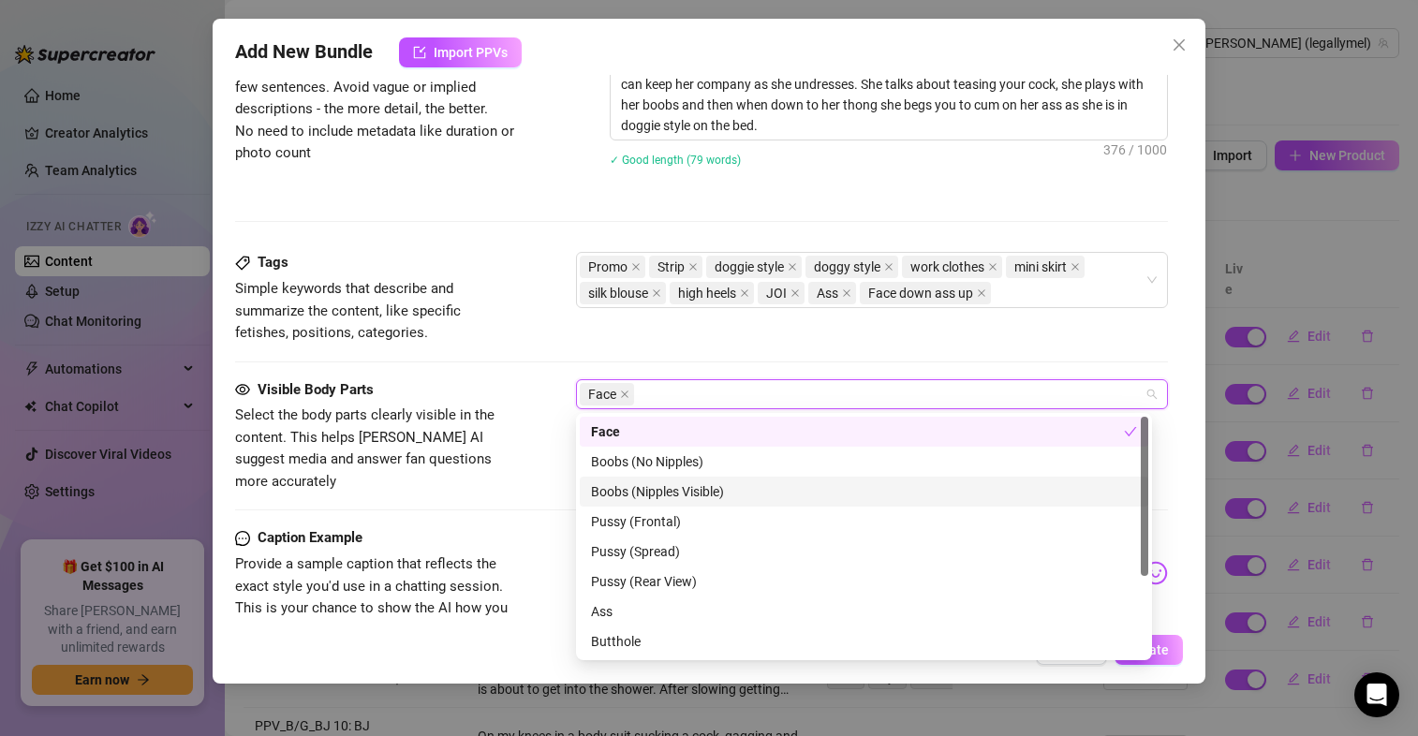
drag, startPoint x: 751, startPoint y: 464, endPoint x: 739, endPoint y: 492, distance: 29.8
click at [739, 492] on div "Face Boobs (No Nipples) Boobs (Nipples Visible) Pussy (Frontal) Pussy (Spread) …" at bounding box center [864, 567] width 568 height 300
click at [739, 492] on div "Boobs (Nipples Visible)" at bounding box center [864, 491] width 546 height 21
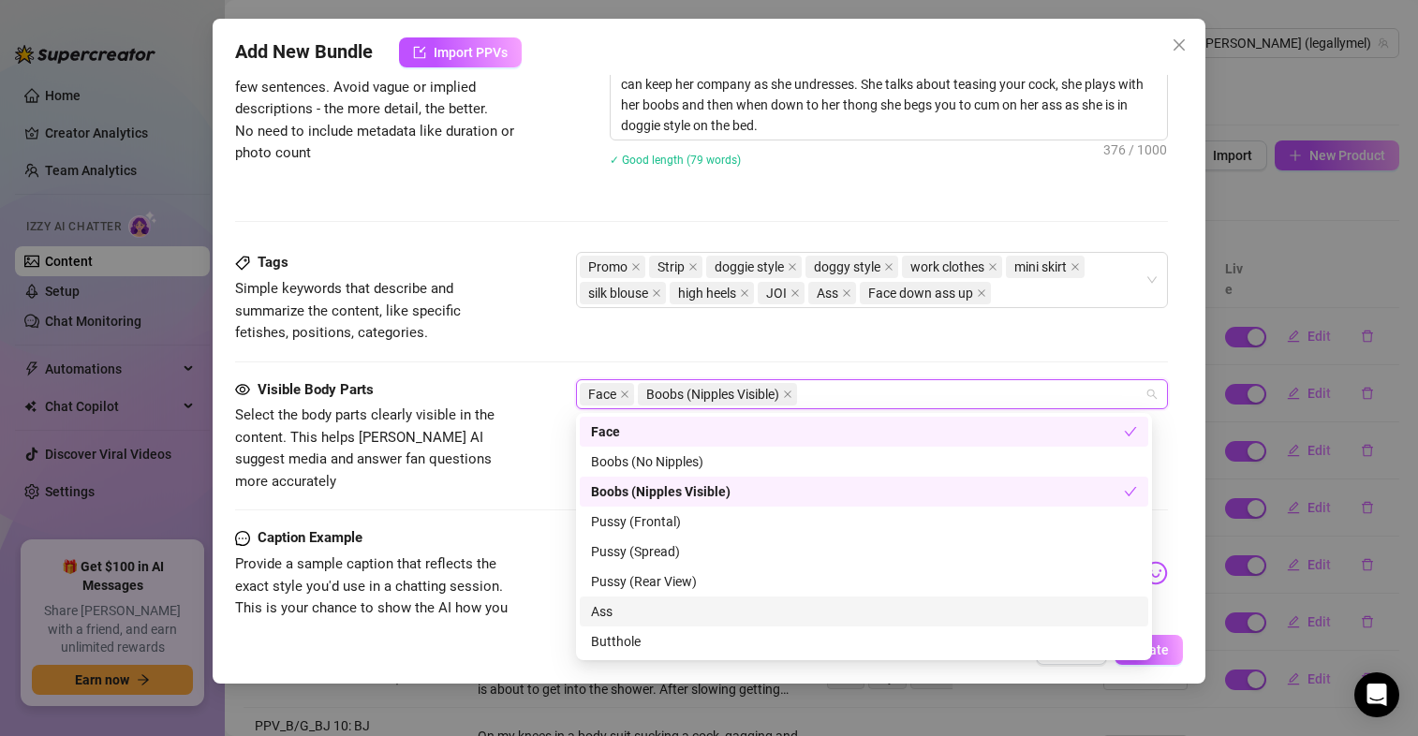
click at [867, 623] on div "Ass" at bounding box center [864, 611] width 568 height 30
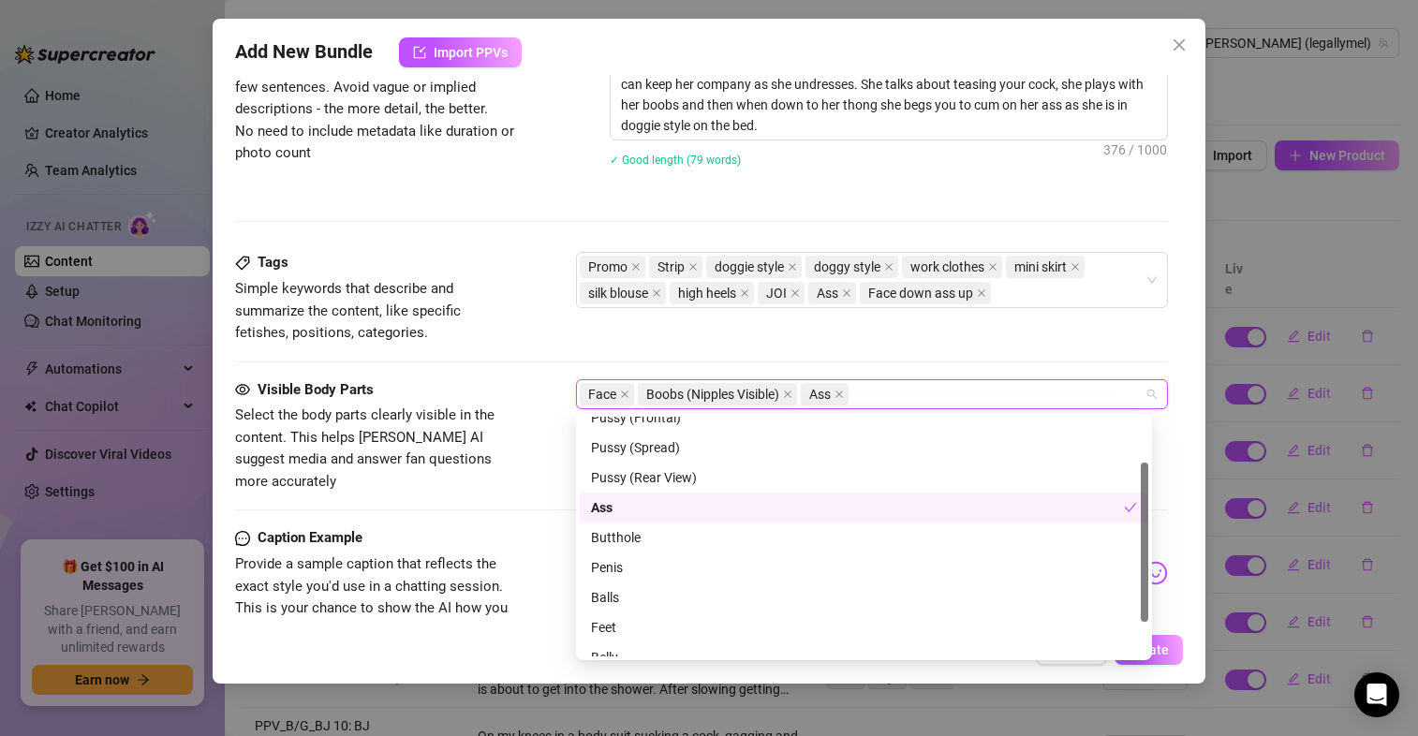
scroll to position [120, 0]
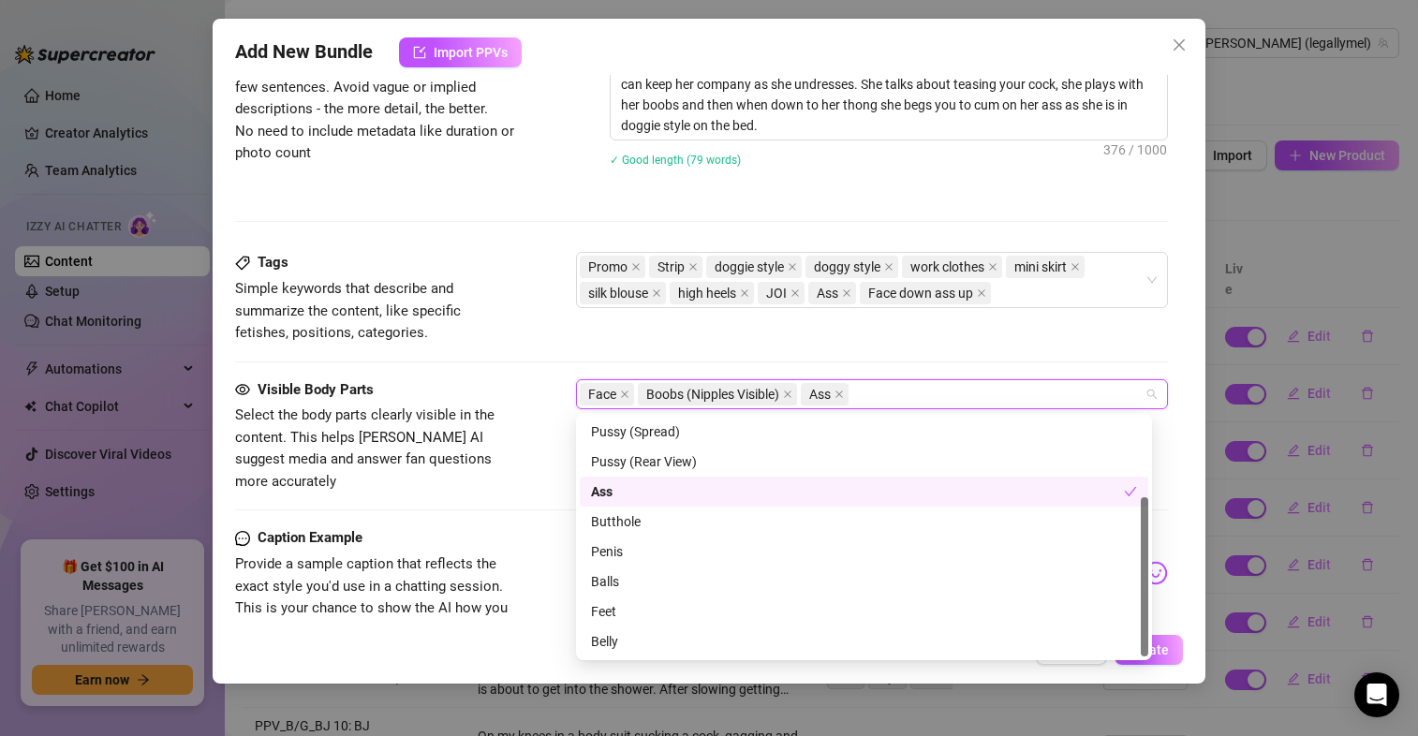
drag, startPoint x: 1147, startPoint y: 505, endPoint x: 1151, endPoint y: 561, distance: 56.3
click at [1151, 561] on div "Face Boobs (No Nipples) Boobs (Nipples Visible) Pussy (Frontal) Pussy (Spread) …" at bounding box center [864, 536] width 576 height 247
click at [667, 646] on div "Belly" at bounding box center [864, 641] width 546 height 21
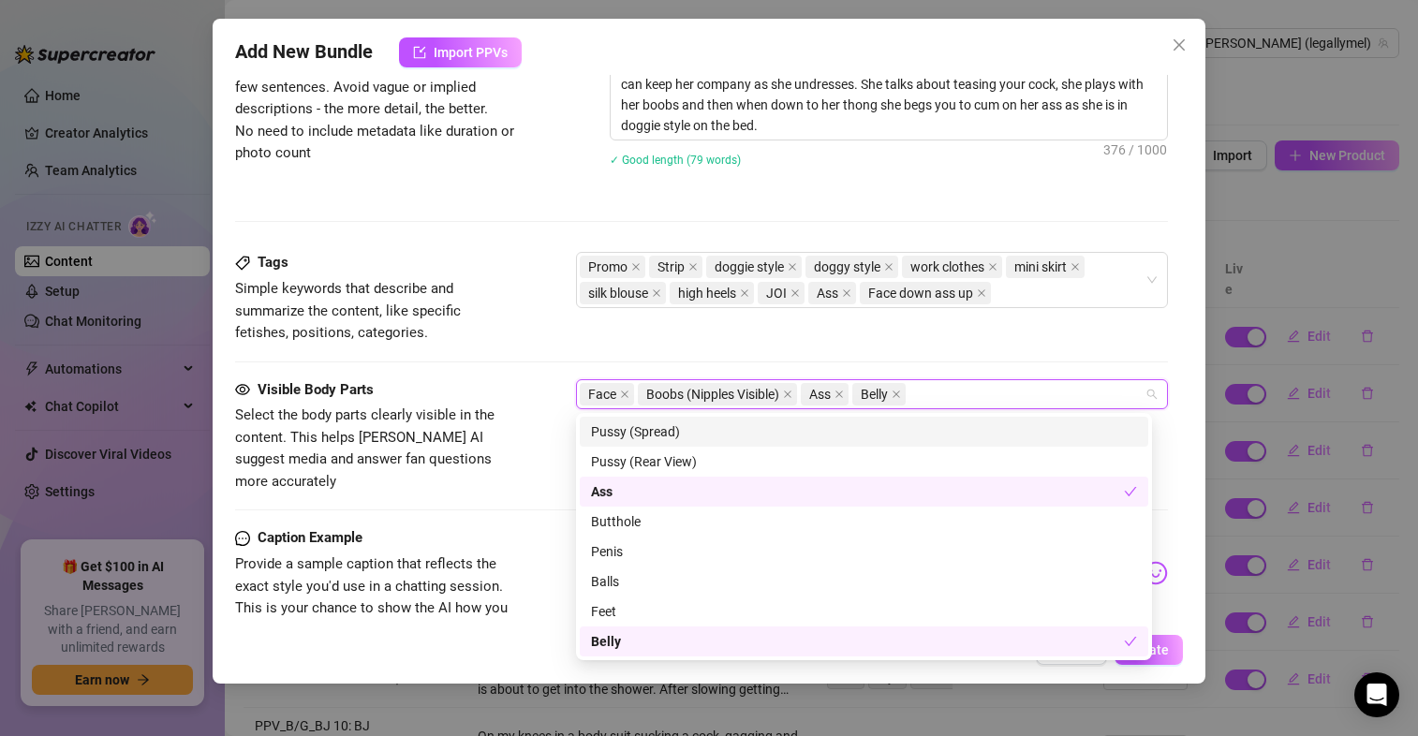
click at [992, 394] on div "Face Boobs (Nipples Visible) Ass Belly" at bounding box center [862, 394] width 565 height 26
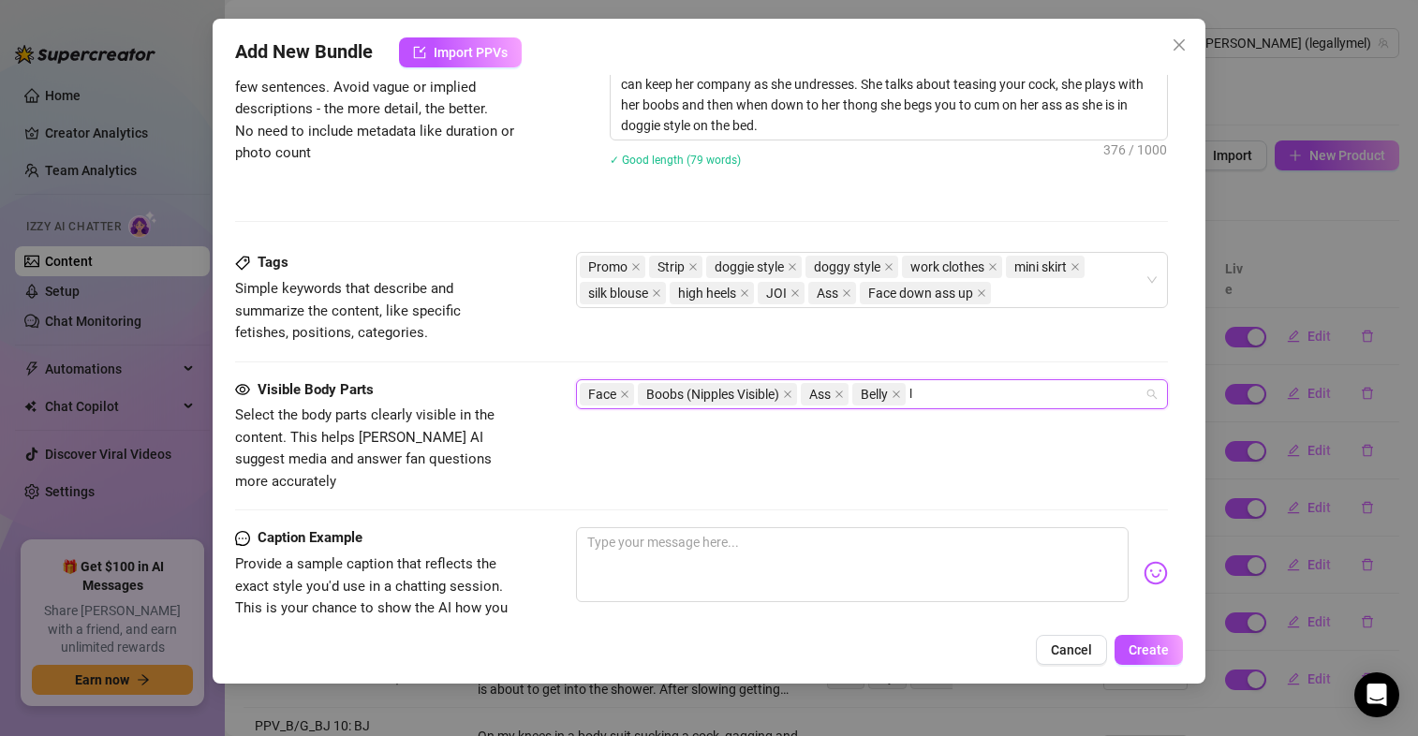
scroll to position [0, 0]
click at [958, 335] on div "Tags Simple keywords that describe and summarize the content, like specific fet…" at bounding box center [701, 298] width 933 height 92
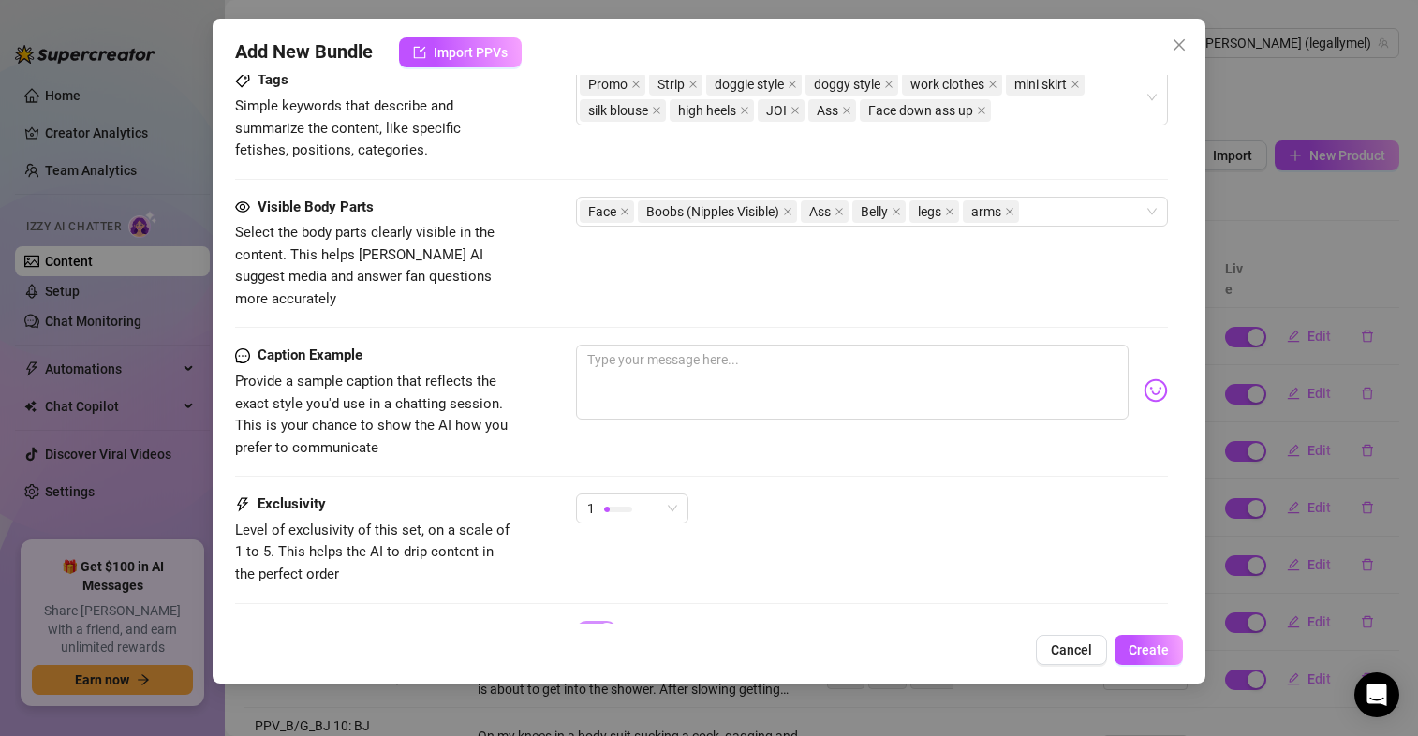
scroll to position [1005, 0]
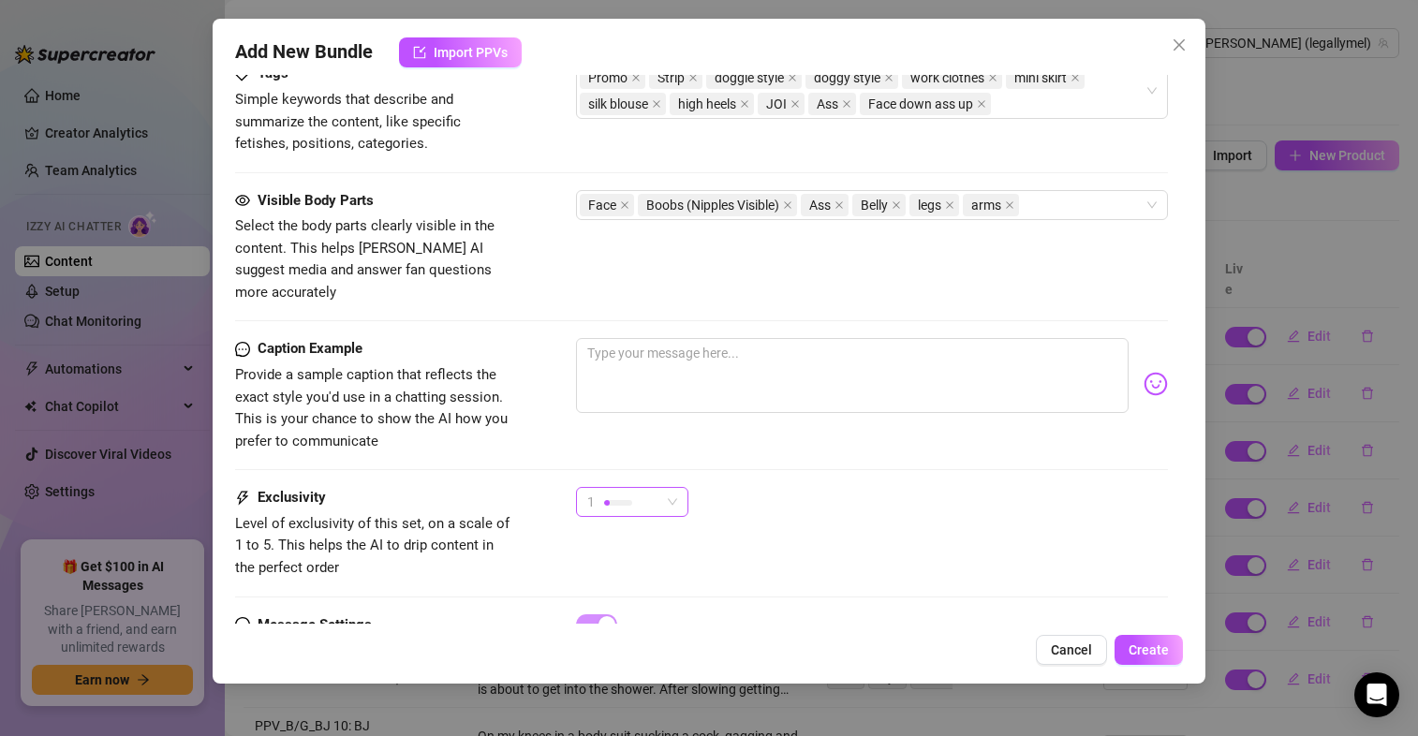
click at [671, 488] on span "1" at bounding box center [632, 502] width 90 height 28
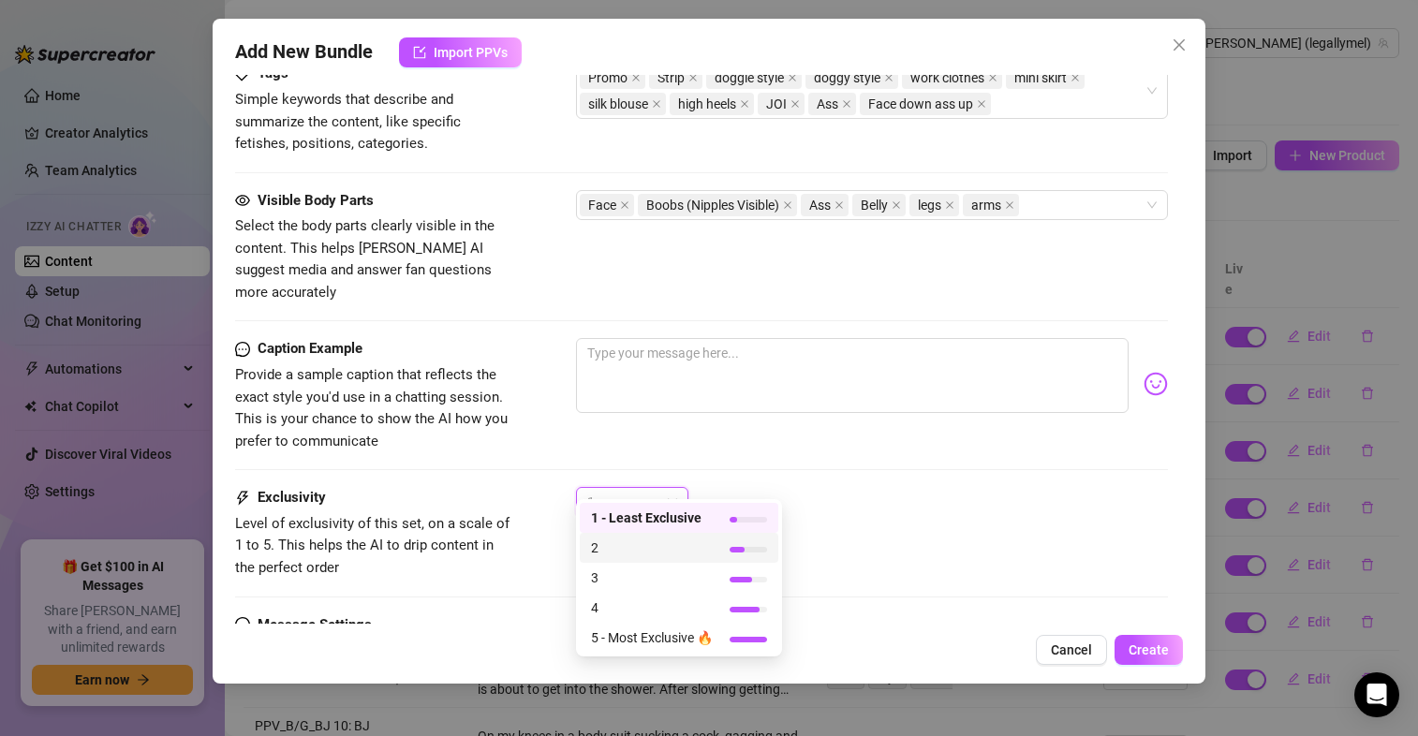
click at [667, 552] on span "2" at bounding box center [652, 547] width 122 height 21
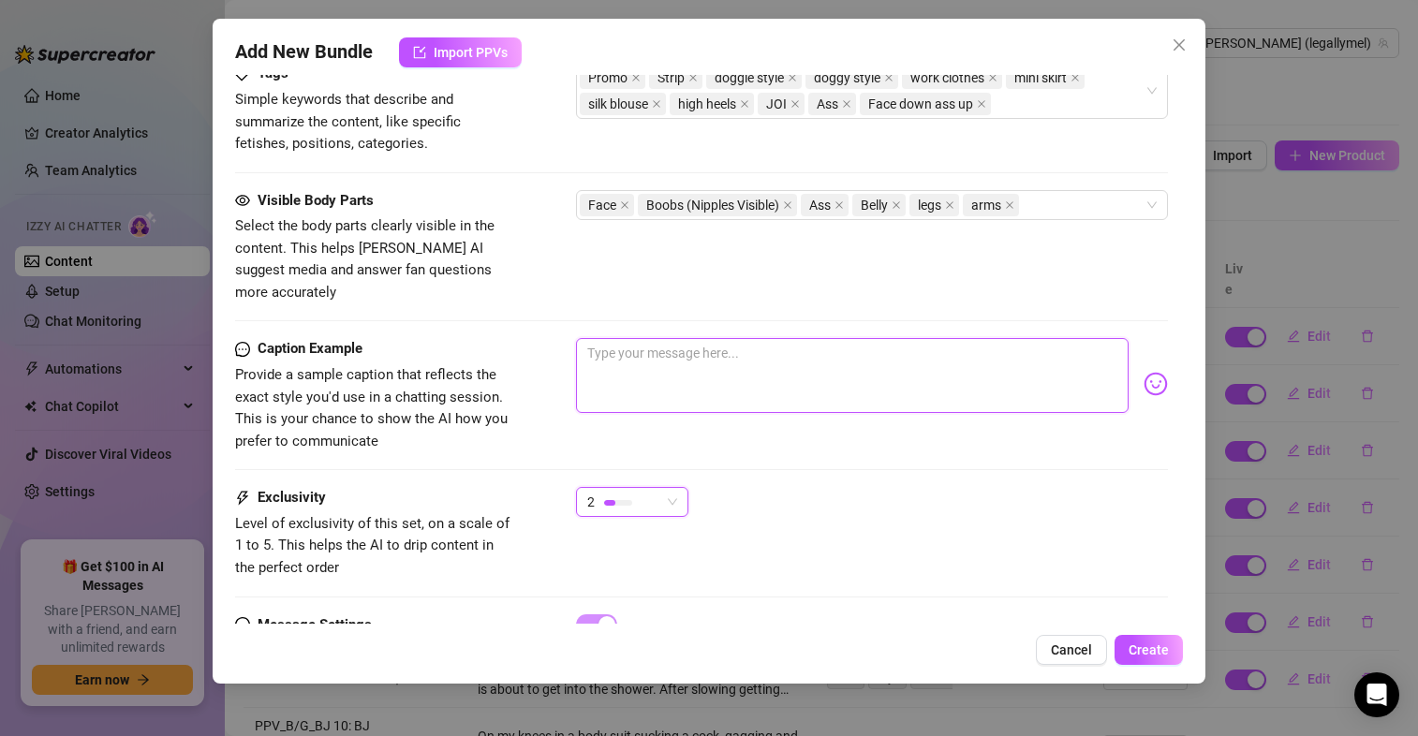
click at [640, 366] on textarea at bounding box center [852, 375] width 552 height 75
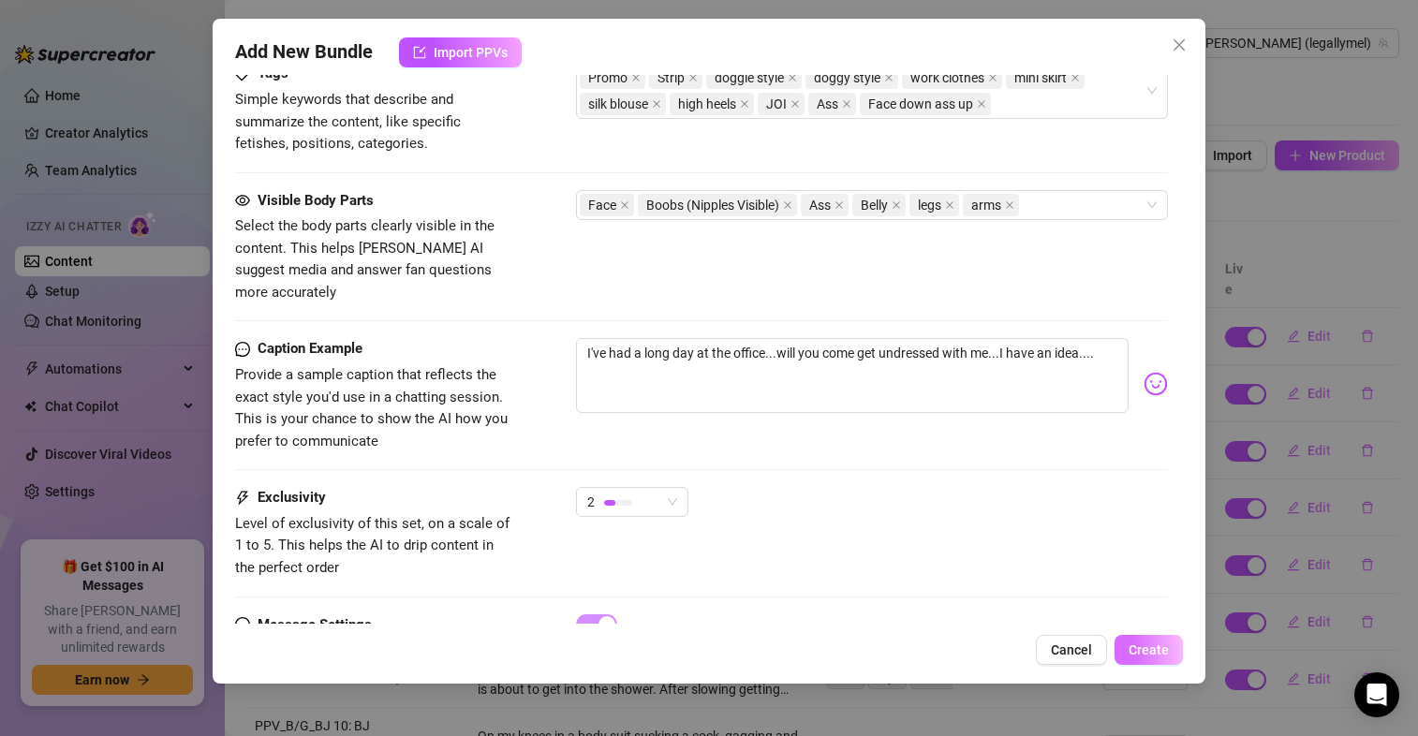
click at [1144, 639] on button "Create" at bounding box center [1148, 650] width 68 height 30
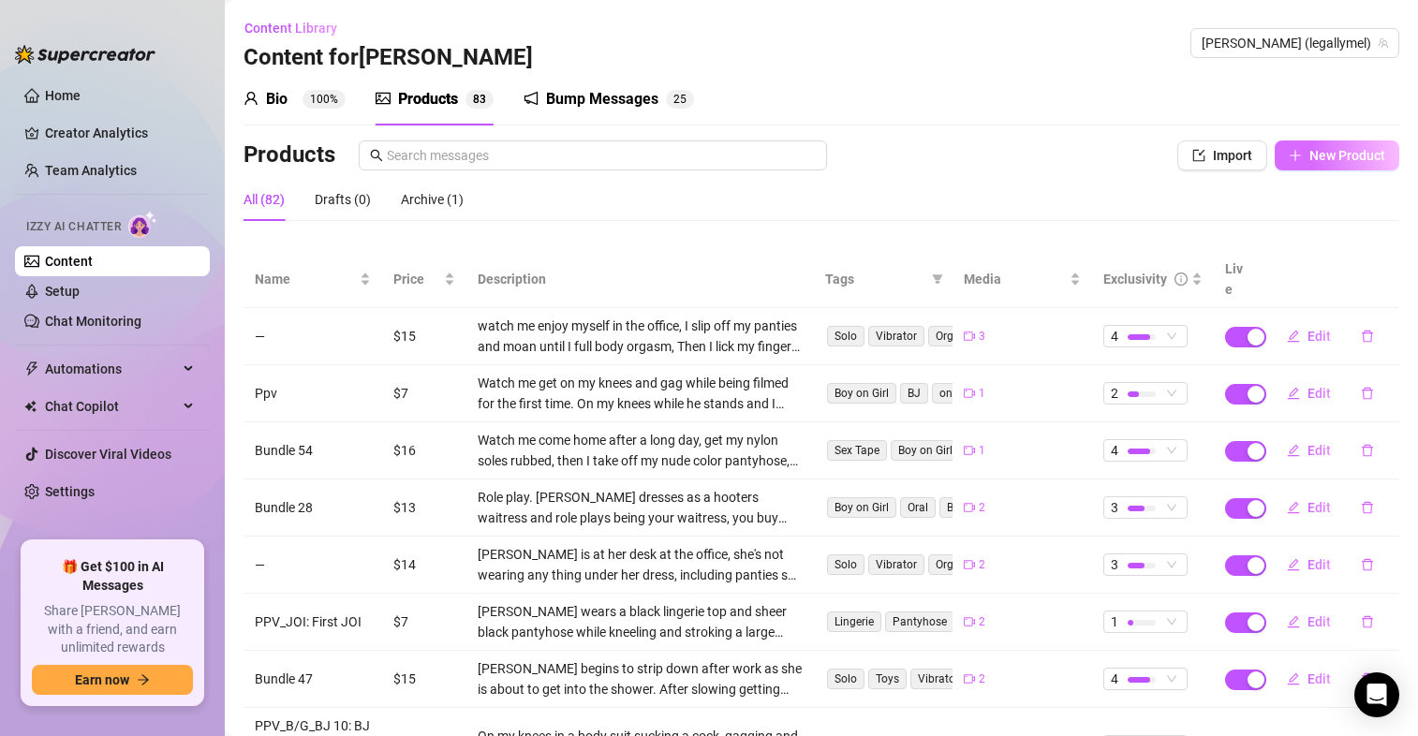
click at [1316, 156] on span "New Product" at bounding box center [1347, 155] width 76 height 15
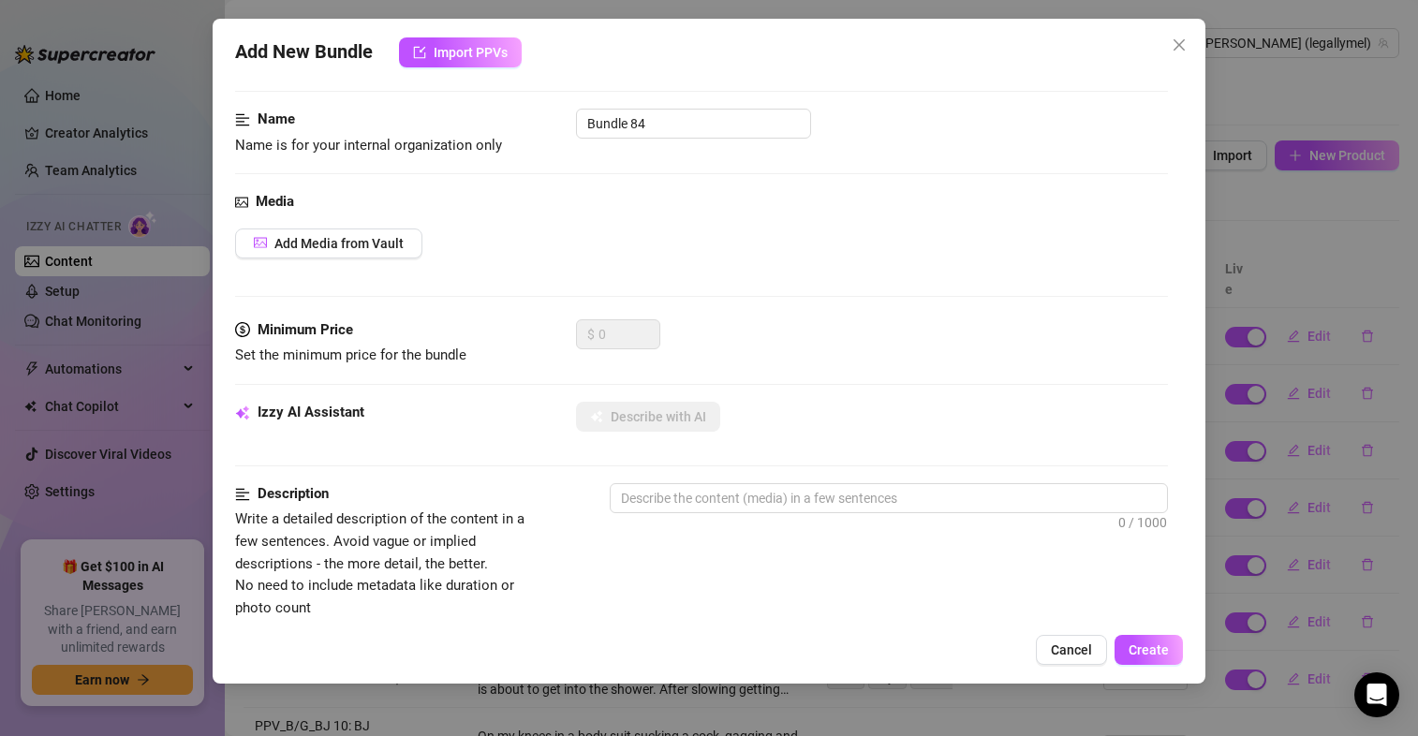
scroll to position [0, 0]
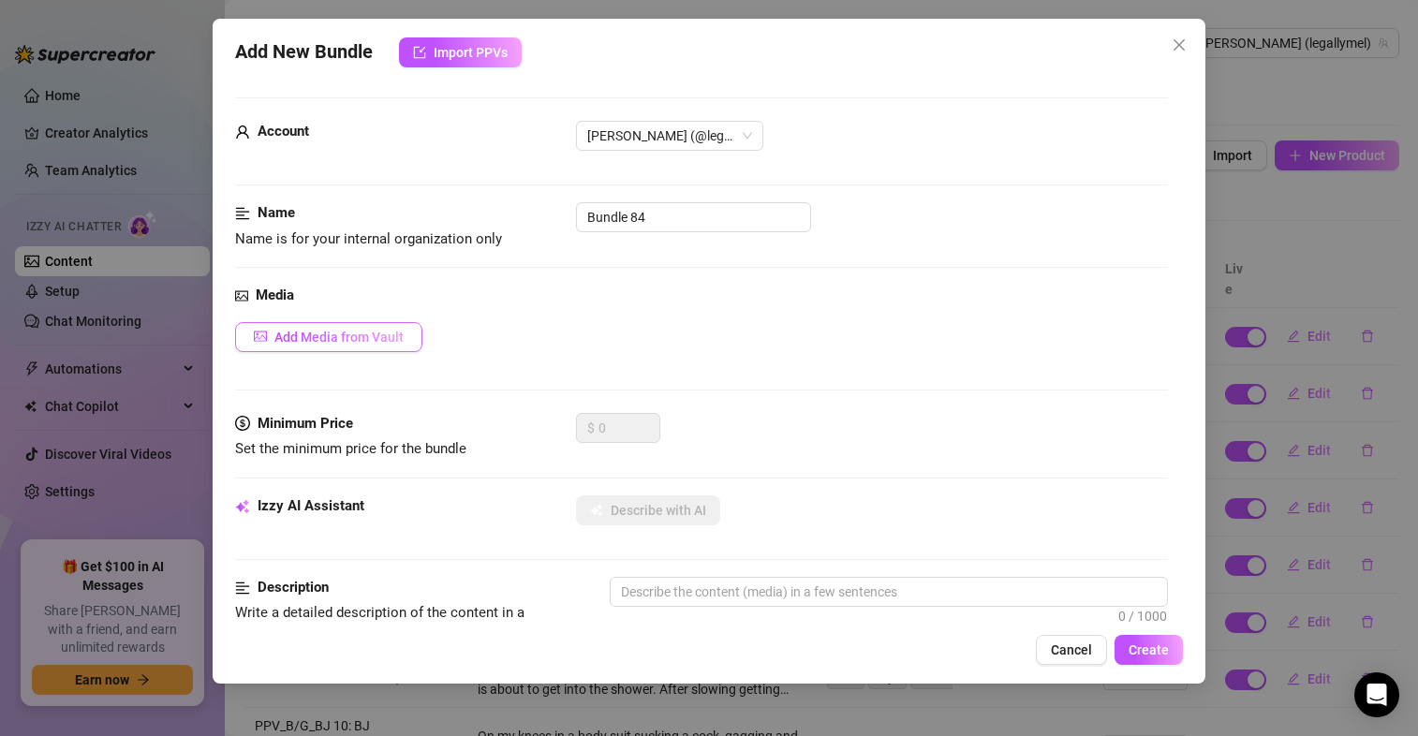
click at [284, 338] on span "Add Media from Vault" at bounding box center [338, 337] width 129 height 15
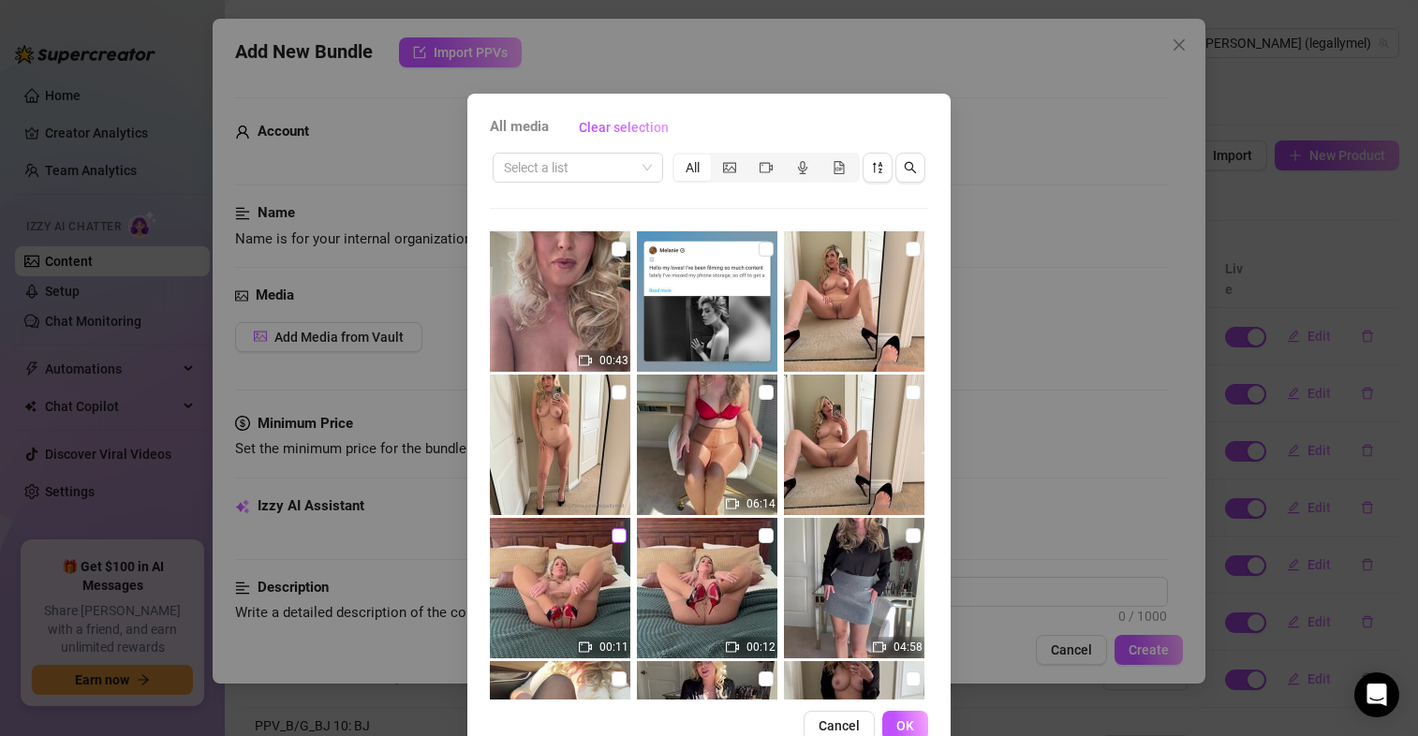
click at [611, 535] on input "checkbox" at bounding box center [618, 535] width 15 height 15
click at [898, 729] on span "OK" at bounding box center [905, 725] width 18 height 15
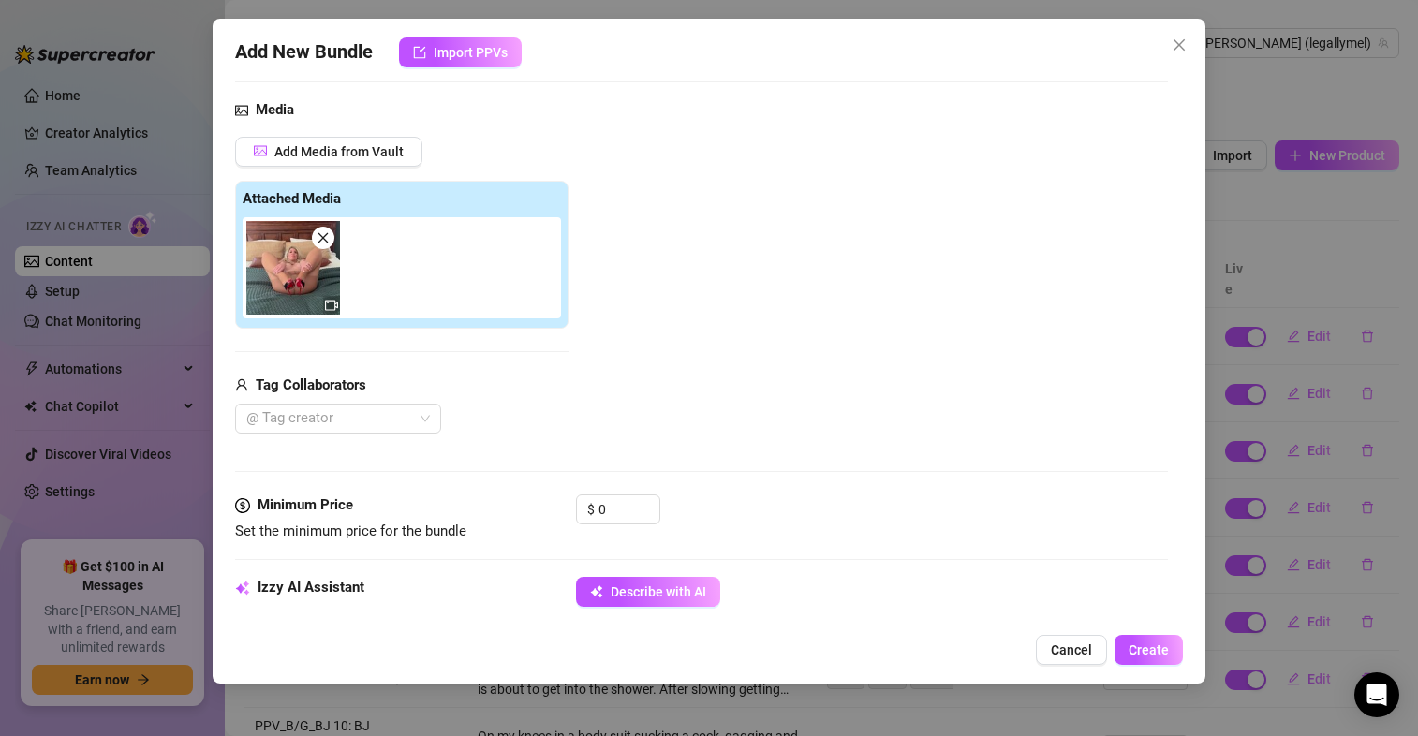
scroll to position [246, 0]
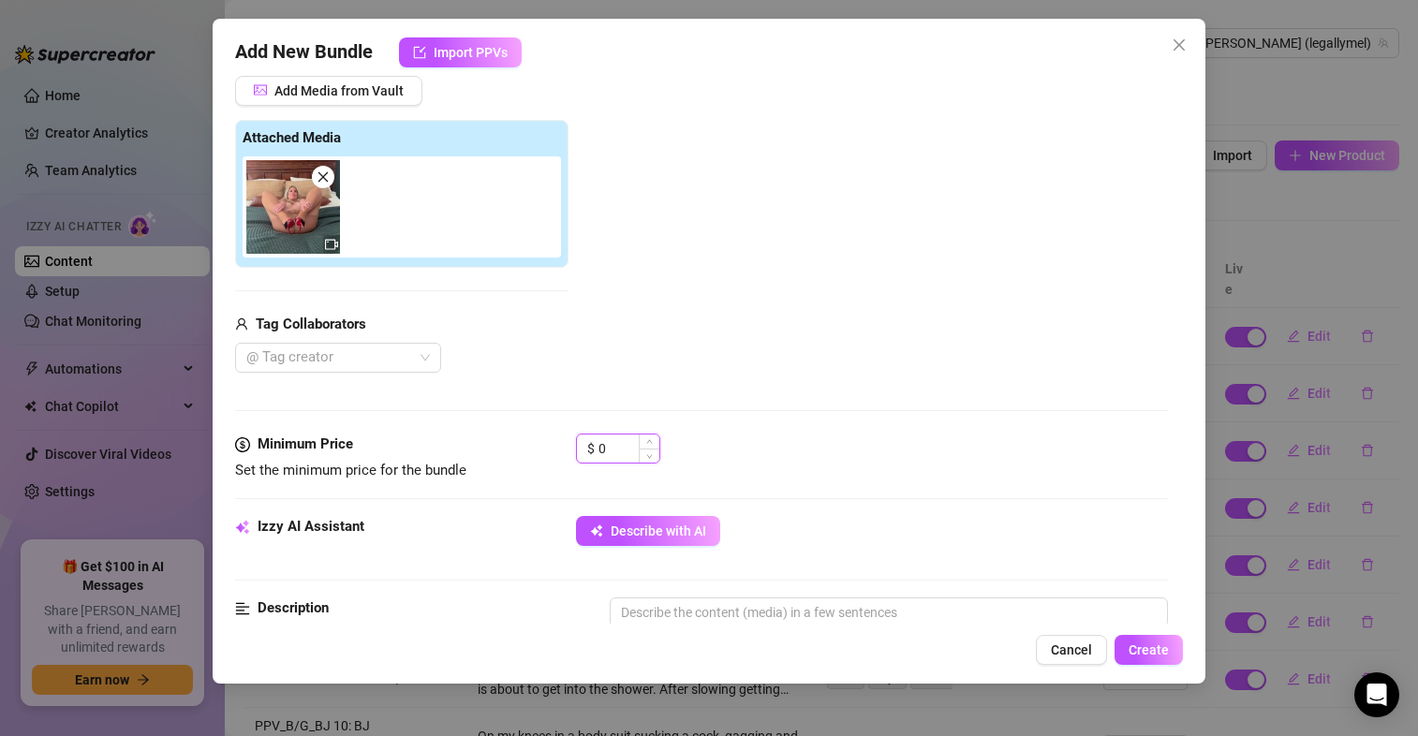
drag, startPoint x: 620, startPoint y: 451, endPoint x: 576, endPoint y: 454, distance: 44.1
click at [576, 454] on div "$ 0" at bounding box center [618, 449] width 84 height 30
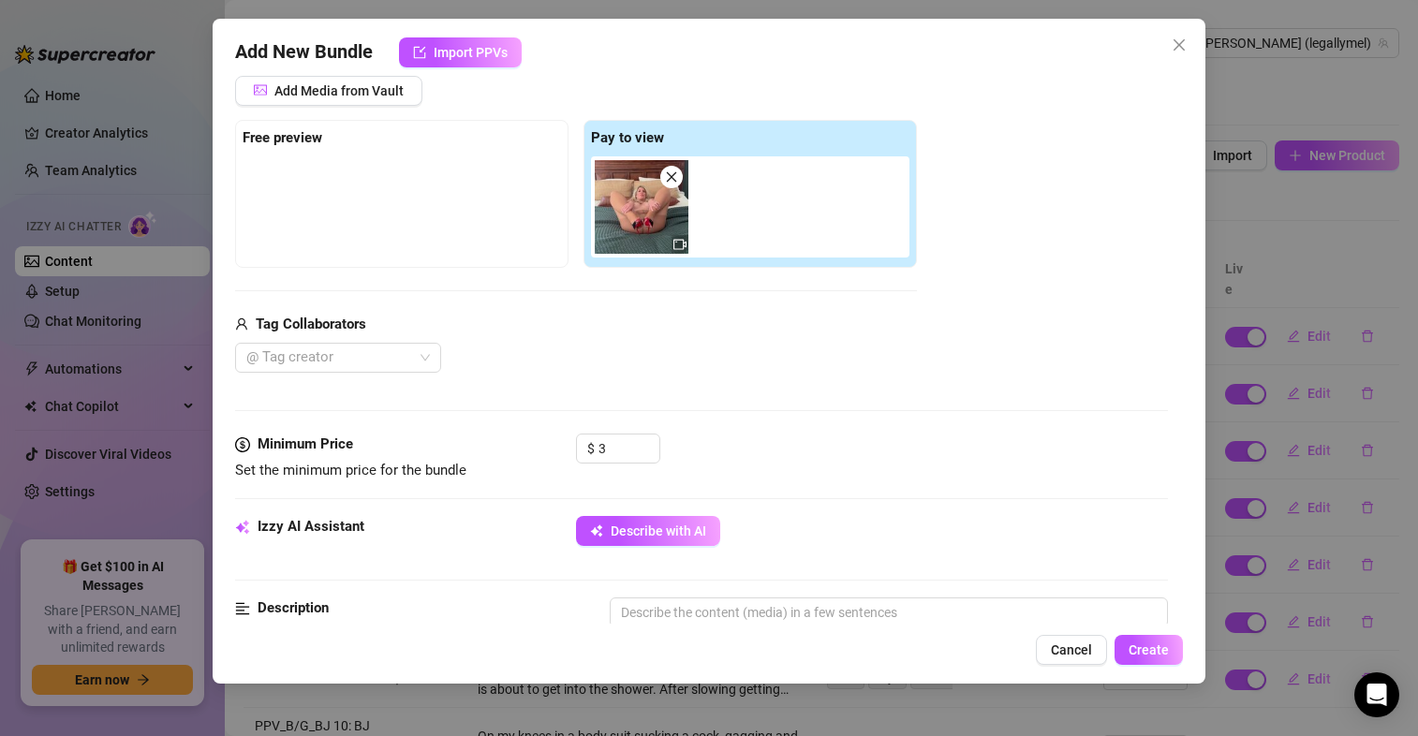
click at [877, 416] on div "Media Add Media from Vault Free preview Pay to view Tag Collaborators @ Tag cre…" at bounding box center [701, 235] width 933 height 395
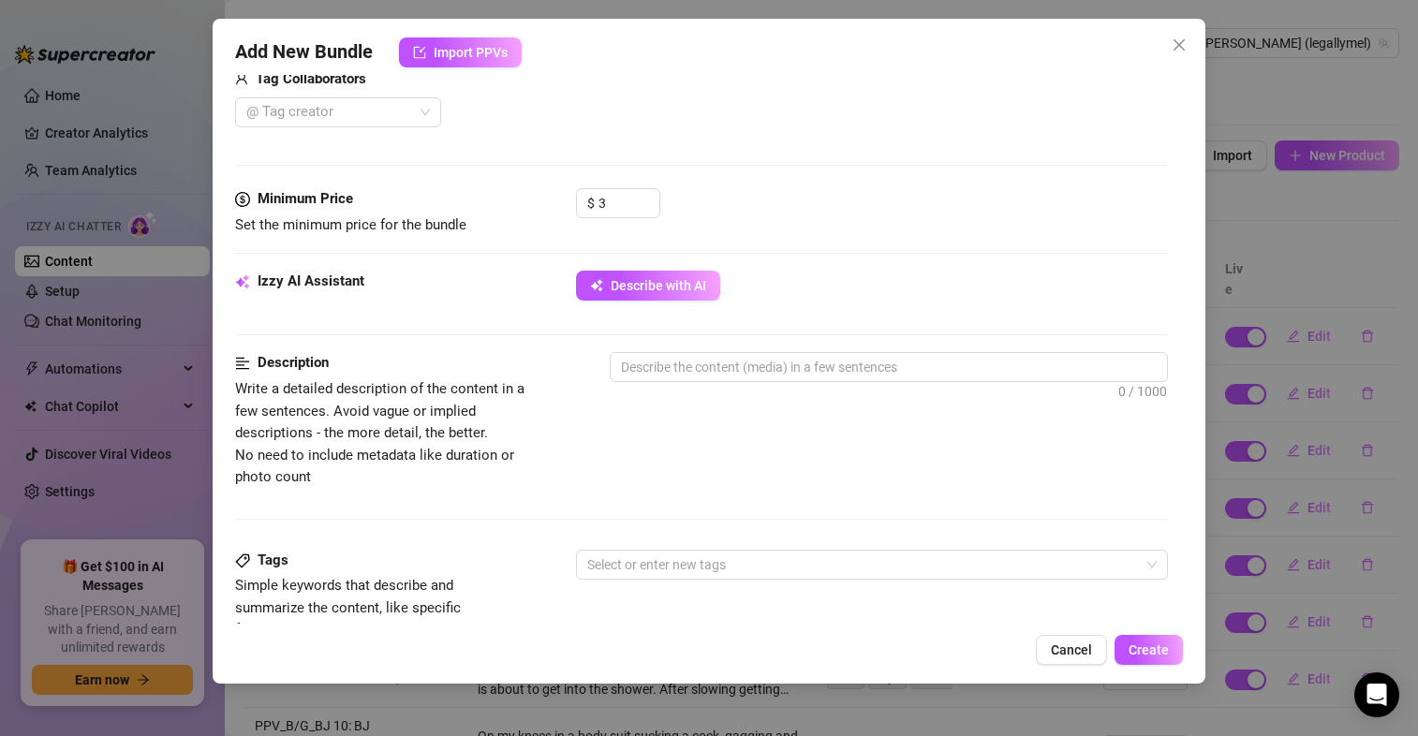
scroll to position [495, 0]
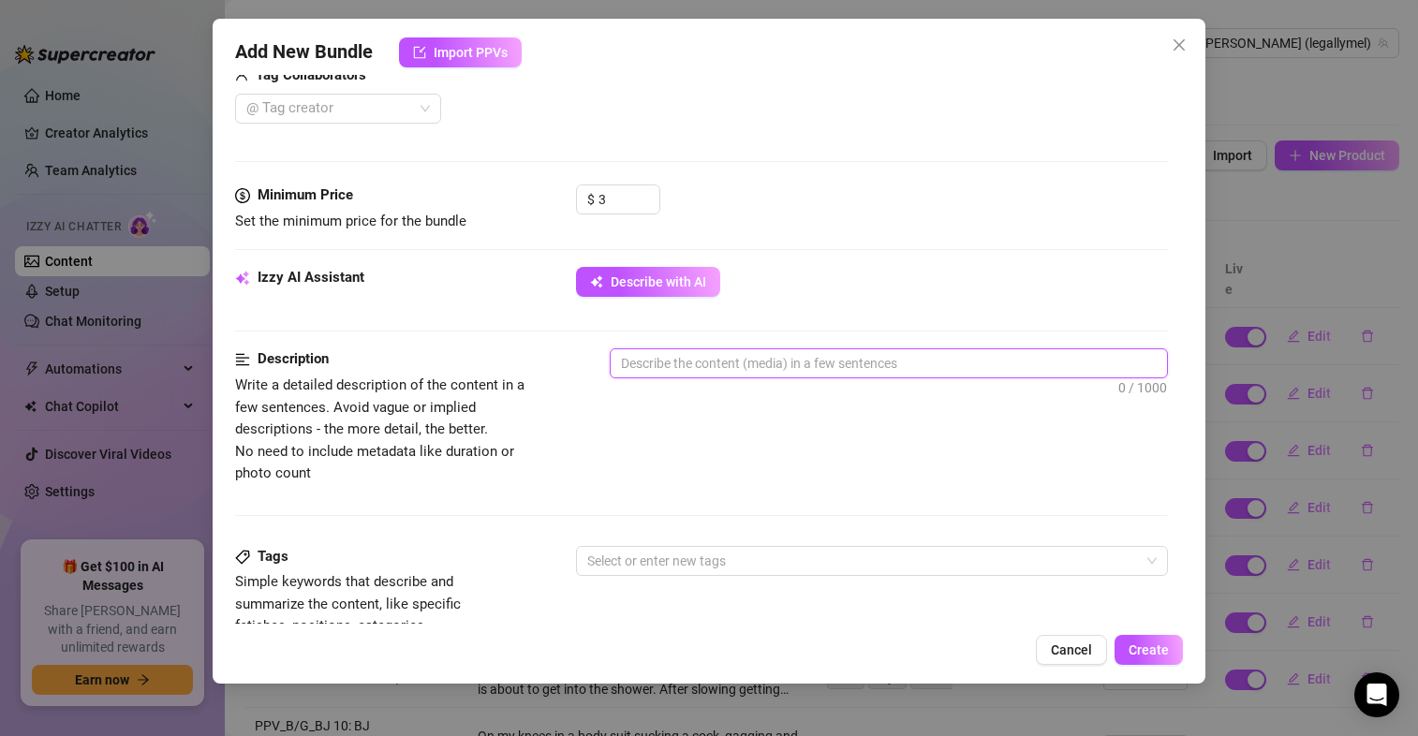
click at [776, 361] on textarea at bounding box center [889, 363] width 556 height 28
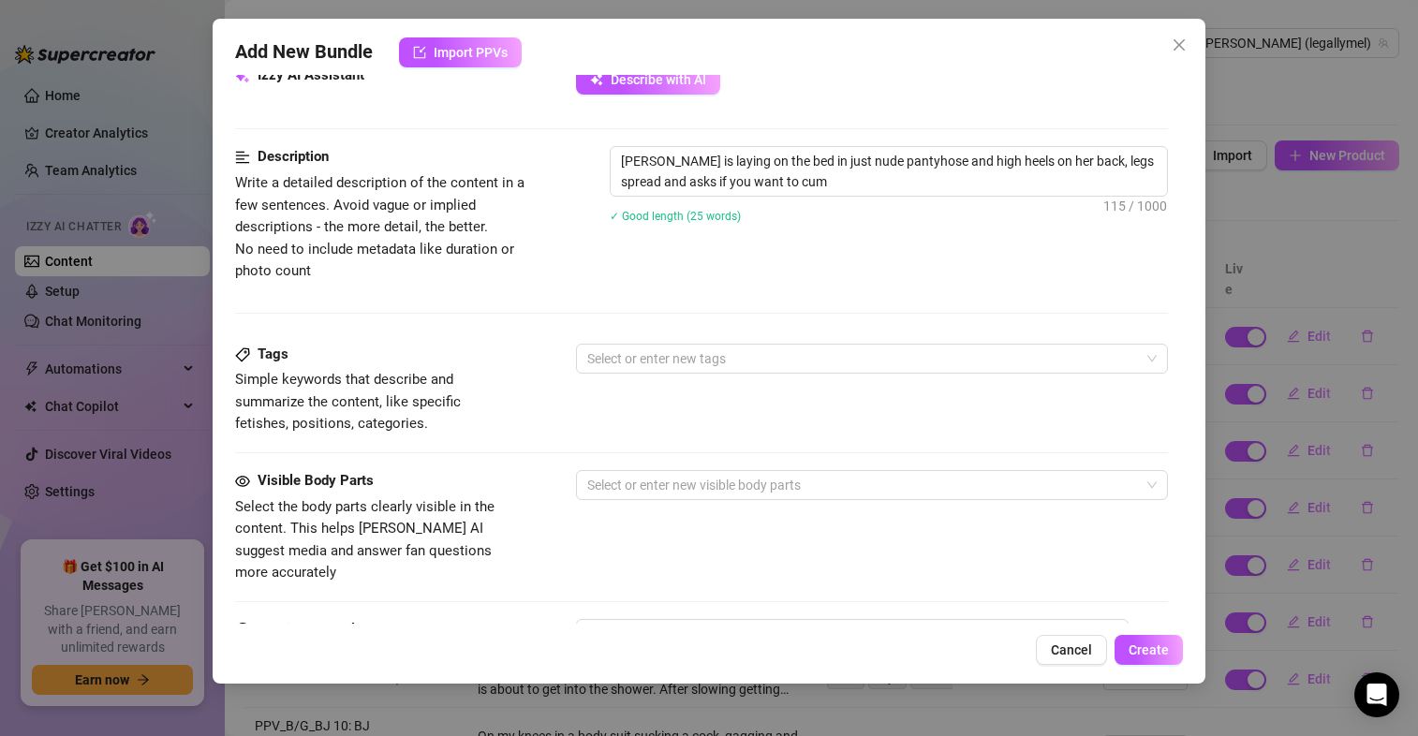
scroll to position [688, 0]
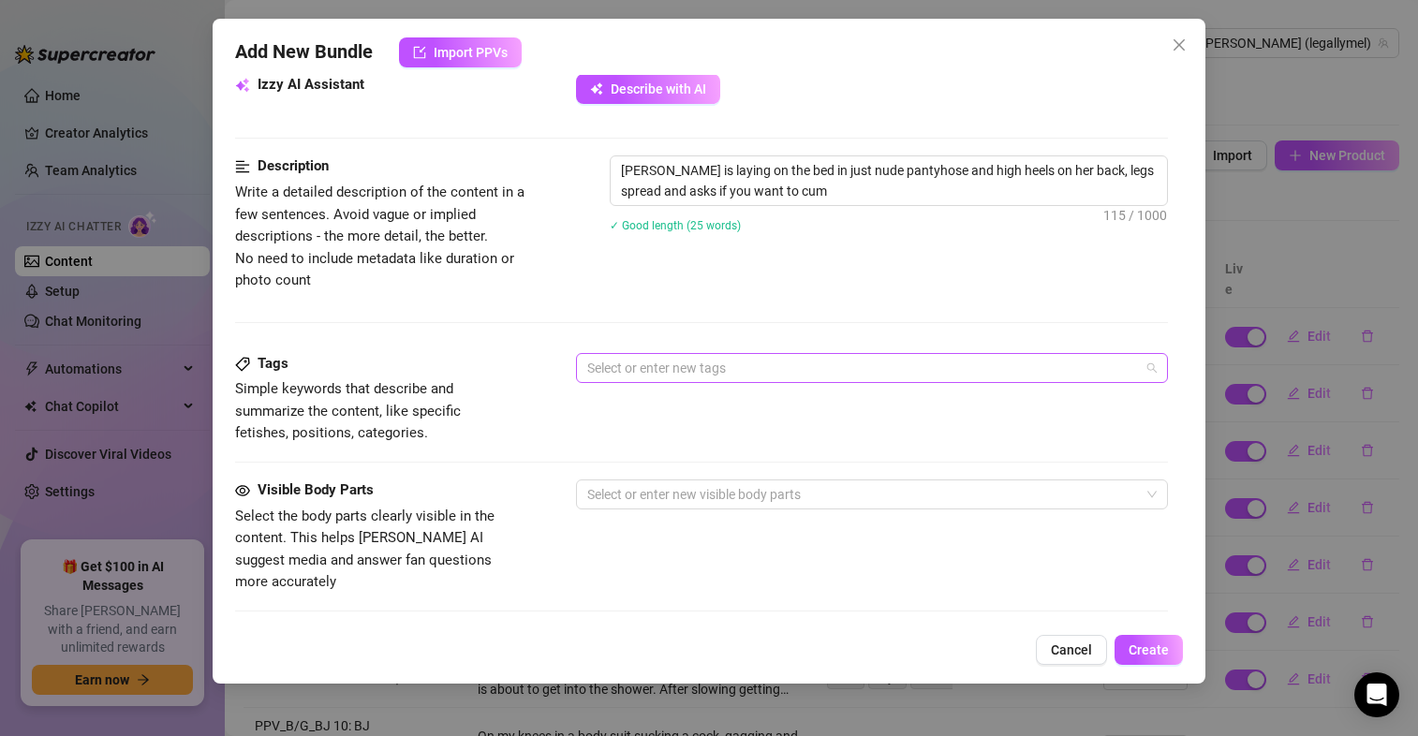
click at [683, 363] on div at bounding box center [862, 368] width 565 height 26
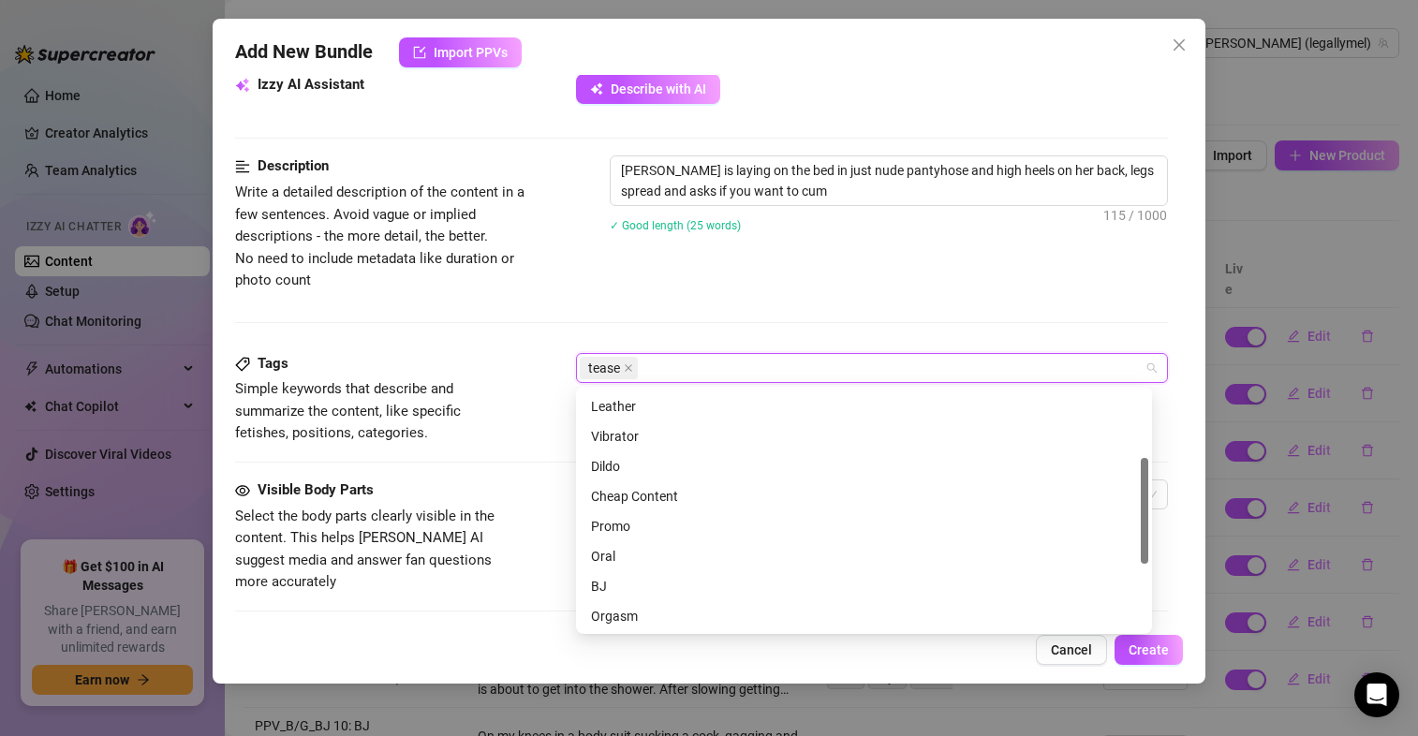
scroll to position [152, 0]
drag, startPoint x: 1146, startPoint y: 467, endPoint x: 1147, endPoint y: 519, distance: 51.5
click at [1147, 519] on div at bounding box center [1144, 511] width 7 height 106
click at [739, 494] on div "Cheap Content" at bounding box center [864, 493] width 546 height 21
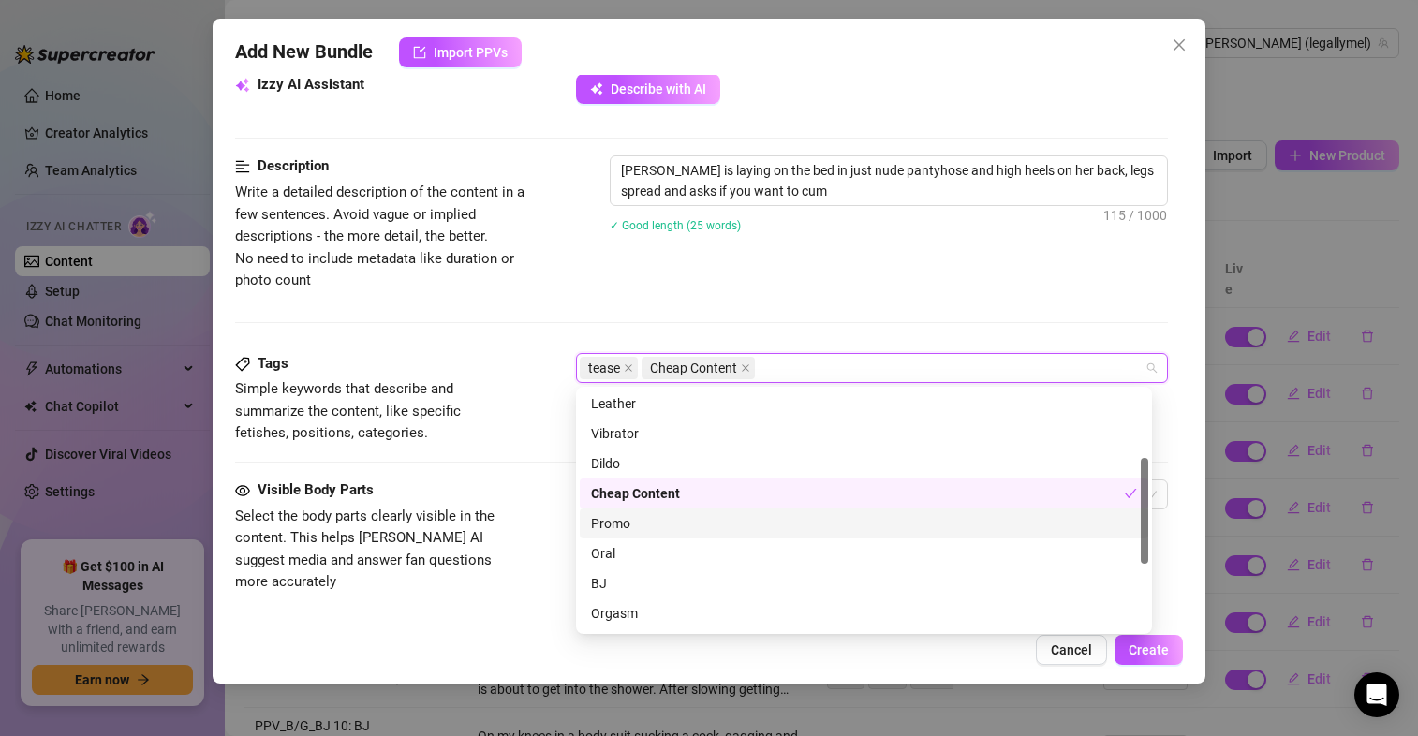
click at [711, 525] on div "Promo" at bounding box center [864, 523] width 546 height 21
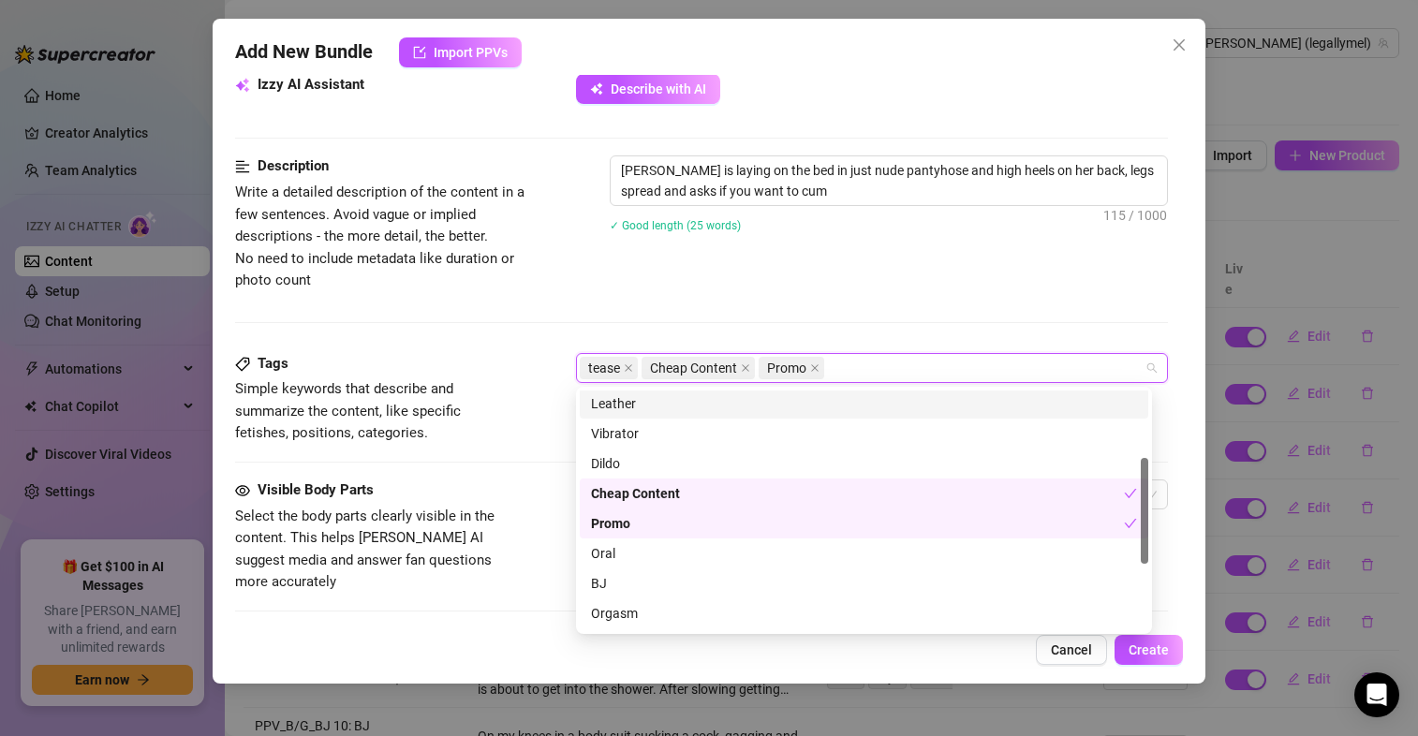
click at [861, 365] on div "tease Cheap Content Promo" at bounding box center [862, 368] width 565 height 26
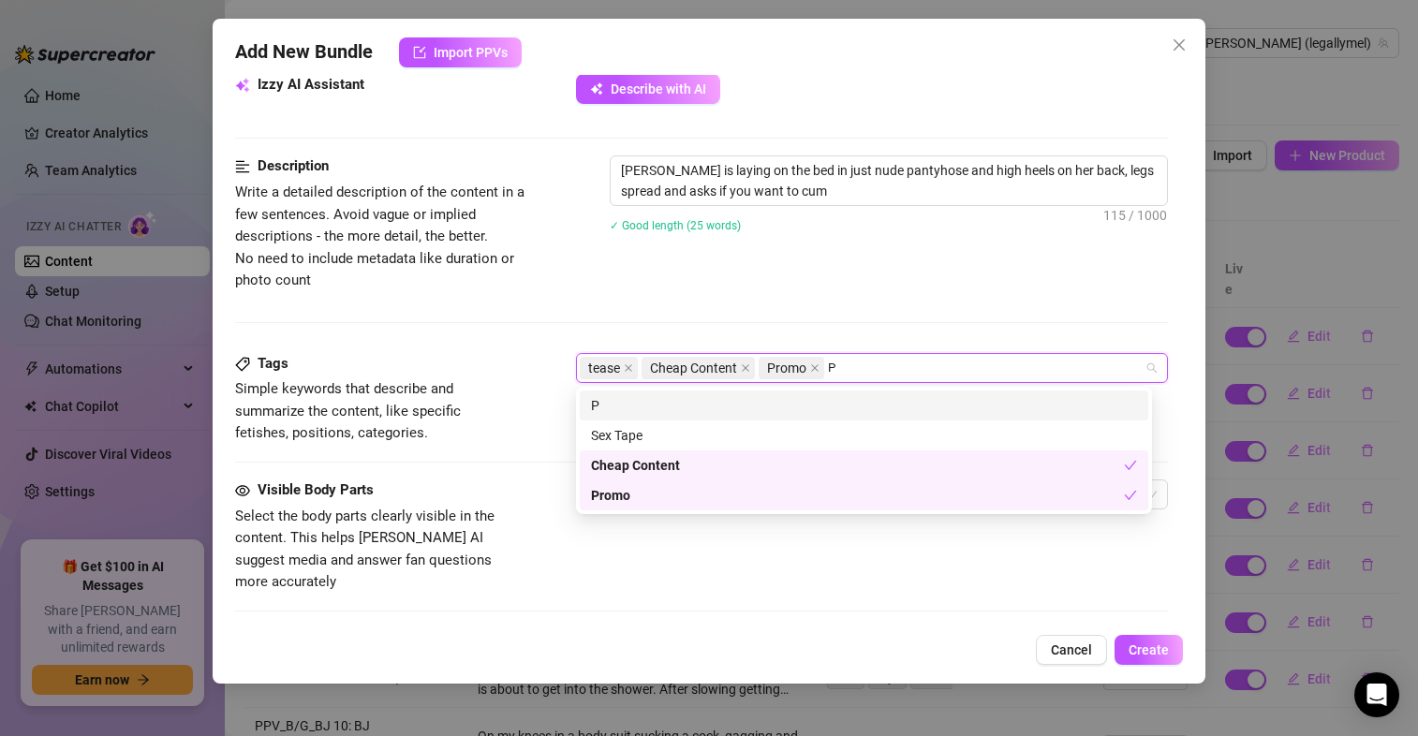
scroll to position [0, 0]
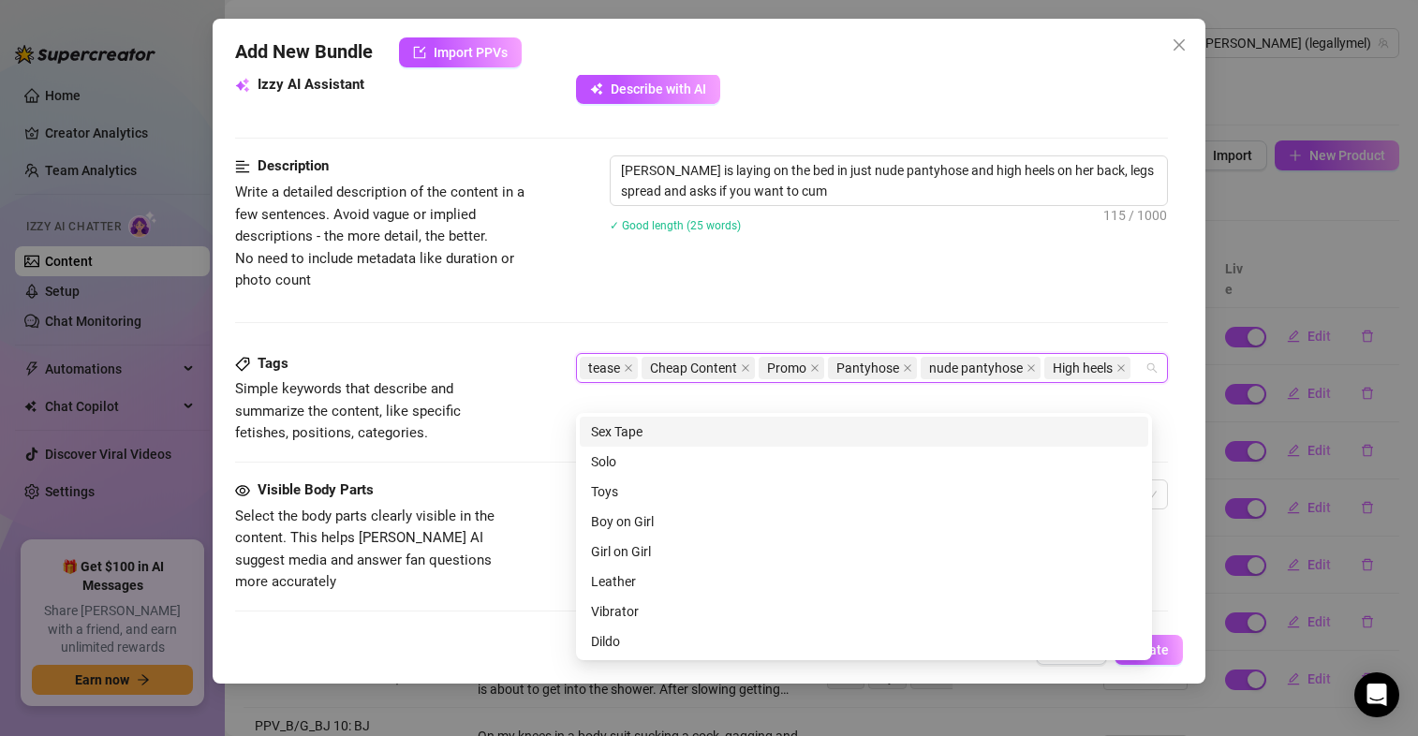
click at [836, 290] on div "Description Write a detailed description of the content in a few sentences. Avo…" at bounding box center [701, 223] width 933 height 136
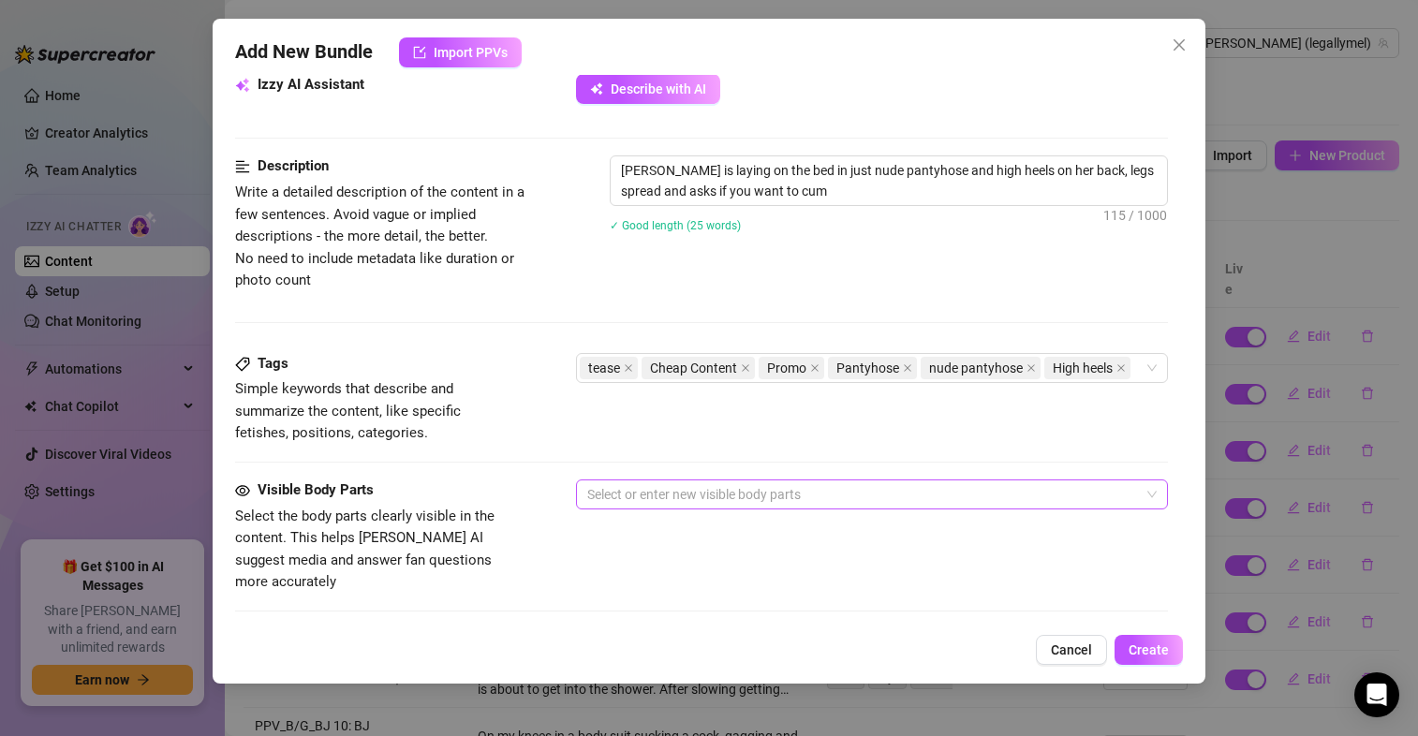
click at [825, 484] on div at bounding box center [862, 494] width 565 height 26
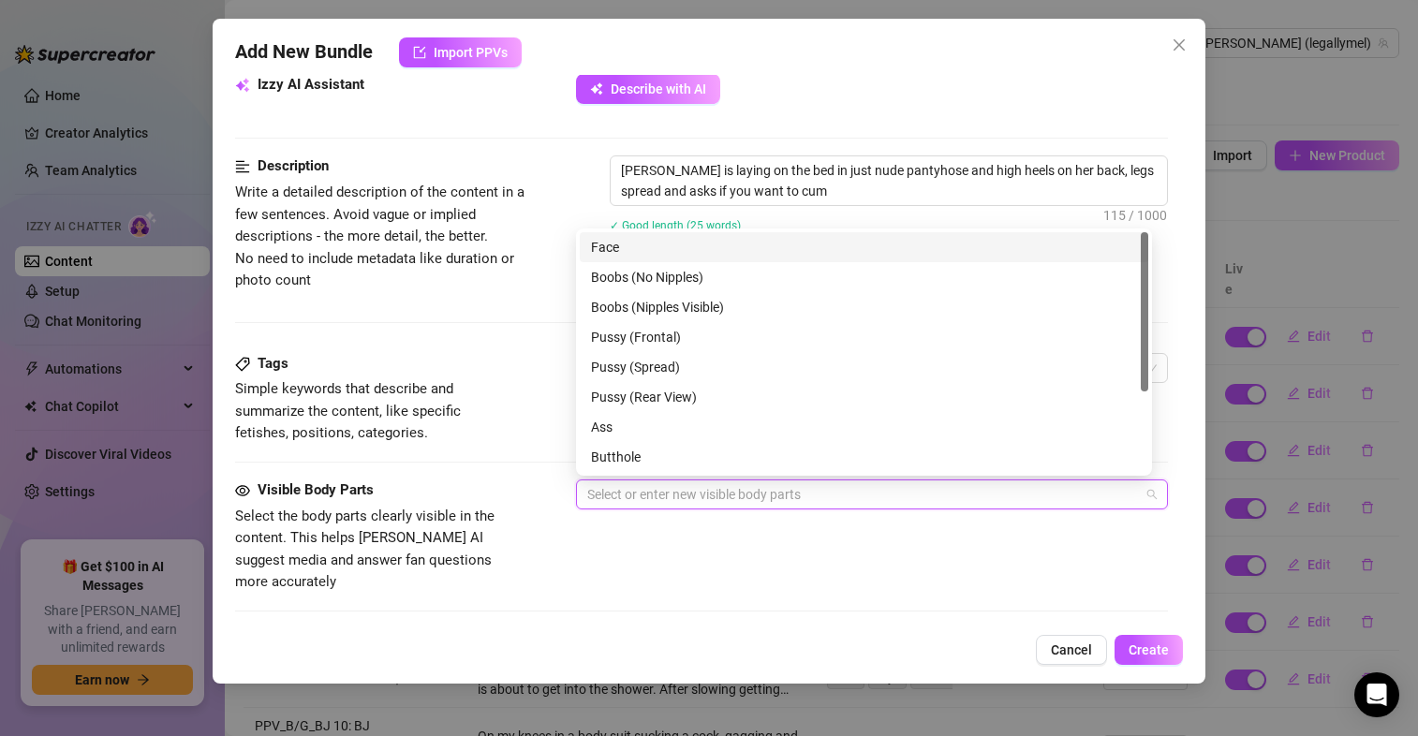
click at [719, 249] on div "Face" at bounding box center [864, 247] width 546 height 21
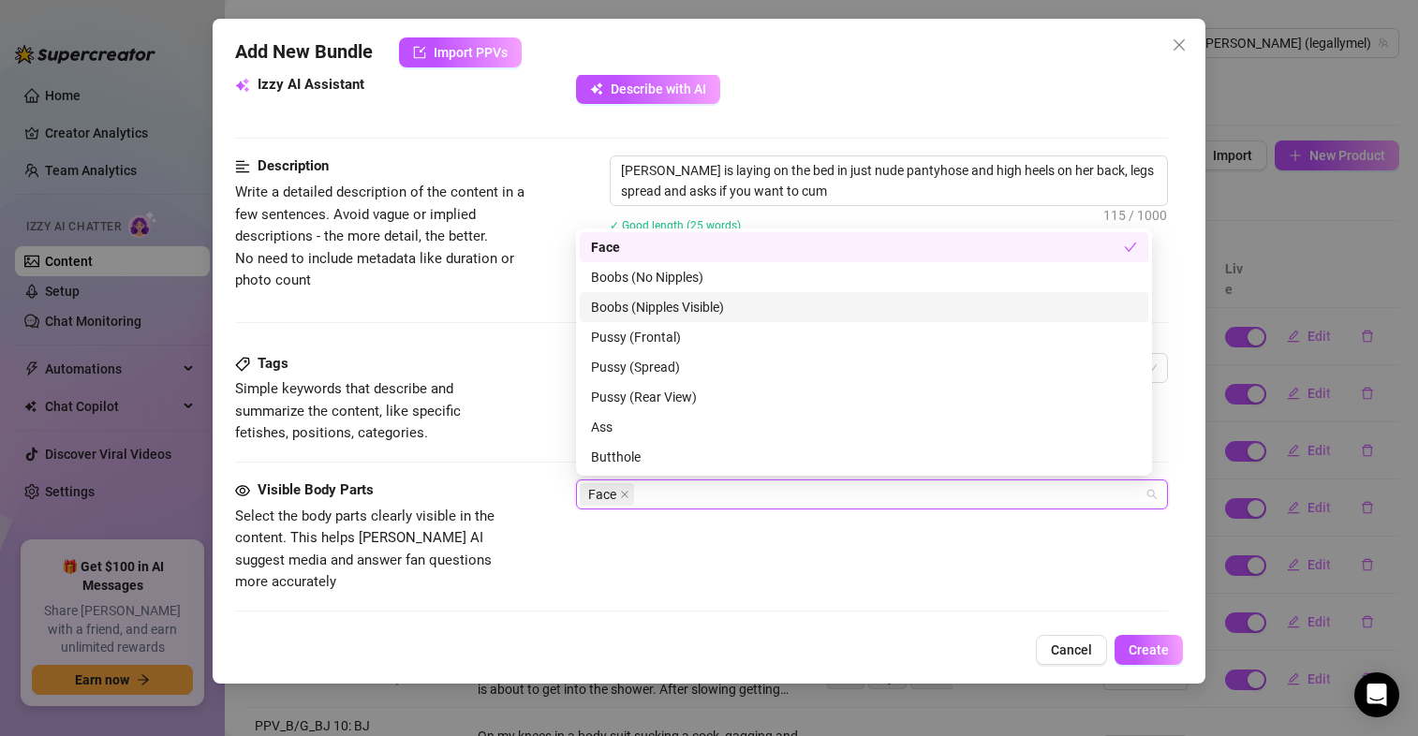
click at [721, 302] on div "Boobs (Nipples Visible)" at bounding box center [864, 307] width 546 height 21
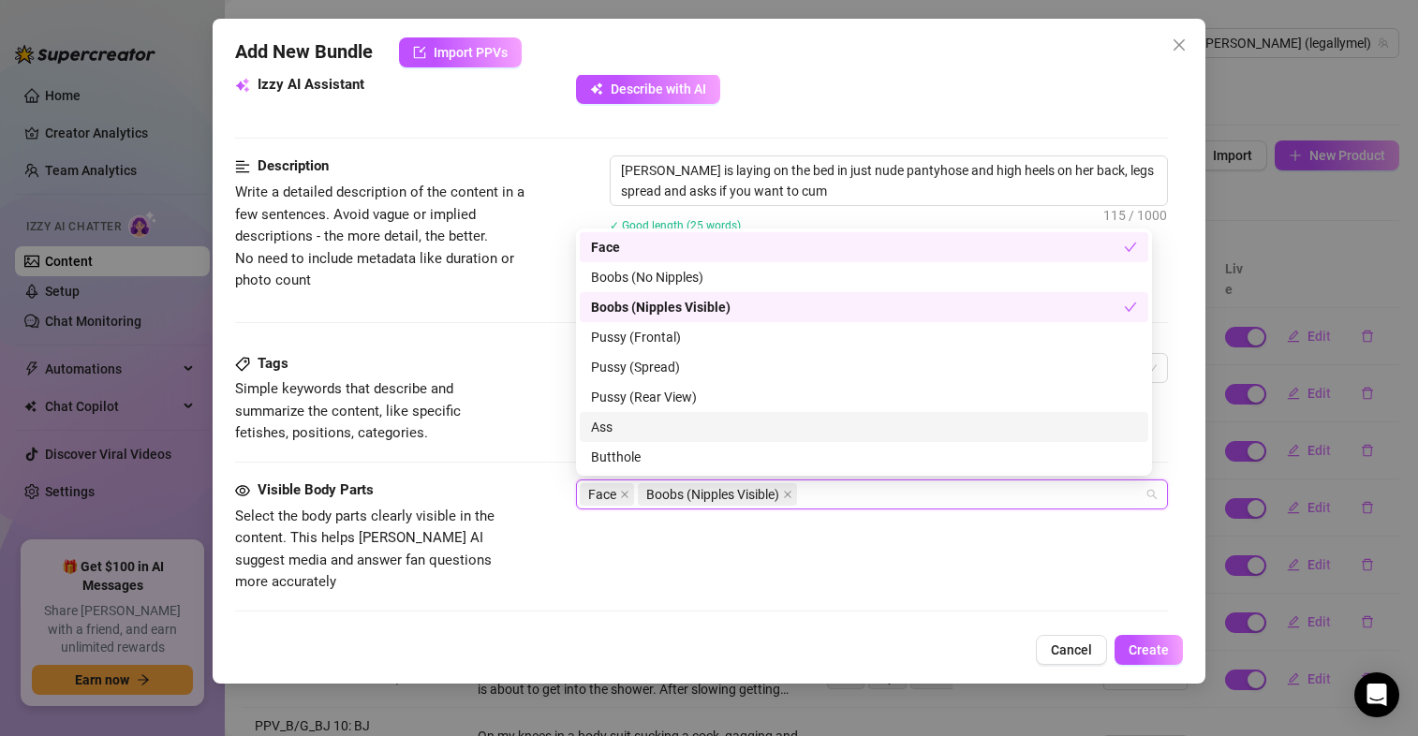
click at [715, 430] on div "Ass" at bounding box center [864, 427] width 546 height 21
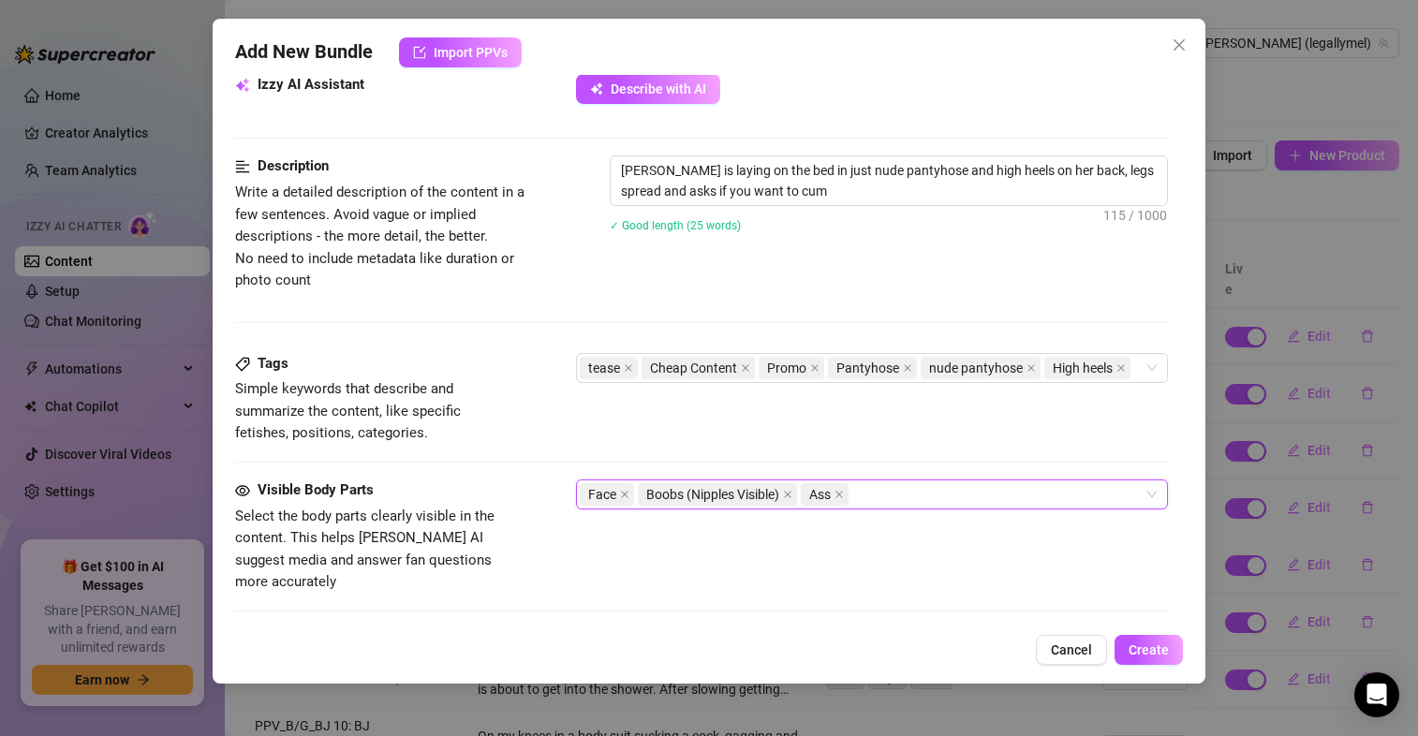
click at [924, 497] on div "Face Boobs (Nipples Visible) Ass" at bounding box center [862, 494] width 565 height 26
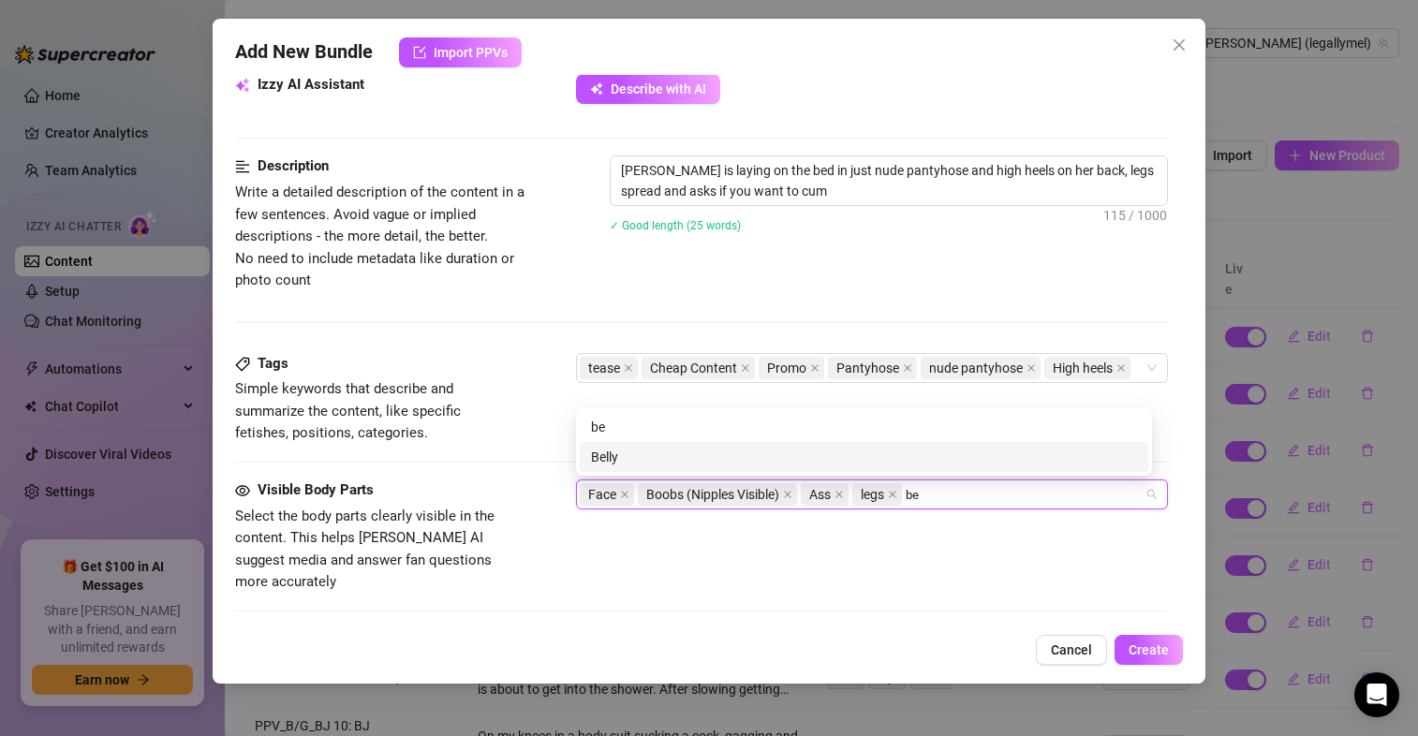
click at [825, 464] on div "Belly" at bounding box center [864, 457] width 546 height 21
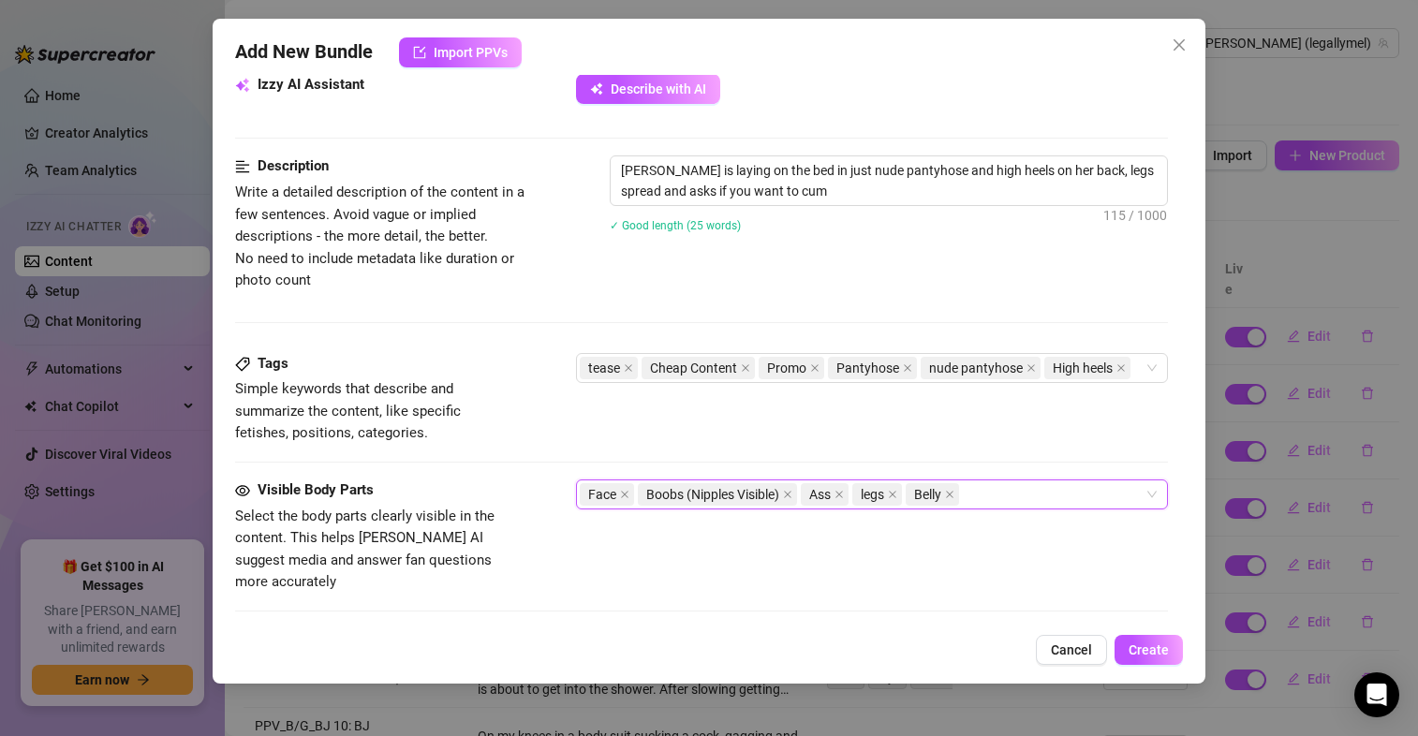
click at [536, 394] on div "Tags Simple keywords that describe and summarize the content, like specific fet…" at bounding box center [701, 399] width 933 height 92
click at [701, 381] on div "tease Cheap Content Promo Pantyhose nude pantyhose High heels" at bounding box center [862, 368] width 565 height 26
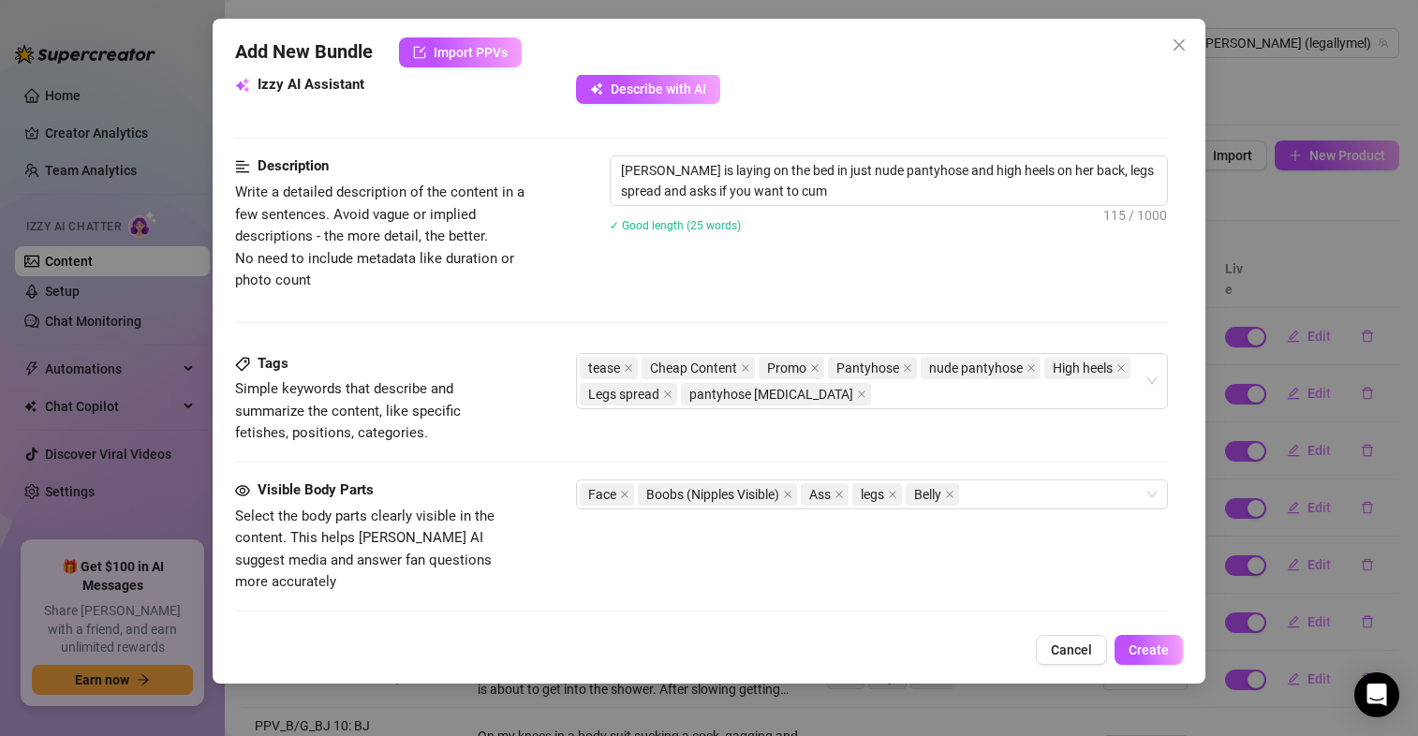
click at [672, 284] on div "Description Write a detailed description of the content in a few sentences. Avo…" at bounding box center [701, 223] width 933 height 136
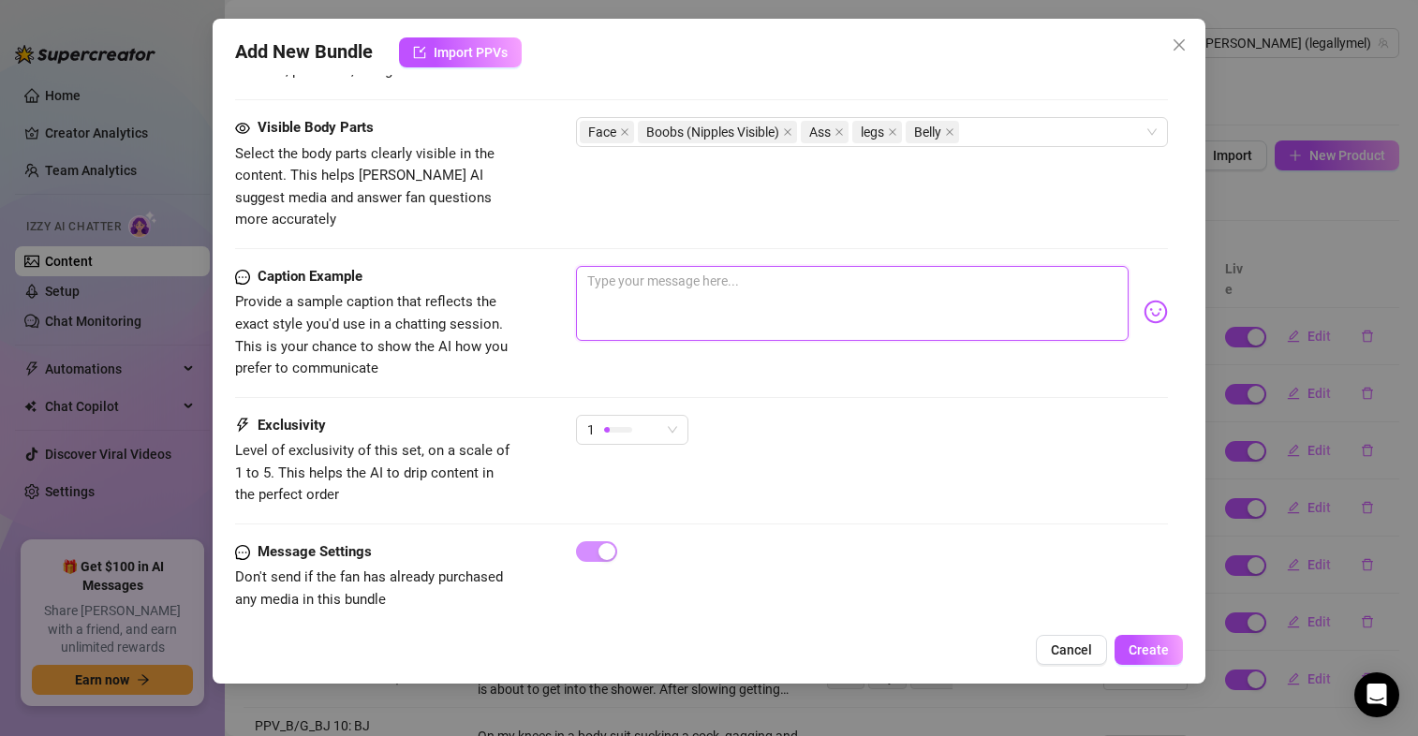
click at [644, 292] on textarea at bounding box center [852, 303] width 552 height 75
click at [1139, 639] on button "Create" at bounding box center [1148, 650] width 68 height 30
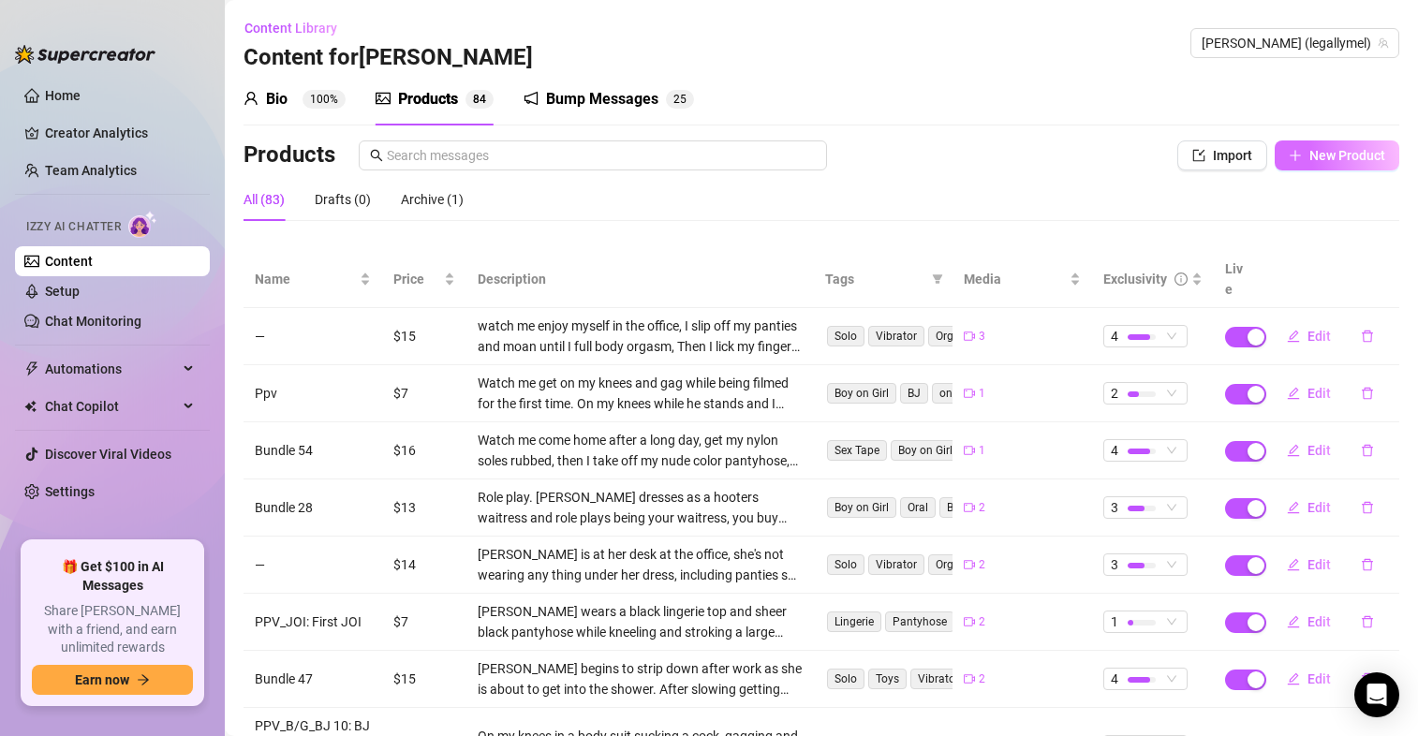
click at [1296, 144] on button "New Product" at bounding box center [1336, 155] width 125 height 30
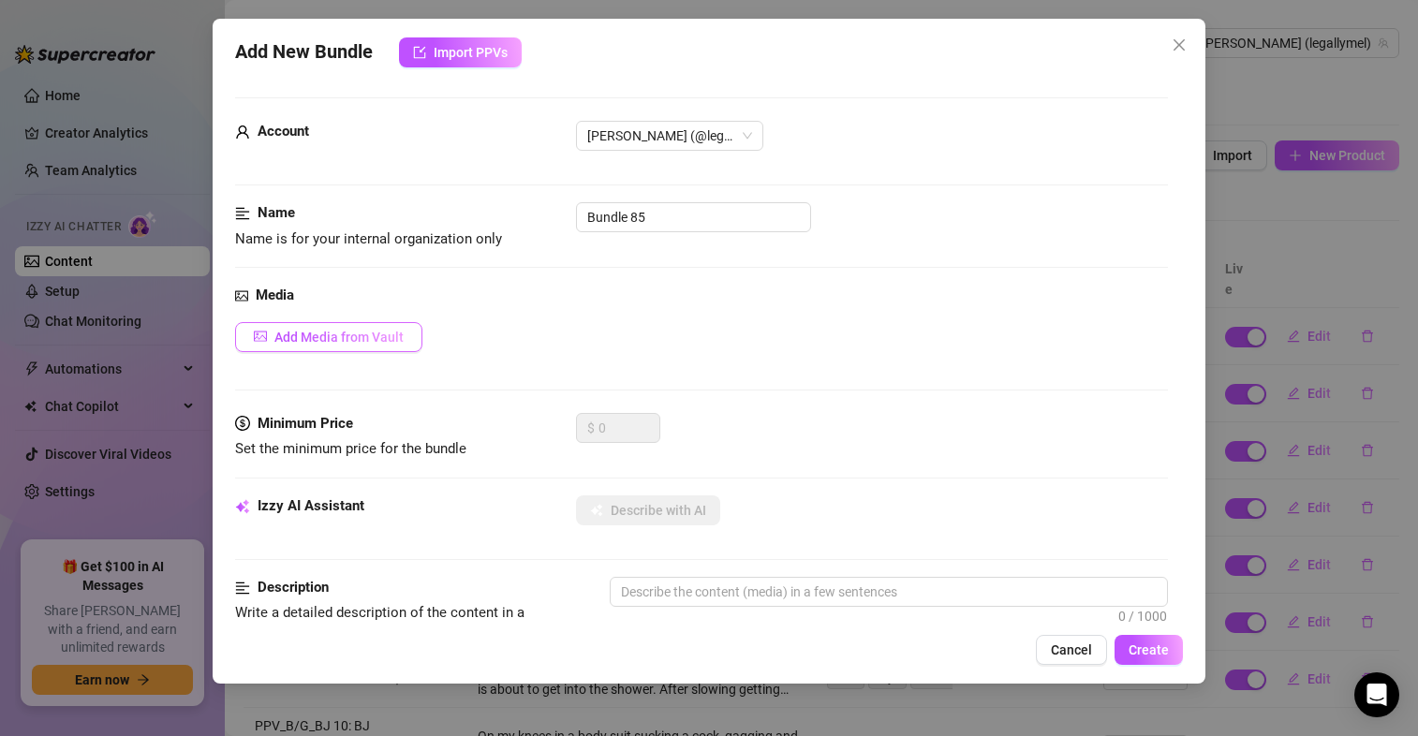
click at [348, 339] on span "Add Media from Vault" at bounding box center [338, 337] width 129 height 15
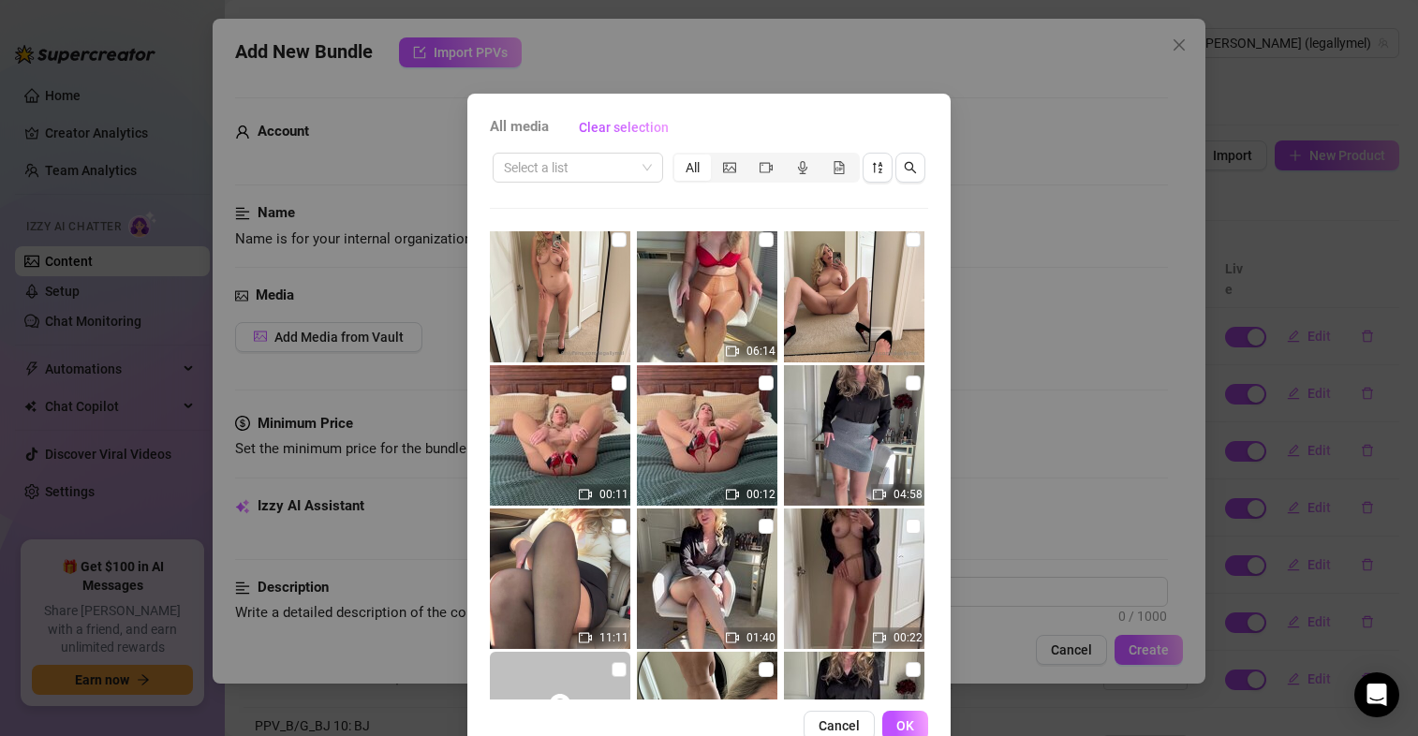
scroll to position [169, 0]
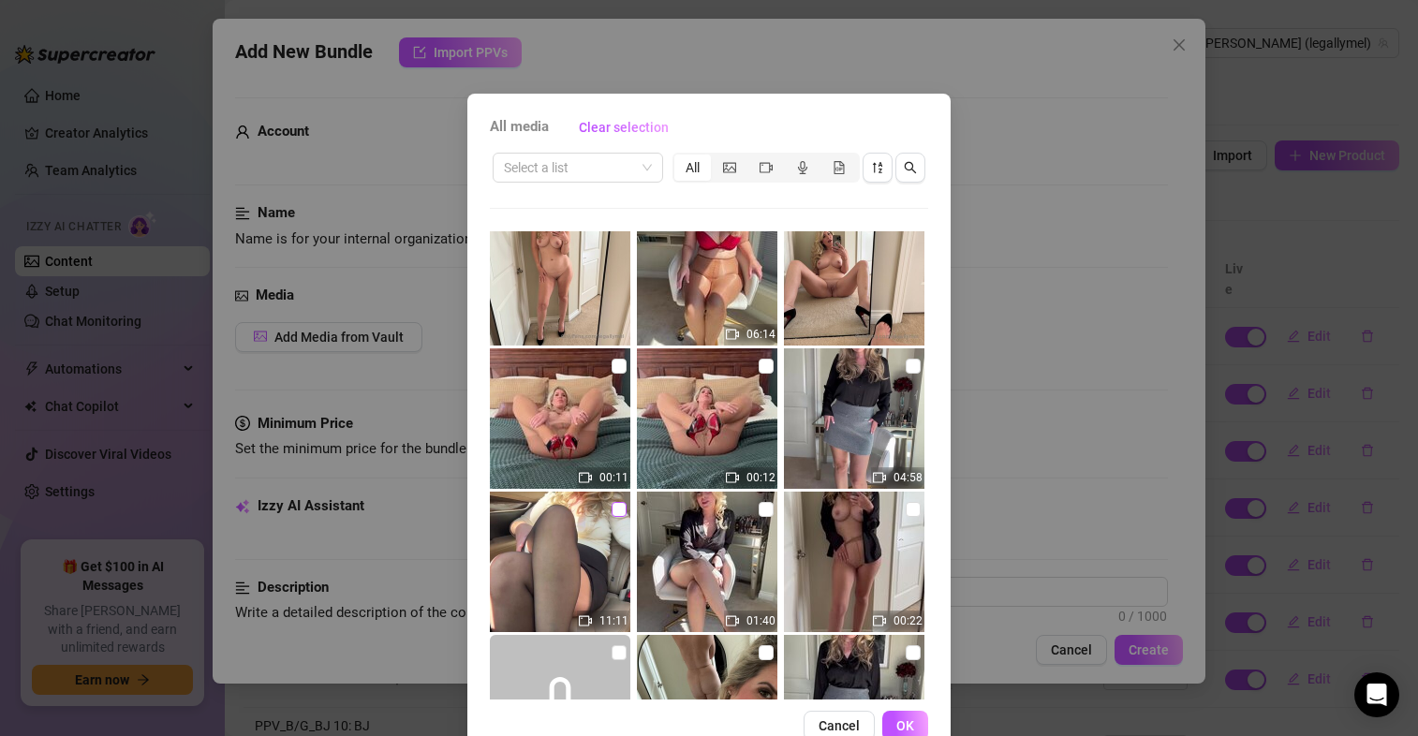
click at [611, 500] on label at bounding box center [618, 509] width 15 height 21
click at [611, 502] on input "checkbox" at bounding box center [618, 509] width 15 height 15
click at [896, 728] on span "OK" at bounding box center [905, 725] width 18 height 15
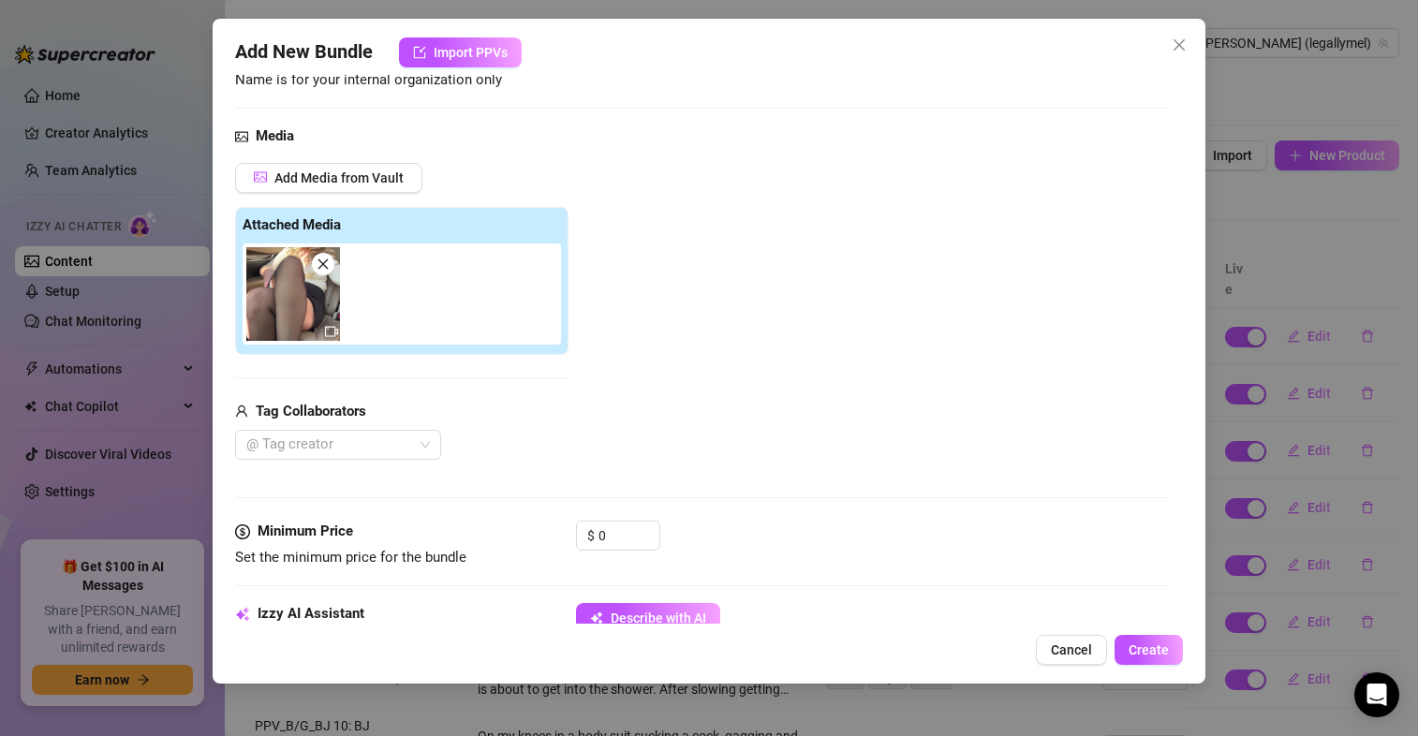
scroll to position [216, 0]
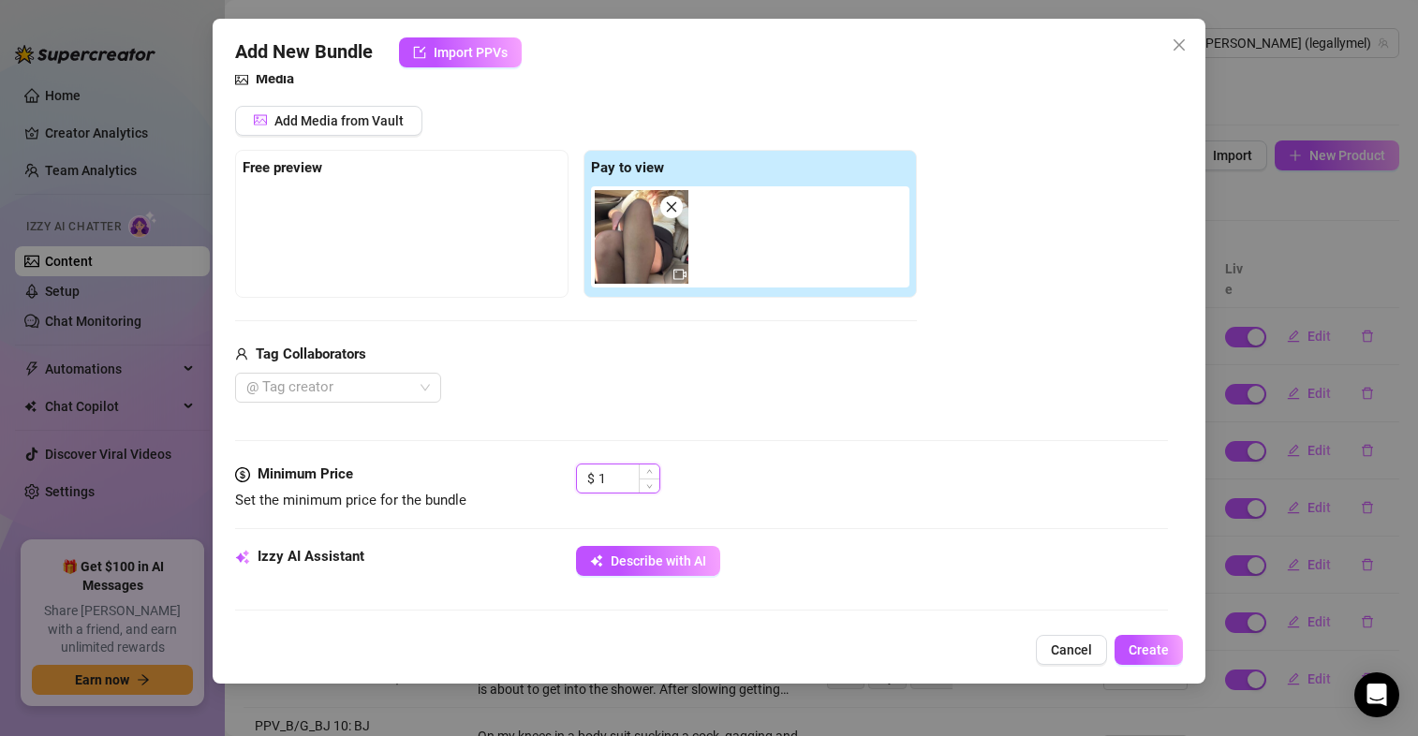
drag, startPoint x: 645, startPoint y: 470, endPoint x: 579, endPoint y: 485, distance: 68.2
click at [579, 485] on div "$ 1" at bounding box center [618, 479] width 84 height 30
click at [673, 335] on div "Add Media from Vault Free preview Pay to view Tag Collaborators @ Tag creator" at bounding box center [576, 255] width 682 height 298
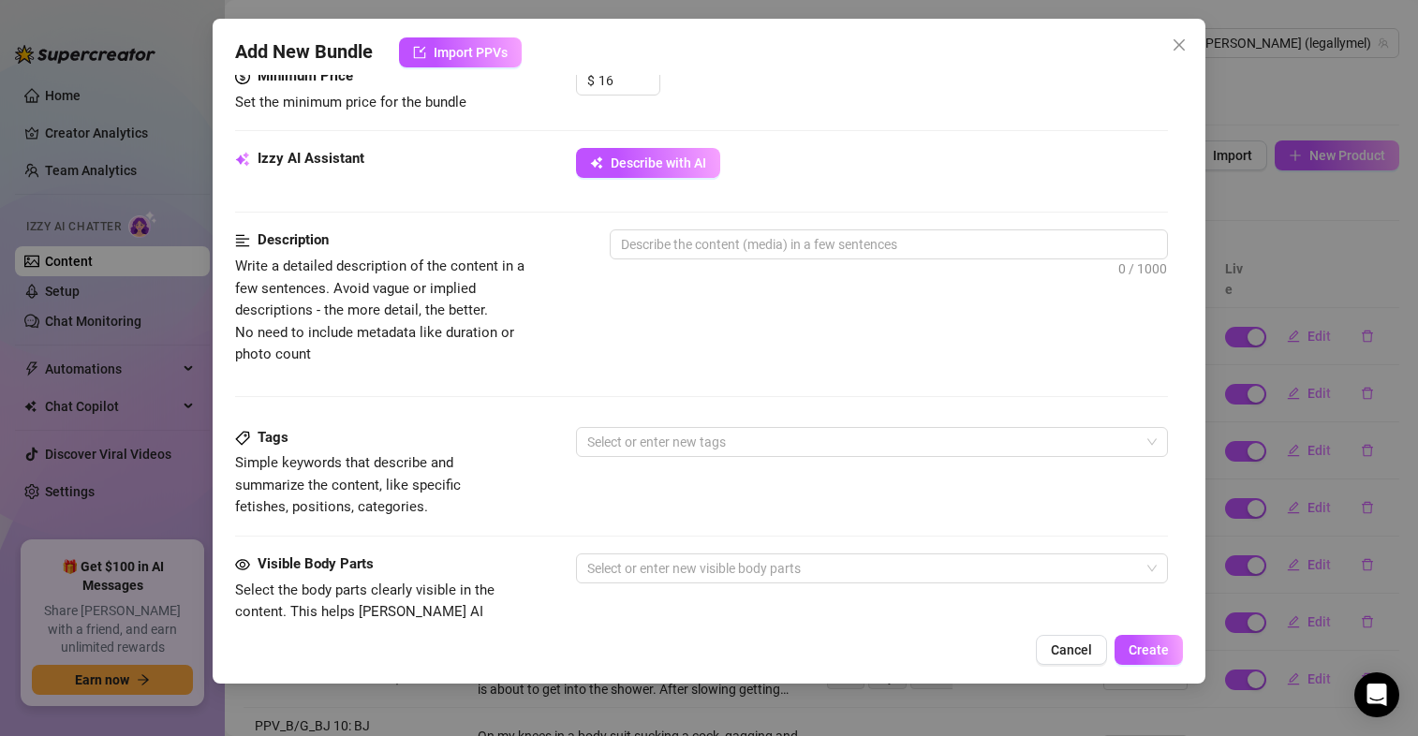
scroll to position [1051, 0]
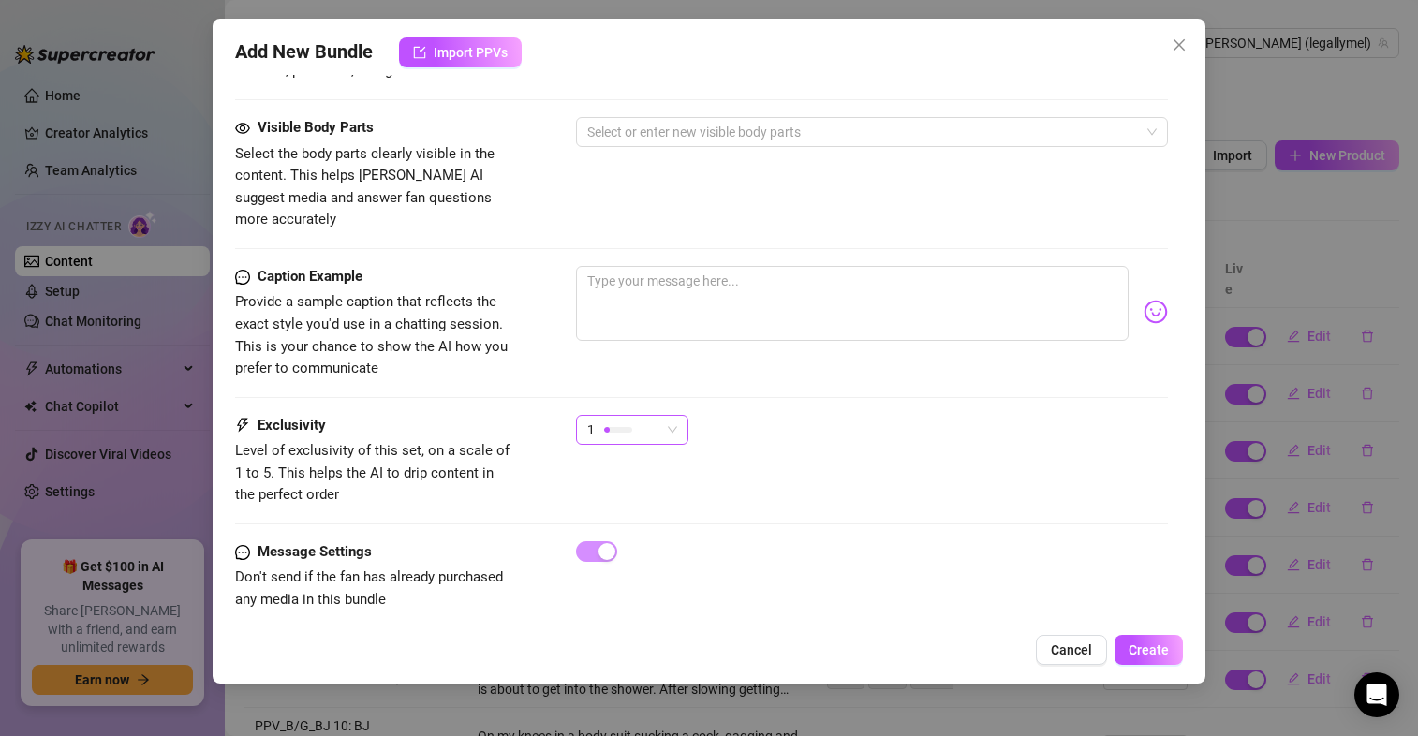
click at [685, 415] on div "1" at bounding box center [632, 430] width 112 height 30
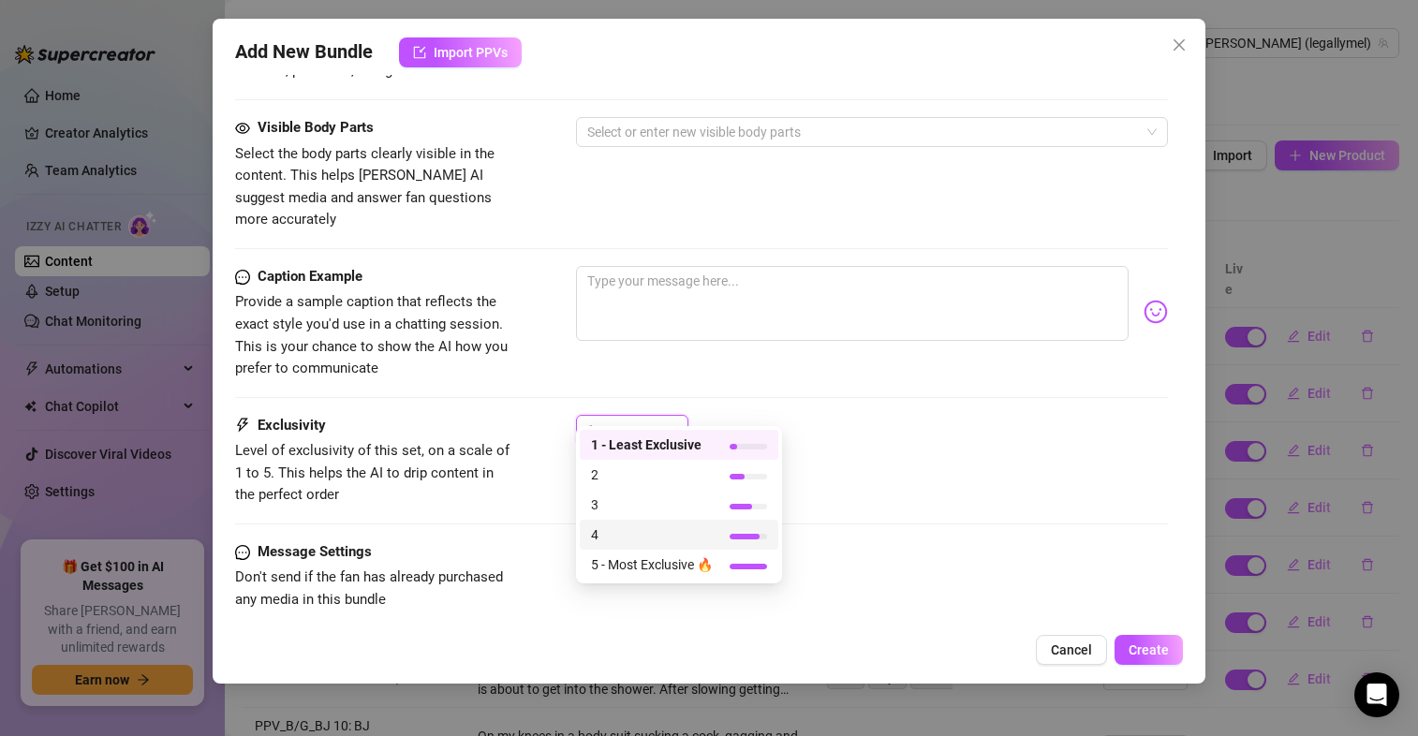
click at [652, 537] on span "4" at bounding box center [652, 534] width 122 height 21
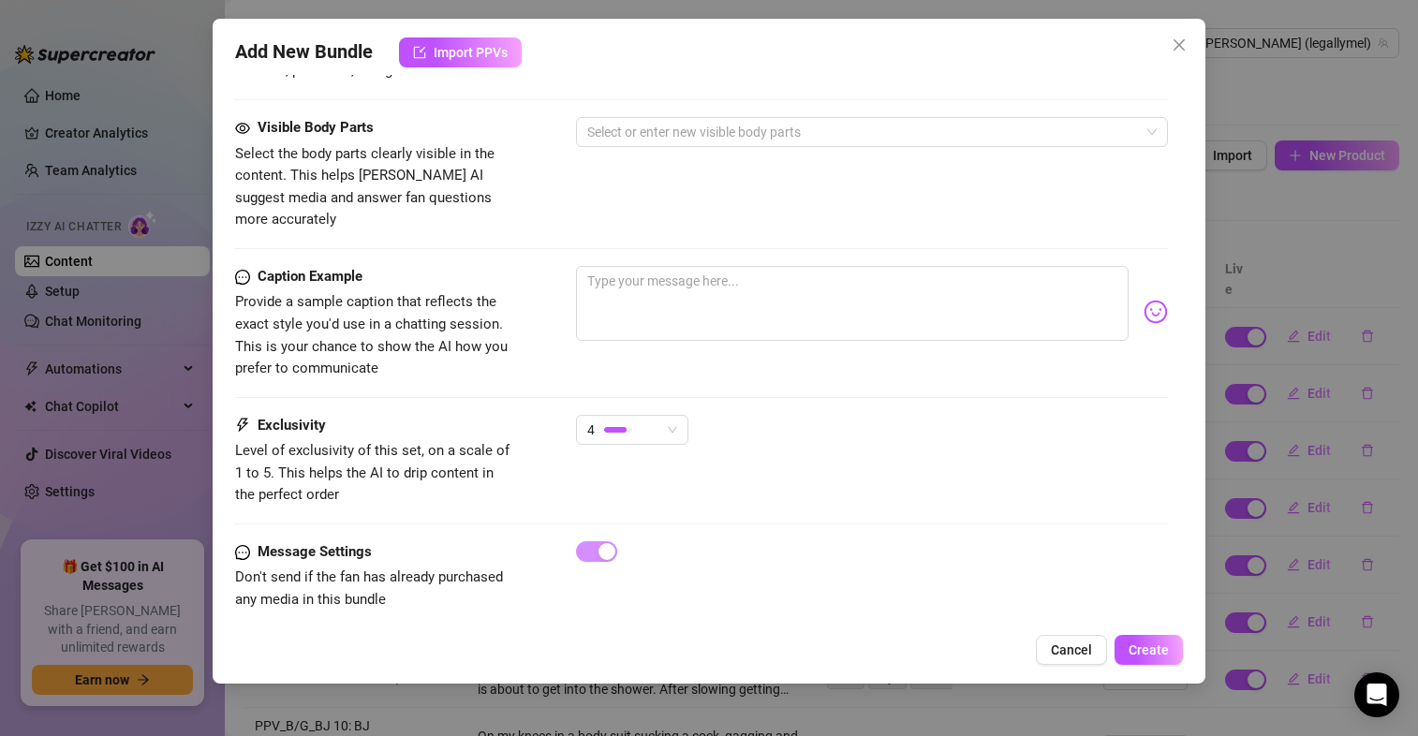
click at [919, 493] on div "Exclusivity Level of exclusivity of this set, on a scale of 1 to 5. This helps …" at bounding box center [701, 478] width 933 height 126
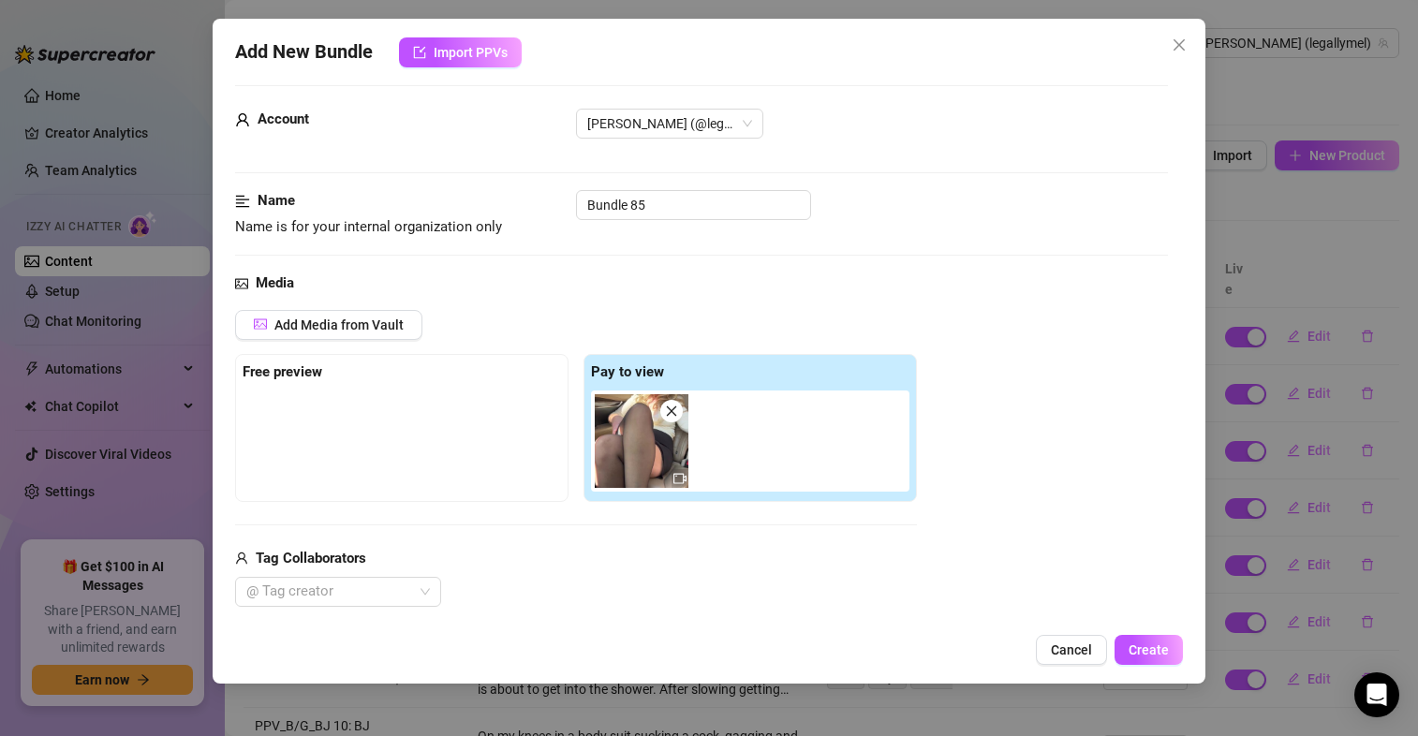
scroll to position [0, 0]
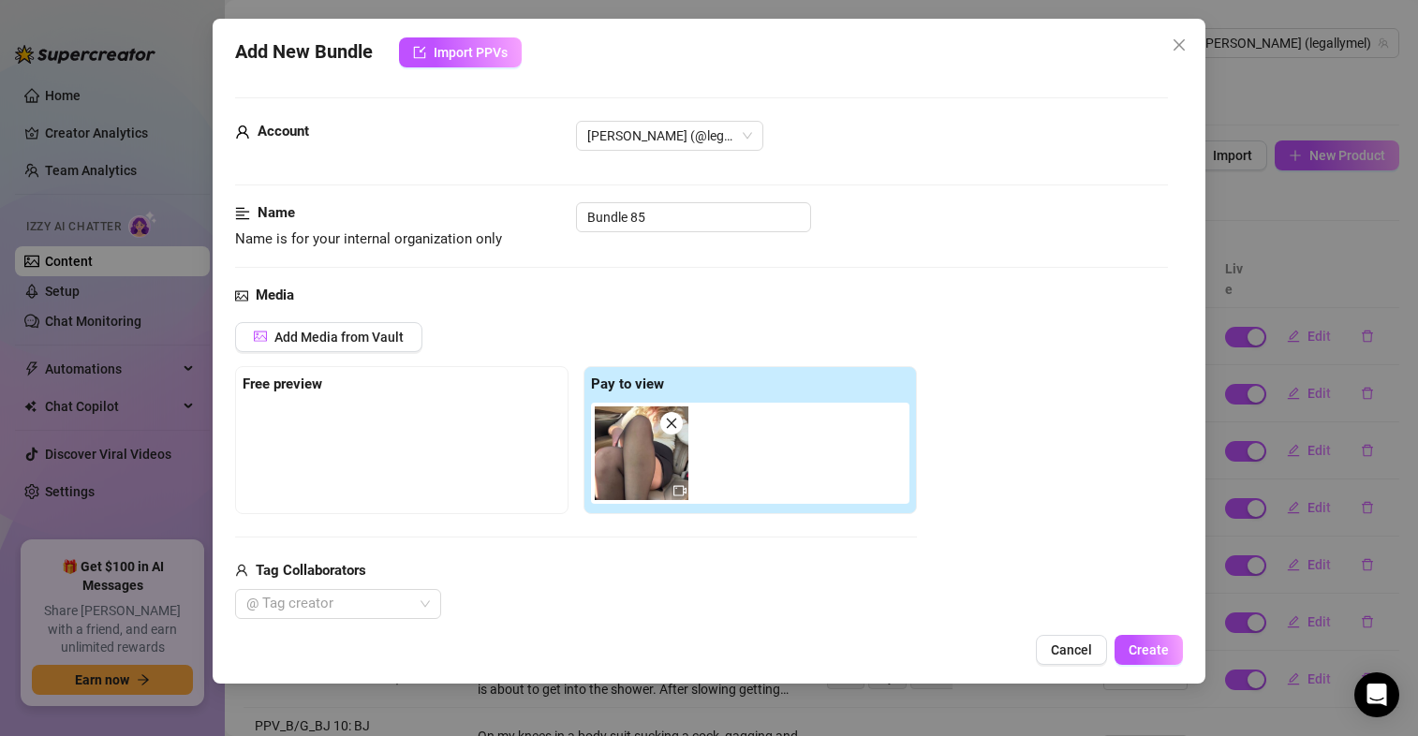
click at [401, 489] on div at bounding box center [402, 450] width 318 height 94
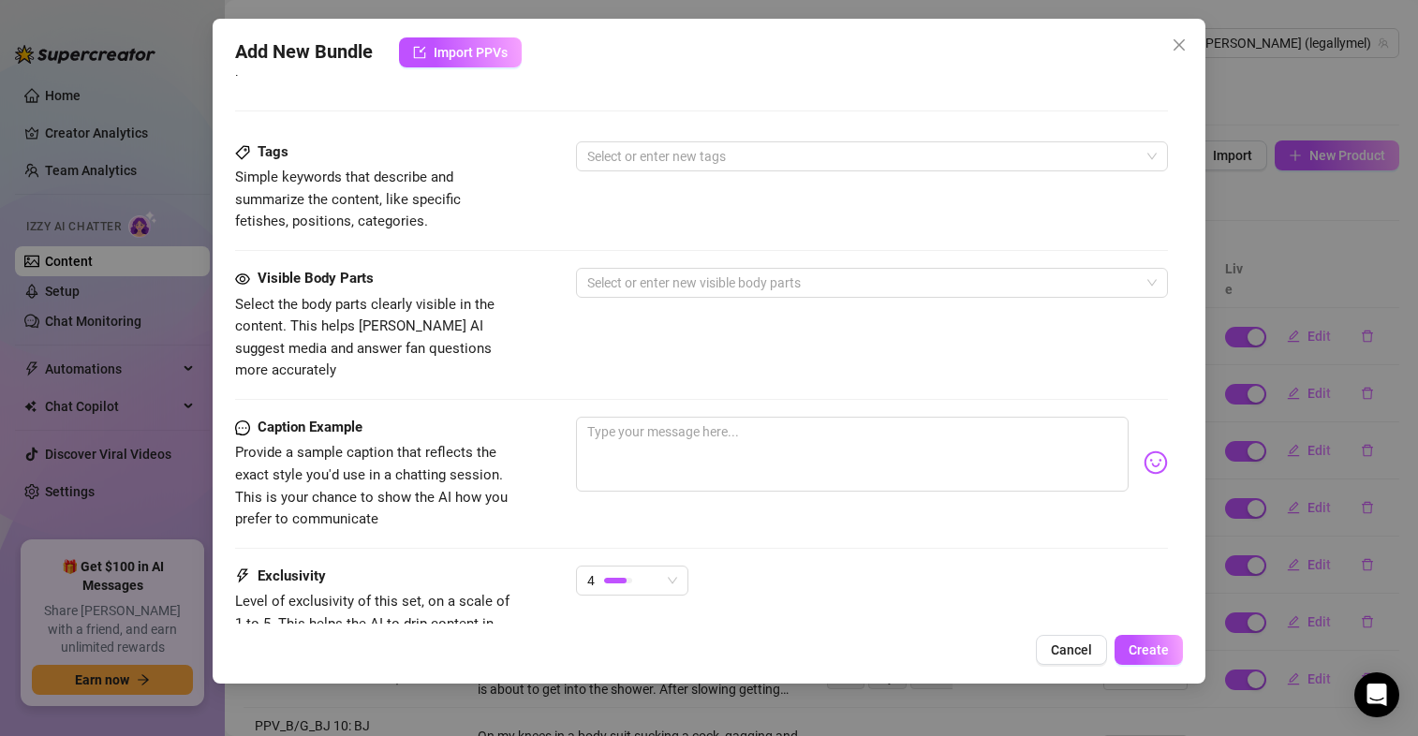
scroll to position [894, 0]
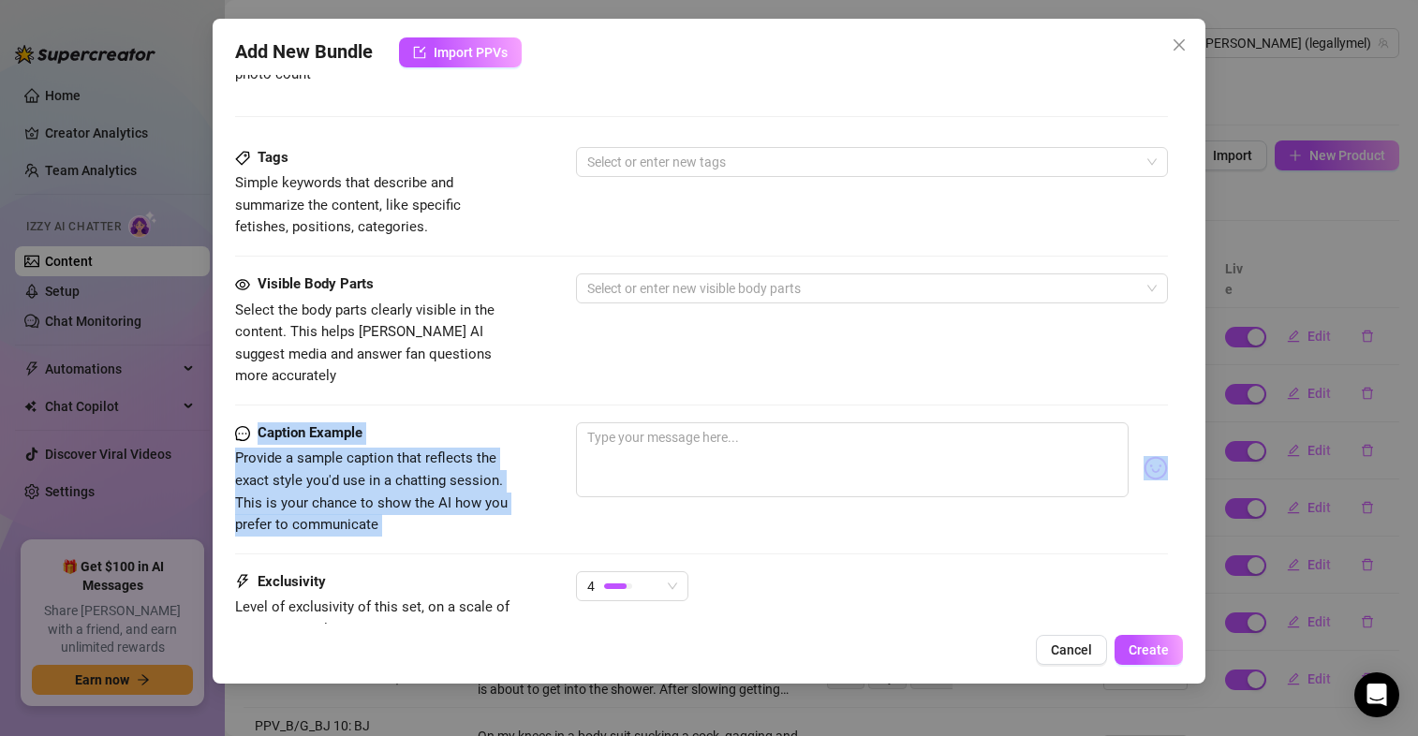
drag, startPoint x: 1160, startPoint y: 530, endPoint x: 1180, endPoint y: 374, distance: 157.6
click at [1180, 374] on div "Account [PERSON_NAME] (@legallymel) Name Name is for your internal organization…" at bounding box center [709, 349] width 948 height 549
click at [1151, 518] on div "Caption Example Provide a sample caption that reflects the exact style you'd us…" at bounding box center [701, 496] width 933 height 149
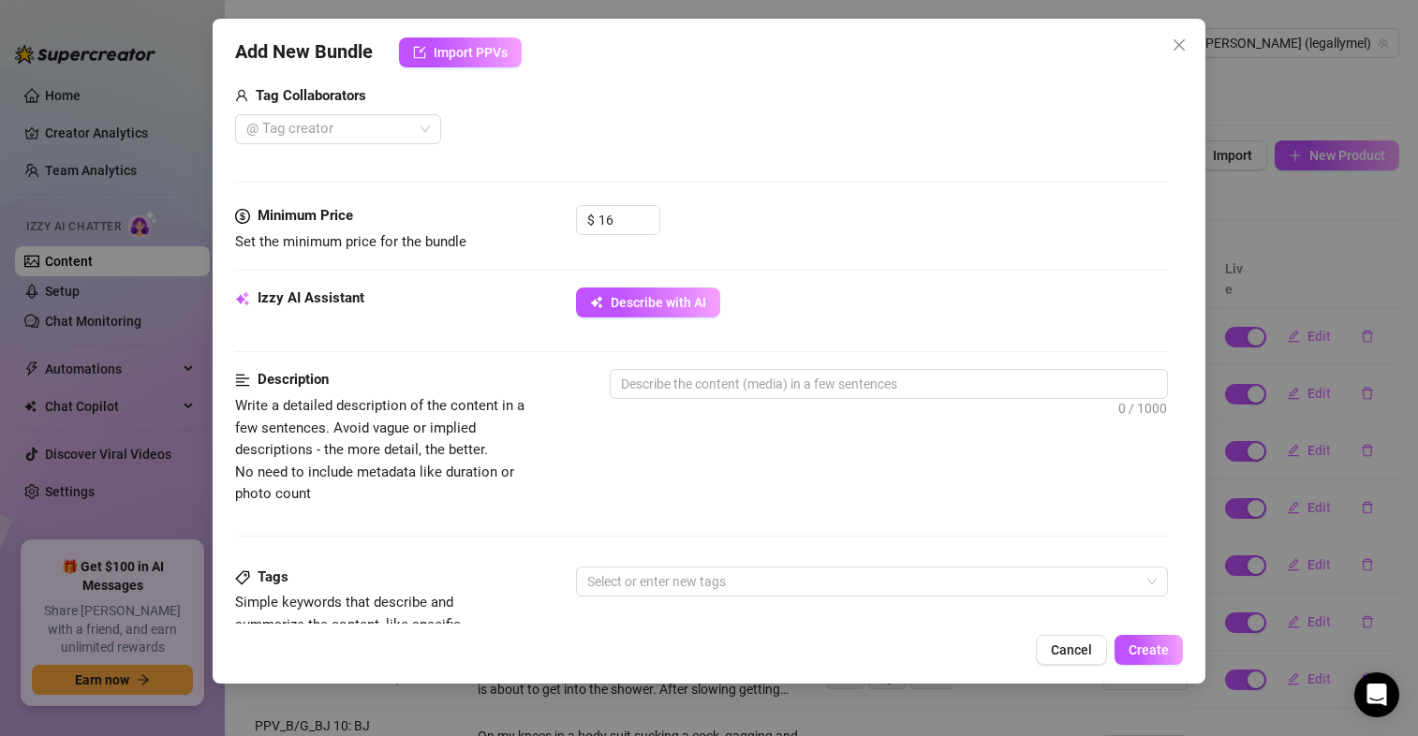
scroll to position [457, 0]
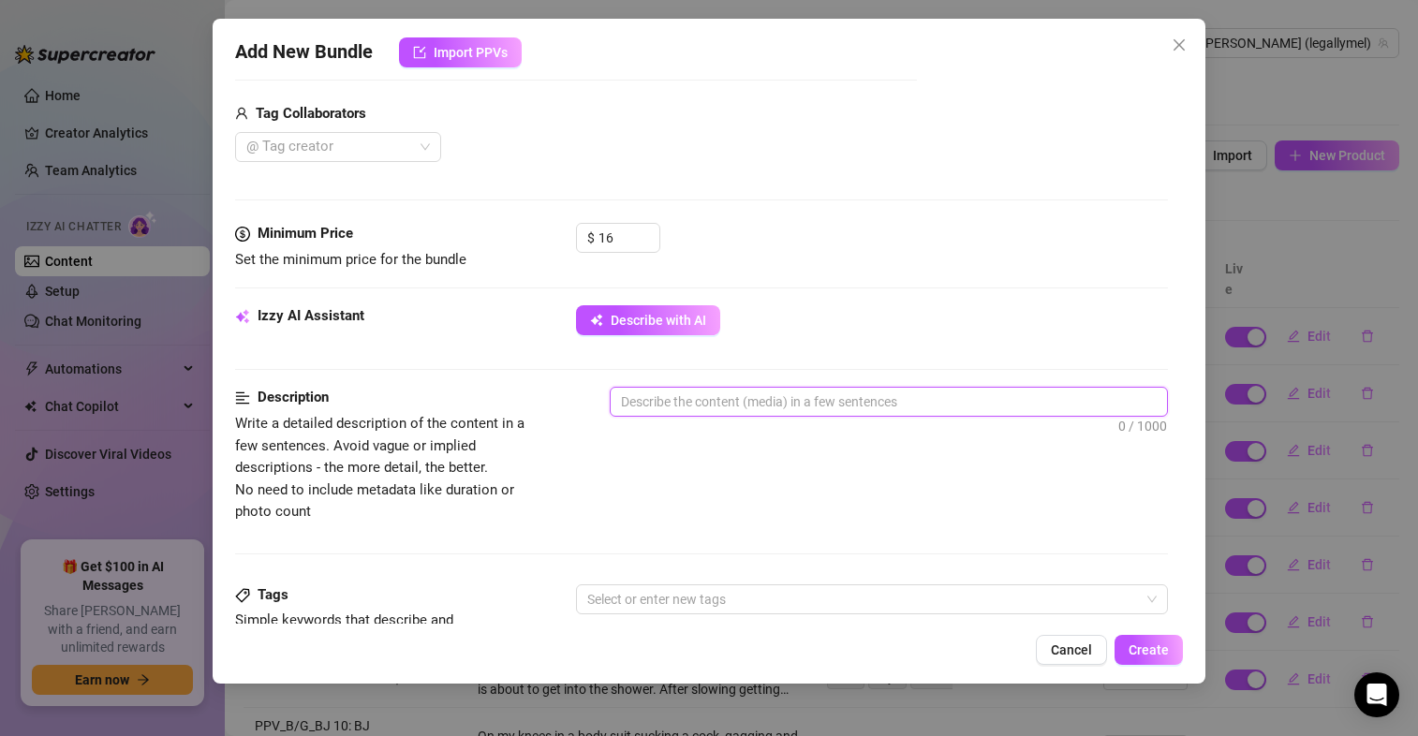
click at [676, 399] on textarea at bounding box center [889, 402] width 556 height 28
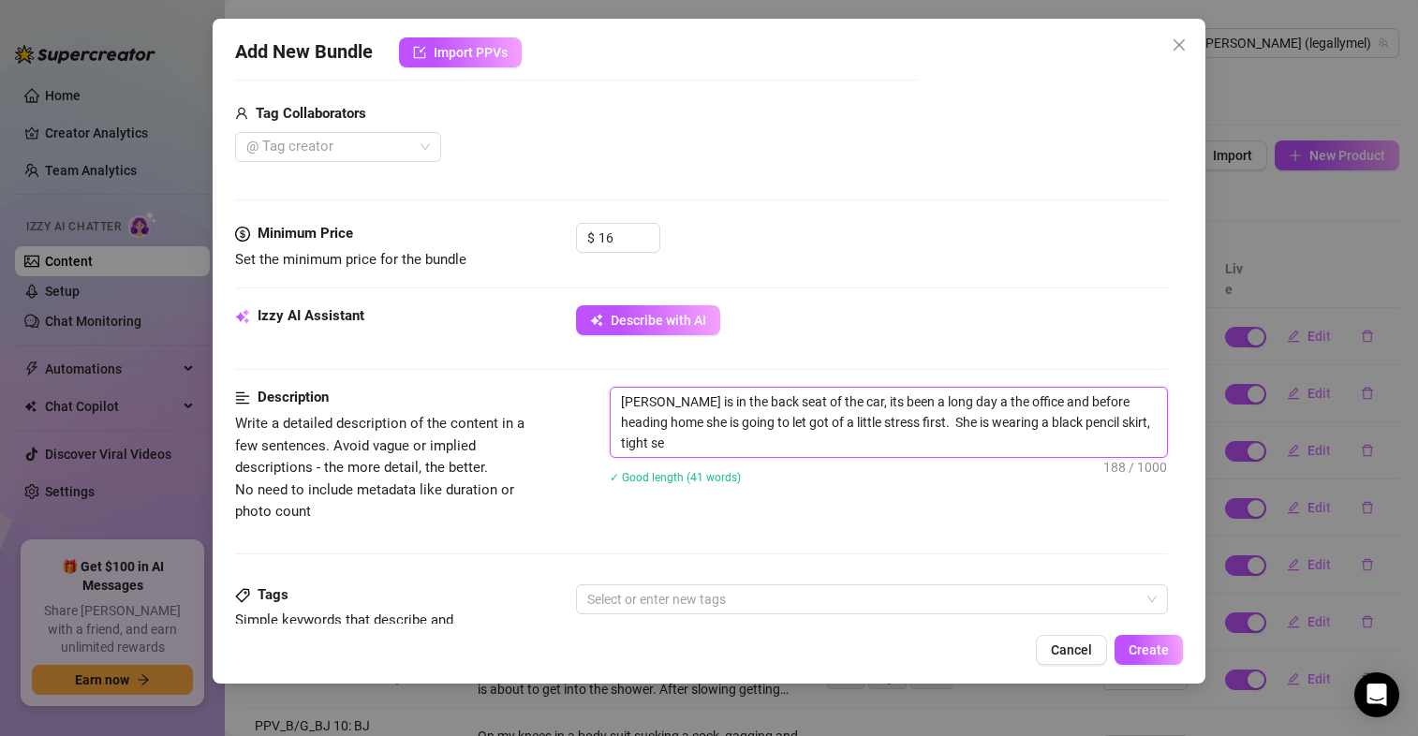
scroll to position [0, 0]
click at [687, 442] on textarea "[PERSON_NAME] is in the back seat of the car, its been a long day a the office …" at bounding box center [889, 422] width 556 height 69
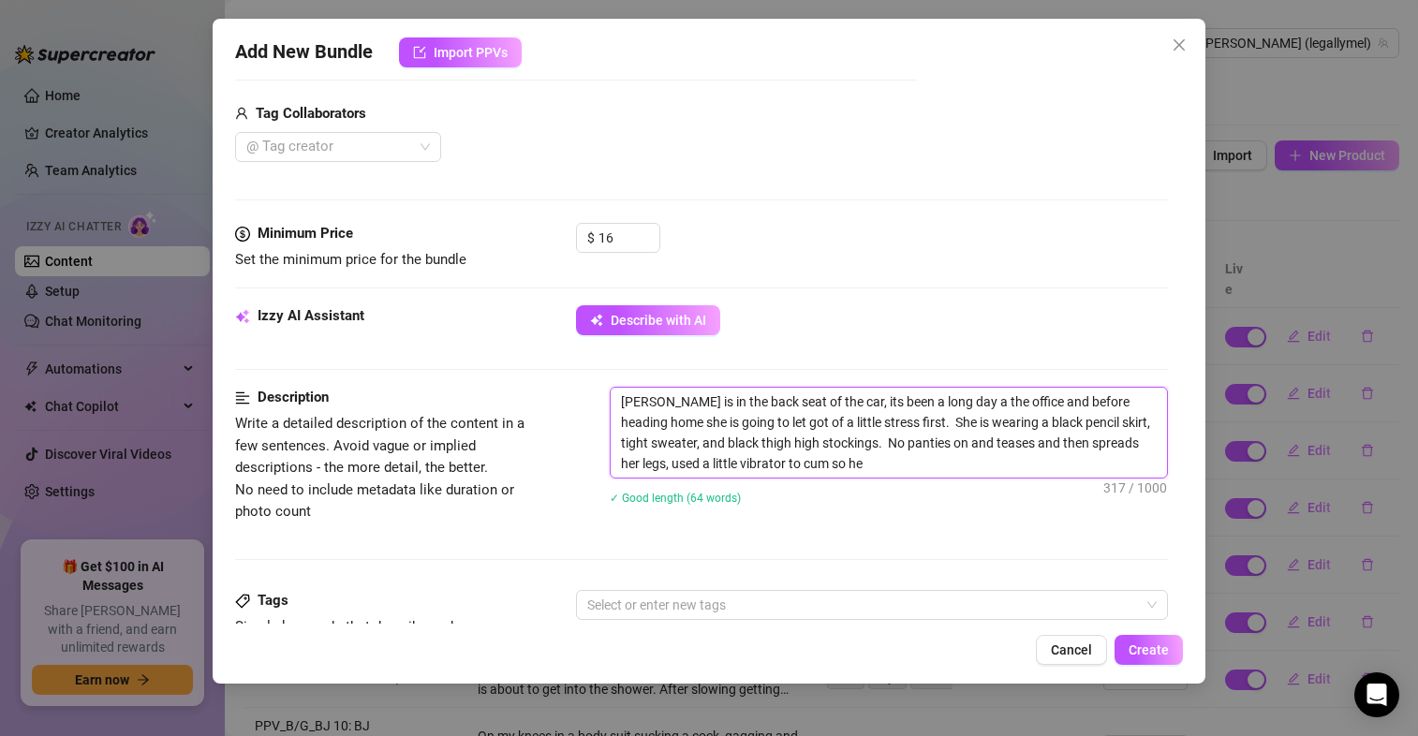
click at [687, 442] on textarea "[PERSON_NAME] is in the back seat of the car, its been a long day a the office …" at bounding box center [889, 433] width 556 height 90
click at [880, 465] on textarea "[PERSON_NAME] is in the back seat of the car, its been a long day a the office …" at bounding box center [889, 433] width 556 height 90
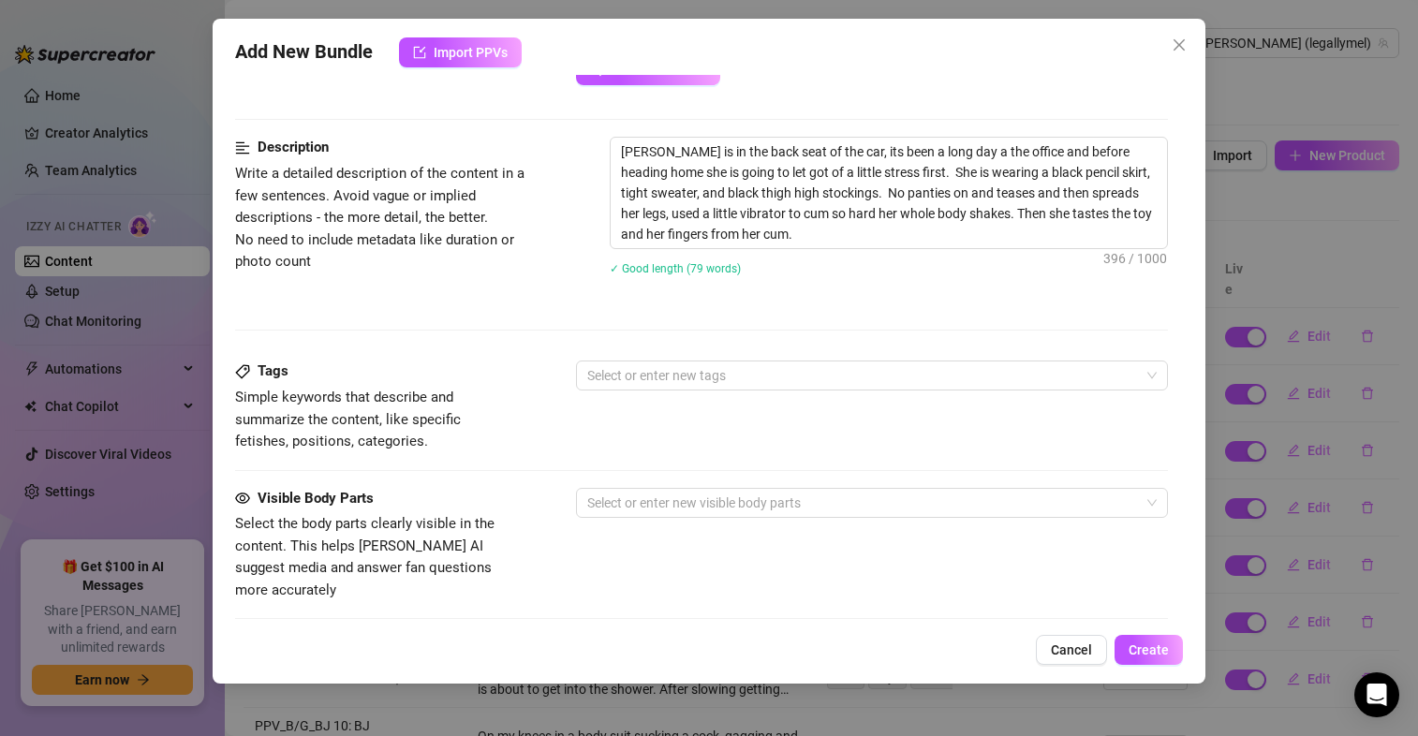
scroll to position [713, 0]
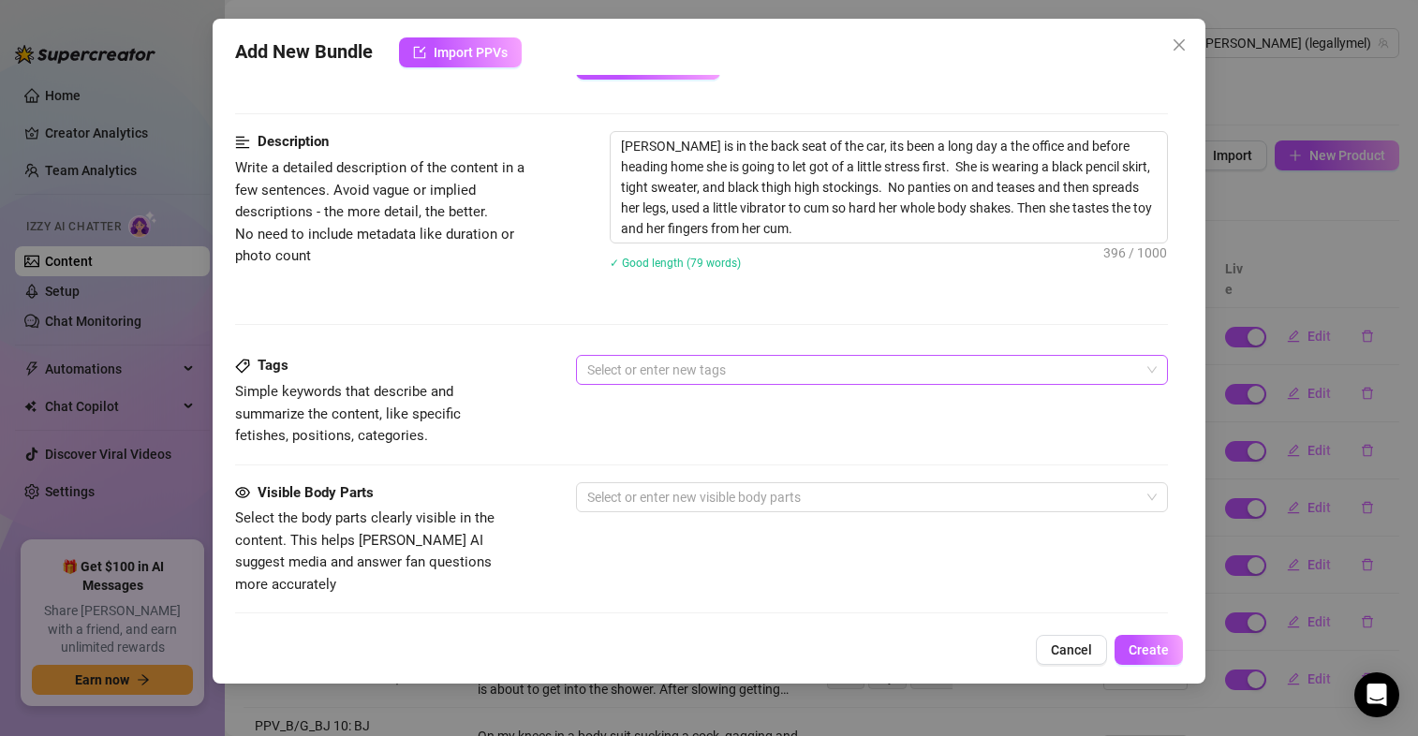
click at [640, 367] on div at bounding box center [862, 370] width 565 height 26
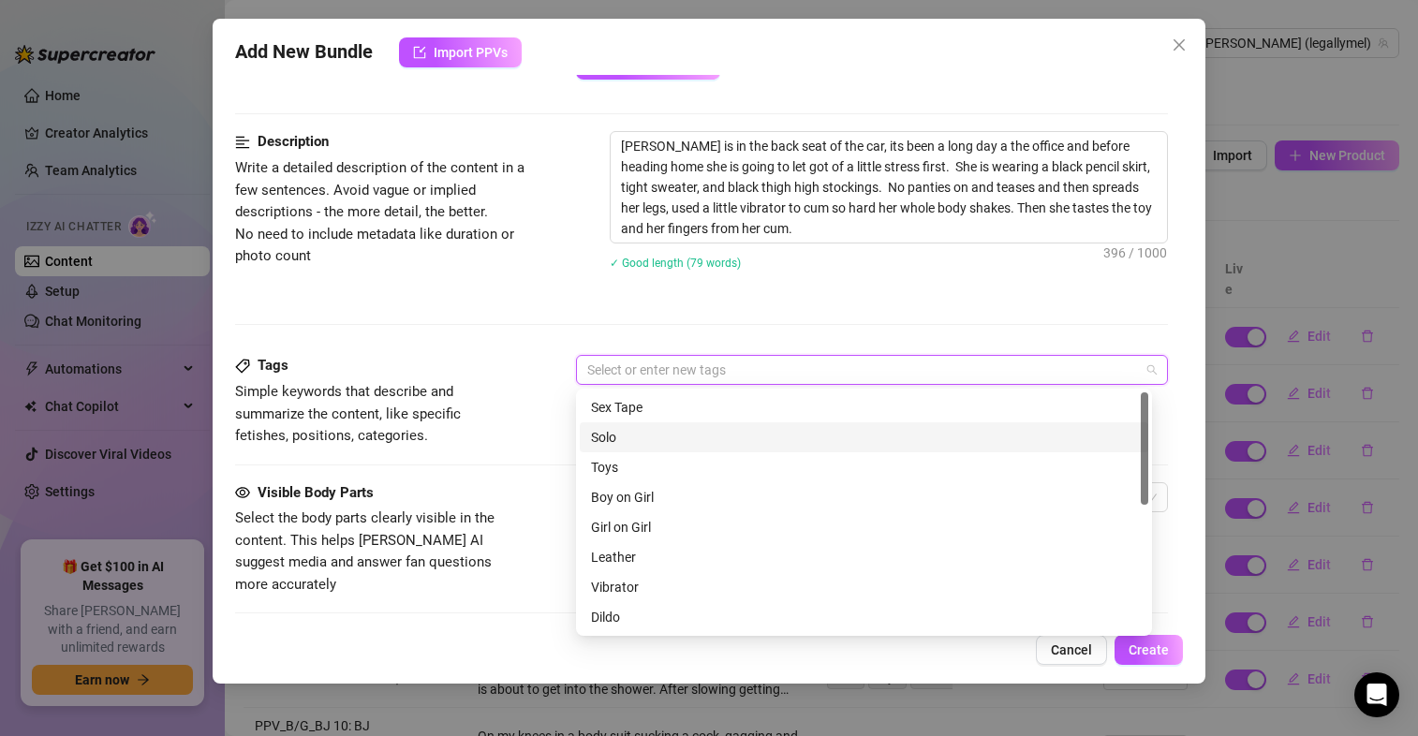
click at [626, 433] on div "Solo" at bounding box center [864, 437] width 546 height 21
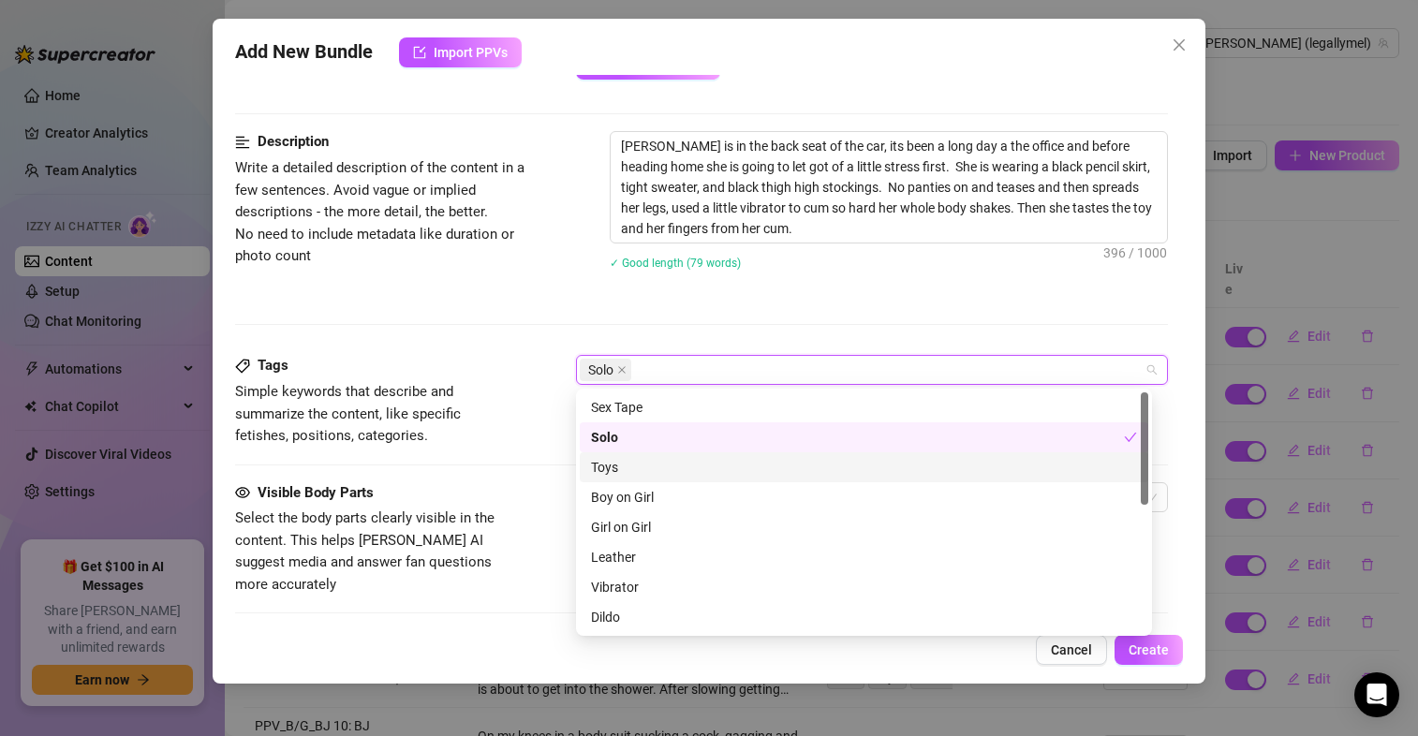
click at [625, 463] on div "Toys" at bounding box center [864, 467] width 546 height 21
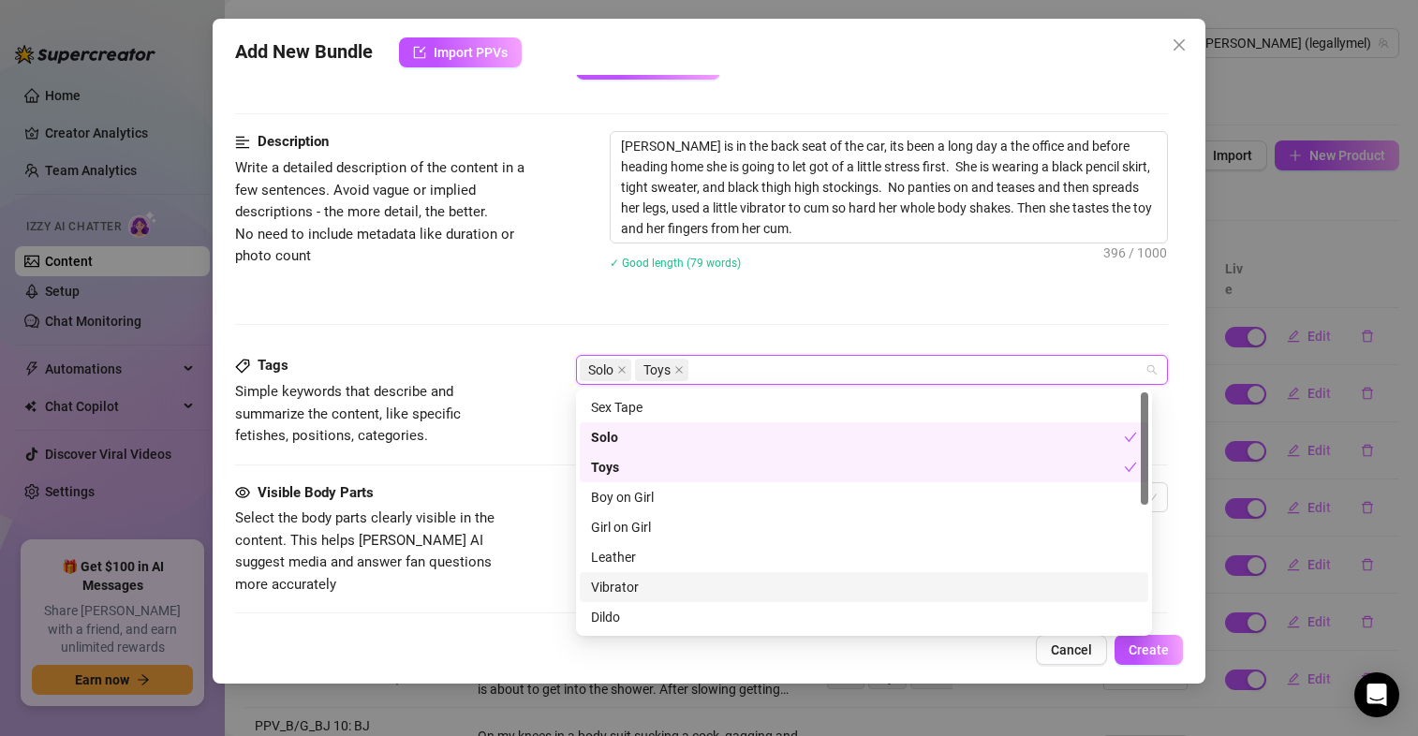
click at [625, 582] on div "Vibrator" at bounding box center [864, 587] width 546 height 21
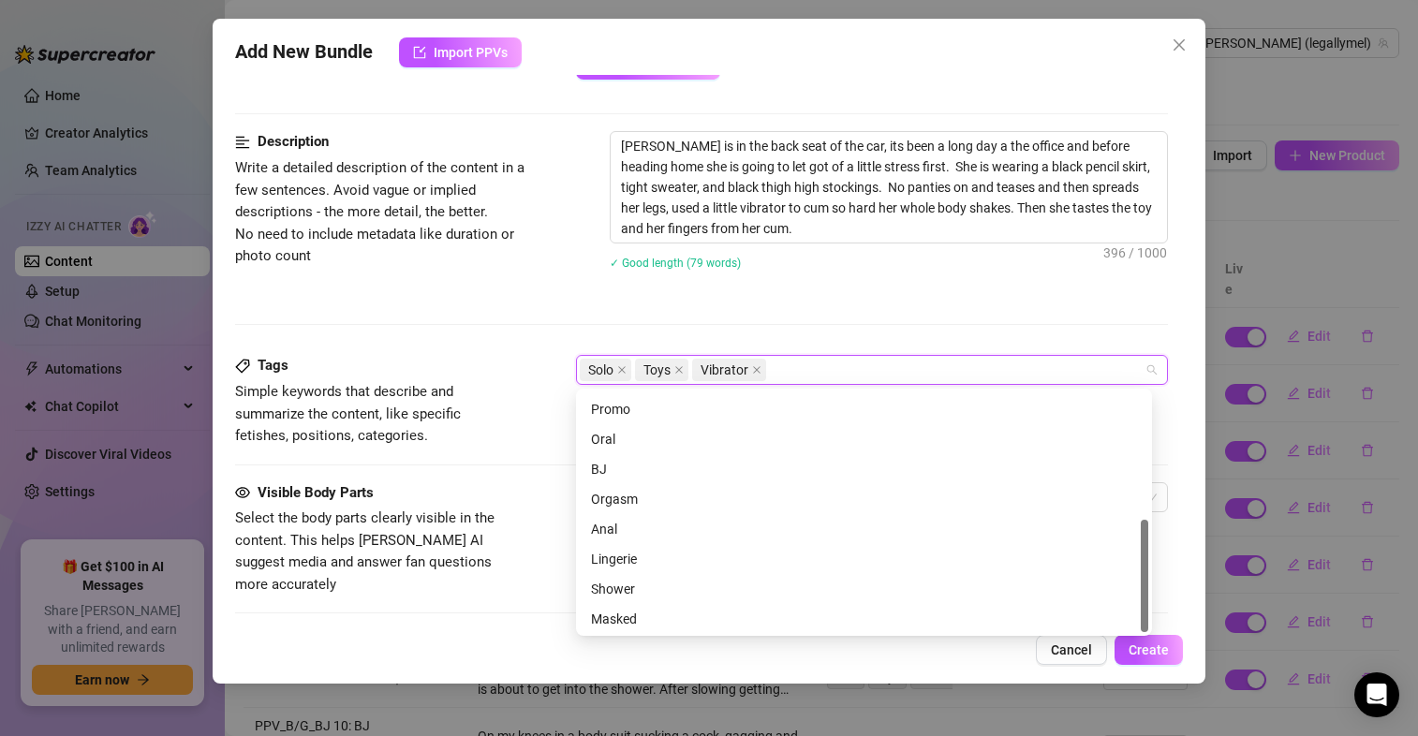
scroll to position [270, 0]
drag, startPoint x: 1144, startPoint y: 435, endPoint x: 1140, endPoint y: 583, distance: 148.0
click at [1141, 583] on div at bounding box center [1144, 576] width 7 height 112
click at [704, 491] on div "Orgasm" at bounding box center [864, 497] width 546 height 21
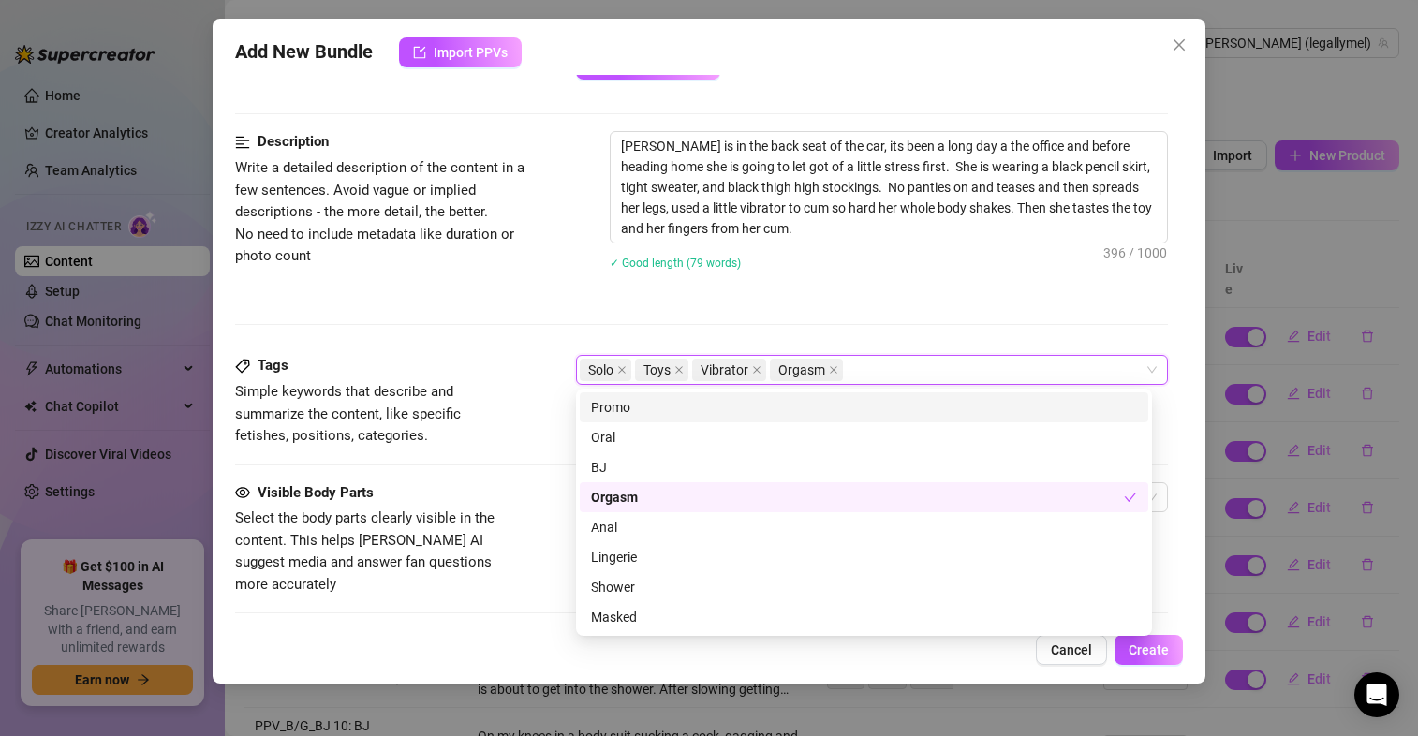
click at [908, 364] on div "Solo Toys Vibrator Orgasm" at bounding box center [862, 370] width 565 height 26
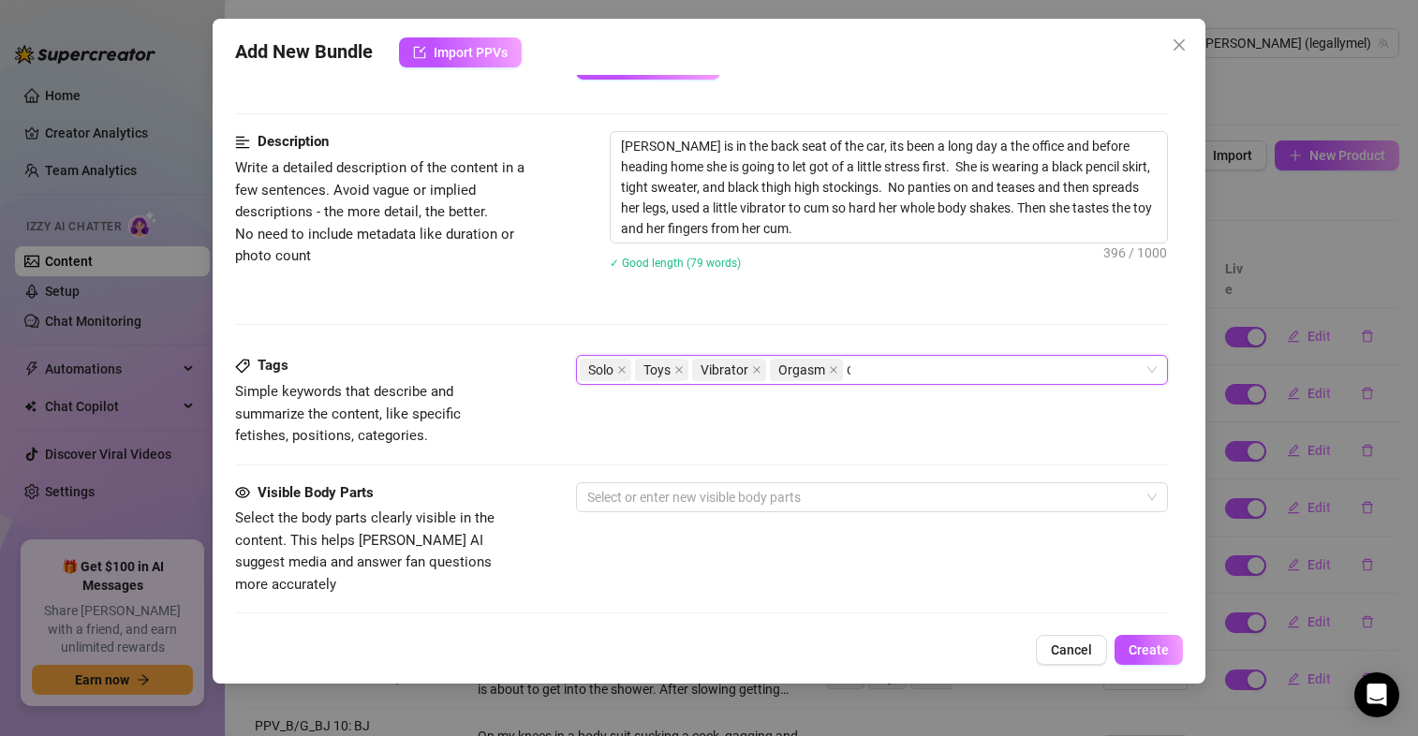
scroll to position [0, 0]
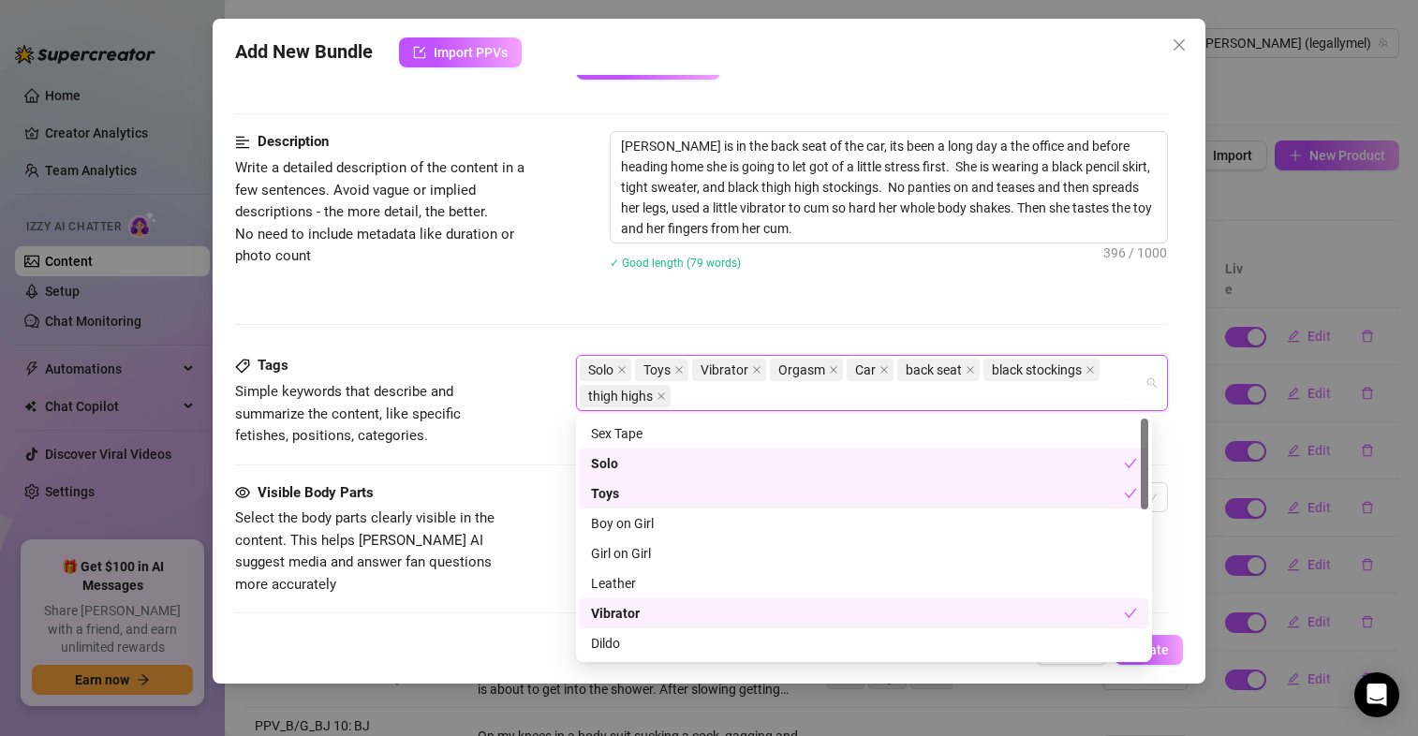
click at [550, 463] on div "Tags Simple keywords that describe and summarize the content, like specific fet…" at bounding box center [701, 418] width 933 height 126
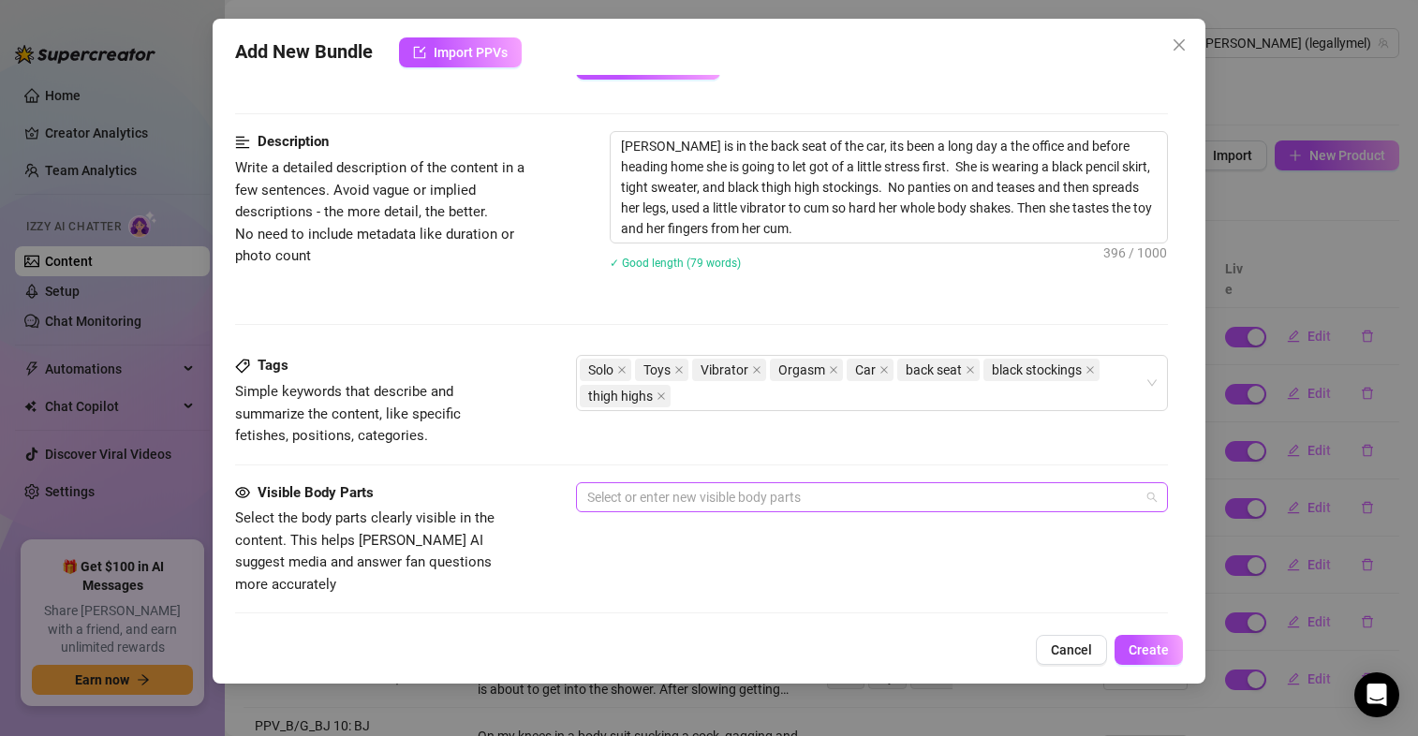
click at [649, 493] on div at bounding box center [862, 497] width 565 height 26
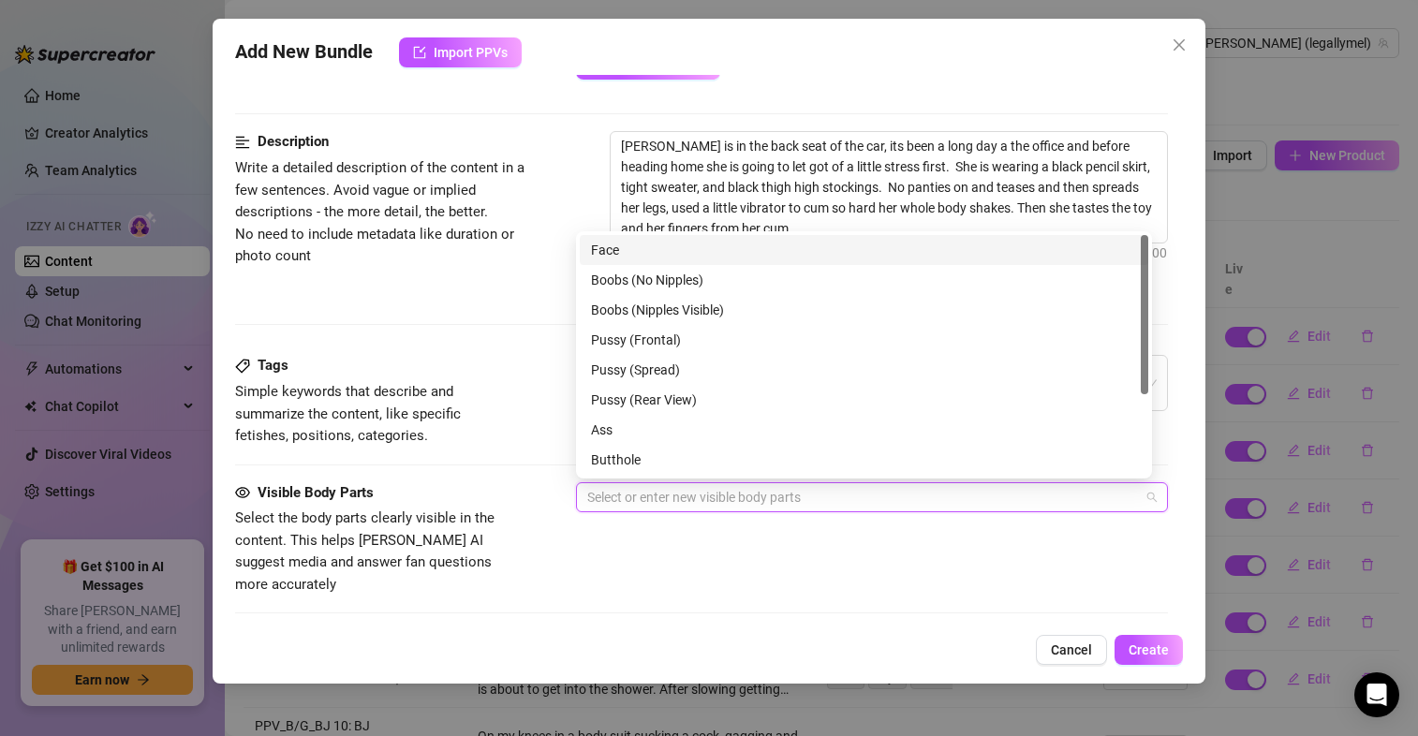
click at [630, 252] on div "Face" at bounding box center [864, 250] width 546 height 21
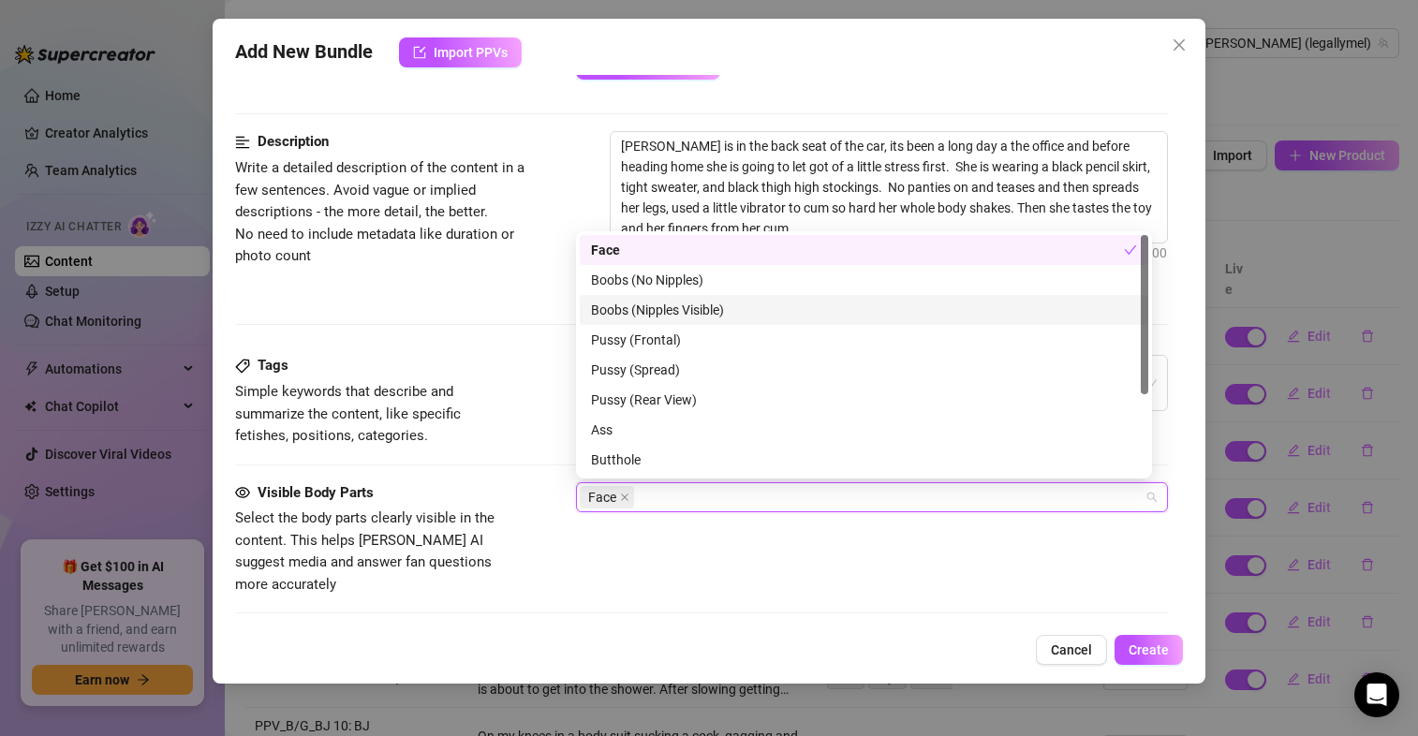
click at [632, 303] on div "Boobs (Nipples Visible)" at bounding box center [864, 310] width 546 height 21
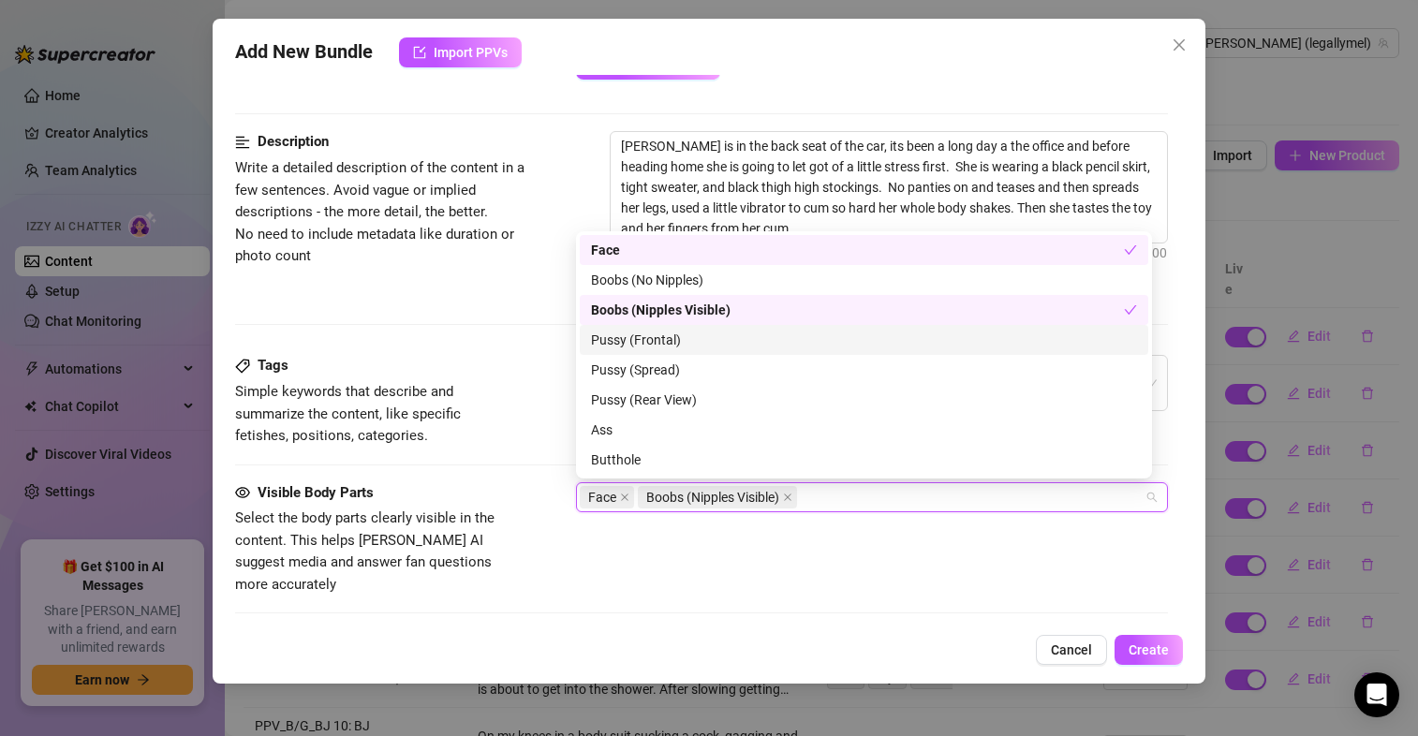
click at [632, 338] on div "Pussy (Frontal)" at bounding box center [864, 340] width 546 height 21
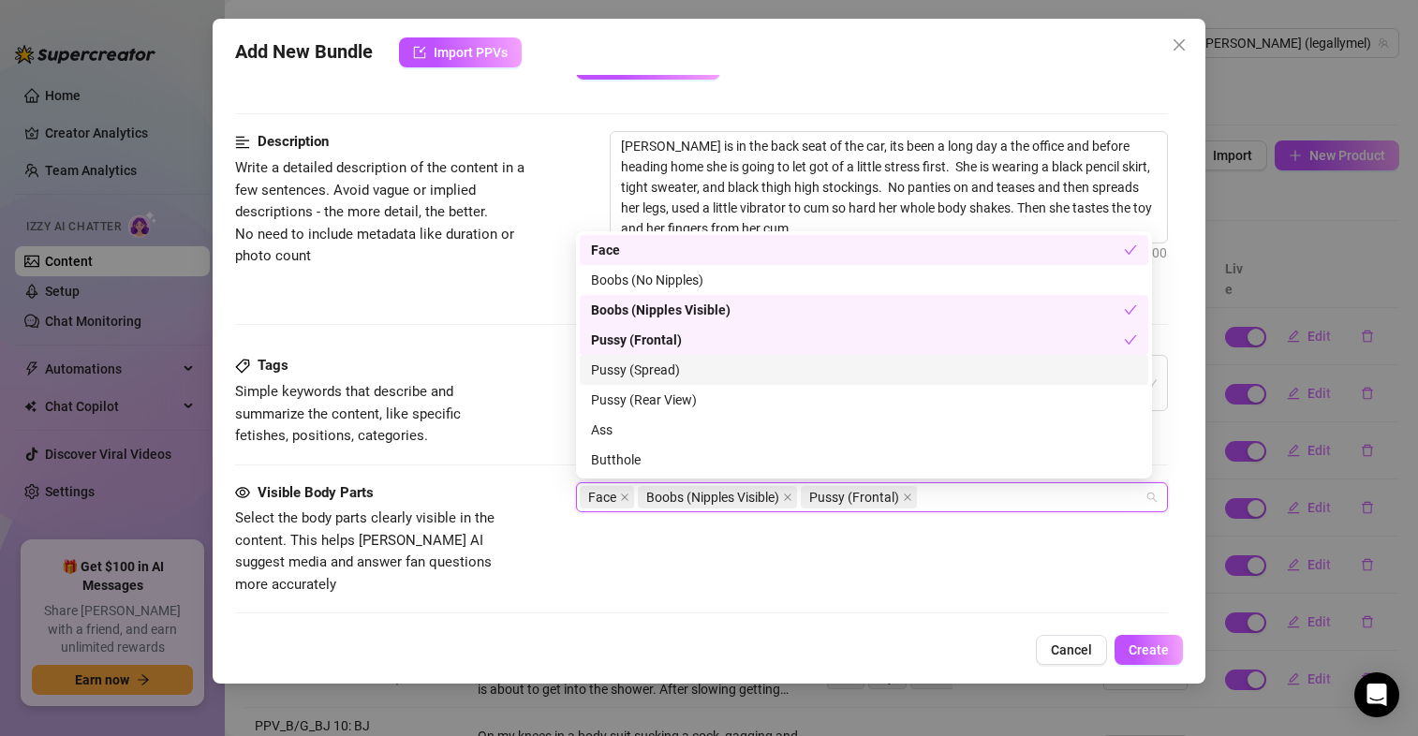
click at [630, 362] on div "Pussy (Spread)" at bounding box center [864, 370] width 546 height 21
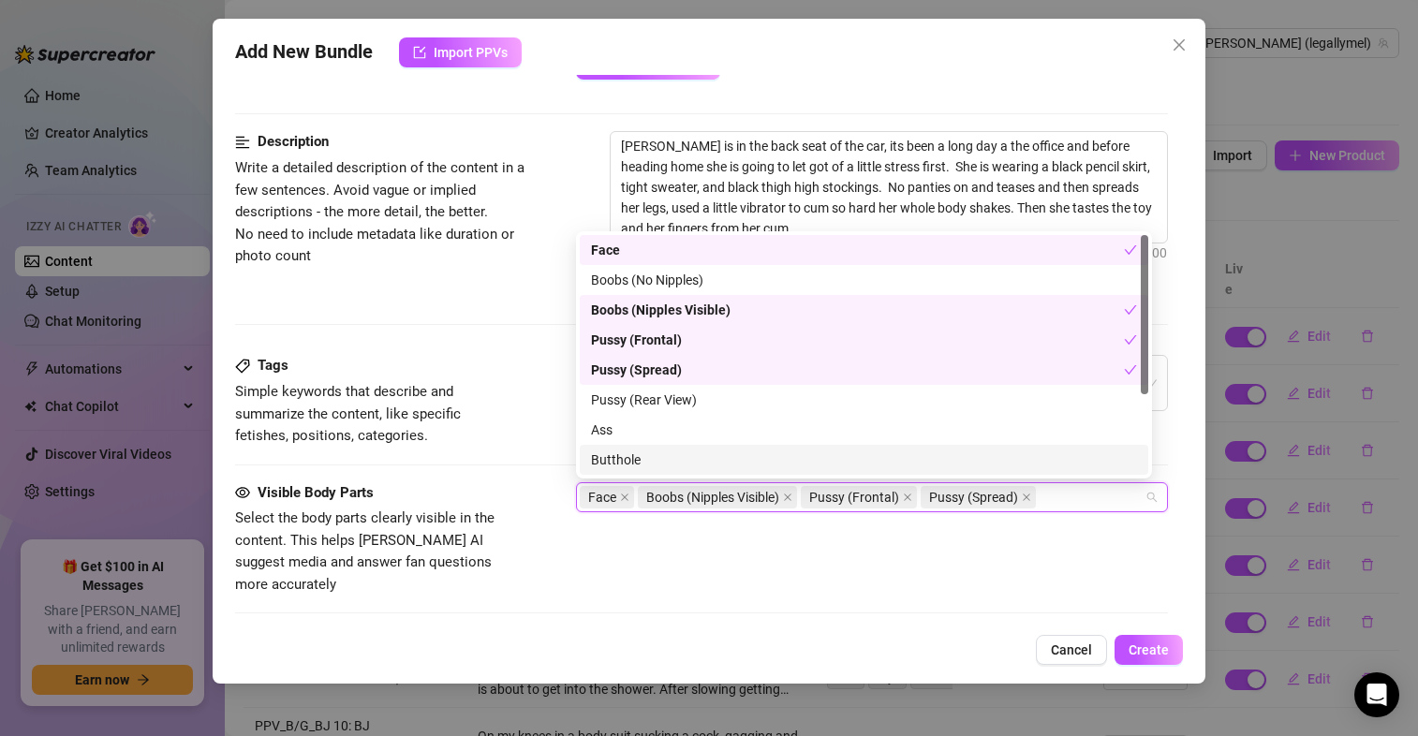
click at [1071, 505] on div "Face Boobs (Nipples Visible) Pussy (Frontal) Pussy (Spread)" at bounding box center [862, 497] width 565 height 26
click at [1183, 410] on div "Add New Bundle Import PPVs Account [PERSON_NAME] (@legallymel) Name Name is for…" at bounding box center [709, 351] width 993 height 665
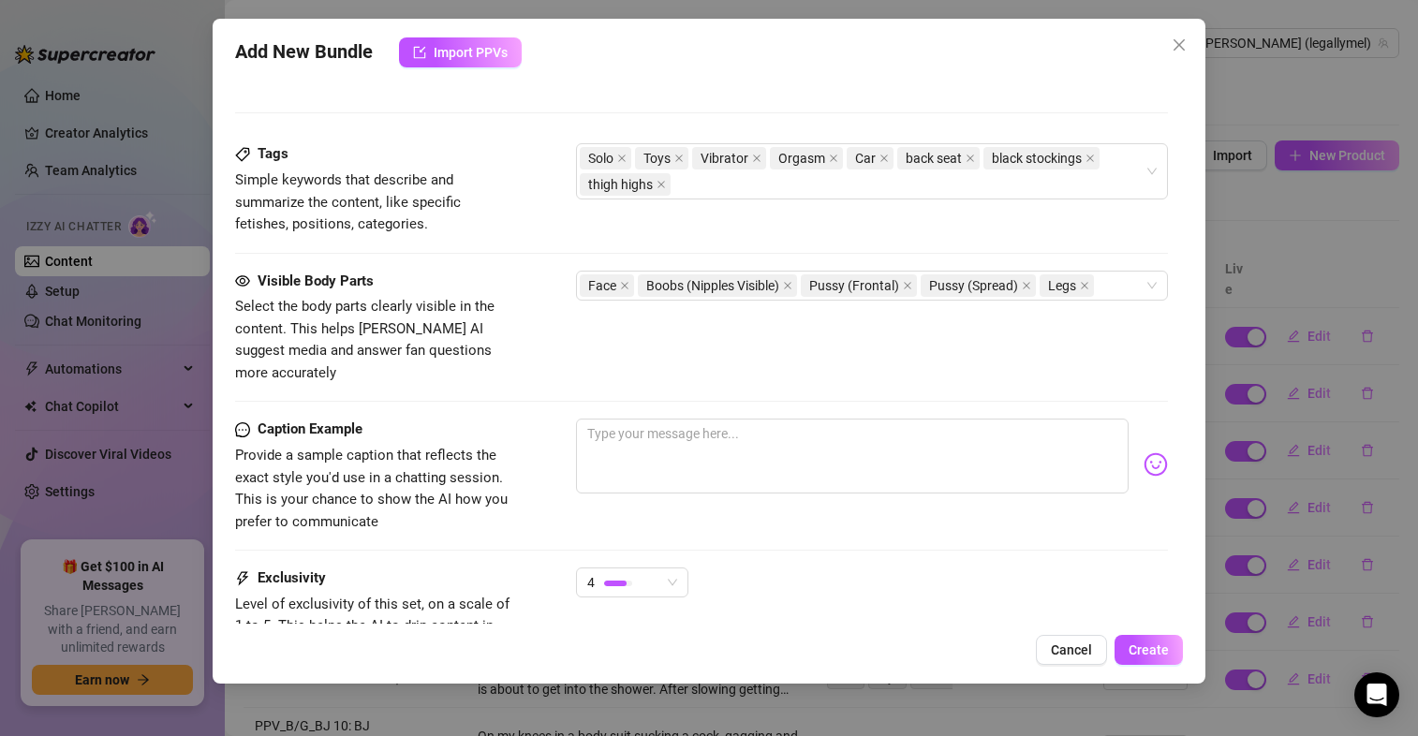
scroll to position [939, 0]
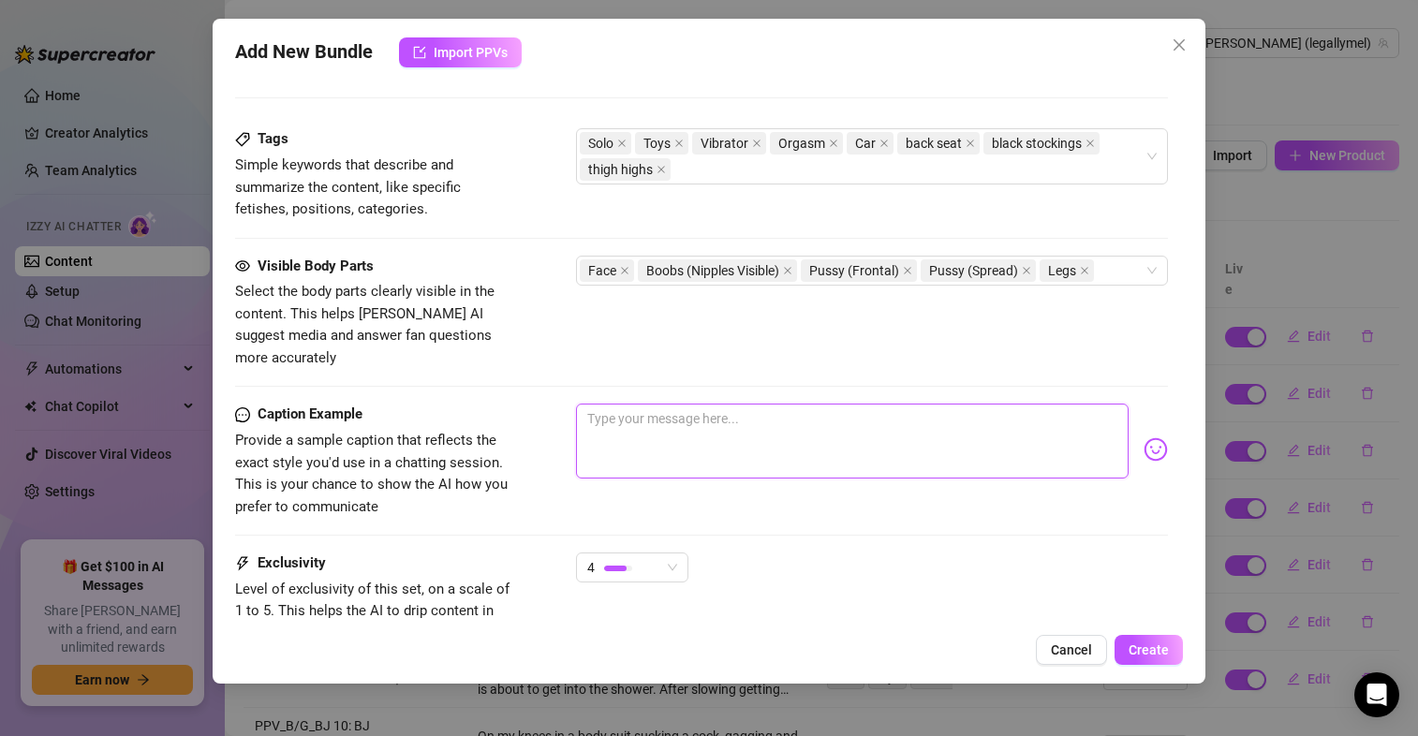
click at [707, 404] on textarea at bounding box center [852, 441] width 552 height 75
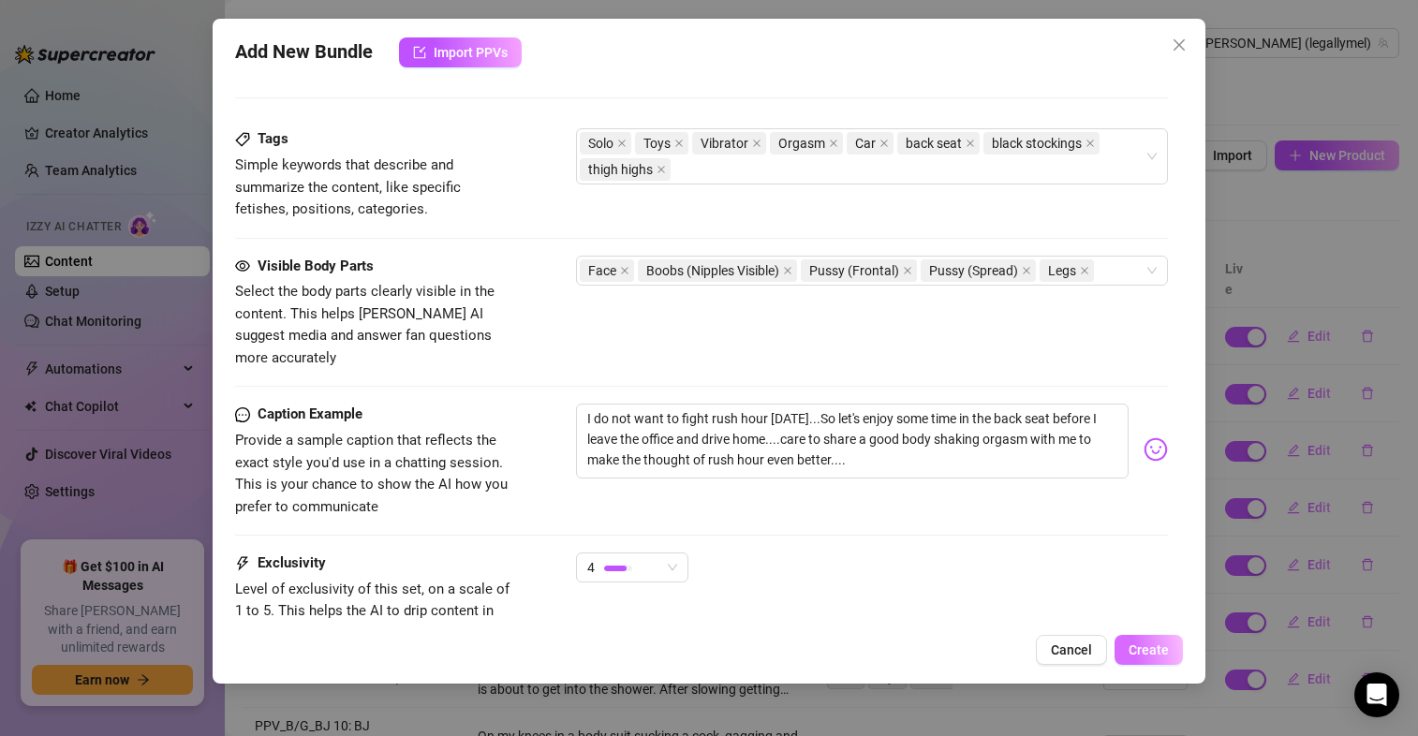
click at [1163, 645] on span "Create" at bounding box center [1148, 649] width 40 height 15
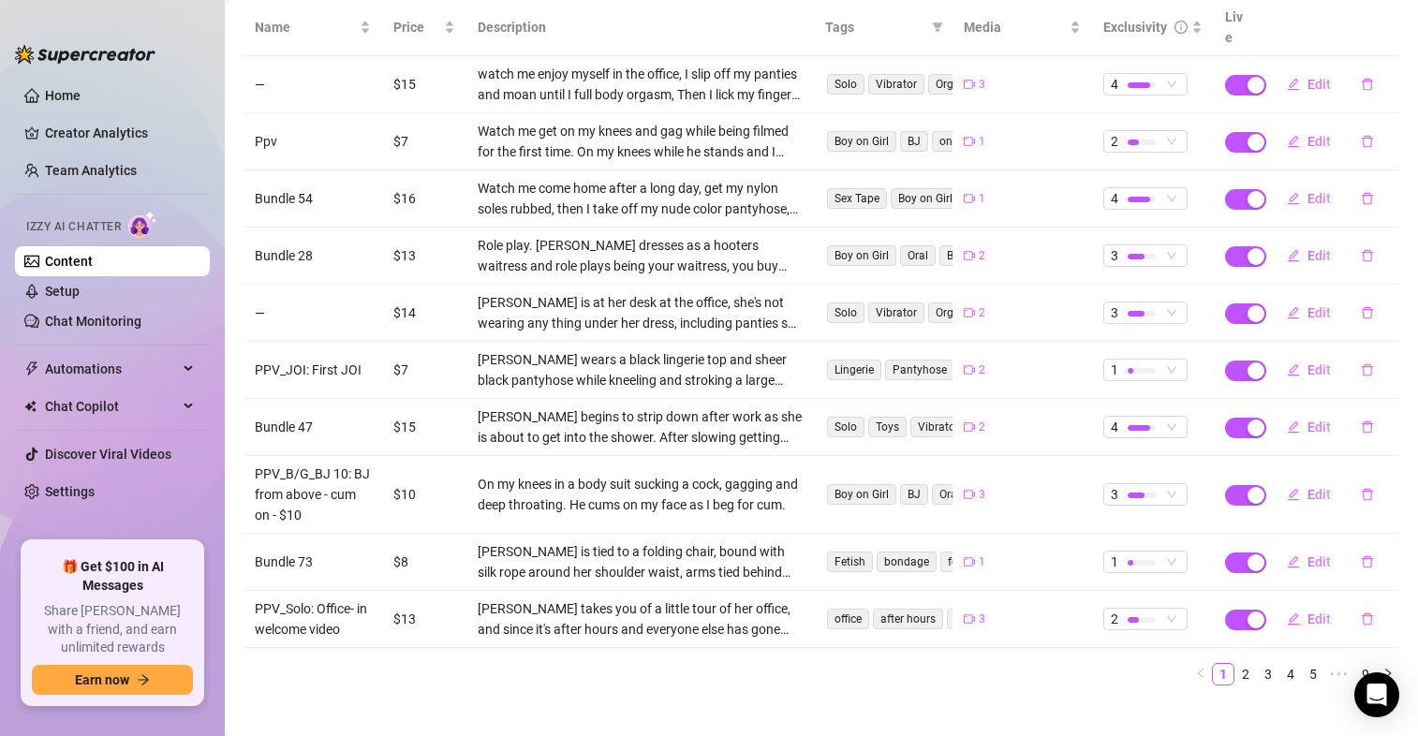
scroll to position [0, 0]
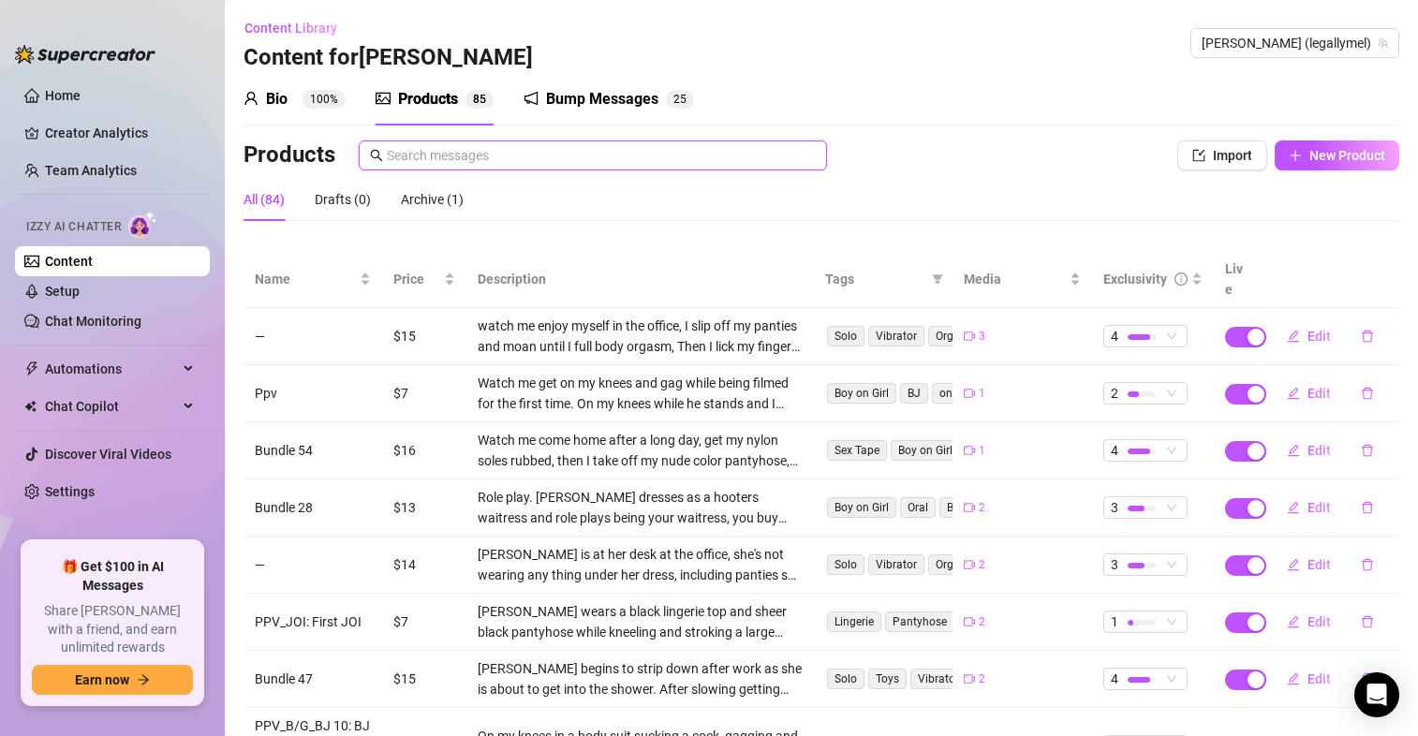
click at [676, 152] on input "text" at bounding box center [601, 155] width 429 height 21
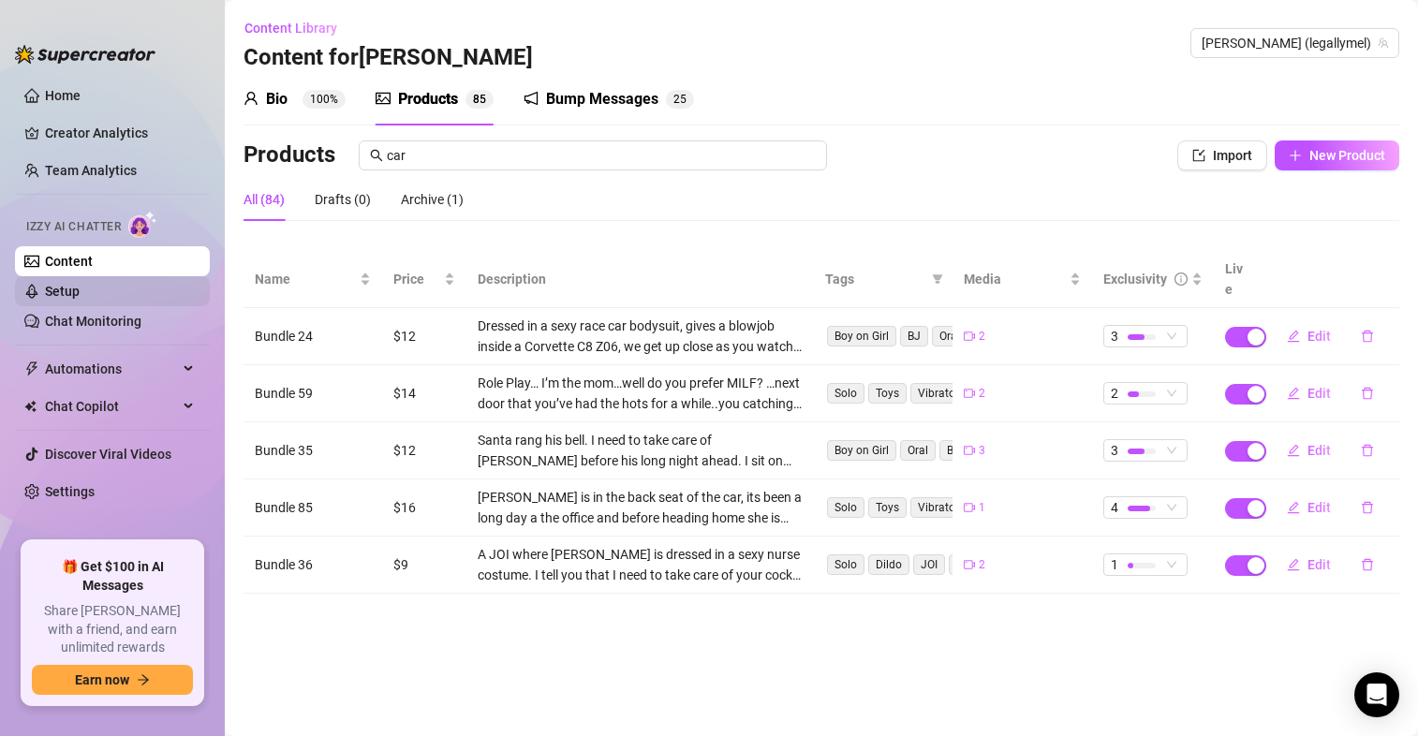
click at [80, 293] on link "Setup" at bounding box center [62, 291] width 35 height 15
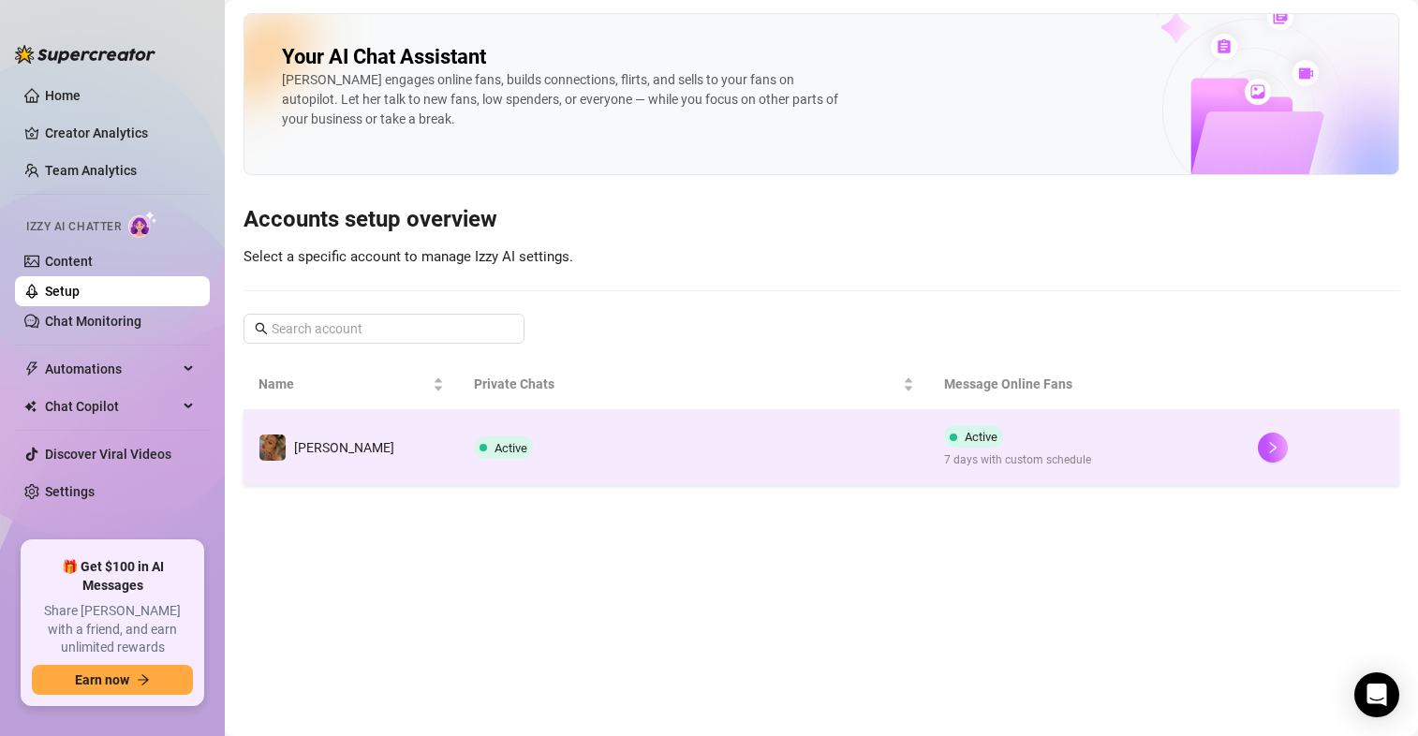
click at [1227, 449] on td "Active 7 days with custom schedule" at bounding box center [1086, 447] width 314 height 75
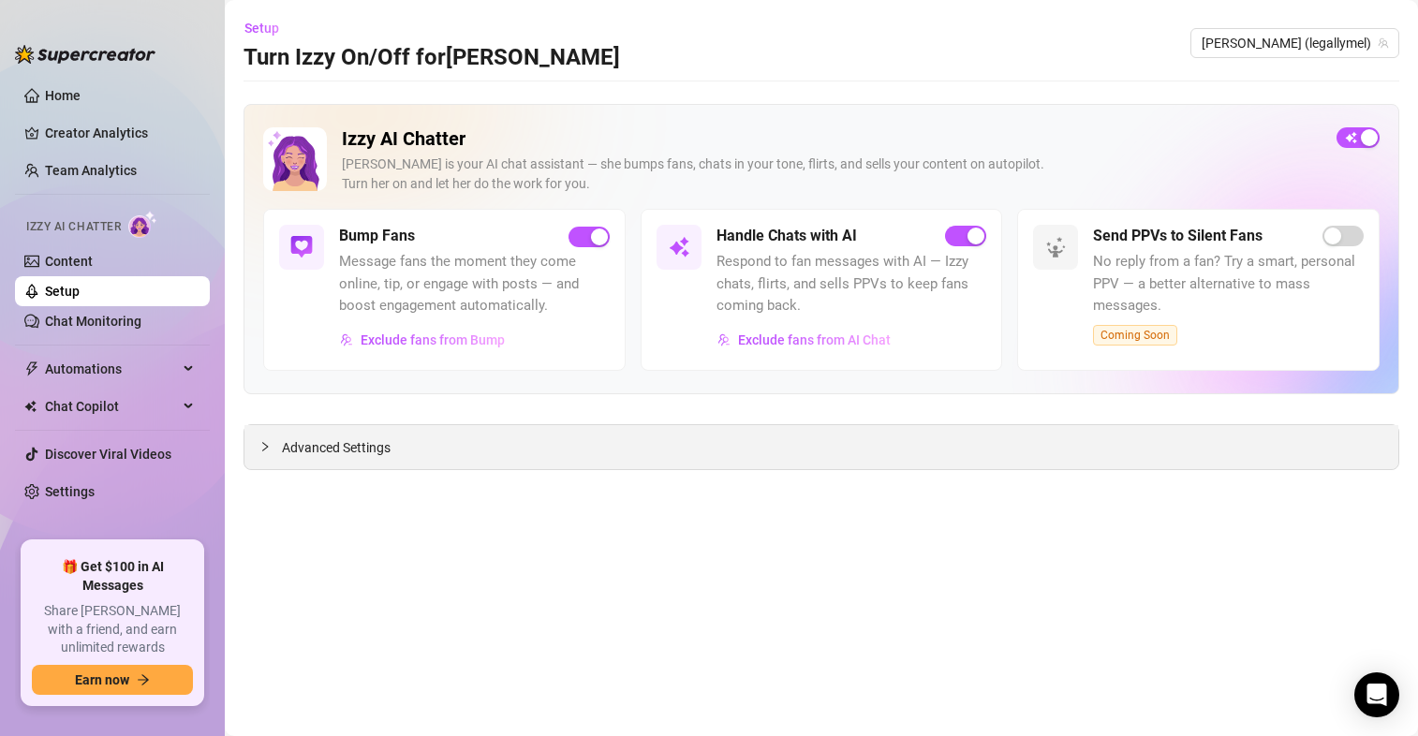
click at [381, 452] on span "Advanced Settings" at bounding box center [336, 447] width 109 height 21
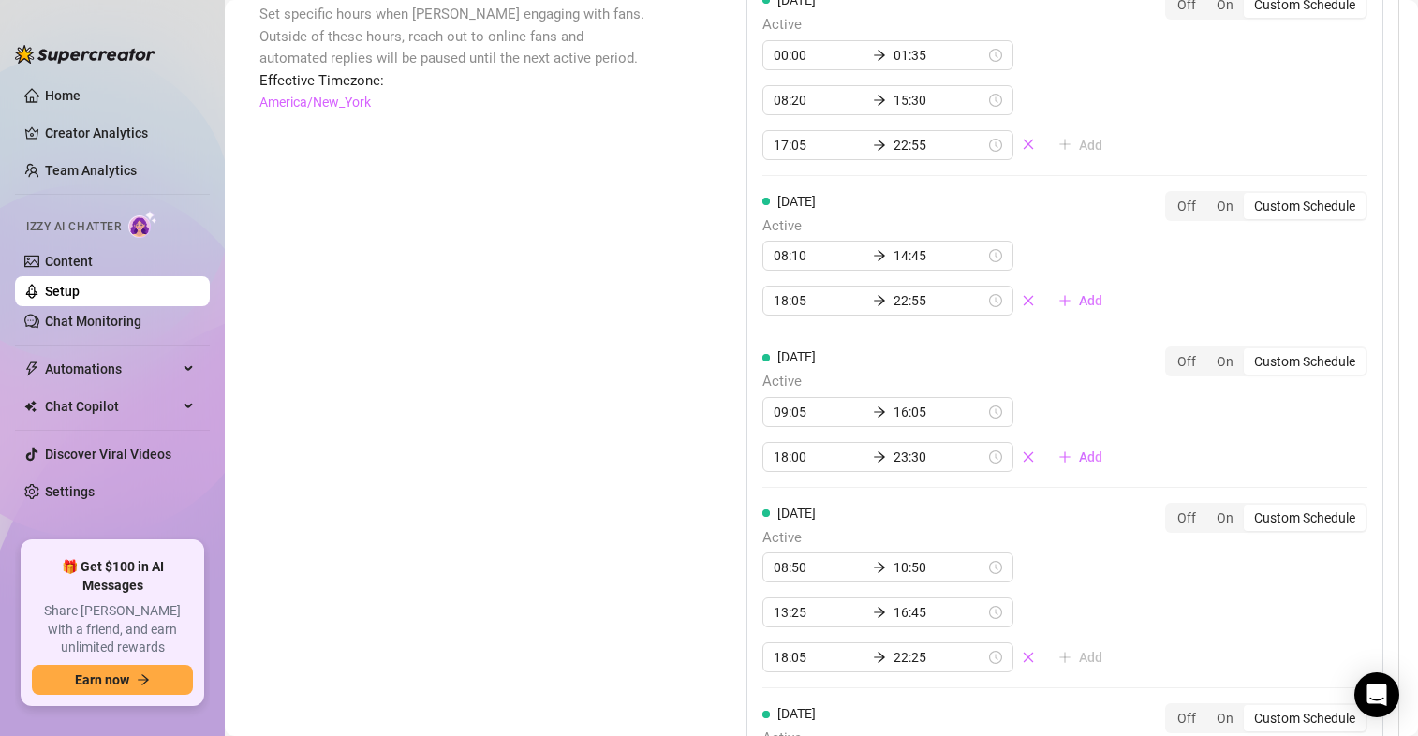
scroll to position [1768, 0]
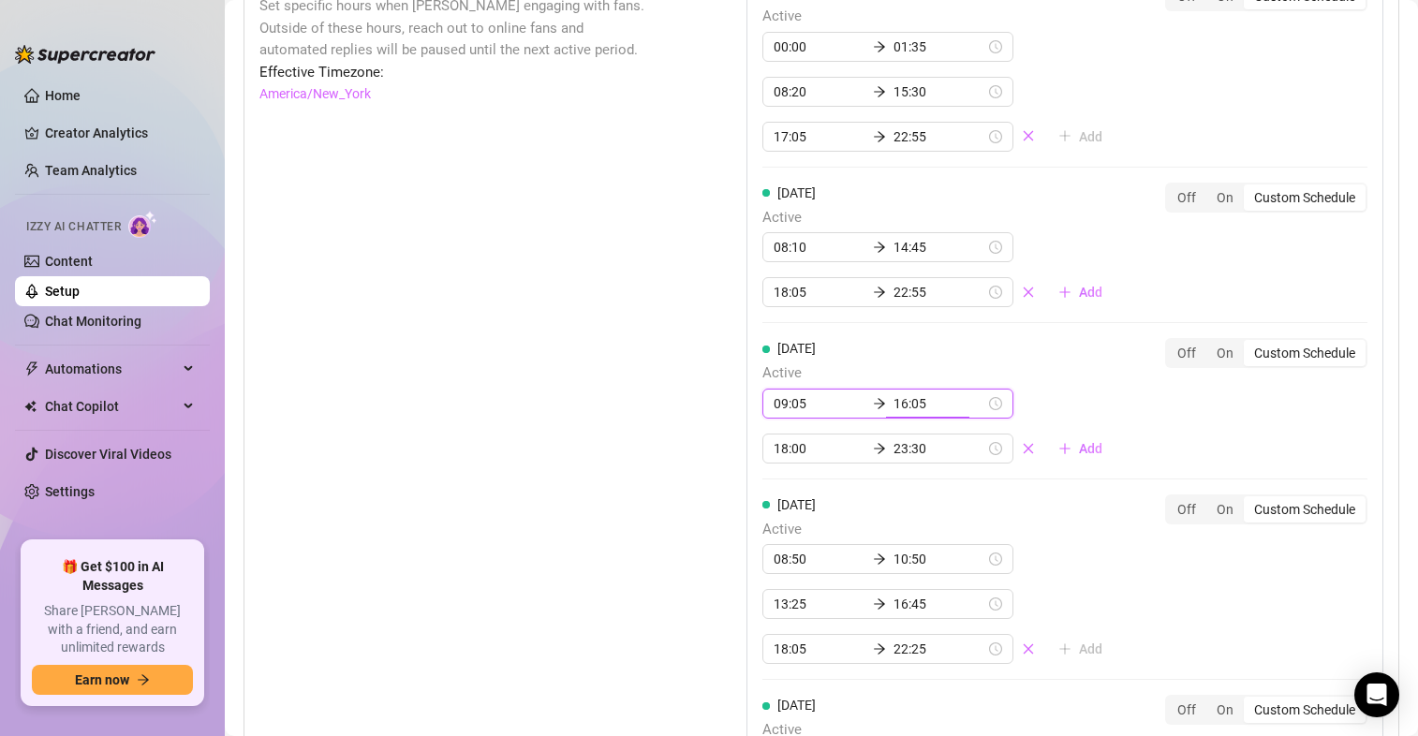
click at [893, 409] on input "16:05" at bounding box center [939, 403] width 92 height 21
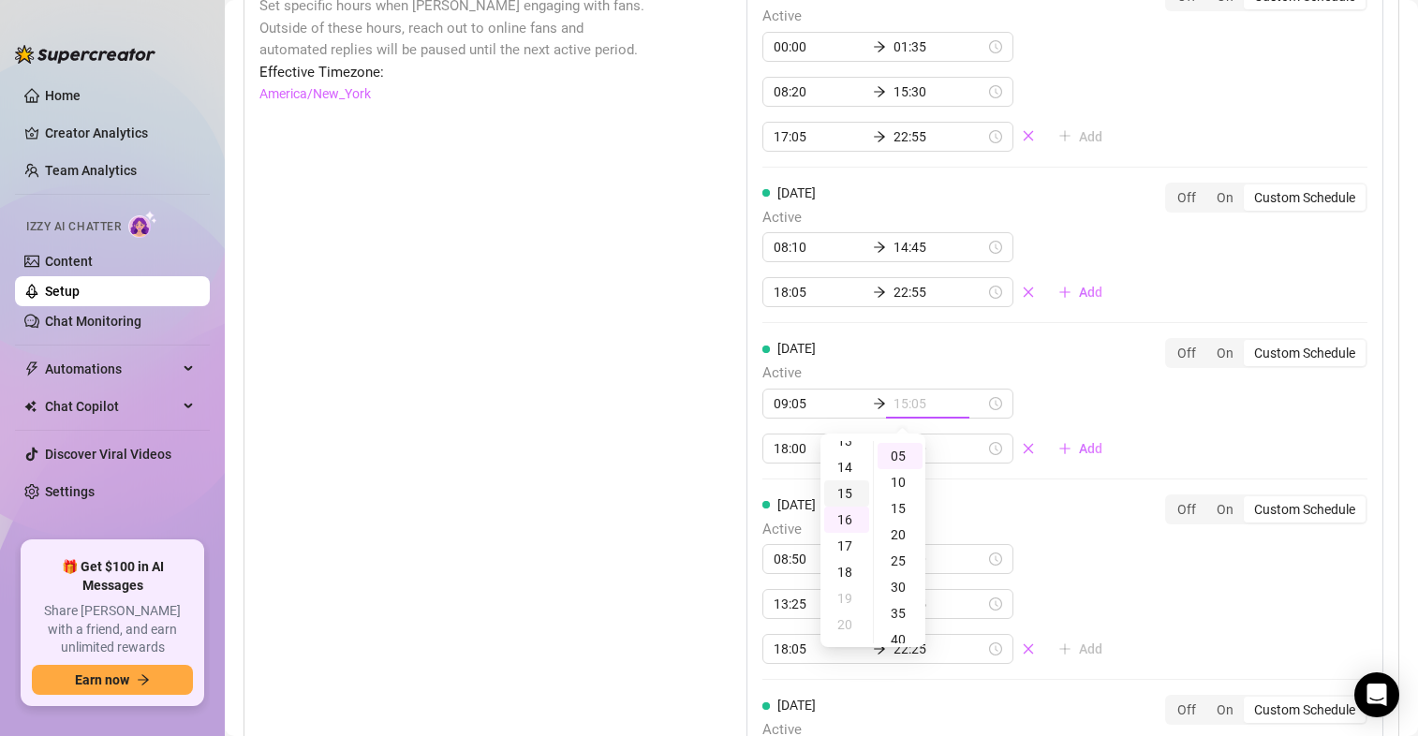
click at [850, 493] on div "15" at bounding box center [846, 493] width 45 height 26
click at [1072, 365] on span "Active" at bounding box center [939, 373] width 355 height 22
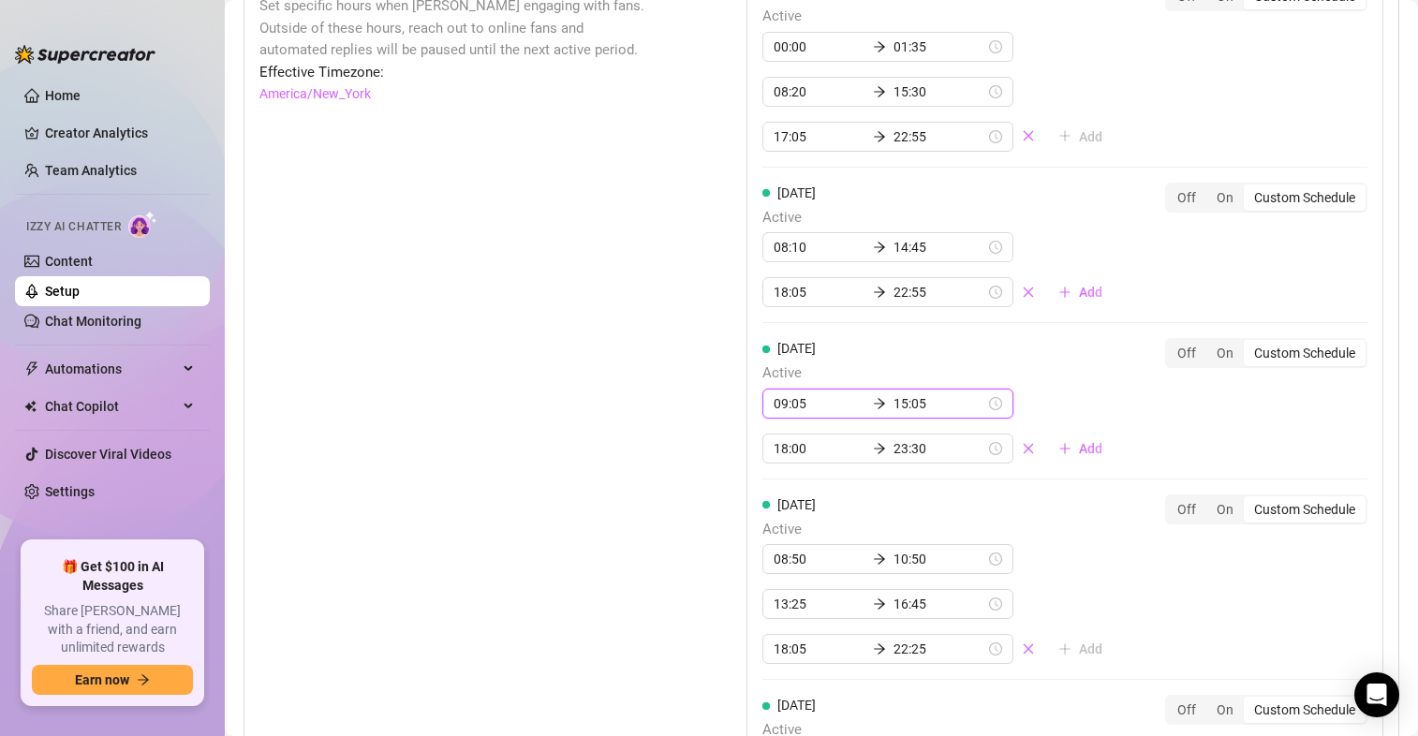
click at [914, 408] on input "15:05" at bounding box center [939, 403] width 92 height 21
click at [902, 558] on div "25" at bounding box center [899, 561] width 45 height 26
click at [1071, 354] on div "[DATE] Active 09:05 15:25 18:00 23:30 Add" at bounding box center [939, 400] width 355 height 125
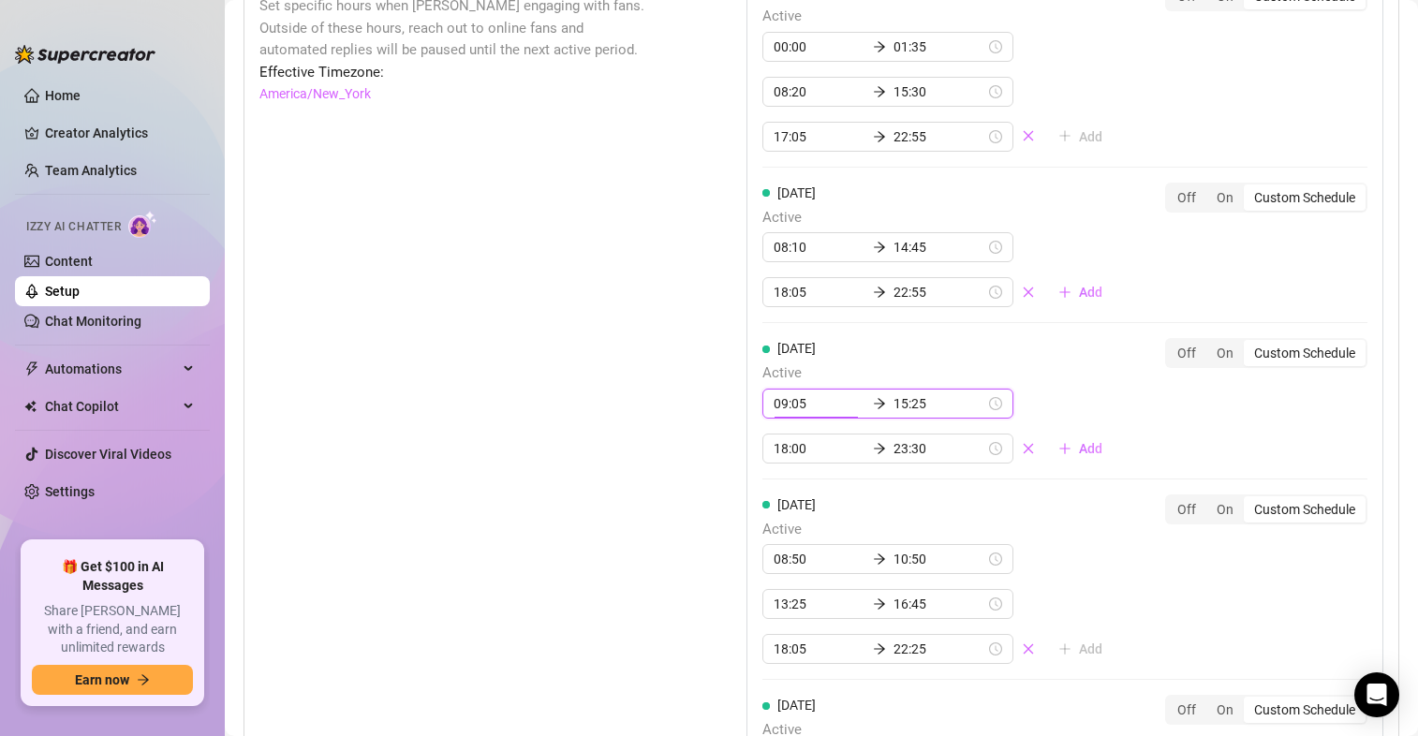
scroll to position [26, 0]
click at [1180, 437] on div "[DATE] Active 00:00 01:35 08:20 15:30 17:05 22:55 Add Off On Custom Schedule [D…" at bounding box center [1064, 564] width 637 height 1199
